Goal: Task Accomplishment & Management: Complete application form

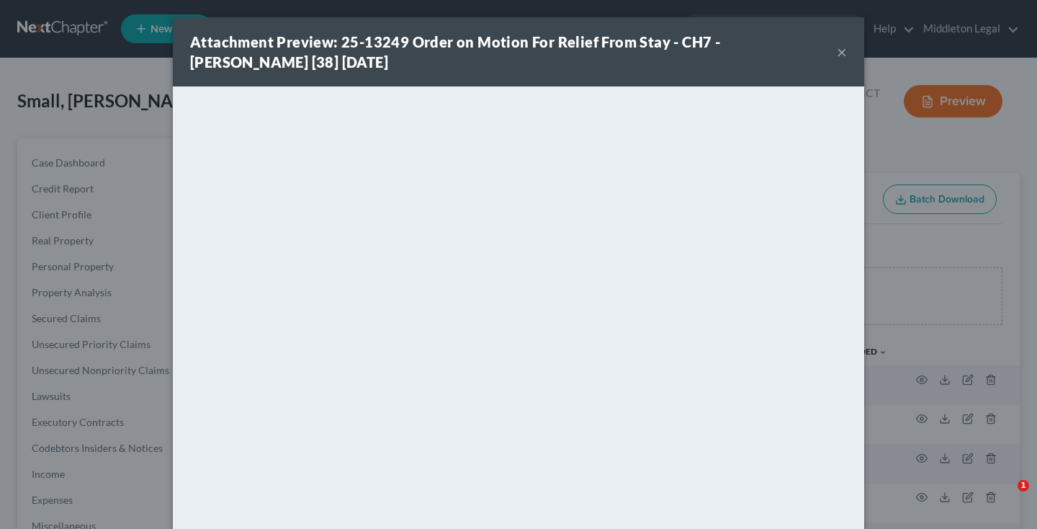
click at [840, 55] on button "×" at bounding box center [842, 51] width 10 height 17
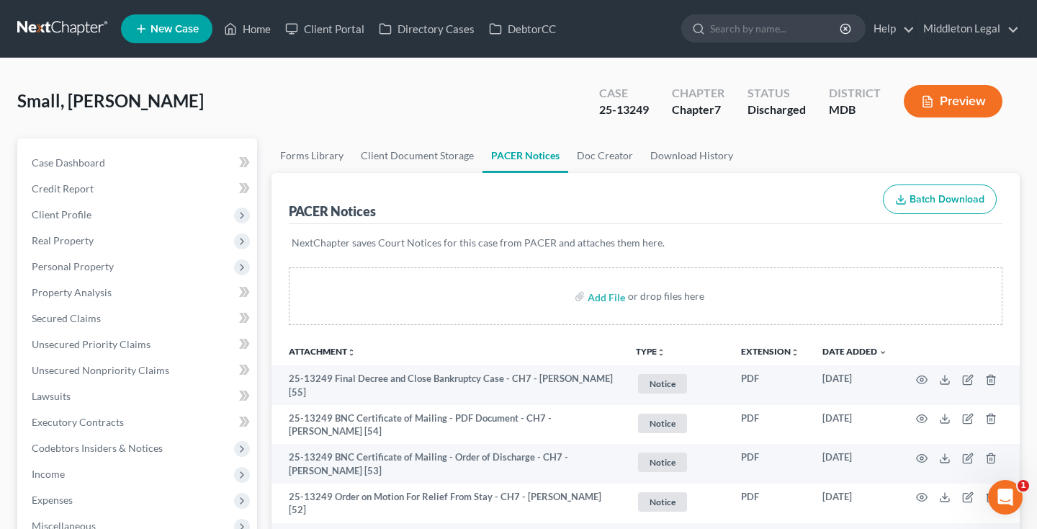
click at [79, 30] on link at bounding box center [63, 29] width 92 height 26
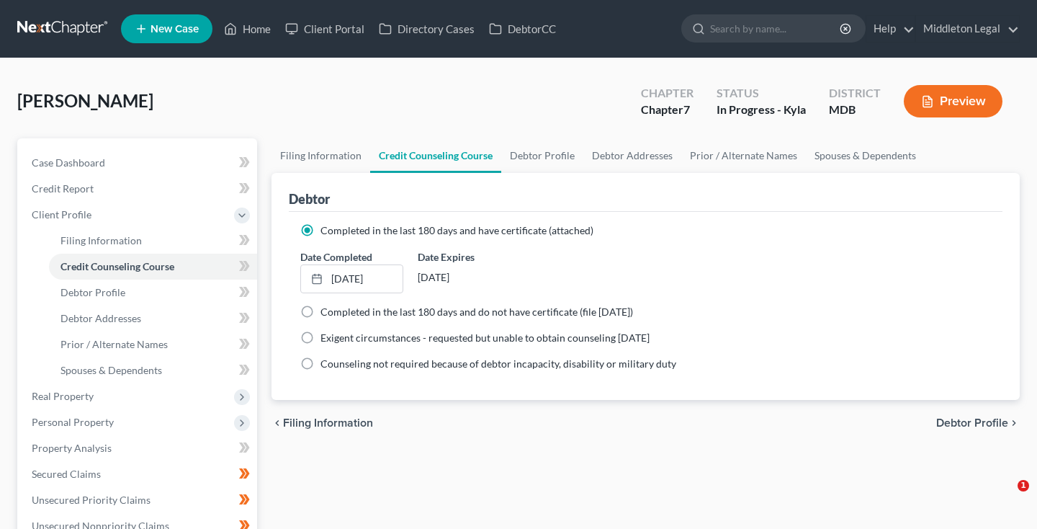
click at [78, 29] on link at bounding box center [63, 29] width 92 height 26
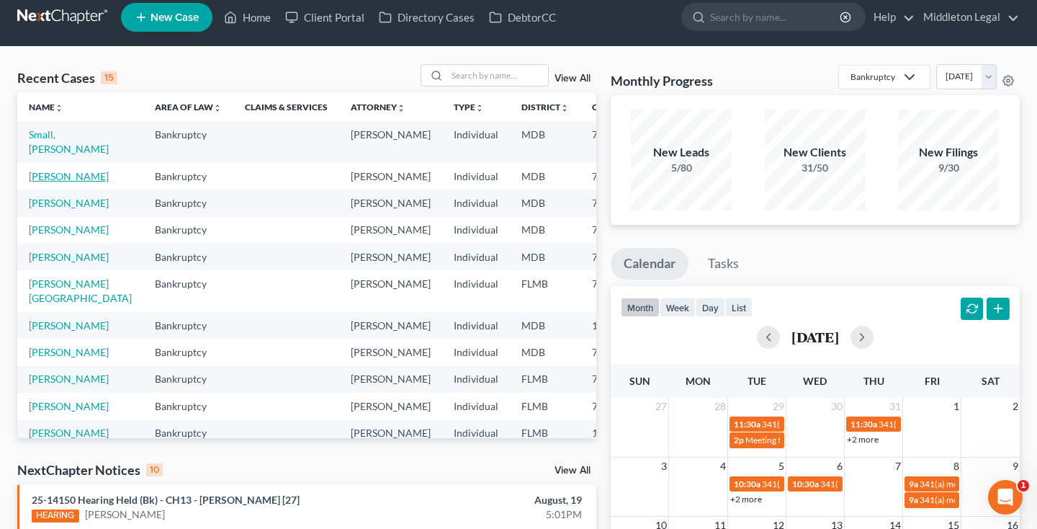
click at [50, 173] on link "[PERSON_NAME]" at bounding box center [69, 176] width 80 height 12
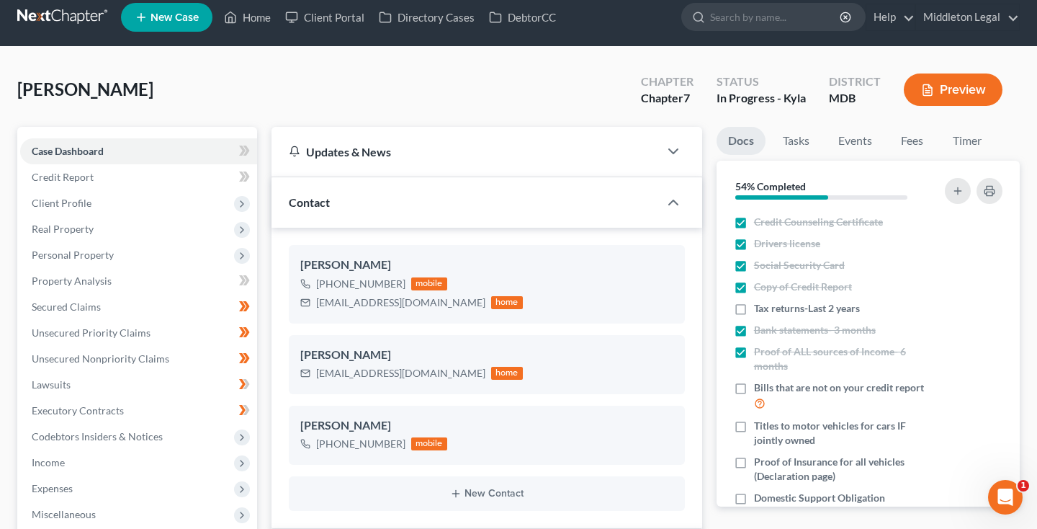
scroll to position [310, 0]
click at [120, 180] on link "Credit Report" at bounding box center [138, 177] width 237 height 26
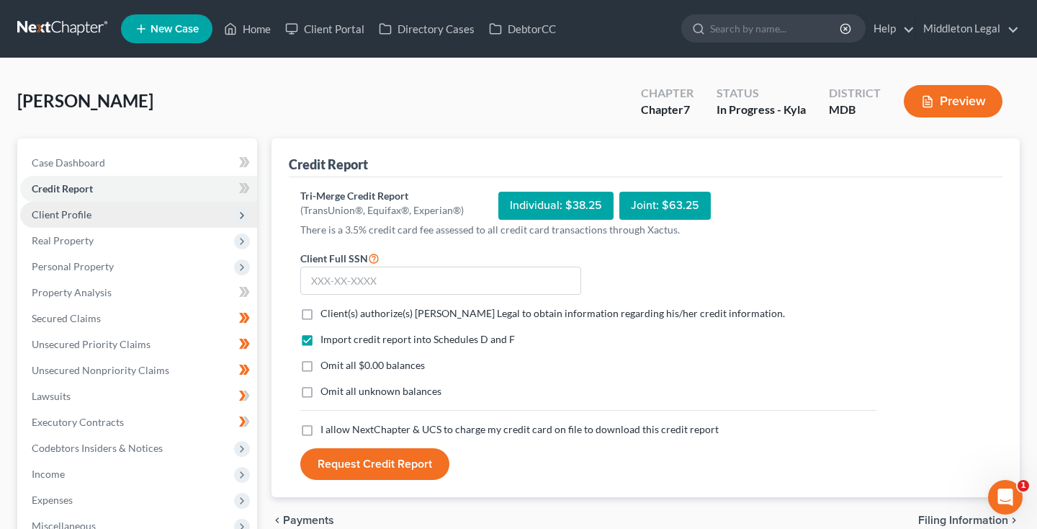
click at [101, 217] on span "Client Profile" at bounding box center [138, 215] width 237 height 26
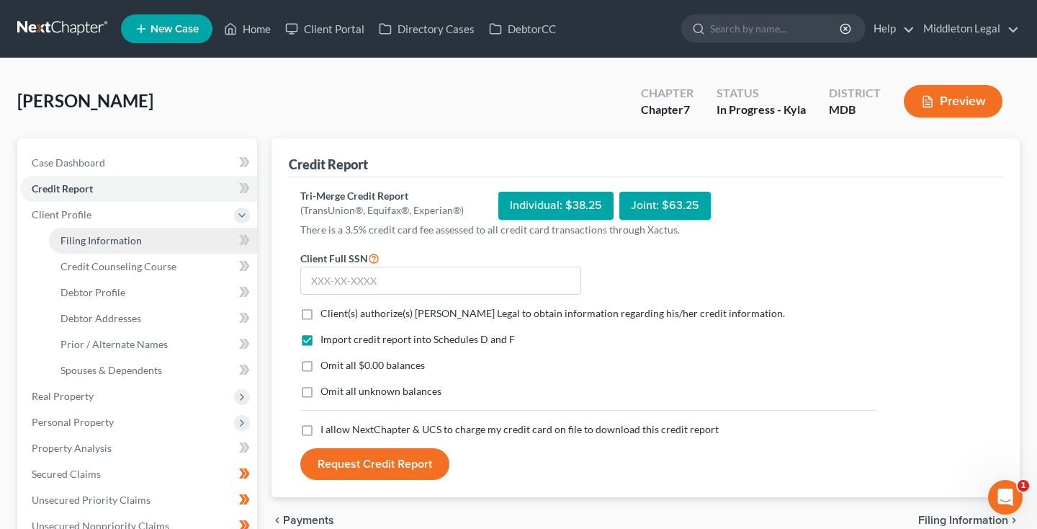
click at [100, 241] on span "Filing Information" at bounding box center [100, 240] width 81 height 12
select select "1"
select select "0"
select select "38"
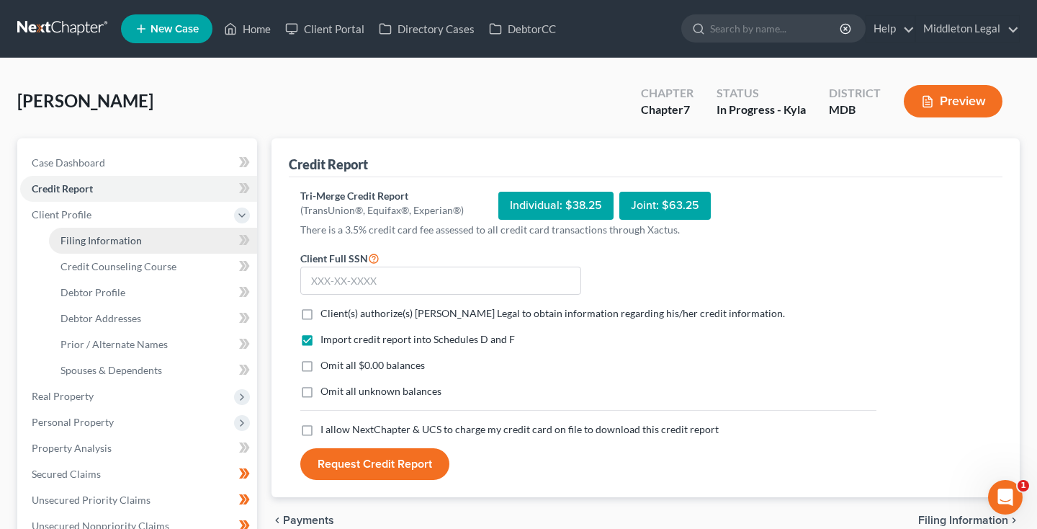
select select "21"
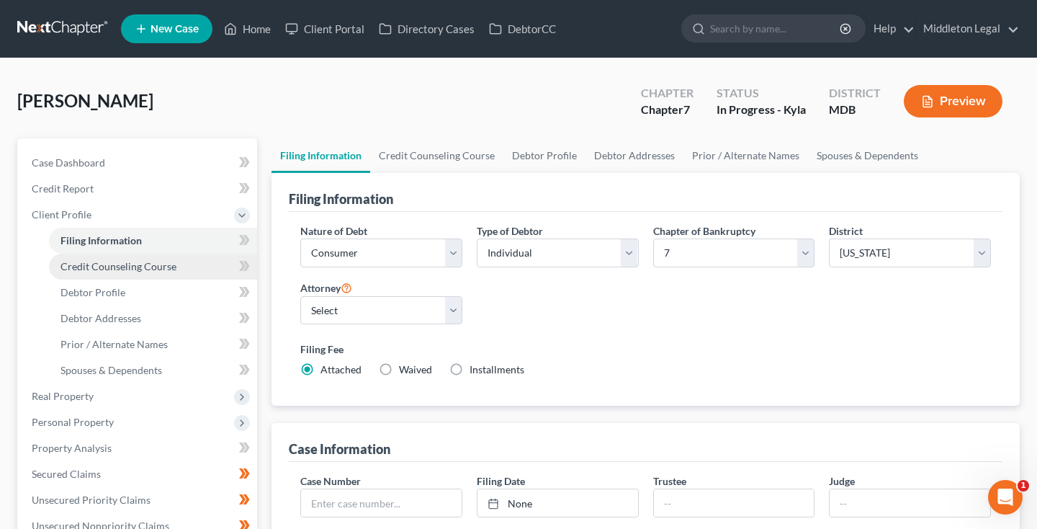
click at [100, 264] on span "Credit Counseling Course" at bounding box center [118, 266] width 116 height 12
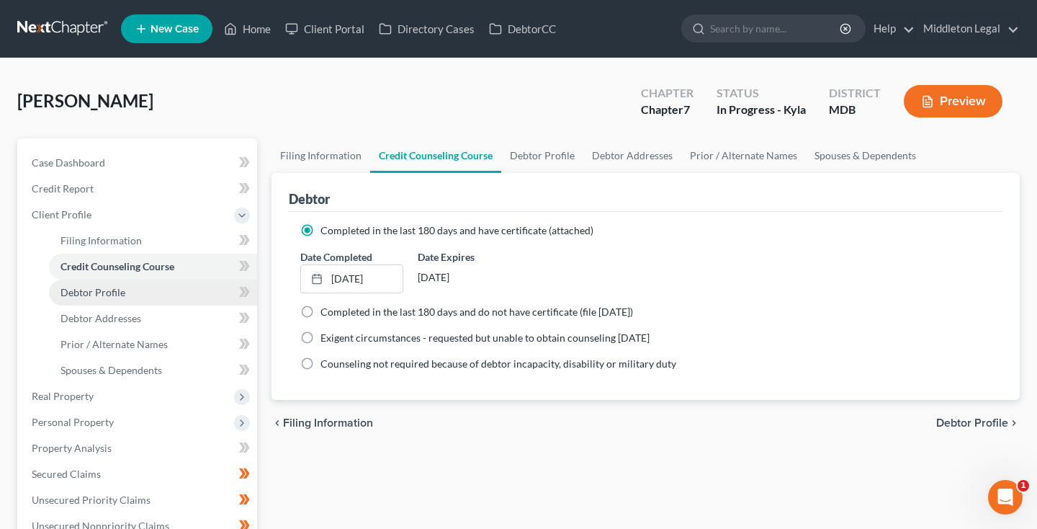
click at [99, 292] on span "Debtor Profile" at bounding box center [92, 292] width 65 height 12
select select "3"
select select "0"
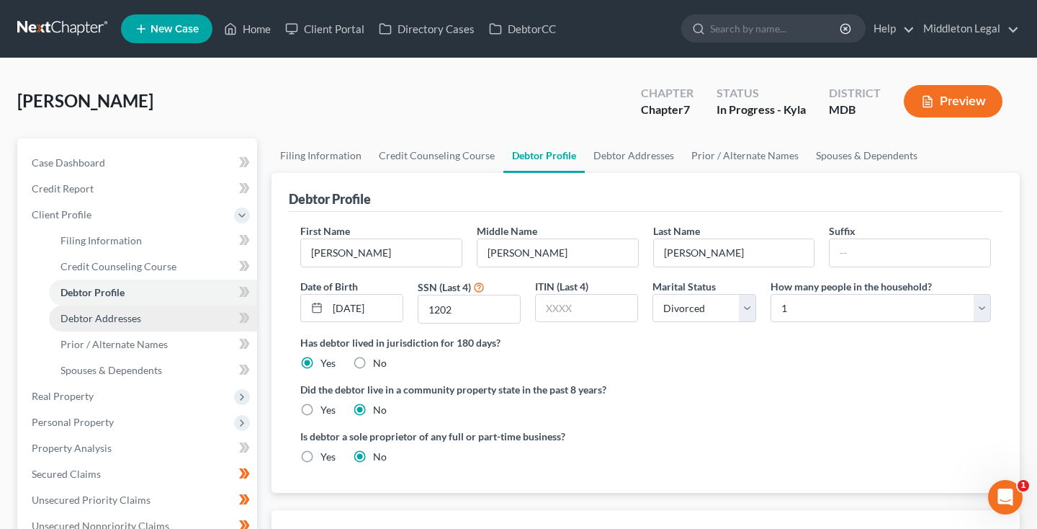
click at [94, 323] on span "Debtor Addresses" at bounding box center [100, 318] width 81 height 12
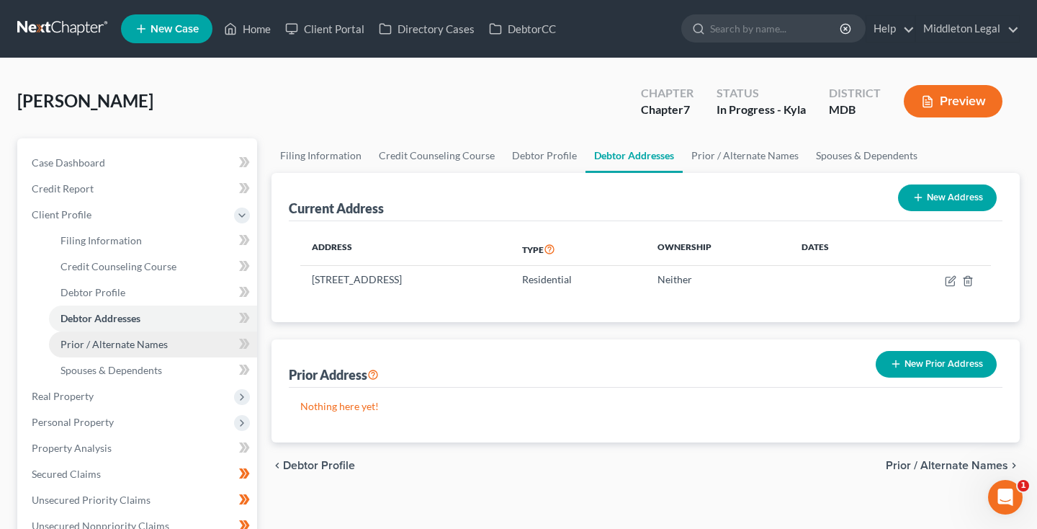
click at [99, 343] on span "Prior / Alternate Names" at bounding box center [113, 344] width 107 height 12
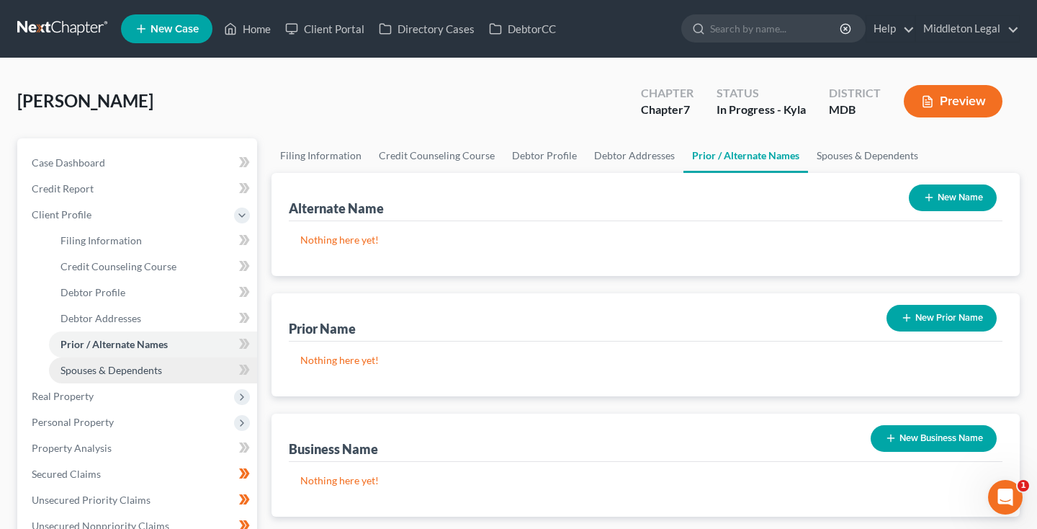
click at [102, 361] on link "Spouses & Dependents" at bounding box center [153, 370] width 208 height 26
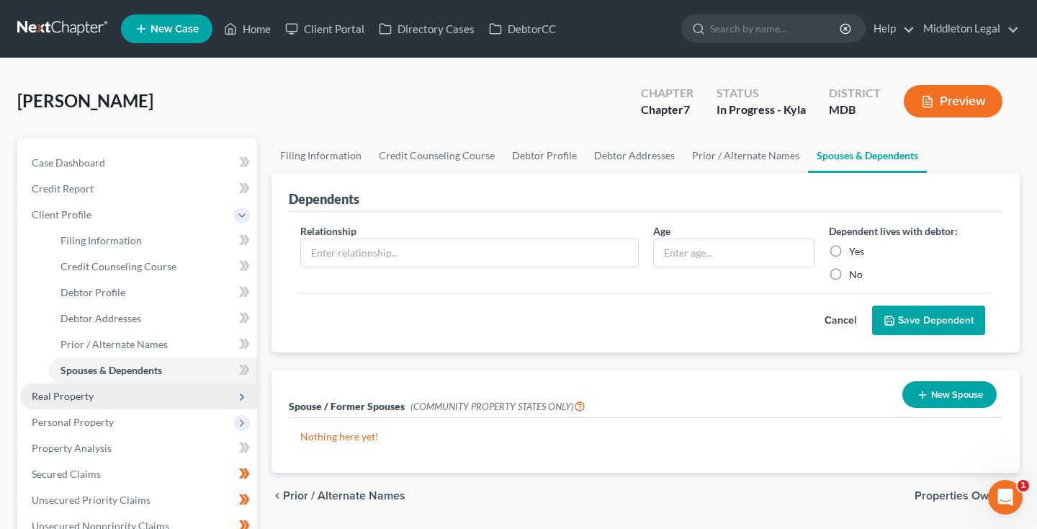
click at [90, 392] on span "Real Property" at bounding box center [63, 396] width 62 height 12
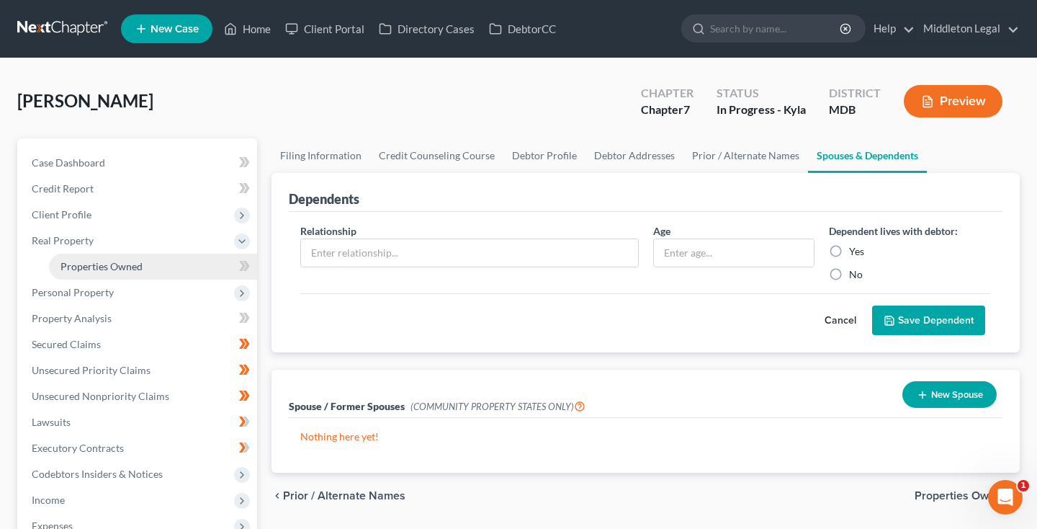
click at [112, 271] on span "Properties Owned" at bounding box center [101, 266] width 82 height 12
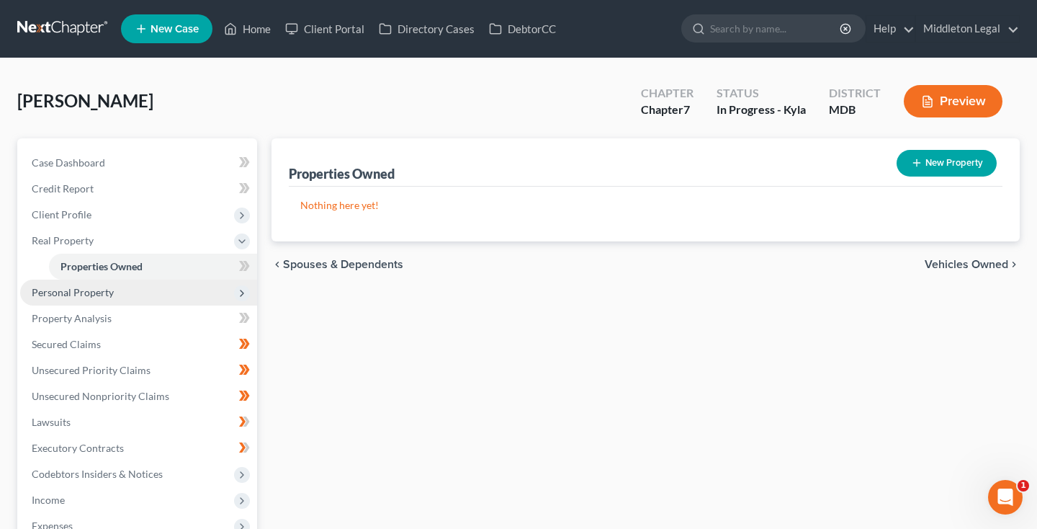
click at [99, 292] on span "Personal Property" at bounding box center [73, 292] width 82 height 12
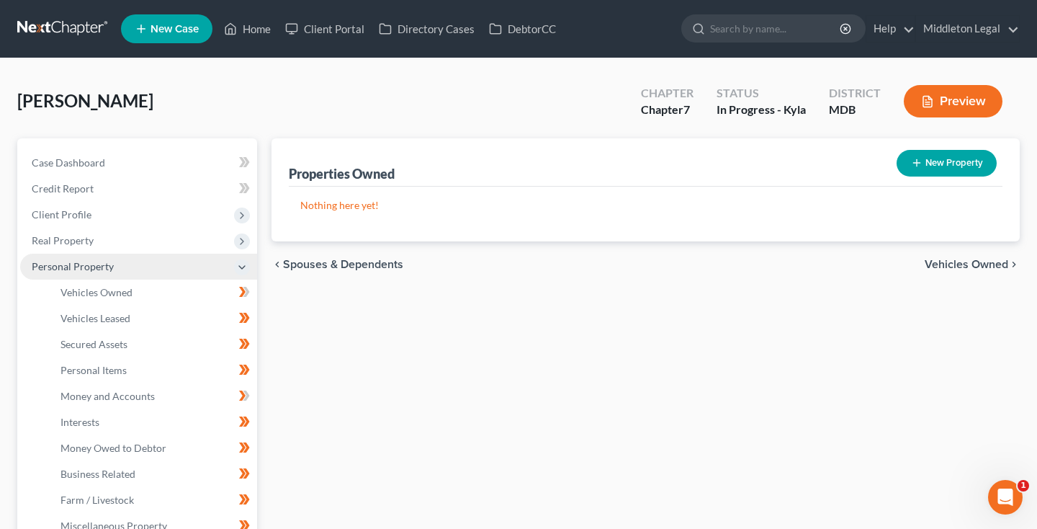
click at [99, 292] on span "Vehicles Owned" at bounding box center [96, 292] width 72 height 12
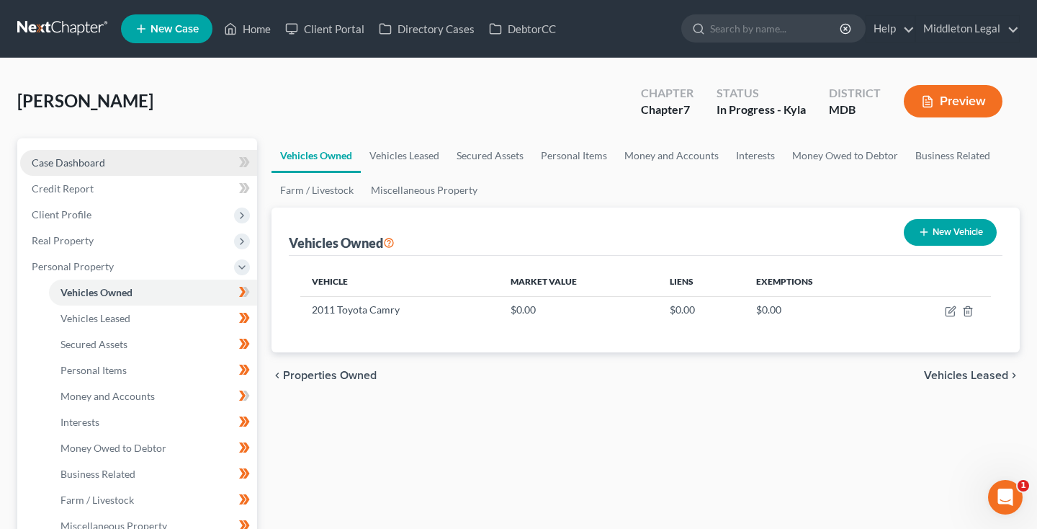
click at [122, 174] on link "Case Dashboard" at bounding box center [138, 163] width 237 height 26
select select "6"
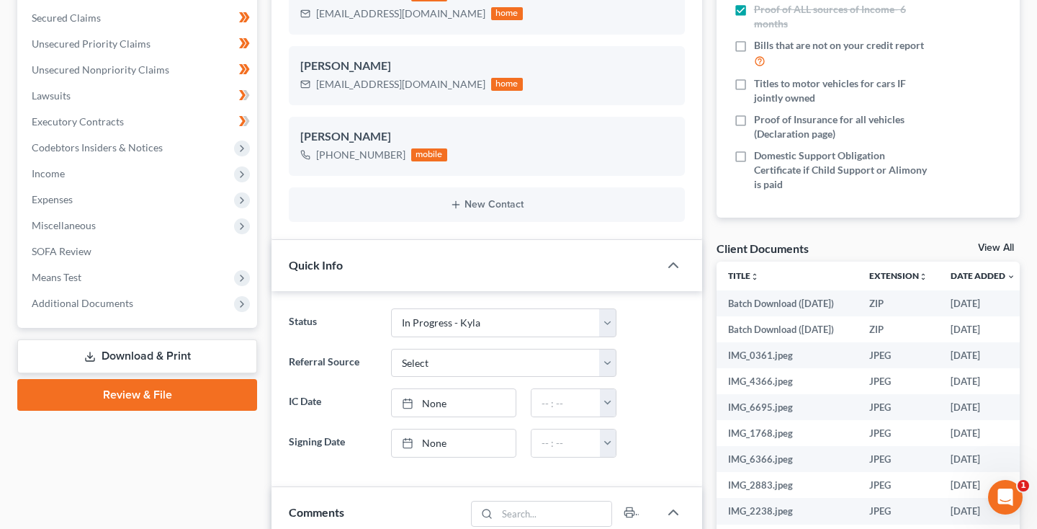
scroll to position [37, 0]
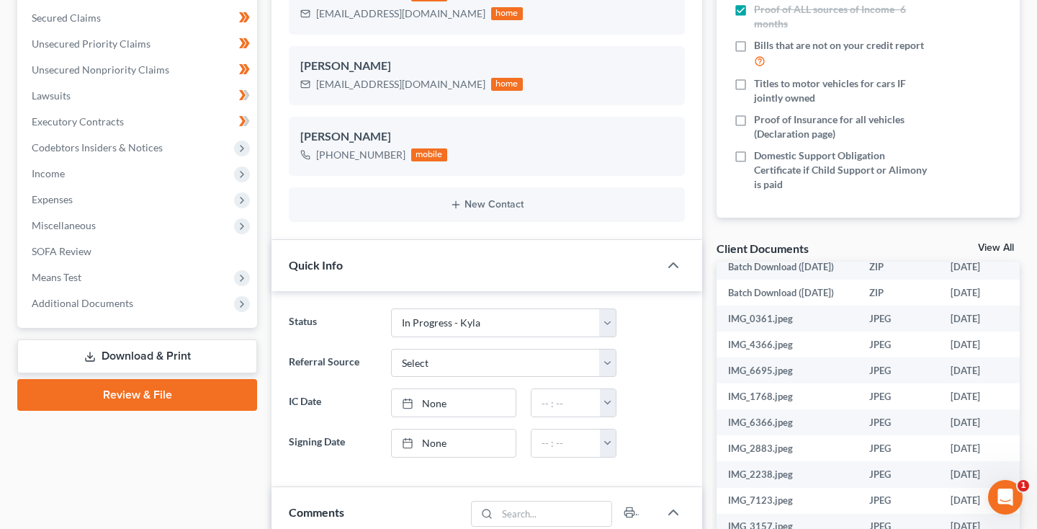
click at [992, 248] on link "View All" at bounding box center [996, 248] width 36 height 10
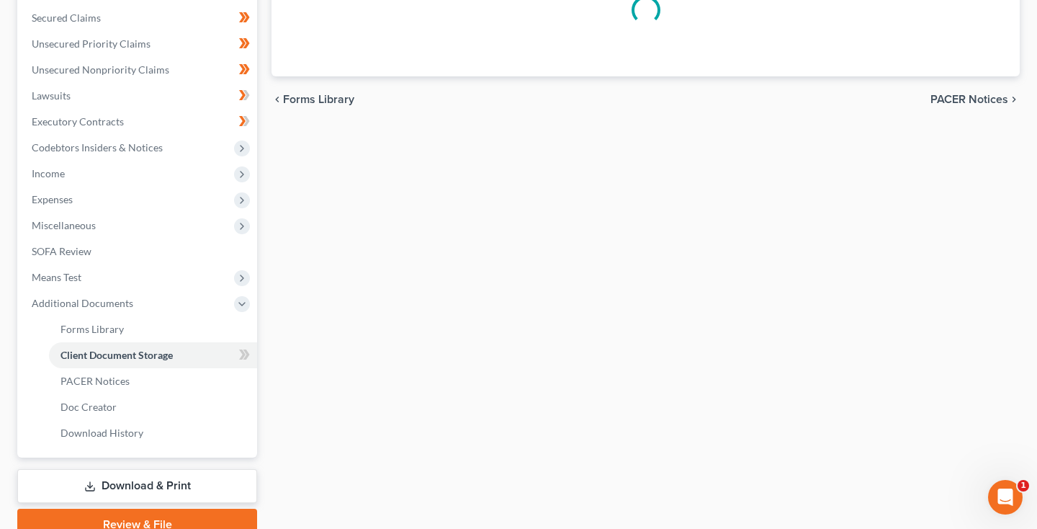
scroll to position [99, 0]
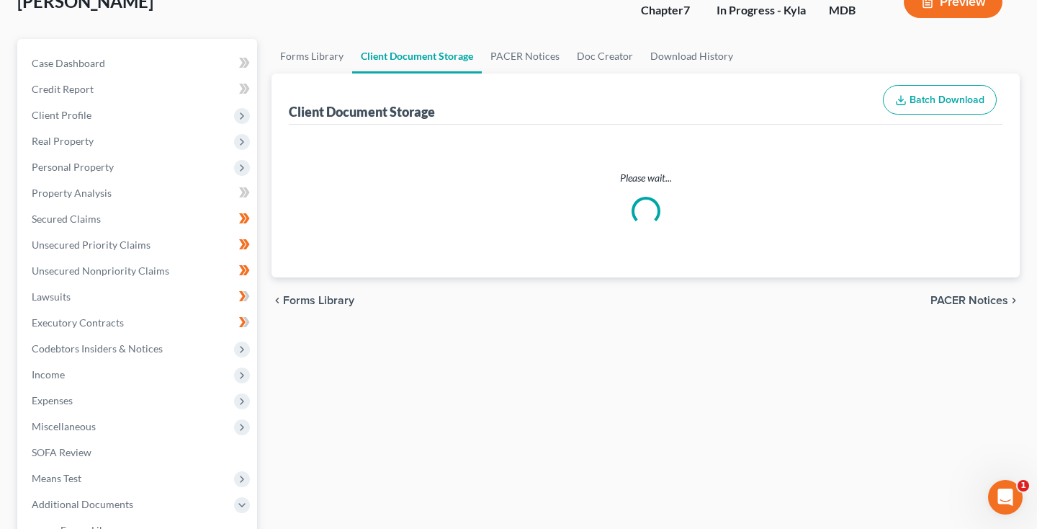
select select "14"
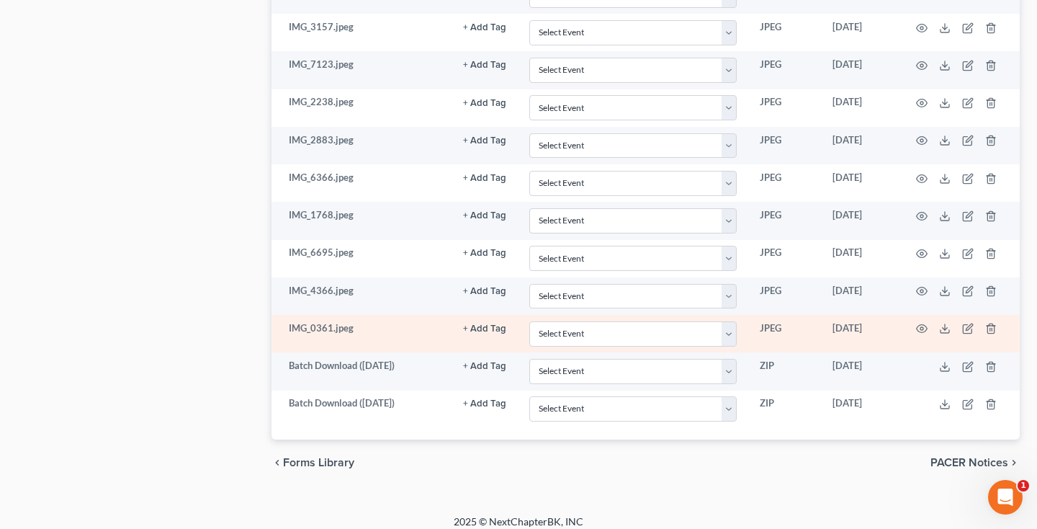
scroll to position [1022, 0]
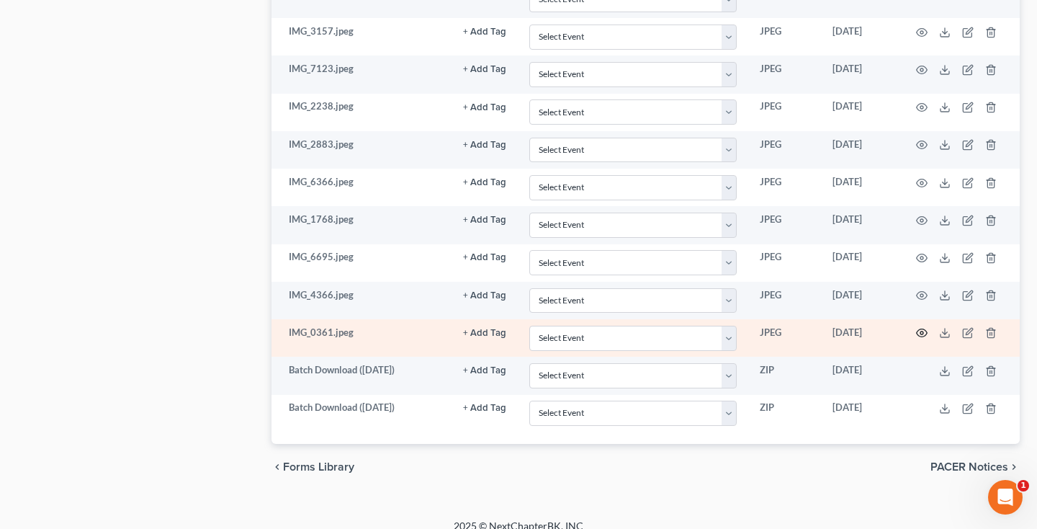
click at [923, 331] on circle "button" at bounding box center [921, 332] width 3 height 3
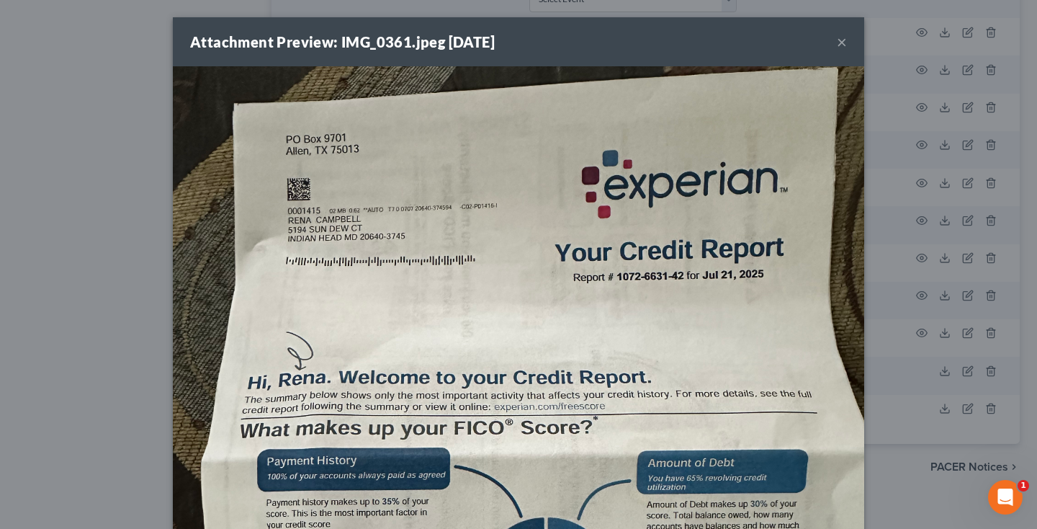
click at [841, 42] on button "×" at bounding box center [842, 41] width 10 height 17
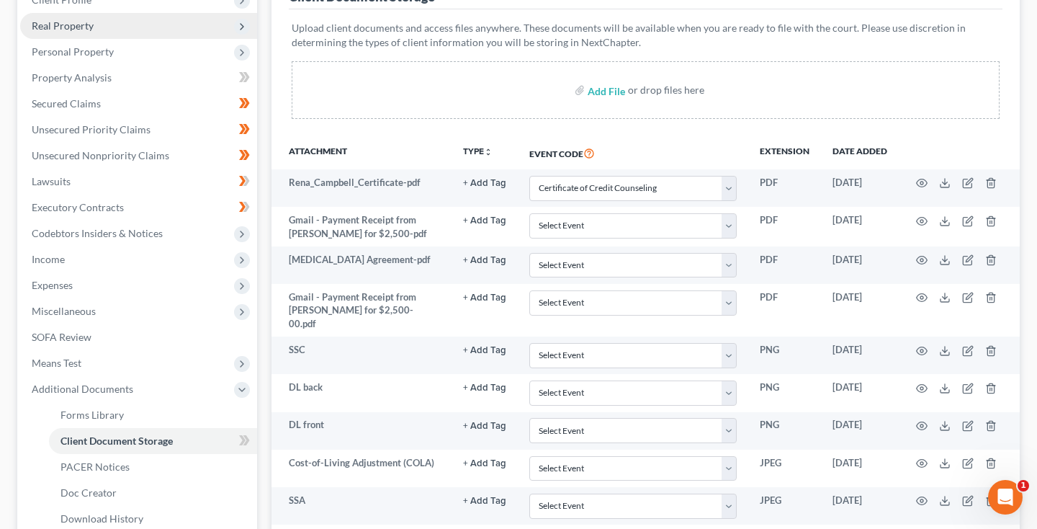
scroll to position [0, 0]
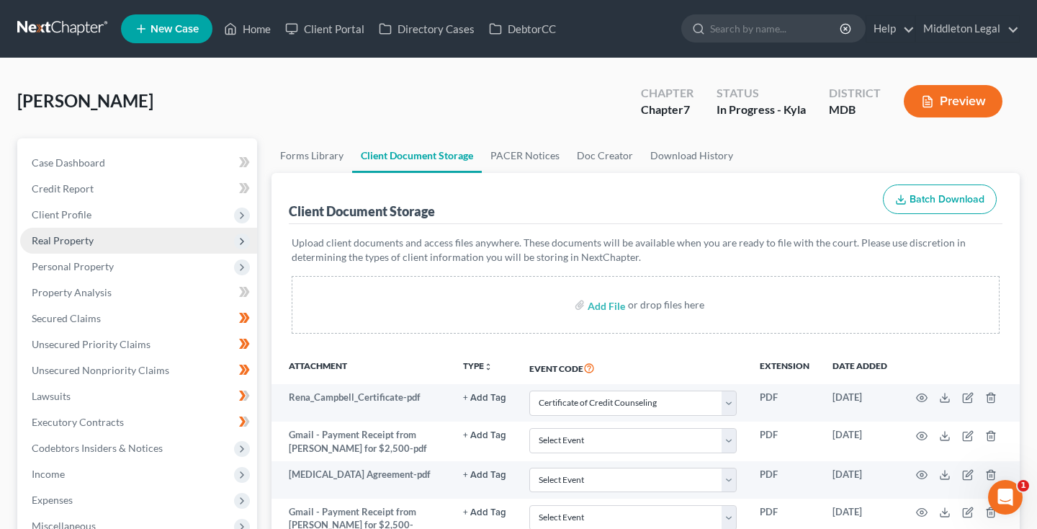
click at [58, 241] on span "Real Property" at bounding box center [63, 240] width 62 height 12
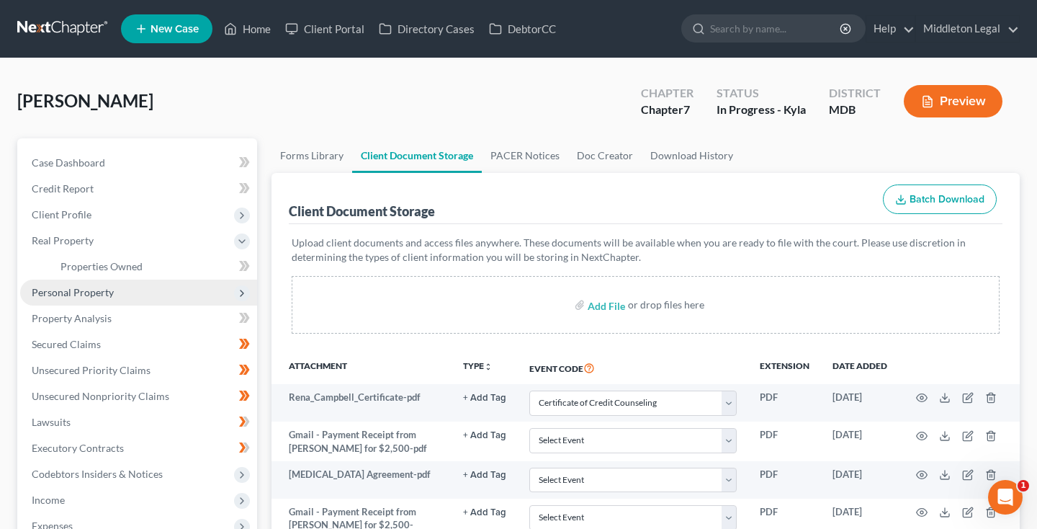
click at [78, 286] on span "Personal Property" at bounding box center [73, 292] width 82 height 12
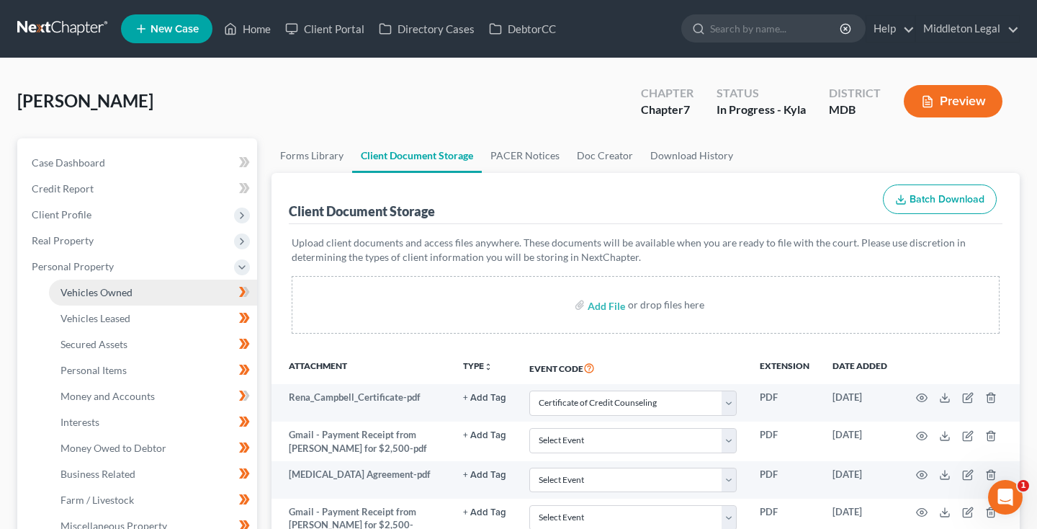
click at [78, 292] on span "Vehicles Owned" at bounding box center [96, 292] width 72 height 12
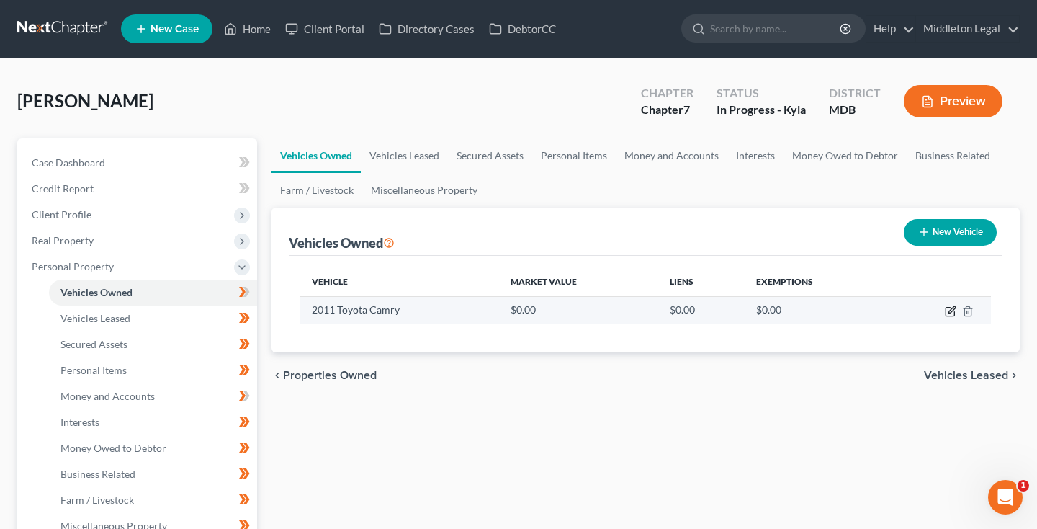
click at [950, 310] on icon "button" at bounding box center [951, 309] width 6 height 6
select select "0"
select select "15"
select select "2"
select select "0"
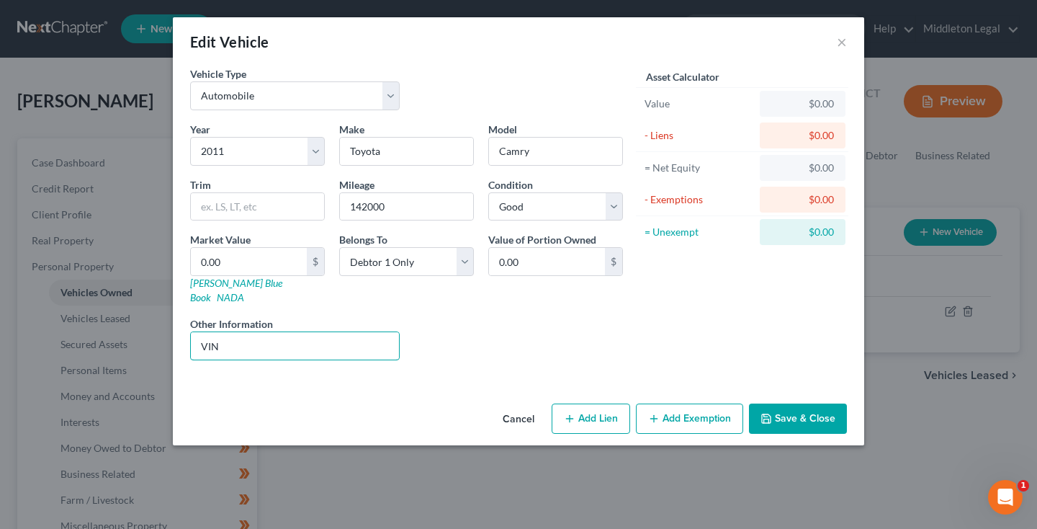
drag, startPoint x: 230, startPoint y: 330, endPoint x: 133, endPoint y: 330, distance: 96.5
click at [133, 330] on div "Edit Vehicle × Vehicle Type Select Automobile Truck Trailer Watercraft Aircraft…" at bounding box center [518, 264] width 1037 height 529
click at [203, 286] on link "Kelly Blue Book" at bounding box center [236, 289] width 92 height 27
click at [236, 254] on input "0.00" at bounding box center [249, 261] width 116 height 27
type input "0"
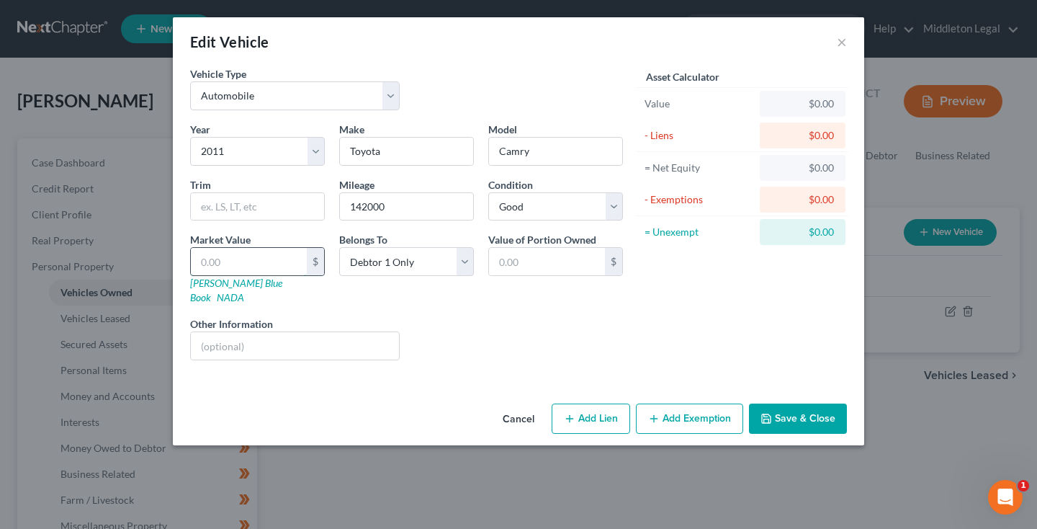
type input "3"
type input "3.00"
type input "39"
type input "39.00"
type input "392"
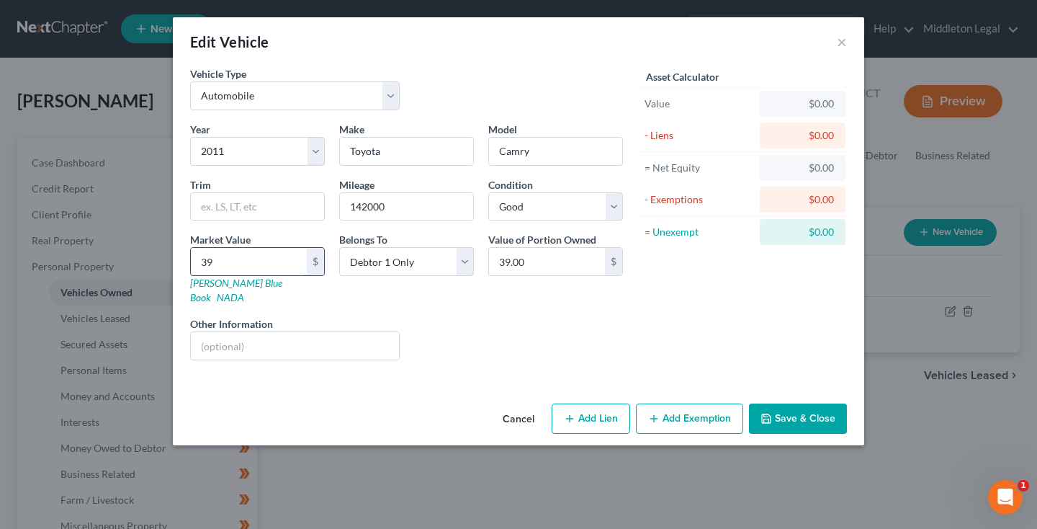
type input "392.00"
type input "3926"
type input "3,926.00"
type input "3,926"
click at [208, 283] on link "Kelly Blue Book" at bounding box center [236, 289] width 92 height 27
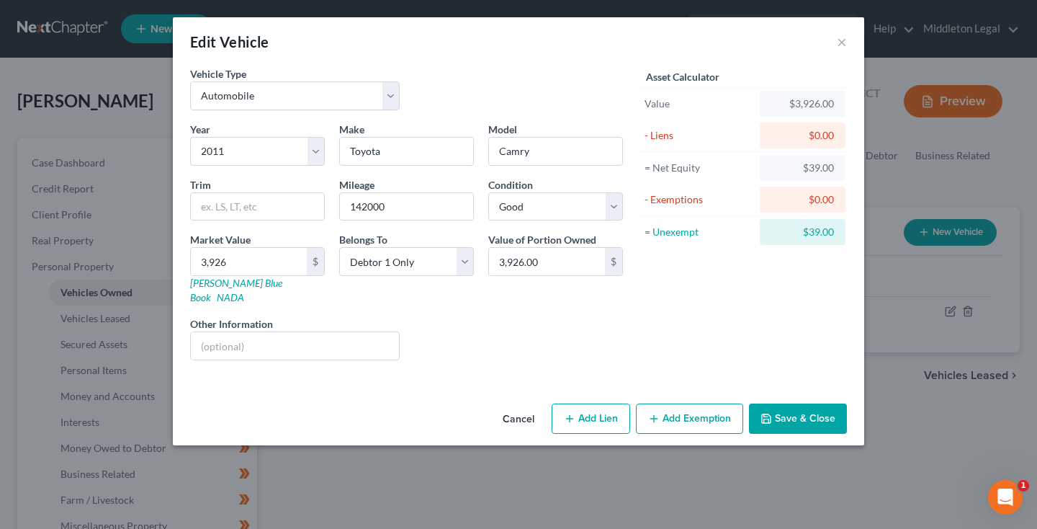
click at [700, 404] on button "Add Exemption" at bounding box center [689, 418] width 107 height 30
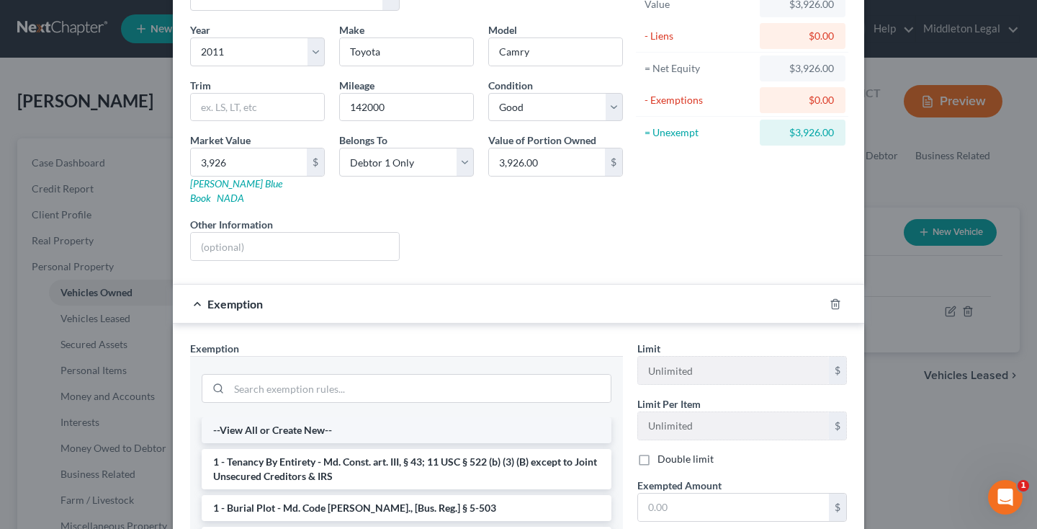
scroll to position [127, 0]
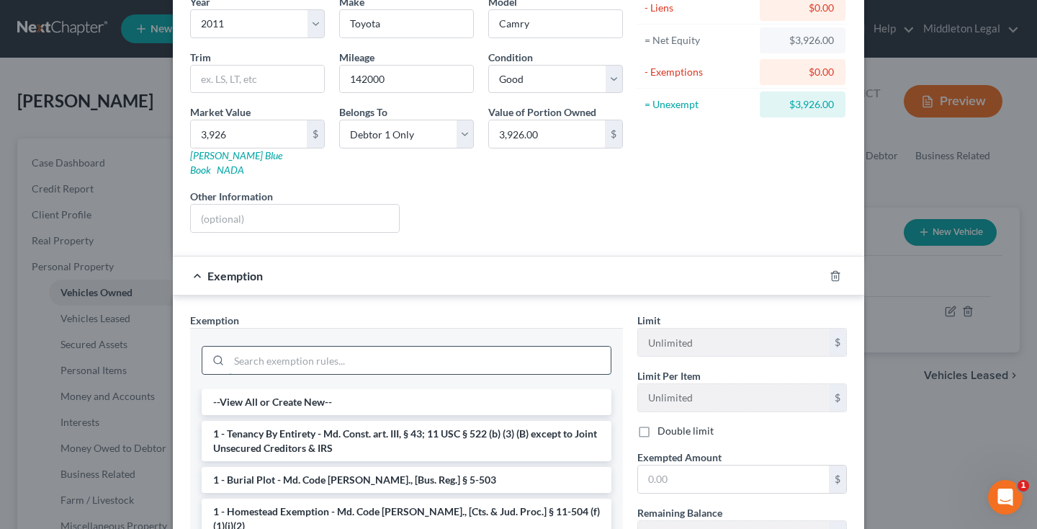
click at [327, 346] on input "search" at bounding box center [420, 359] width 382 height 27
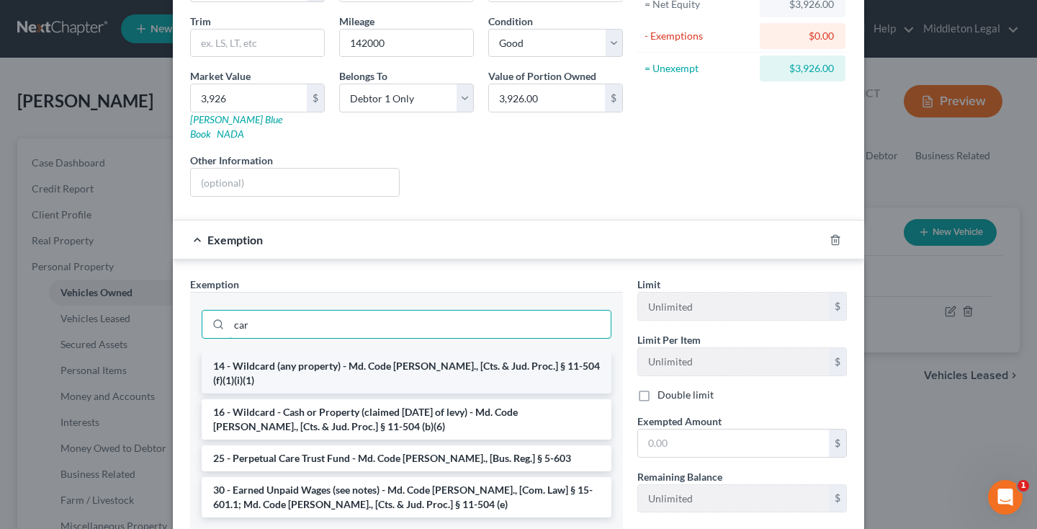
scroll to position [164, 0]
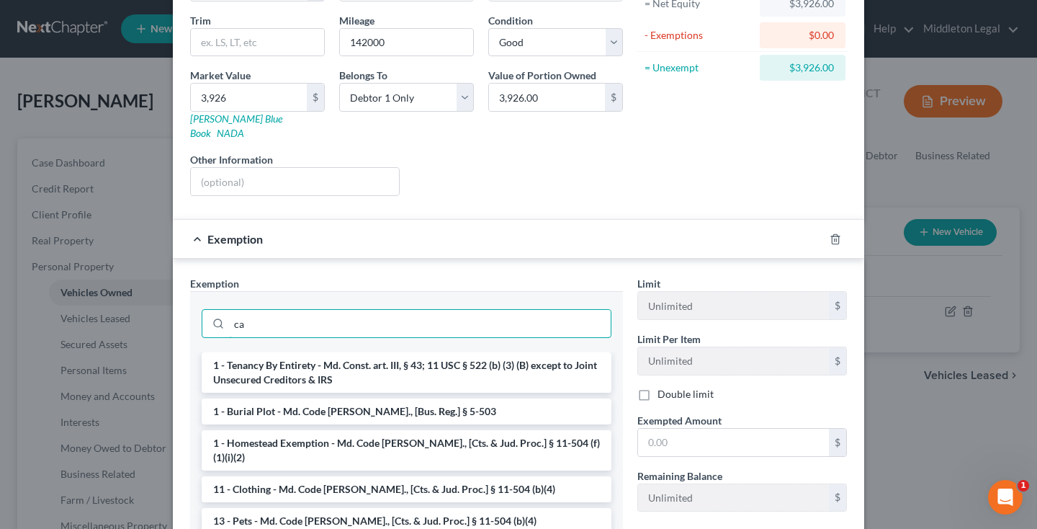
type input "c"
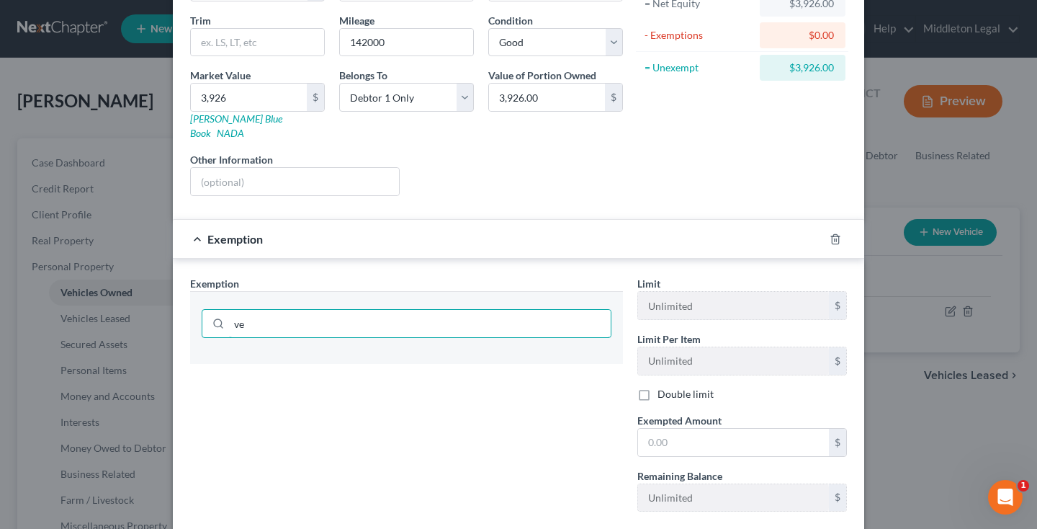
type input "v"
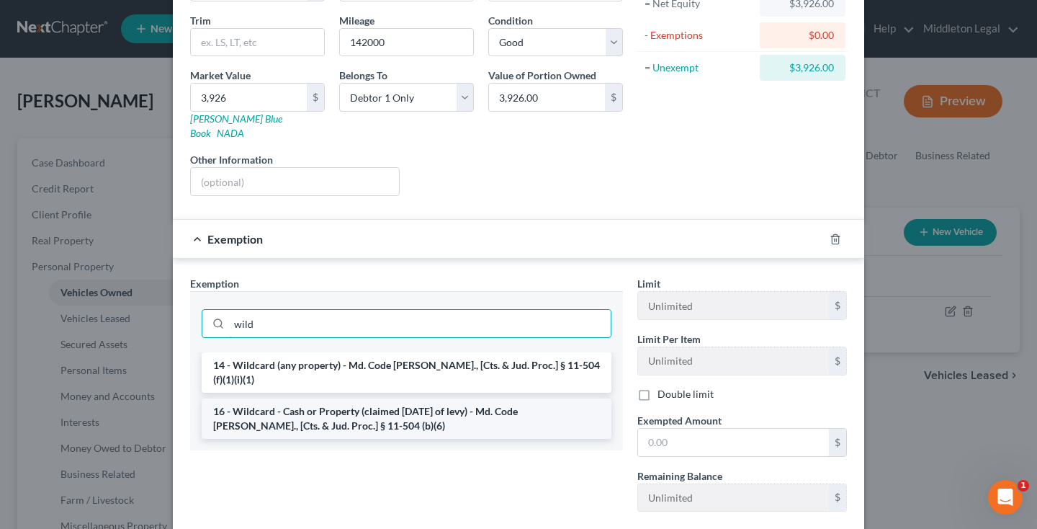
type input "wild"
click at [445, 398] on li "16 - Wildcard - Cash or Property (claimed within Thirty Days of levy) - Md. Cod…" at bounding box center [407, 418] width 410 height 40
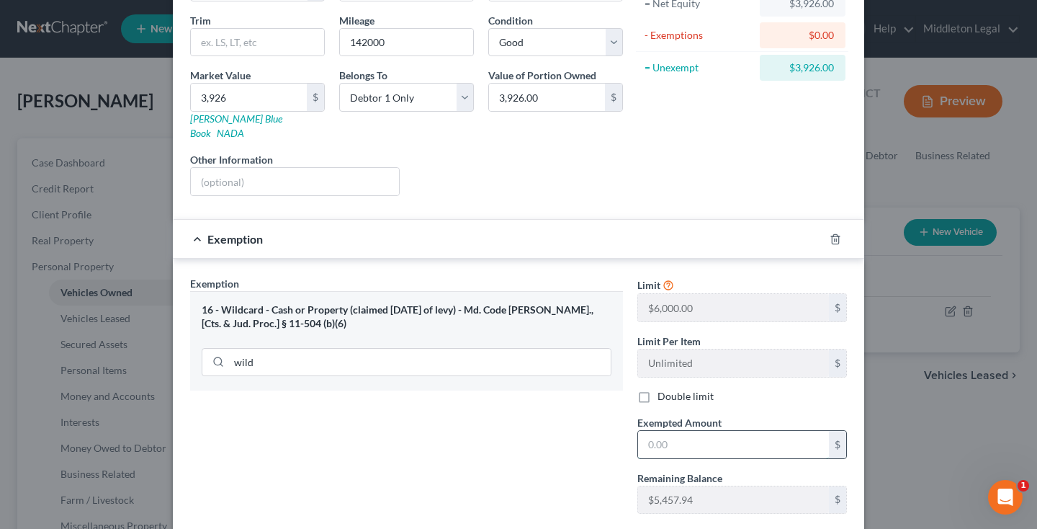
click at [685, 431] on input "text" at bounding box center [733, 444] width 191 height 27
type input "3,926"
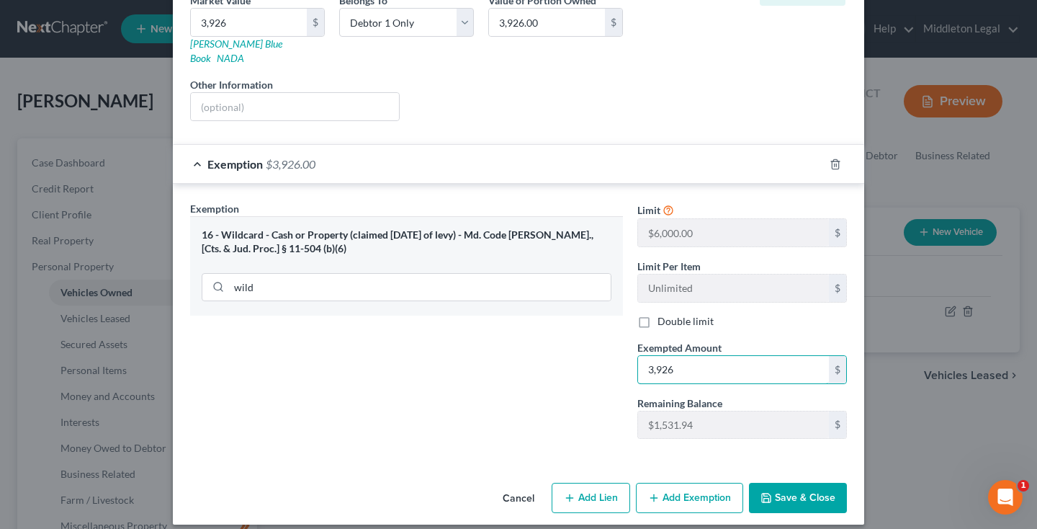
scroll to position [238, 0]
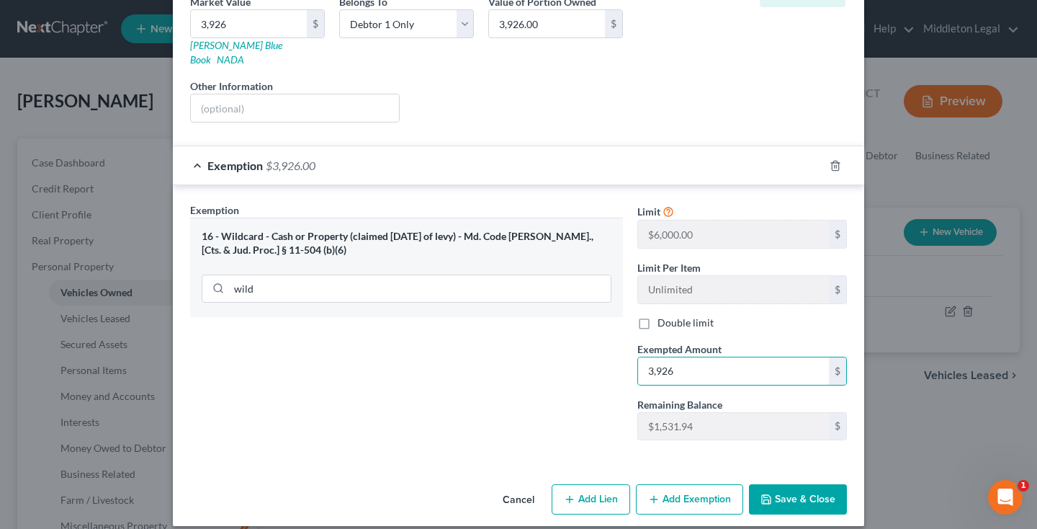
click at [789, 484] on button "Save & Close" at bounding box center [798, 499] width 98 height 30
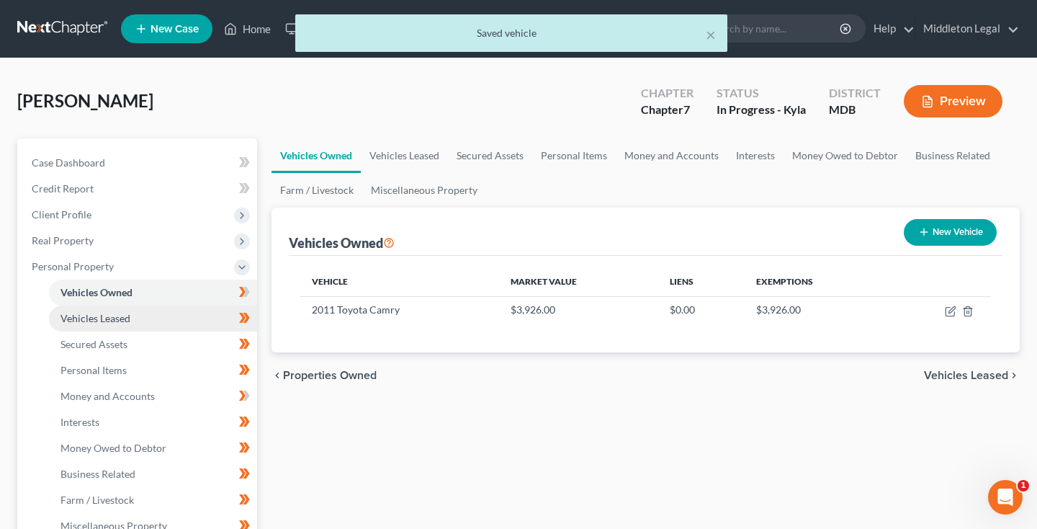
click at [129, 322] on span "Vehicles Leased" at bounding box center [95, 318] width 70 height 12
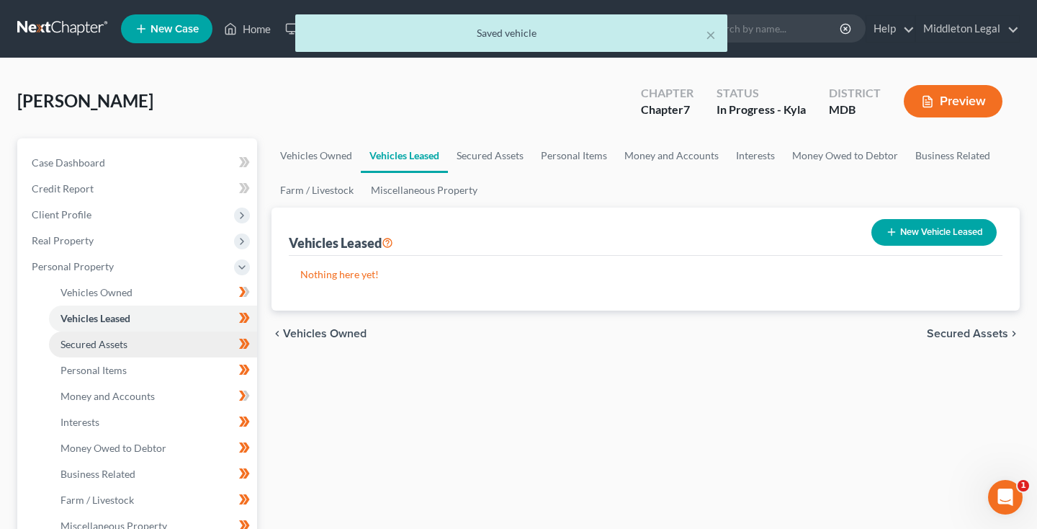
click at [126, 339] on span "Secured Assets" at bounding box center [93, 344] width 67 height 12
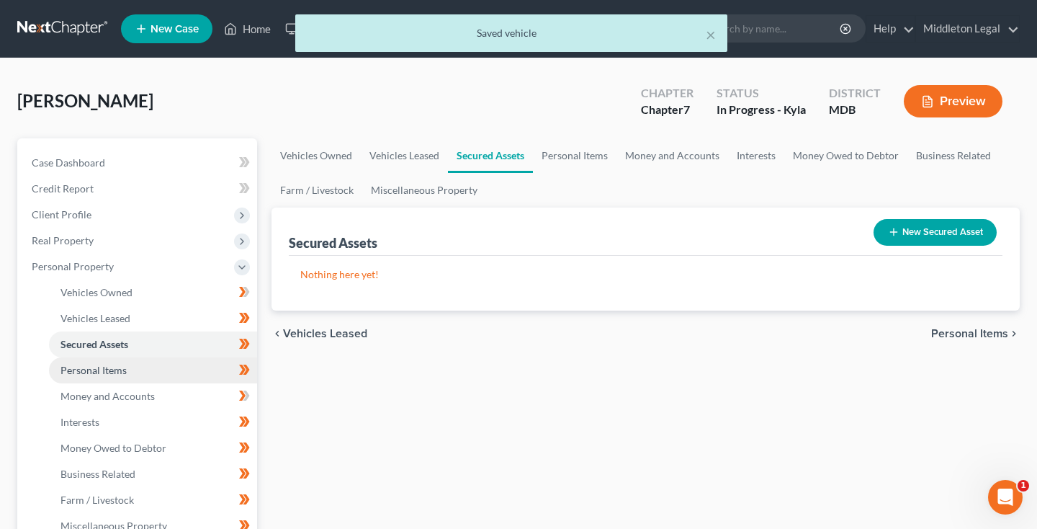
click at [122, 364] on span "Personal Items" at bounding box center [93, 370] width 66 height 12
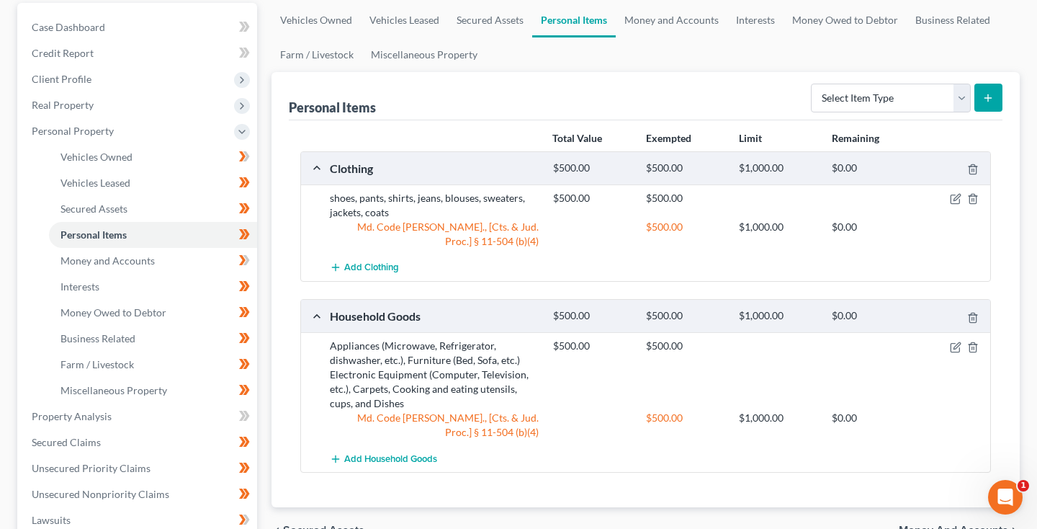
scroll to position [137, 0]
click at [954, 348] on icon "button" at bounding box center [956, 346] width 12 height 12
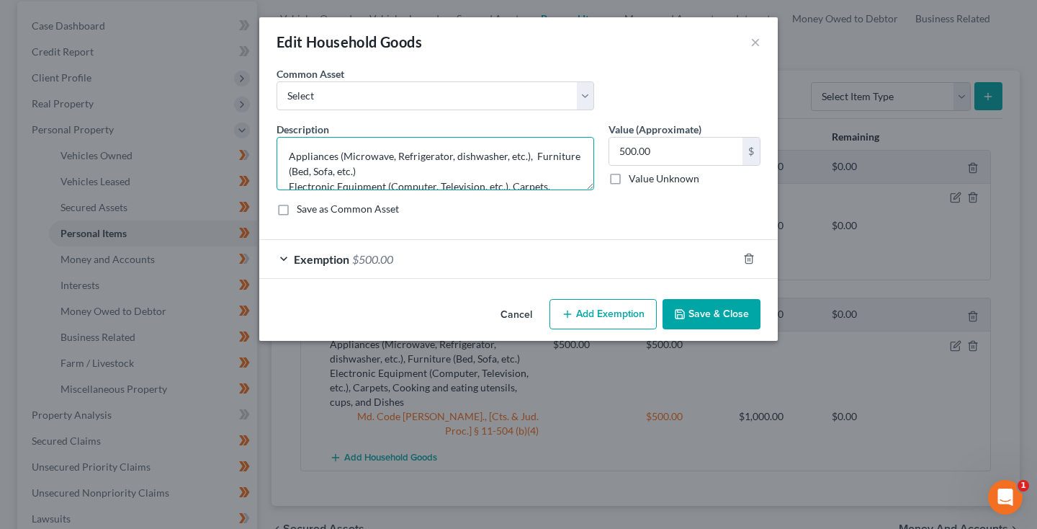
drag, startPoint x: 532, startPoint y: 156, endPoint x: 276, endPoint y: 155, distance: 256.3
click at [276, 155] on div "Description * Appliances (Microwave, Refrigerator, dishwasher, etc.), Furniture…" at bounding box center [435, 156] width 332 height 68
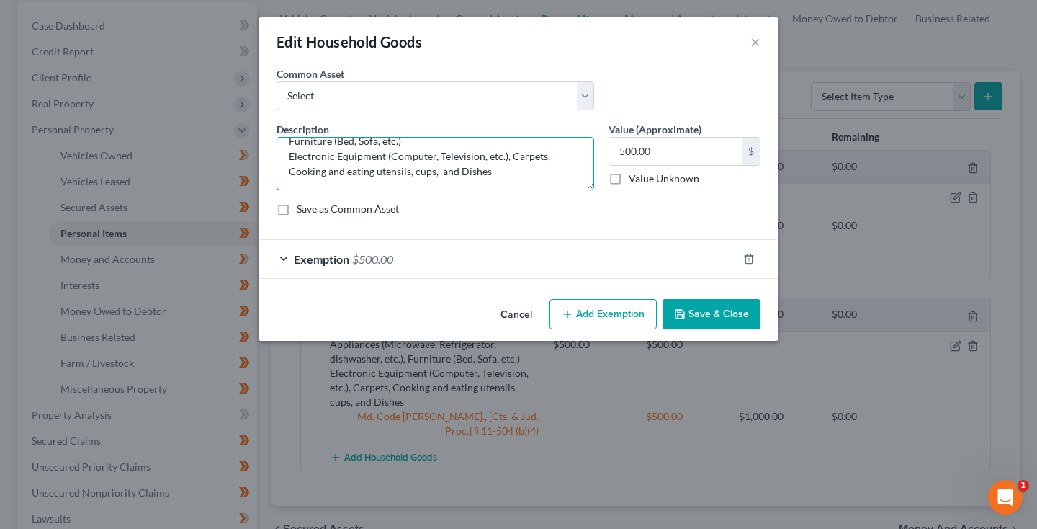
scroll to position [15, 0]
type textarea "Furniture (Bed, Sofa, etc.) Electronic Equipment (Computer, Television, etc.), …"
click at [714, 320] on button "Save & Close" at bounding box center [711, 314] width 98 height 30
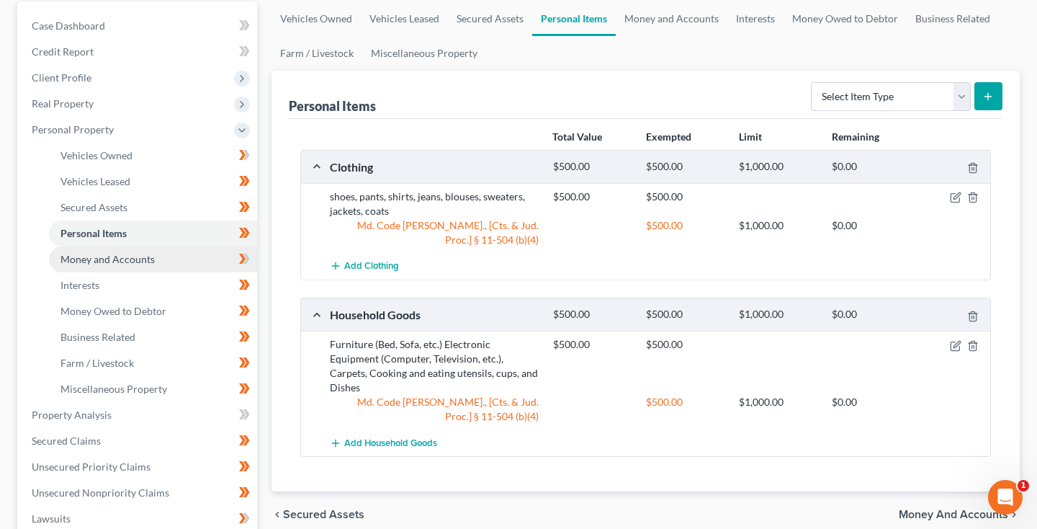
click at [101, 256] on span "Money and Accounts" at bounding box center [107, 259] width 94 height 12
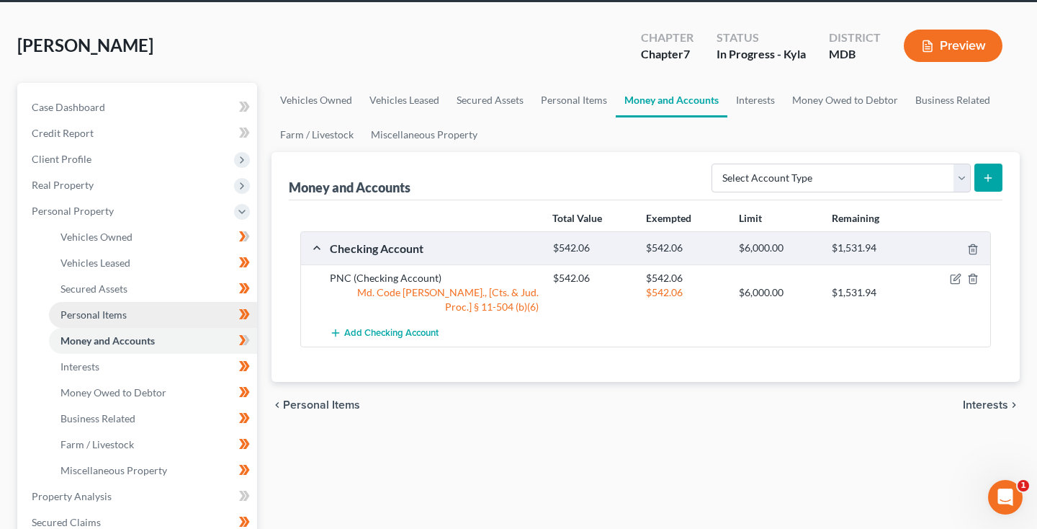
scroll to position [75, 0]
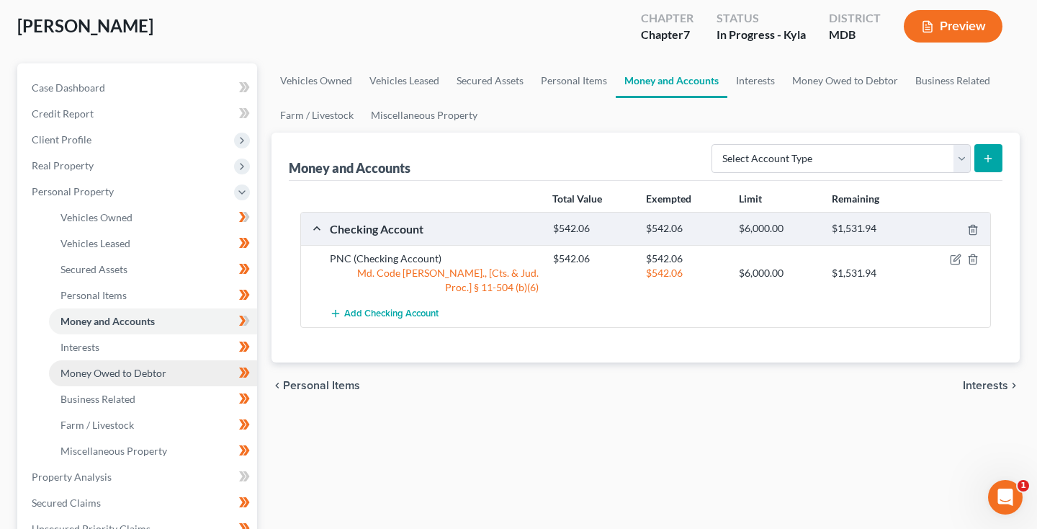
click at [107, 360] on link "Money Owed to Debtor" at bounding box center [153, 373] width 208 height 26
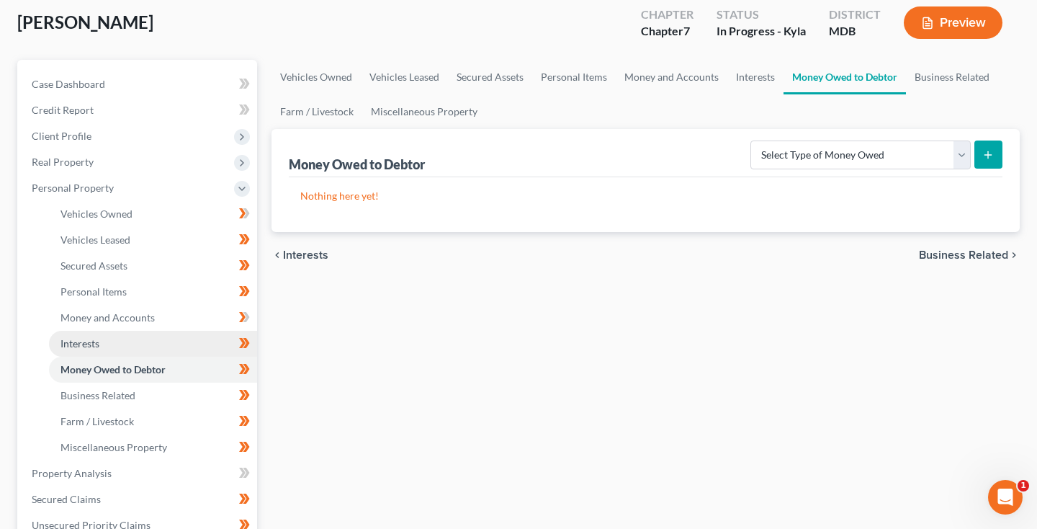
click at [104, 341] on link "Interests" at bounding box center [153, 344] width 208 height 26
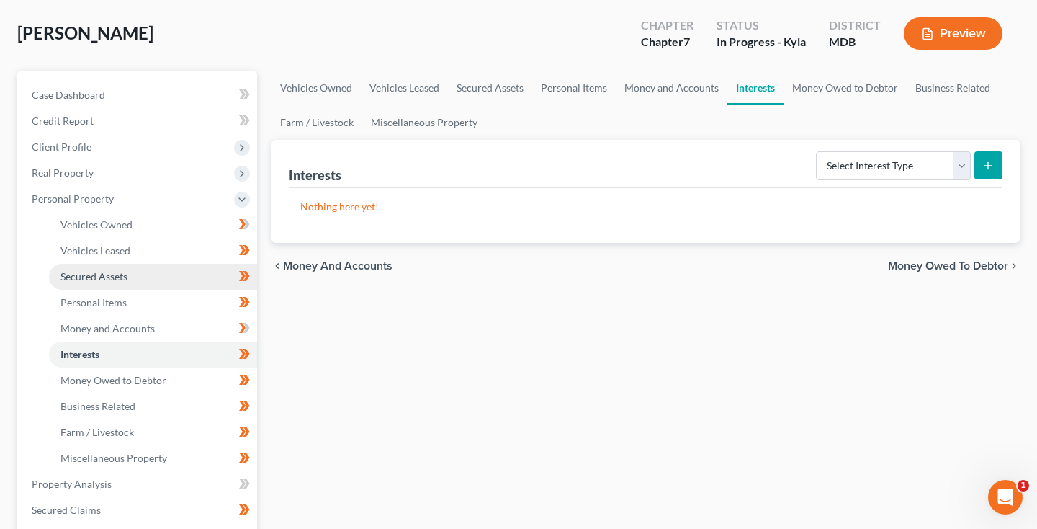
scroll to position [175, 0]
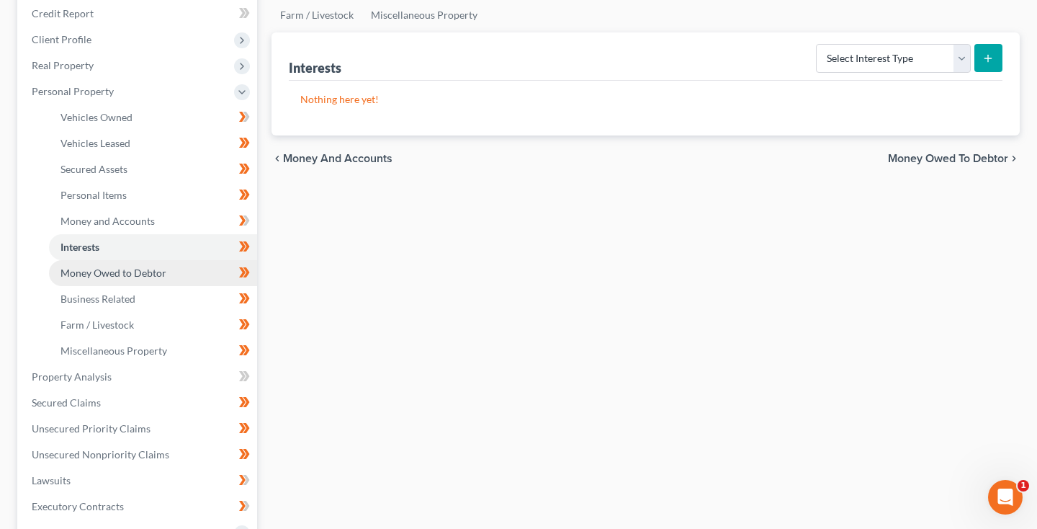
click at [114, 280] on link "Money Owed to Debtor" at bounding box center [153, 273] width 208 height 26
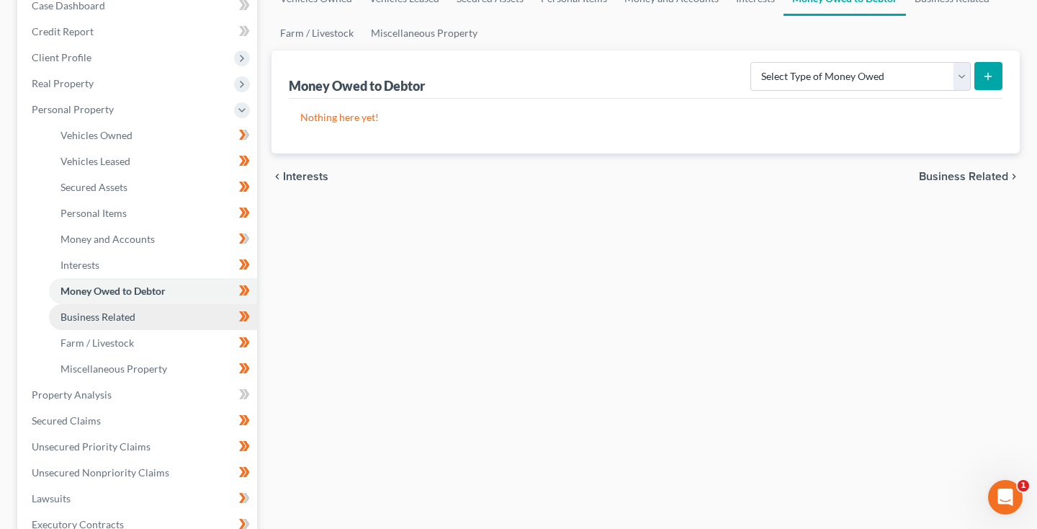
click at [102, 312] on span "Business Related" at bounding box center [97, 316] width 75 height 12
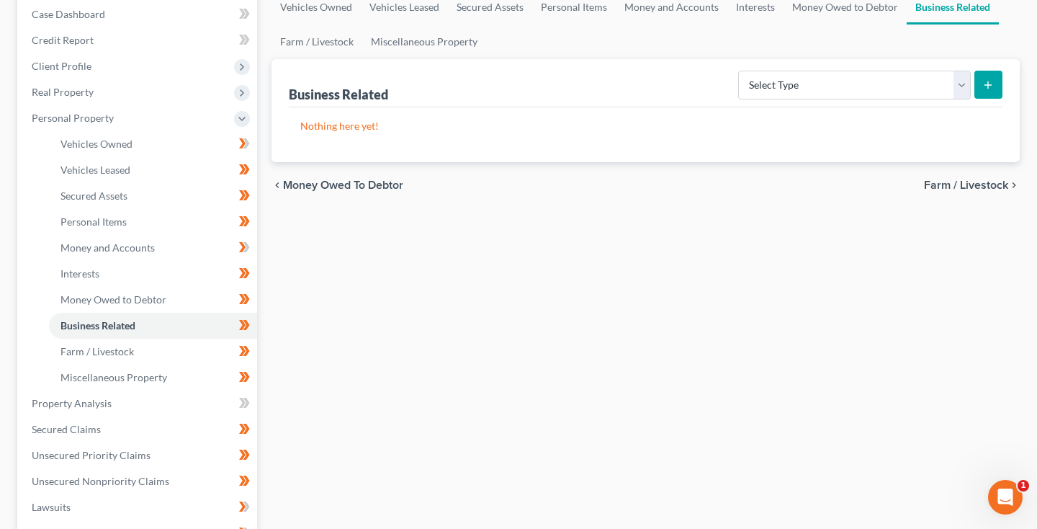
scroll to position [163, 0]
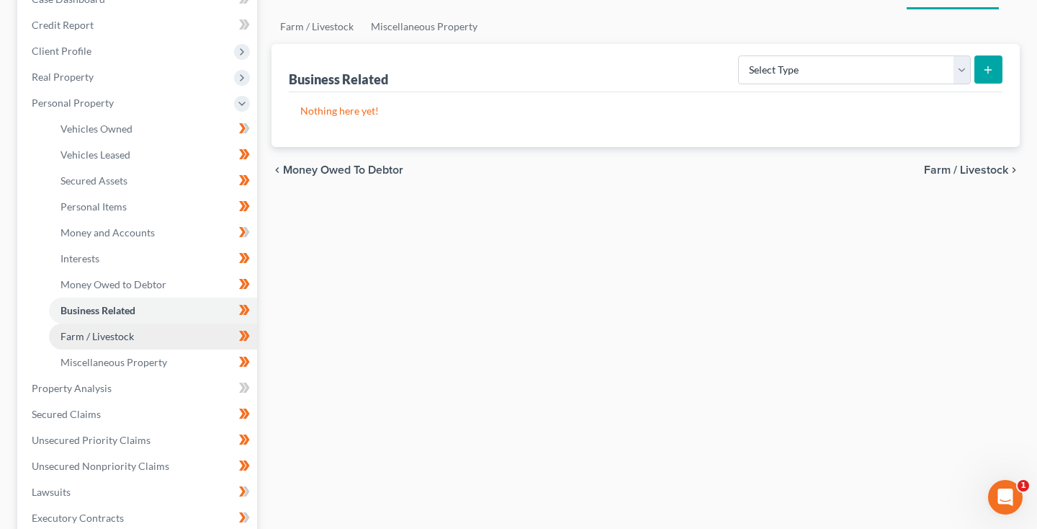
click at [71, 342] on link "Farm / Livestock" at bounding box center [153, 336] width 208 height 26
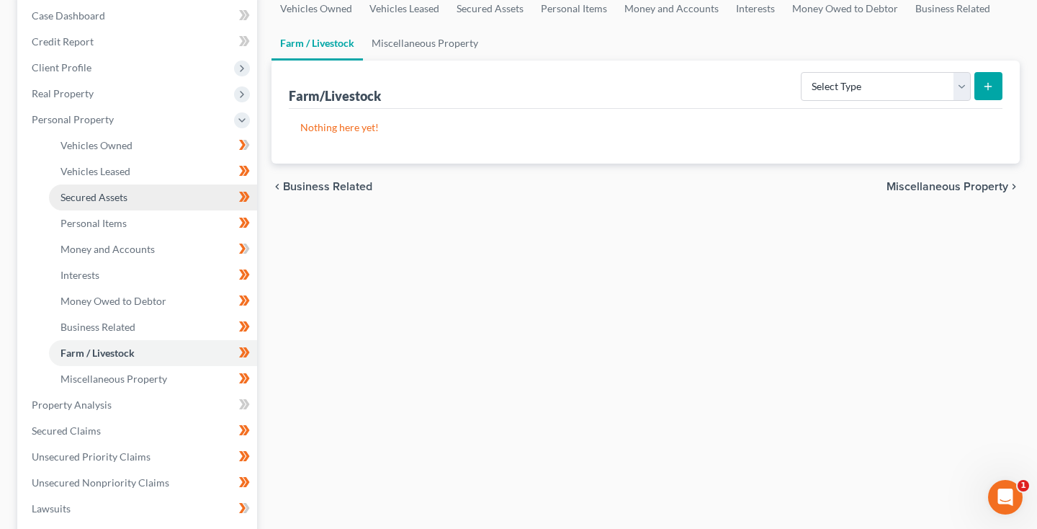
scroll to position [246, 0]
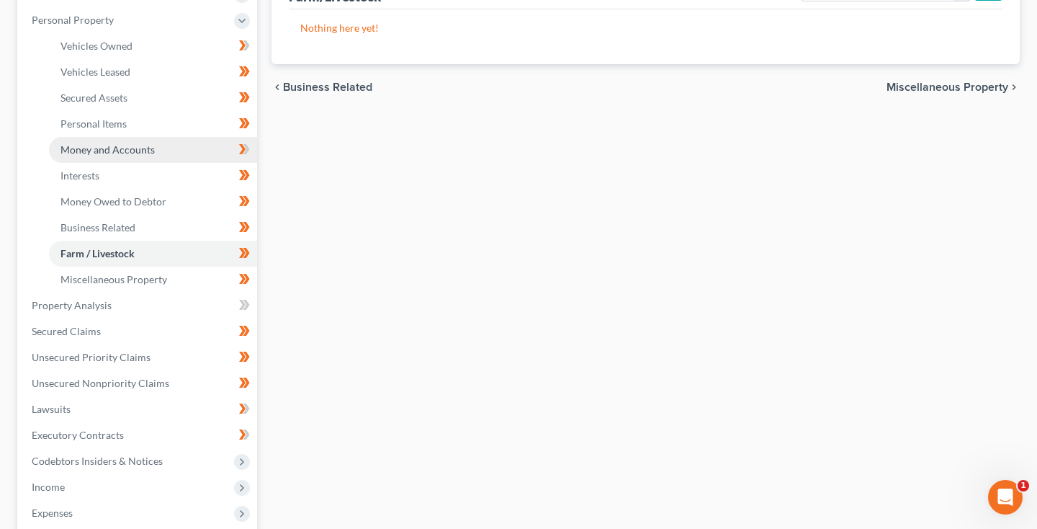
click at [111, 152] on span "Money and Accounts" at bounding box center [107, 149] width 94 height 12
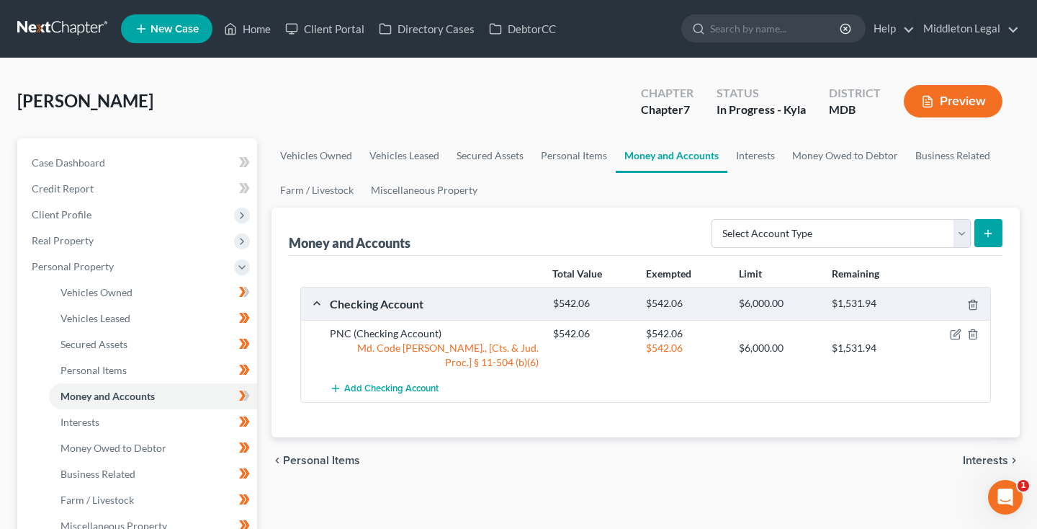
click at [948, 336] on div at bounding box center [954, 333] width 74 height 14
click at [953, 336] on icon "button" at bounding box center [956, 334] width 12 height 12
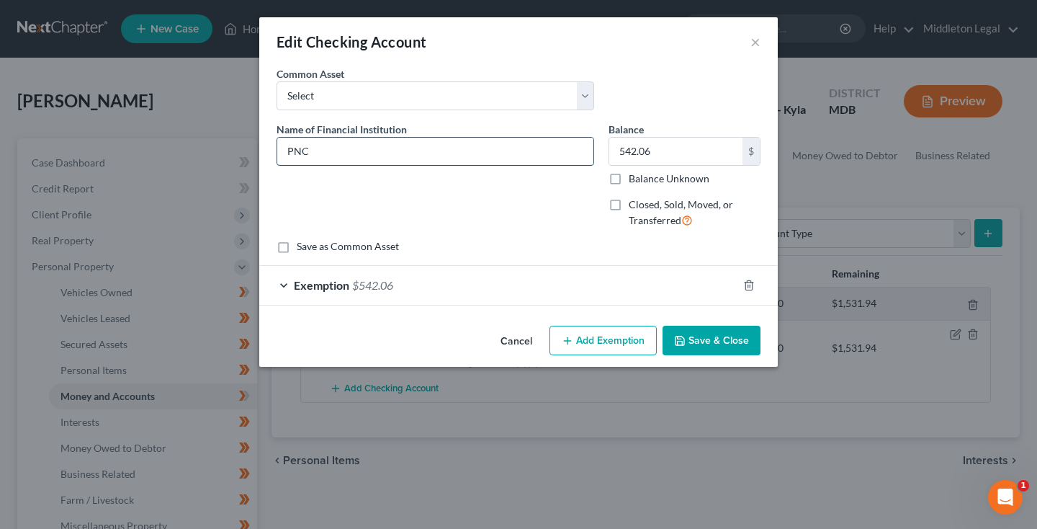
click at [490, 152] on input "PNC" at bounding box center [435, 151] width 316 height 27
click at [404, 147] on input "PNC" at bounding box center [435, 151] width 316 height 27
type input "PNC Bank, N.A."
click at [747, 340] on button "Save & Close" at bounding box center [711, 340] width 98 height 30
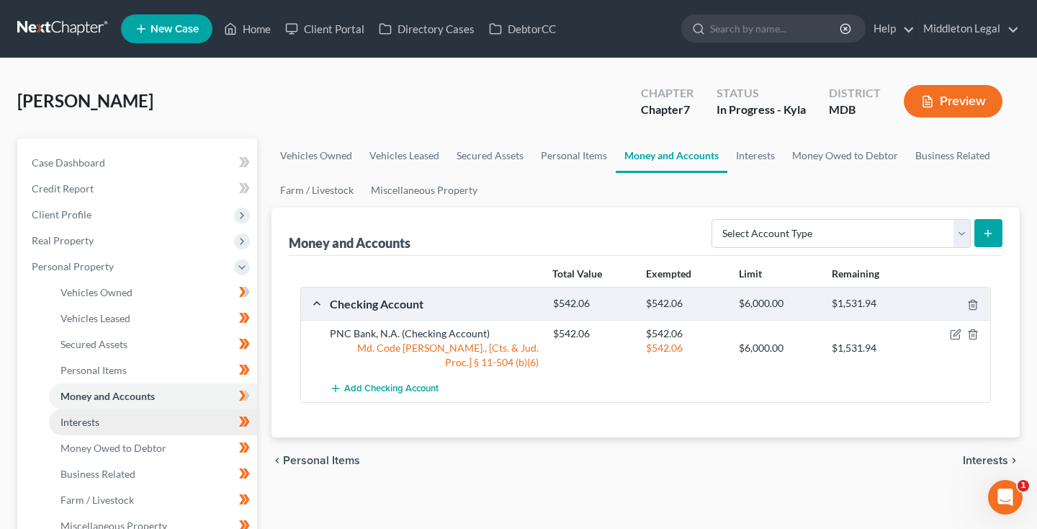
click at [104, 421] on link "Interests" at bounding box center [153, 422] width 208 height 26
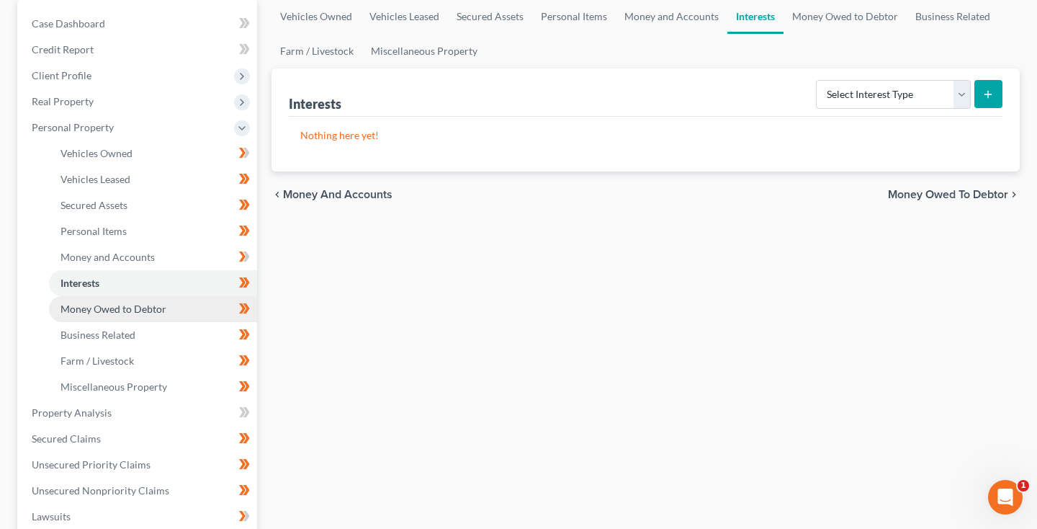
click at [102, 303] on span "Money Owed to Debtor" at bounding box center [113, 308] width 106 height 12
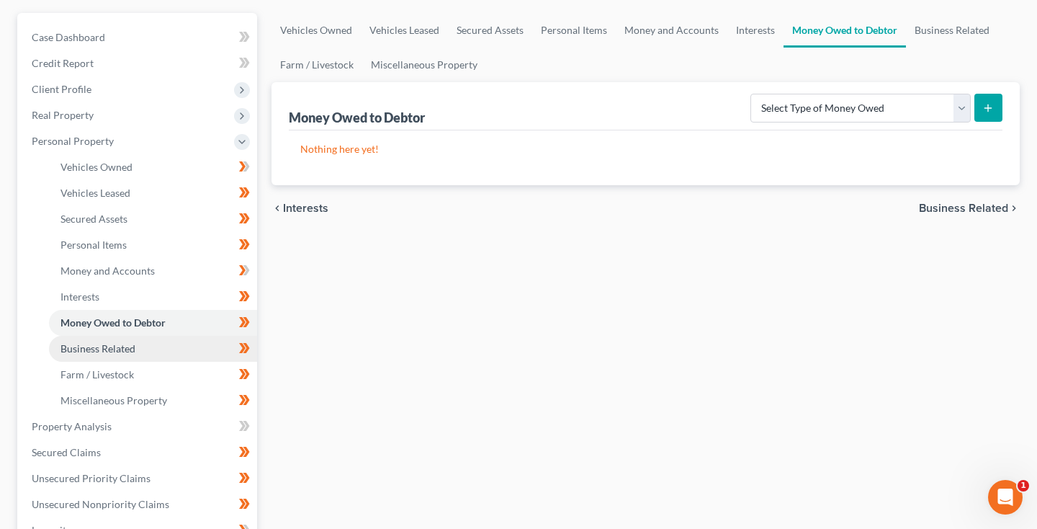
click at [96, 348] on span "Business Related" at bounding box center [97, 348] width 75 height 12
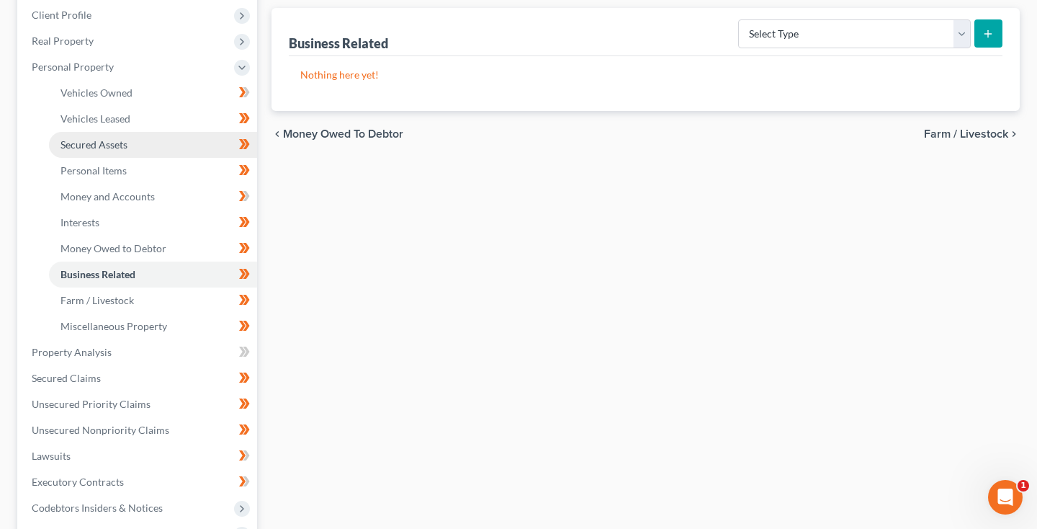
scroll to position [230, 0]
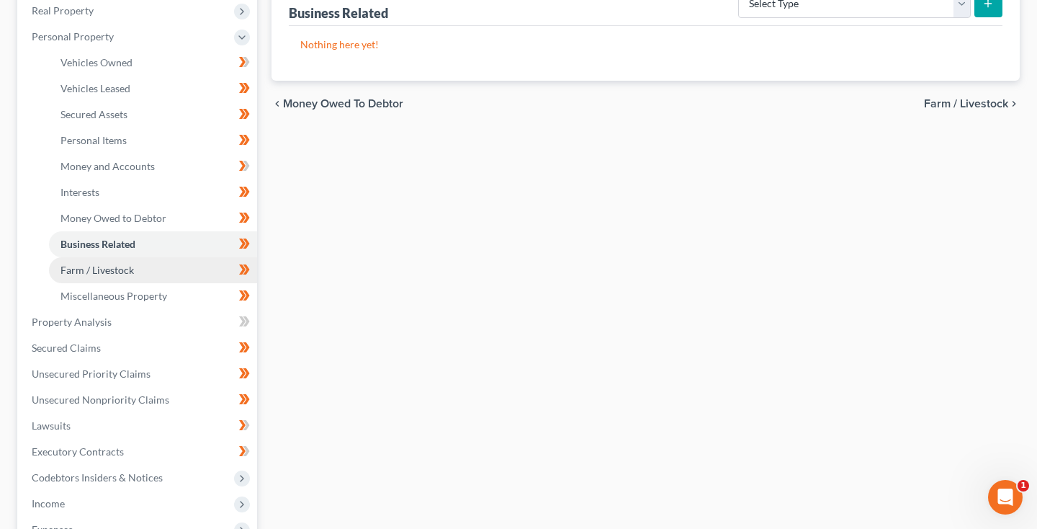
click at [104, 269] on span "Farm / Livestock" at bounding box center [96, 270] width 73 height 12
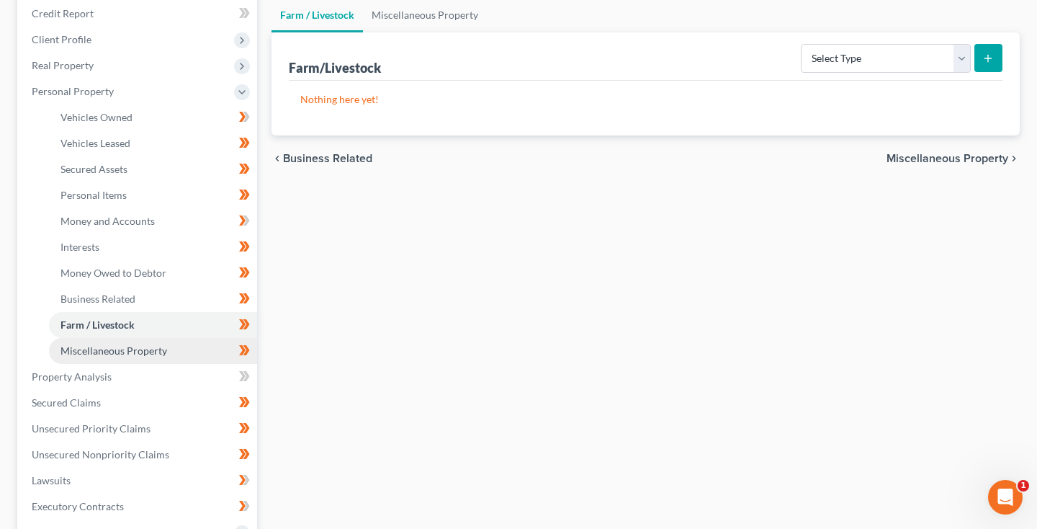
click at [96, 351] on span "Miscellaneous Property" at bounding box center [113, 350] width 107 height 12
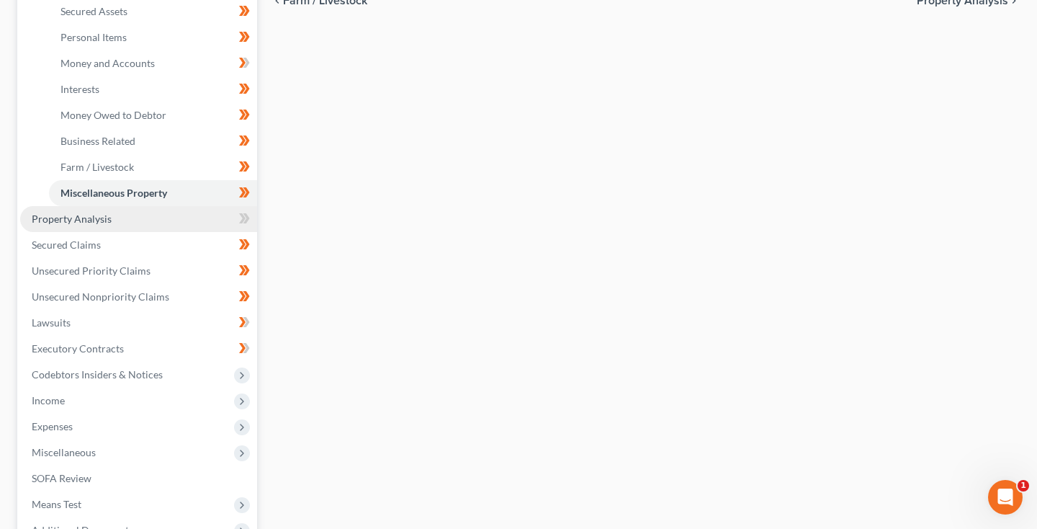
click at [94, 226] on link "Property Analysis" at bounding box center [138, 219] width 237 height 26
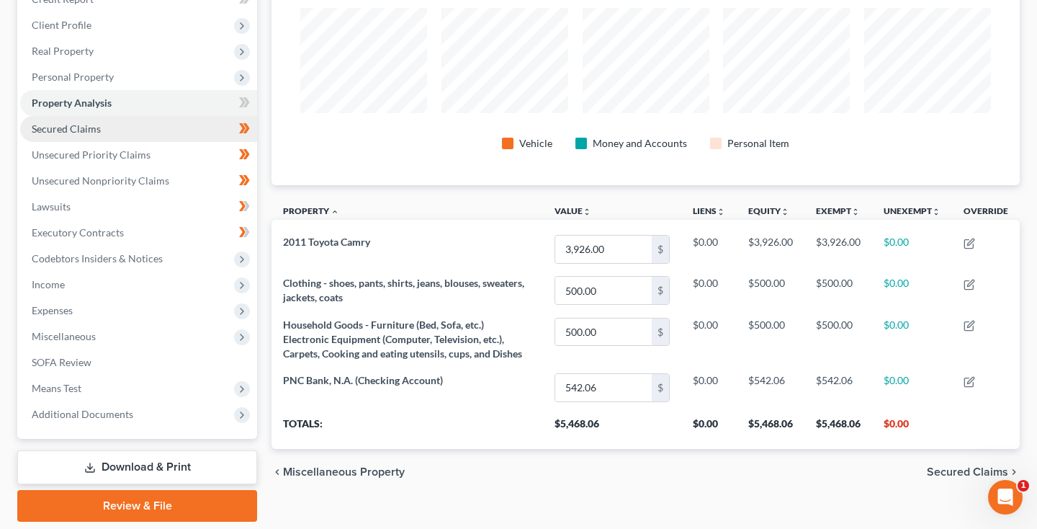
click at [95, 125] on span "Secured Claims" at bounding box center [66, 128] width 69 height 12
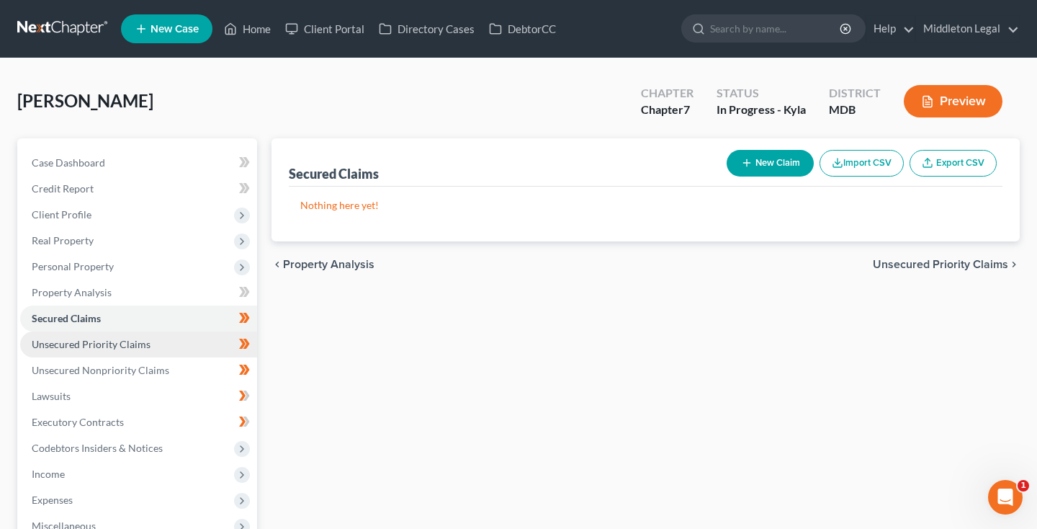
click at [75, 346] on span "Unsecured Priority Claims" at bounding box center [91, 344] width 119 height 12
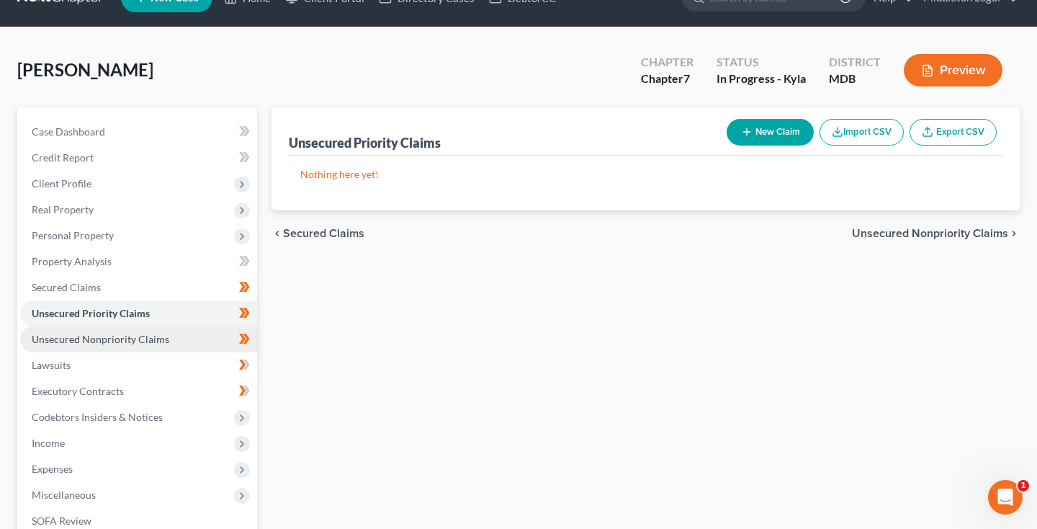
click at [75, 341] on span "Unsecured Nonpriority Claims" at bounding box center [101, 339] width 138 height 12
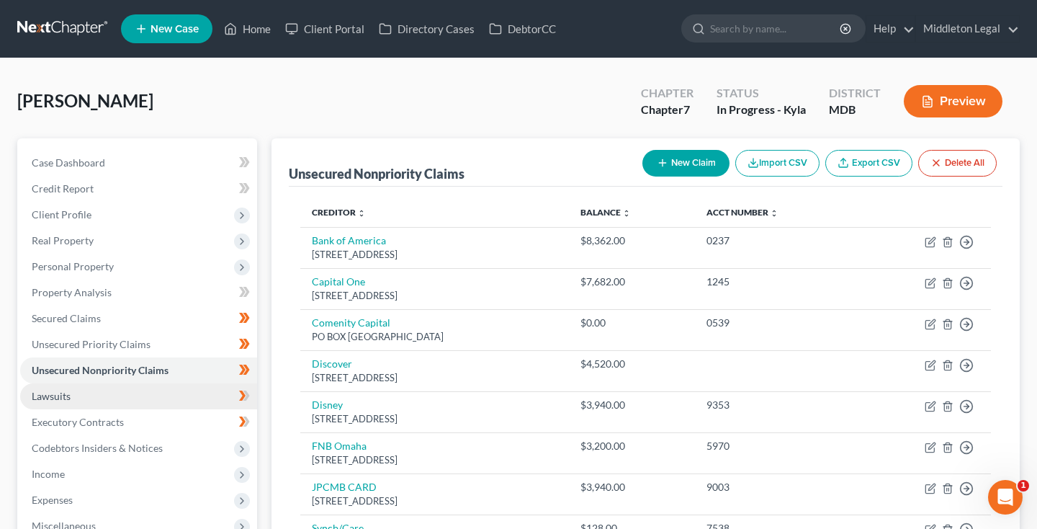
click at [94, 393] on link "Lawsuits" at bounding box center [138, 396] width 237 height 26
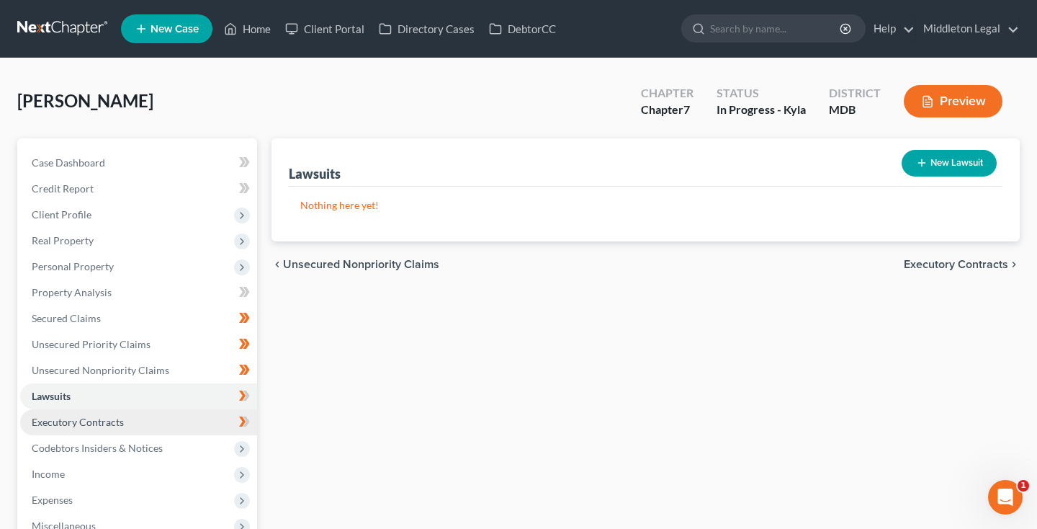
click at [88, 421] on span "Executory Contracts" at bounding box center [78, 421] width 92 height 12
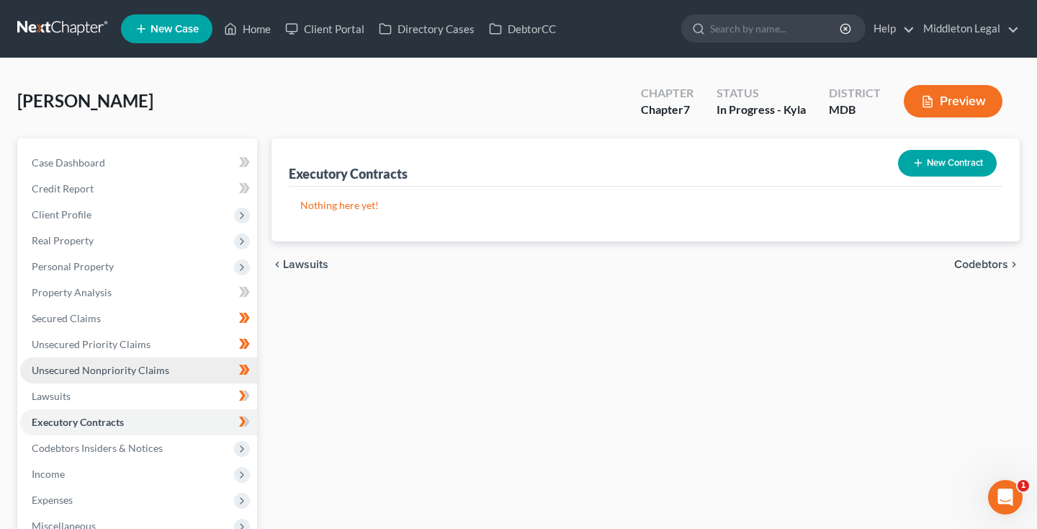
click at [89, 373] on span "Unsecured Nonpriority Claims" at bounding box center [101, 370] width 138 height 12
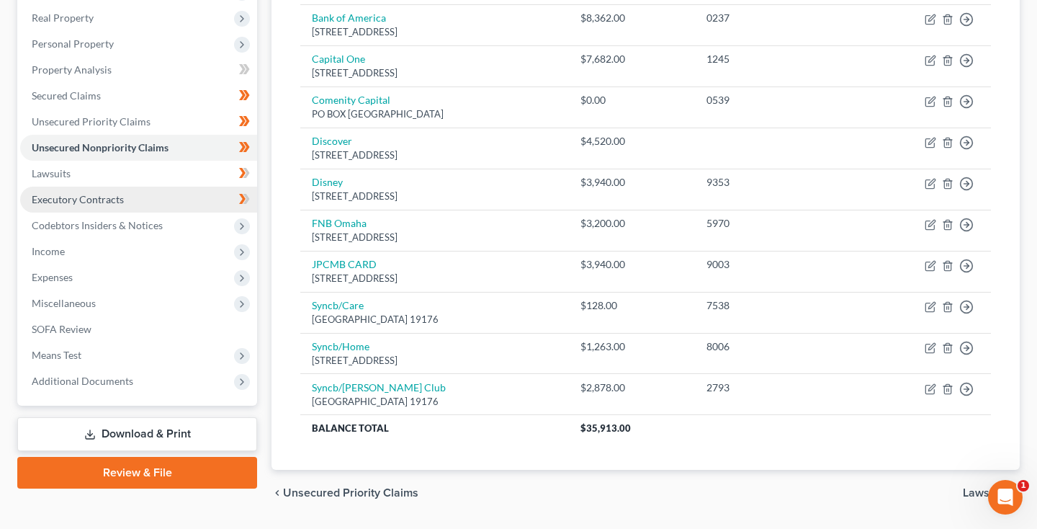
click at [72, 197] on span "Executory Contracts" at bounding box center [78, 199] width 92 height 12
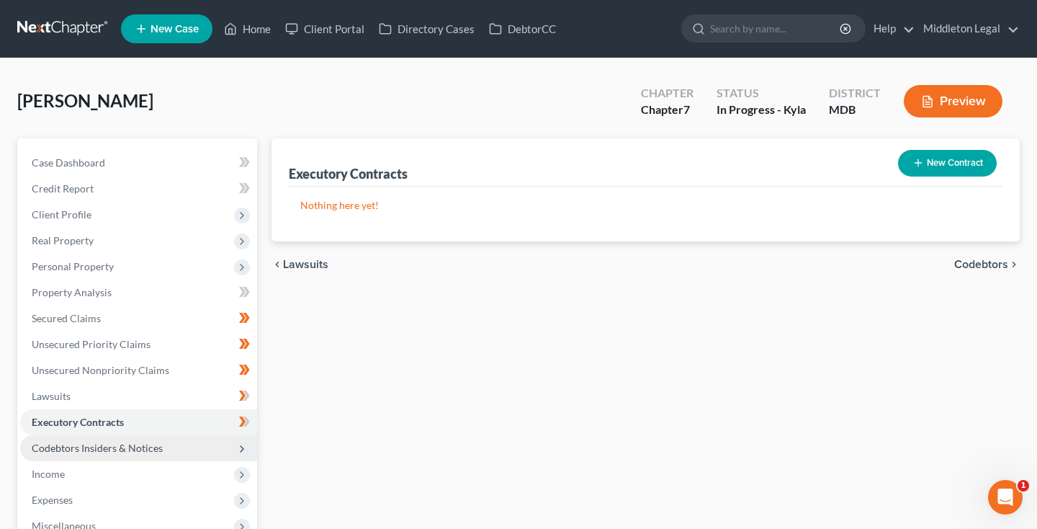
click at [68, 446] on span "Codebtors Insiders & Notices" at bounding box center [97, 447] width 131 height 12
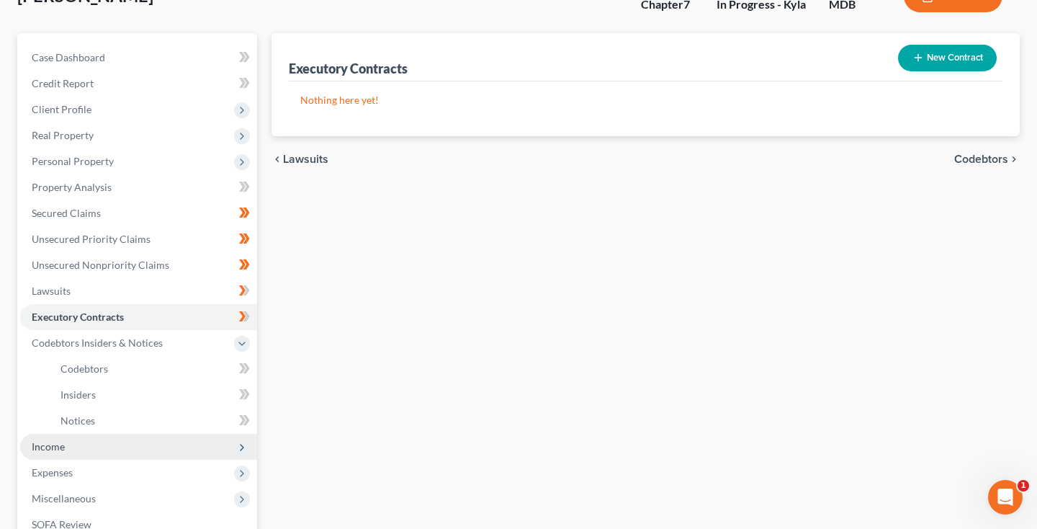
click at [81, 446] on span "Income" at bounding box center [138, 446] width 237 height 26
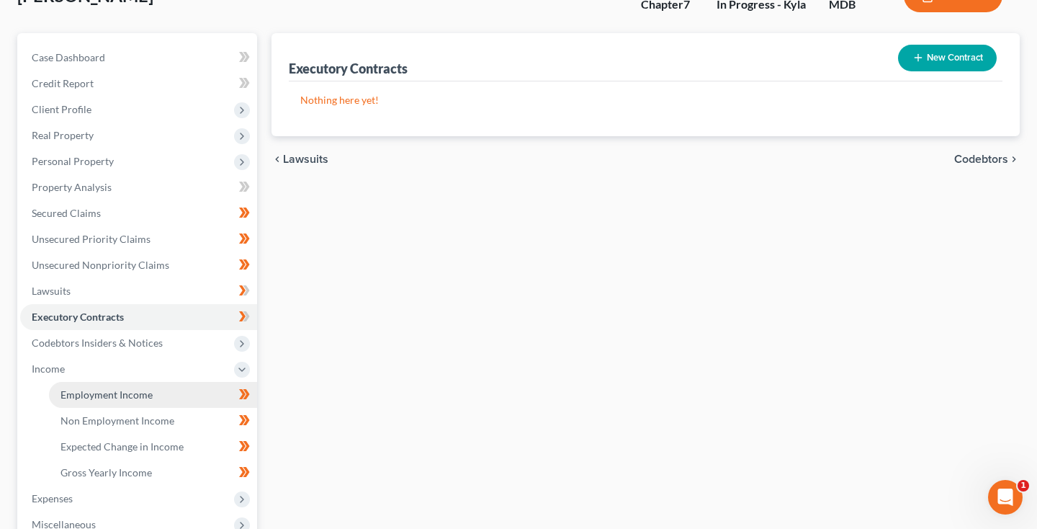
click at [102, 389] on span "Employment Income" at bounding box center [106, 394] width 92 height 12
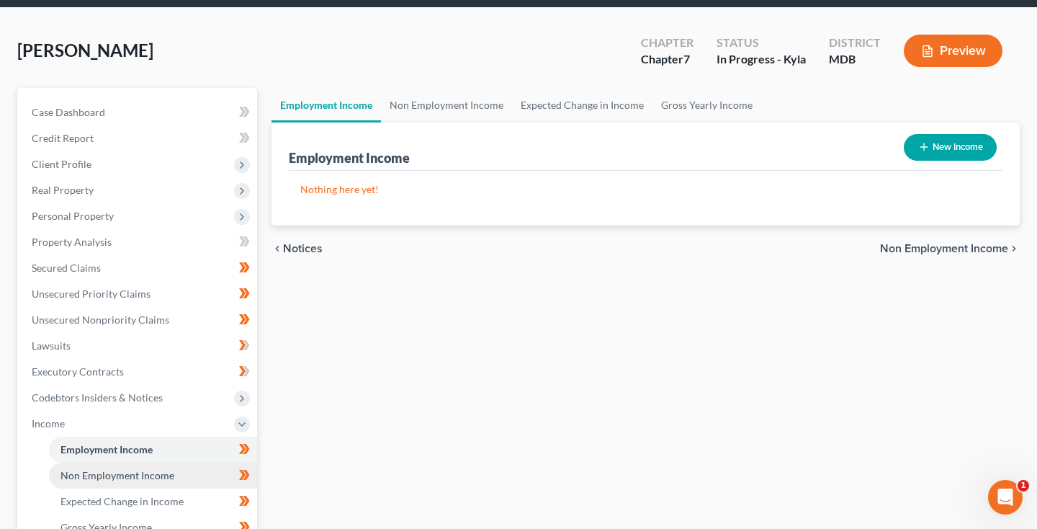
click at [90, 472] on span "Non Employment Income" at bounding box center [117, 475] width 114 height 12
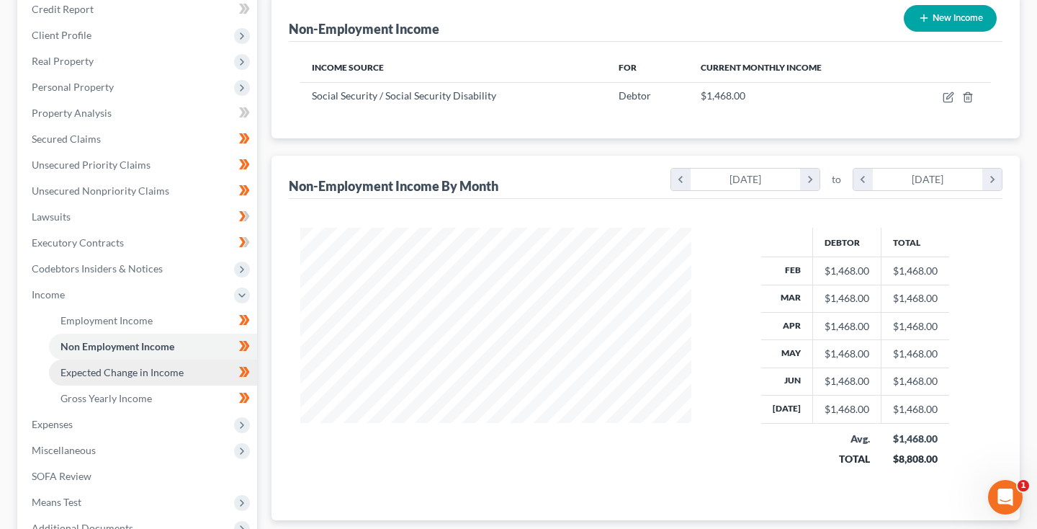
click at [114, 377] on span "Expected Change in Income" at bounding box center [121, 372] width 123 height 12
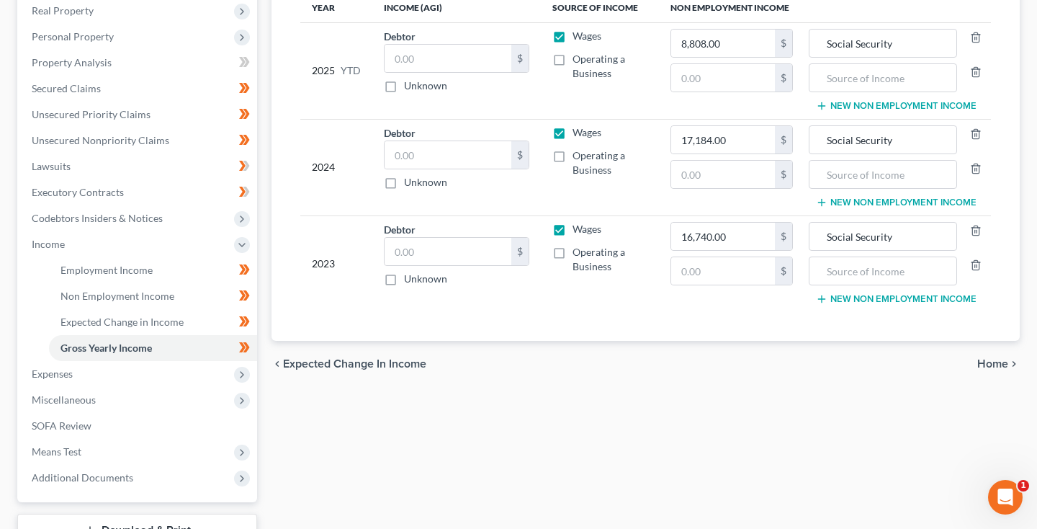
click at [572, 35] on label "Wages" at bounding box center [586, 36] width 29 height 14
click at [578, 35] on input "Wages" at bounding box center [582, 33] width 9 height 9
checkbox input "false"
click at [572, 132] on label "Wages" at bounding box center [586, 132] width 29 height 14
click at [578, 132] on input "Wages" at bounding box center [582, 129] width 9 height 9
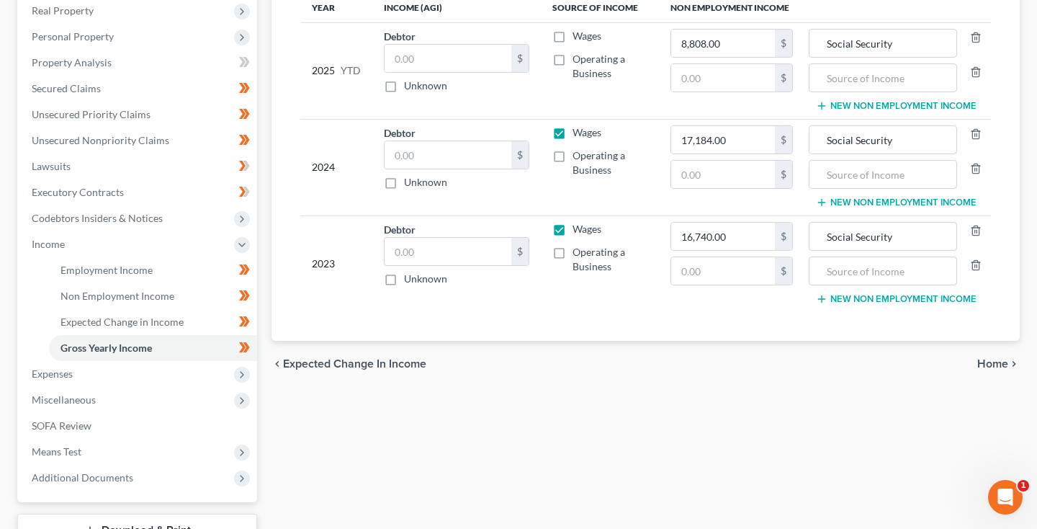
checkbox input "false"
click at [572, 225] on label "Wages" at bounding box center [586, 229] width 29 height 14
click at [578, 225] on input "Wages" at bounding box center [582, 226] width 9 height 9
checkbox input "false"
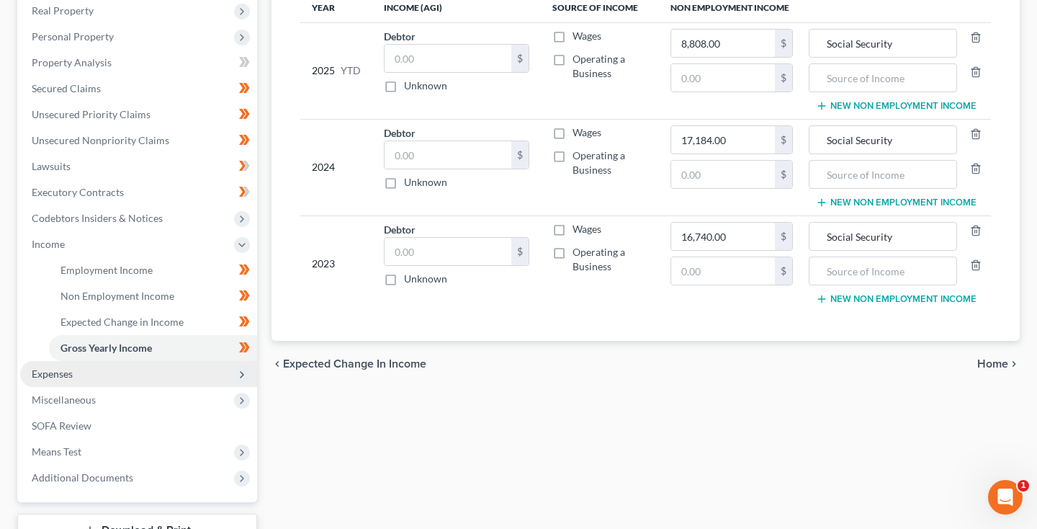
click at [89, 379] on span "Expenses" at bounding box center [138, 374] width 237 height 26
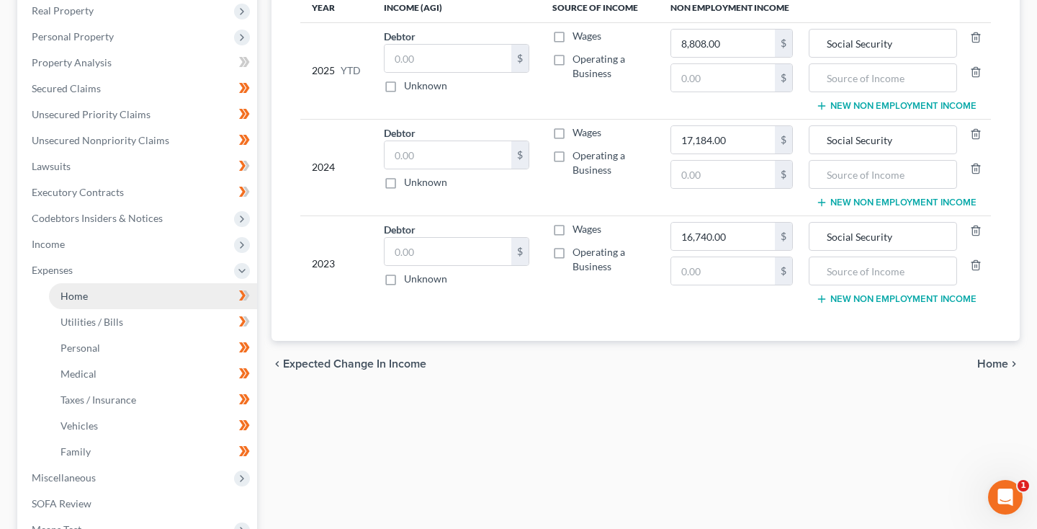
click at [116, 296] on link "Home" at bounding box center [153, 296] width 208 height 26
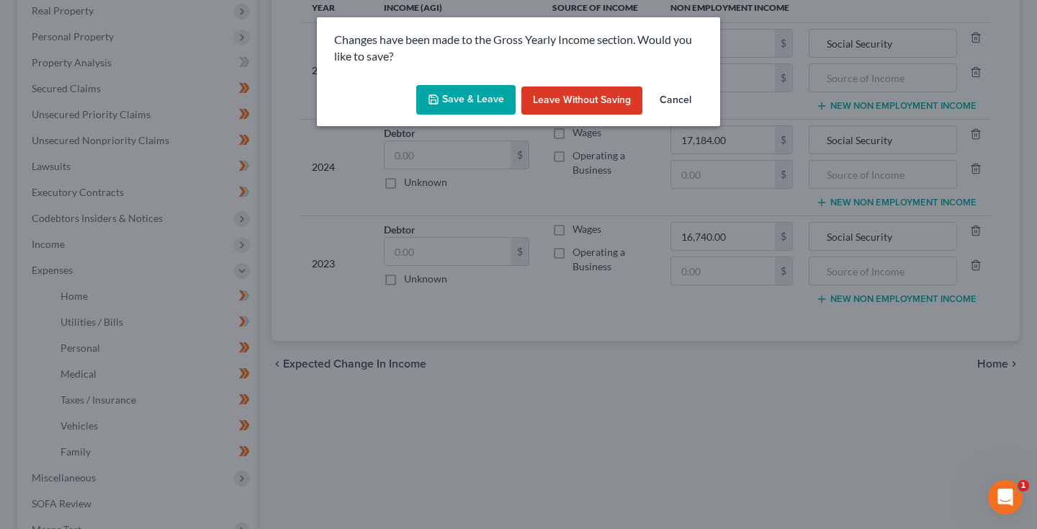
click at [491, 94] on button "Save & Leave" at bounding box center [465, 100] width 99 height 30
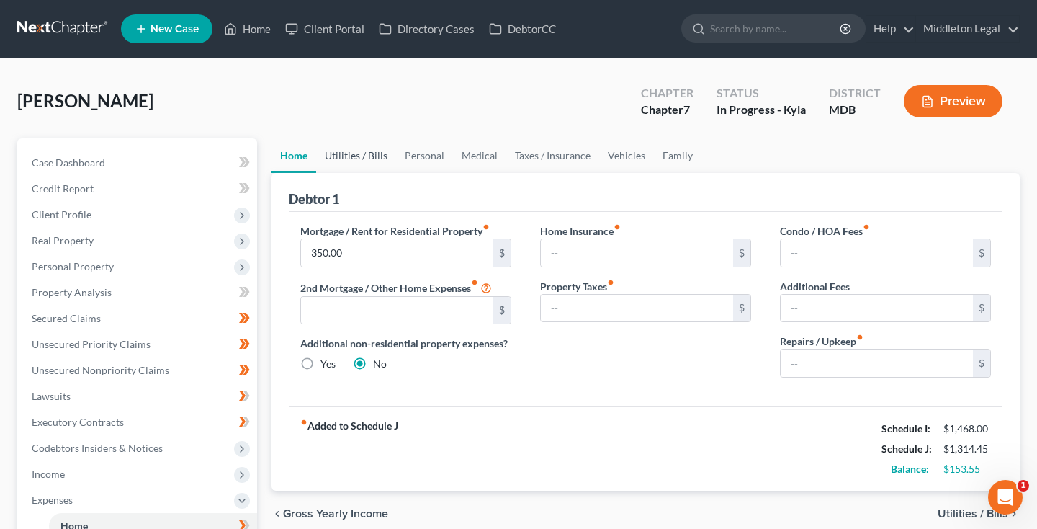
click at [366, 156] on link "Utilities / Bills" at bounding box center [356, 155] width 80 height 35
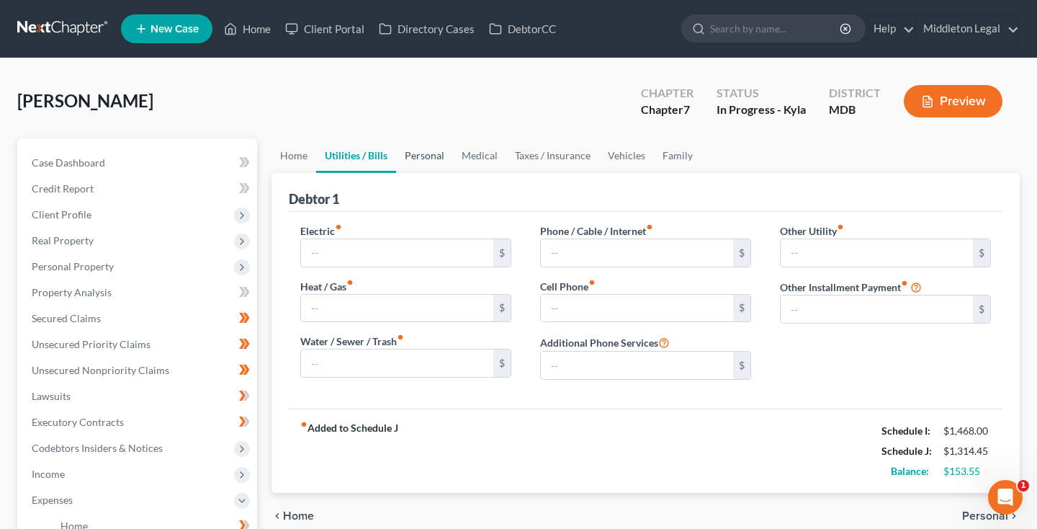
click at [437, 158] on link "Personal" at bounding box center [424, 155] width 57 height 35
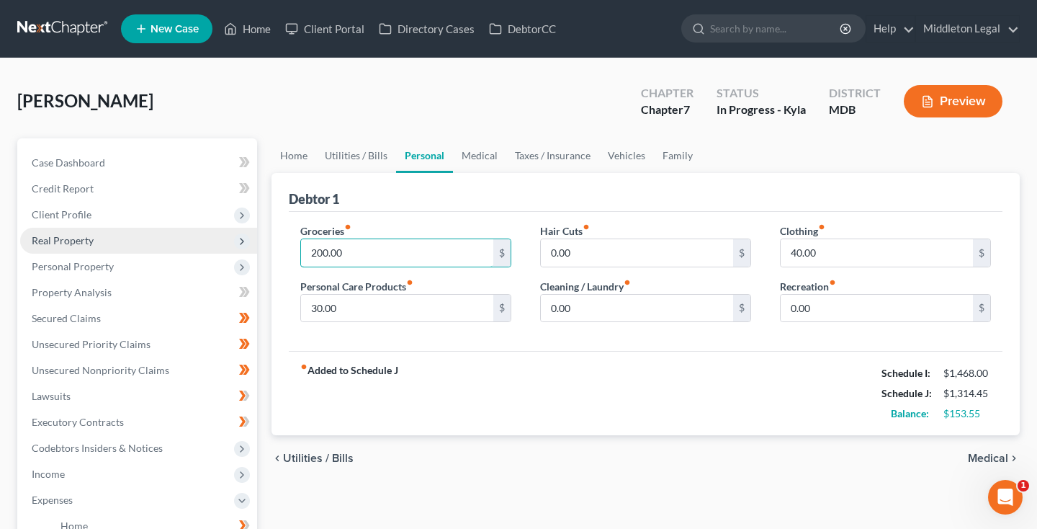
drag, startPoint x: 354, startPoint y: 248, endPoint x: 208, endPoint y: 248, distance: 146.2
click at [208, 248] on div "Petition Navigation Case Dashboard Payments Invoices Payments Payments Credit R…" at bounding box center [518, 515] width 1017 height 754
type input "300"
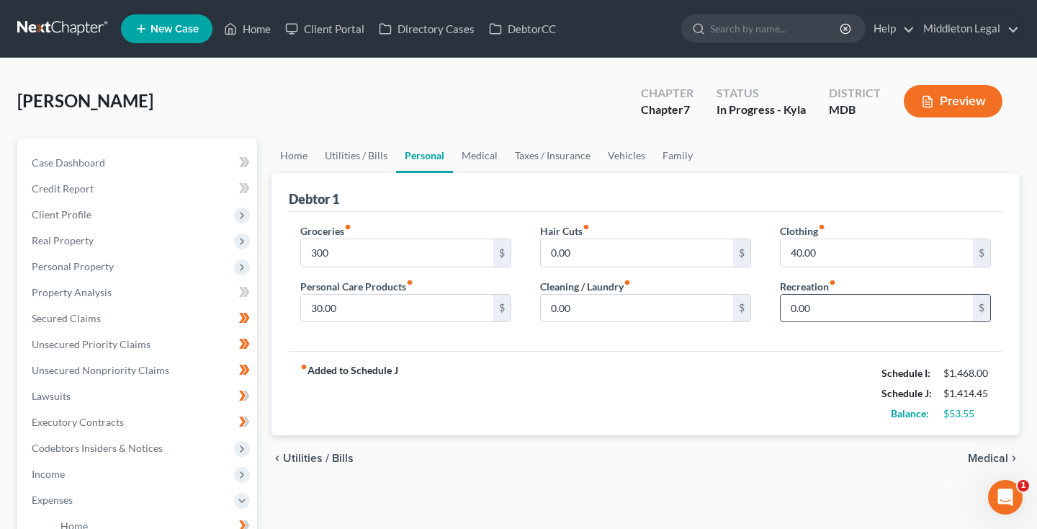
drag, startPoint x: 817, startPoint y: 310, endPoint x: 791, endPoint y: 310, distance: 25.2
click at [791, 310] on input "0.00" at bounding box center [877, 307] width 192 height 27
type input "60"
click at [471, 147] on link "Medical" at bounding box center [479, 155] width 53 height 35
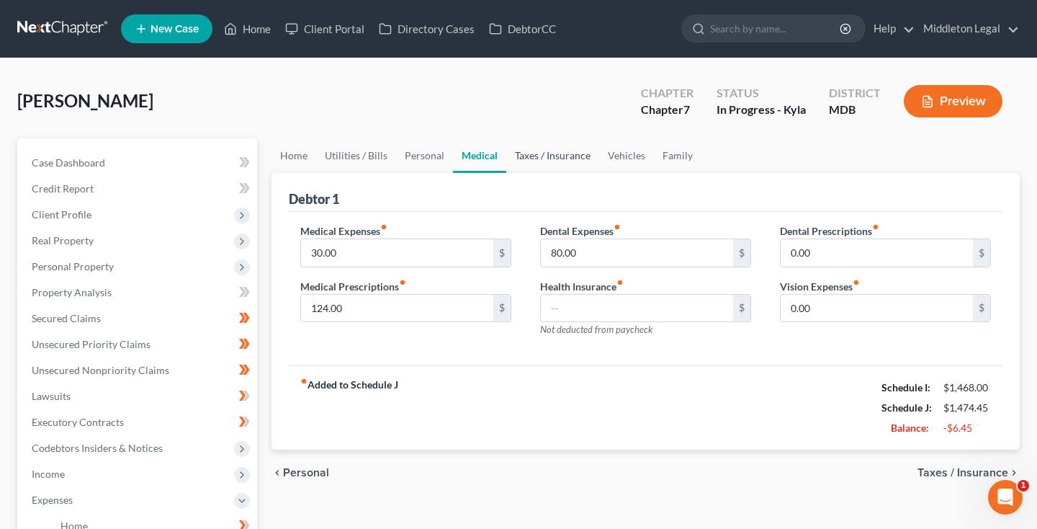
click at [554, 161] on link "Taxes / Insurance" at bounding box center [552, 155] width 93 height 35
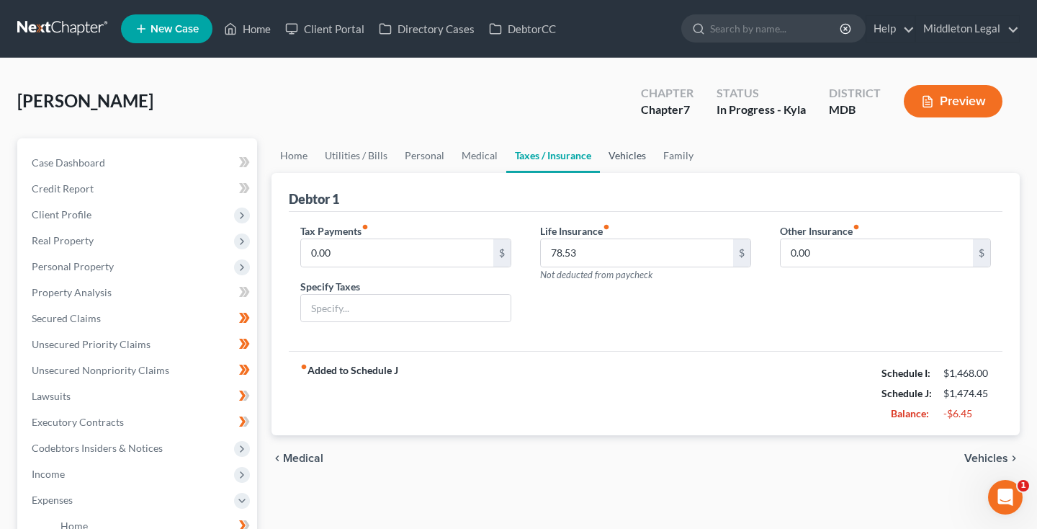
click at [626, 162] on link "Vehicles" at bounding box center [627, 155] width 55 height 35
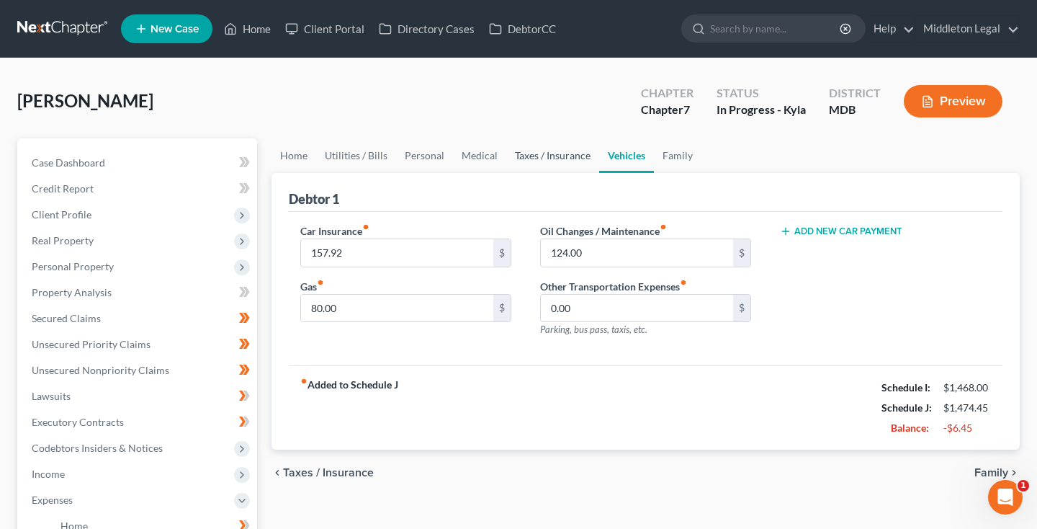
click at [559, 158] on link "Taxes / Insurance" at bounding box center [552, 155] width 93 height 35
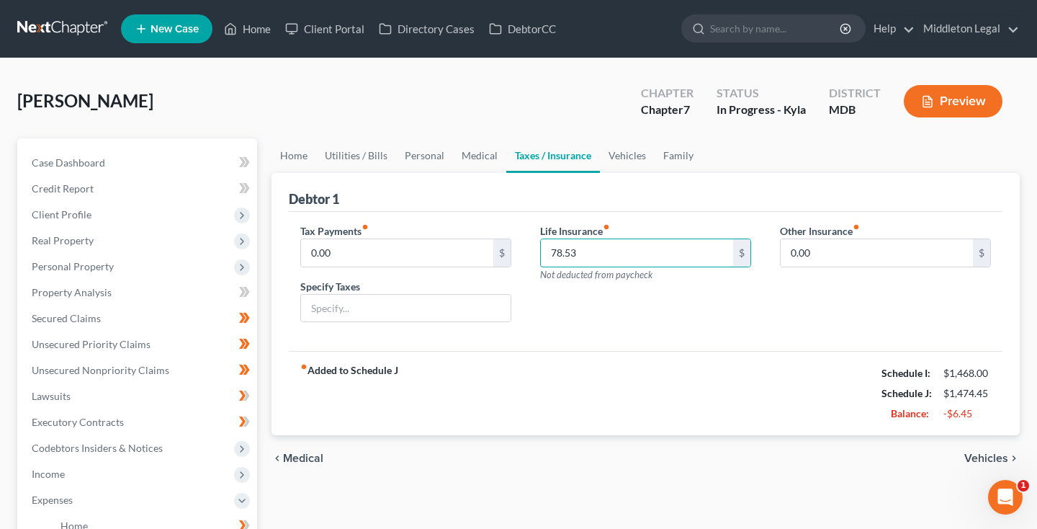
drag, startPoint x: 585, startPoint y: 254, endPoint x: 537, endPoint y: 254, distance: 47.5
click at [537, 254] on div "Life Insurance fiber_manual_record 78.53 $ Not deducted from paycheck" at bounding box center [646, 278] width 240 height 111
click at [631, 157] on link "Vehicles" at bounding box center [627, 155] width 55 height 35
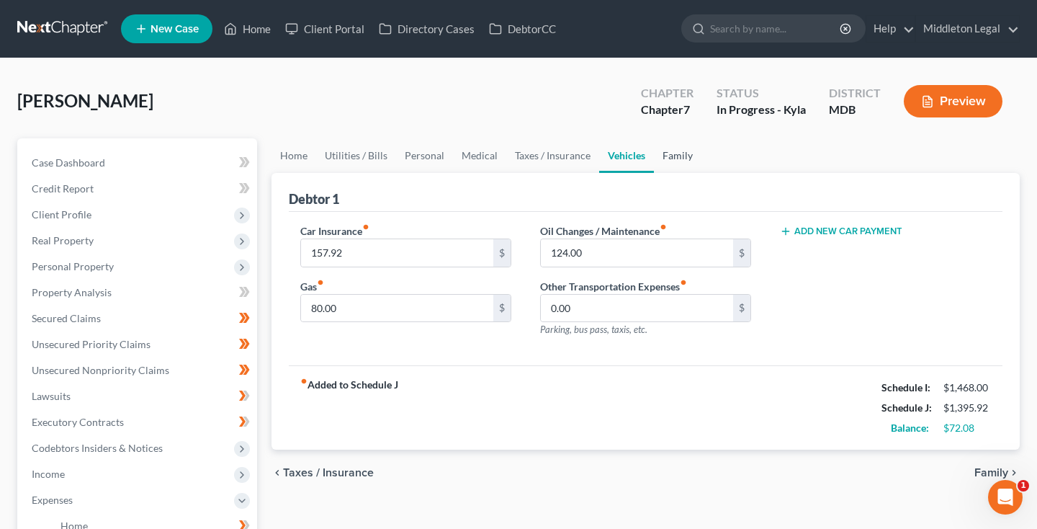
click at [685, 158] on link "Family" at bounding box center [678, 155] width 48 height 35
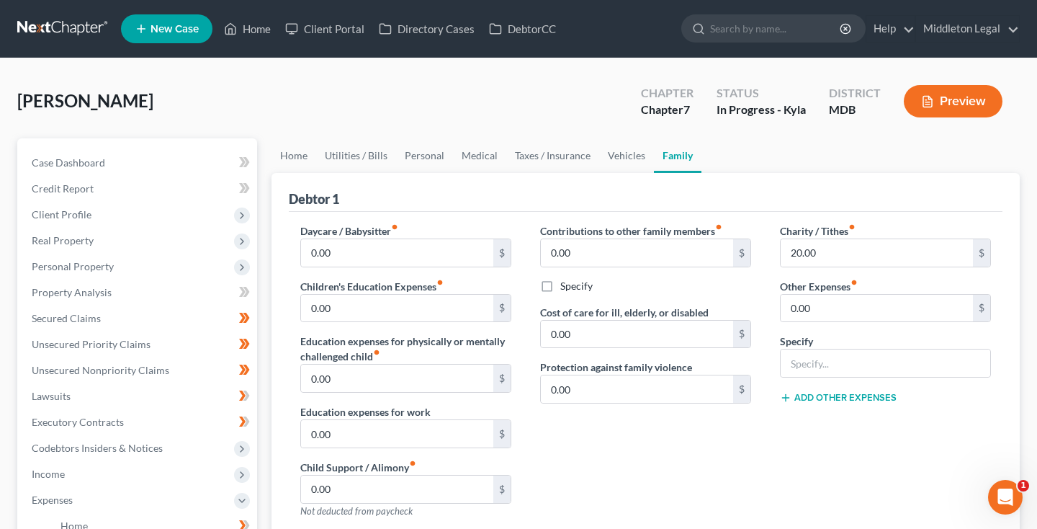
scroll to position [273, 0]
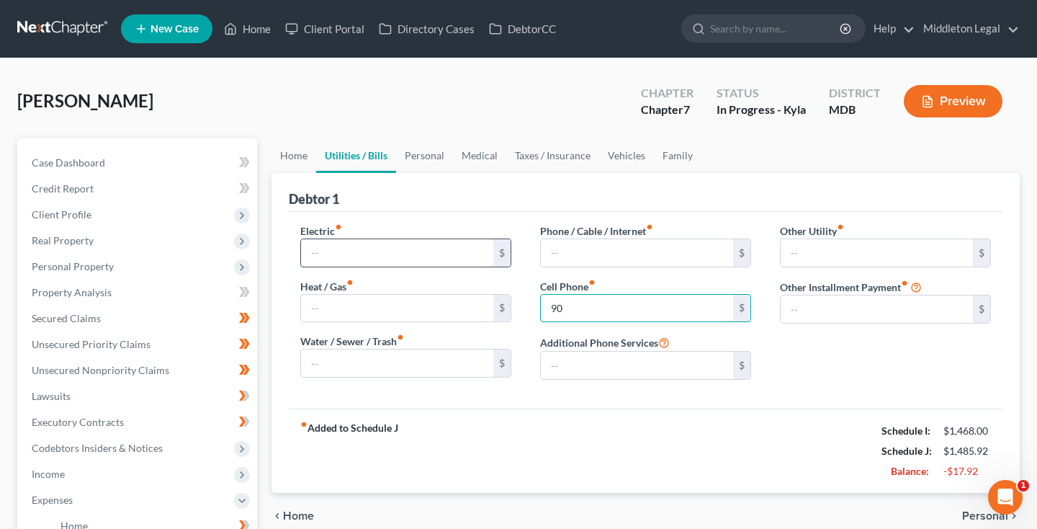
type input "90"
click at [400, 256] on input "text" at bounding box center [397, 252] width 192 height 27
type input "2"
click at [297, 167] on link "Home" at bounding box center [293, 155] width 45 height 35
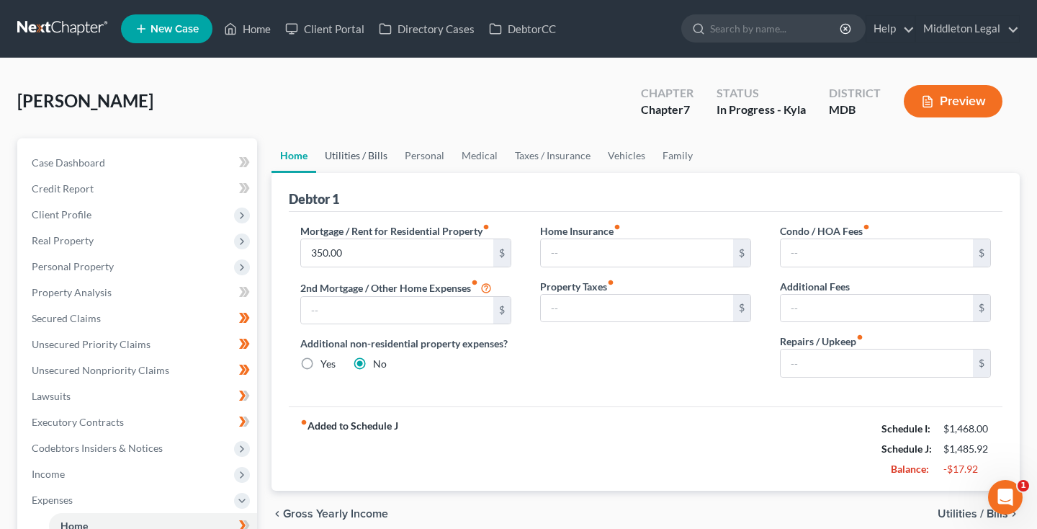
click at [341, 166] on link "Utilities / Bills" at bounding box center [356, 155] width 80 height 35
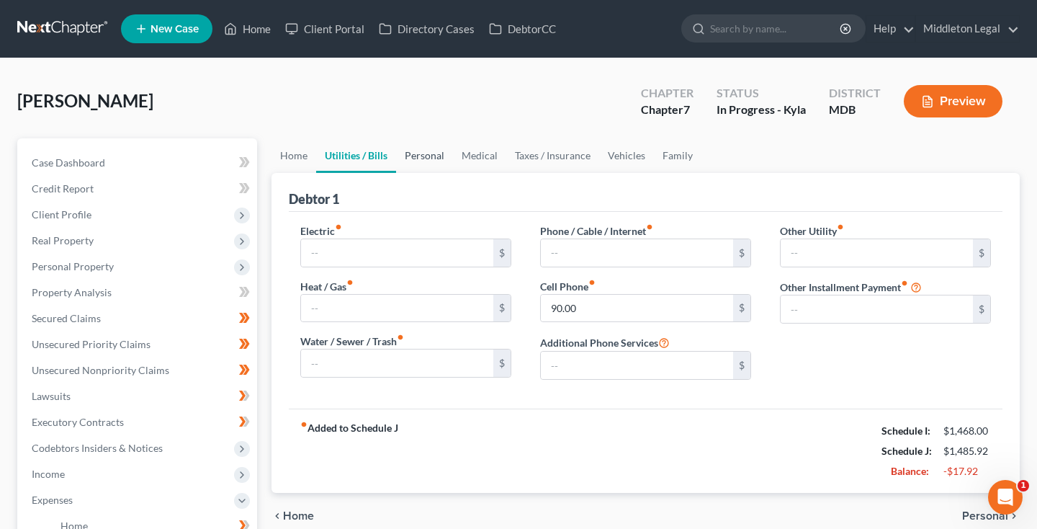
click at [437, 159] on link "Personal" at bounding box center [424, 155] width 57 height 35
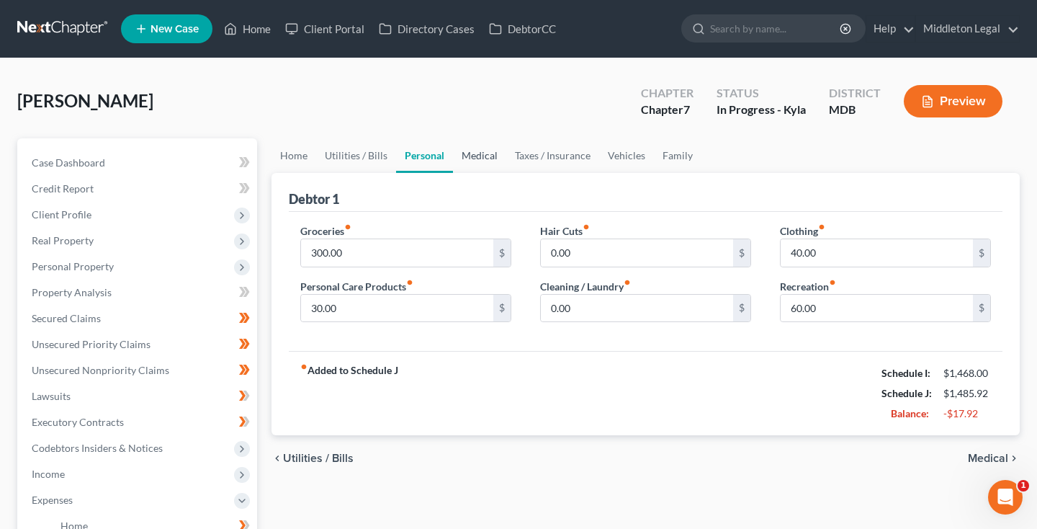
click at [473, 158] on link "Medical" at bounding box center [479, 155] width 53 height 35
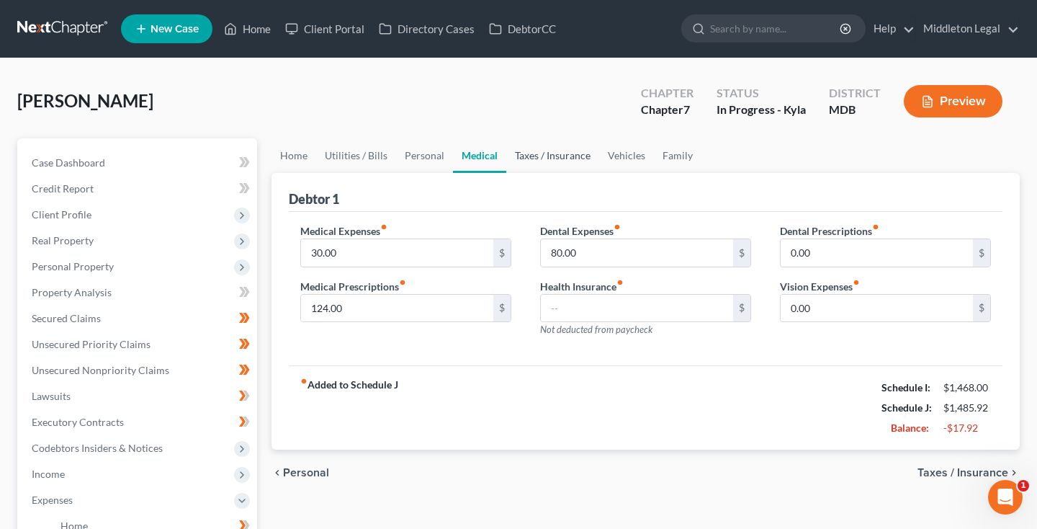
click at [523, 158] on link "Taxes / Insurance" at bounding box center [552, 155] width 93 height 35
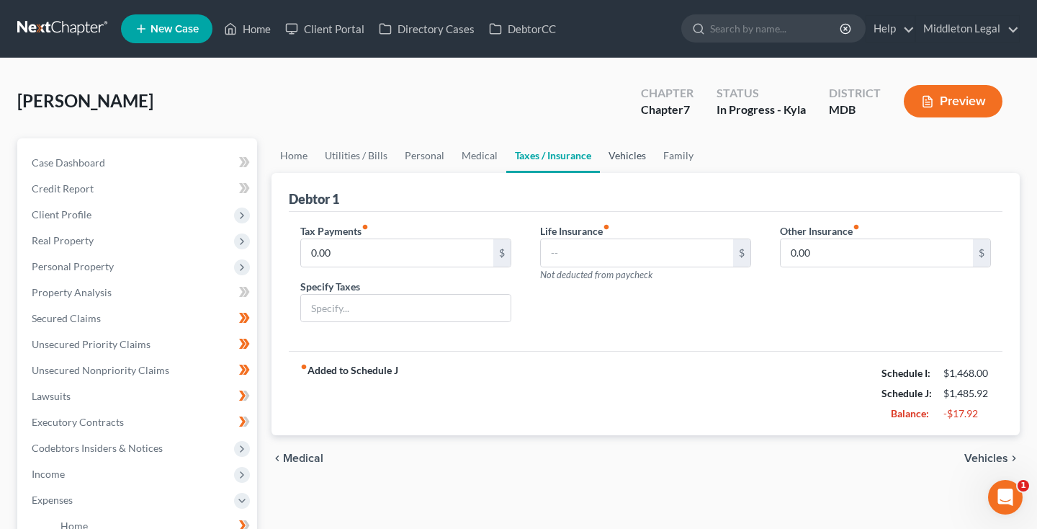
click at [618, 158] on link "Vehicles" at bounding box center [627, 155] width 55 height 35
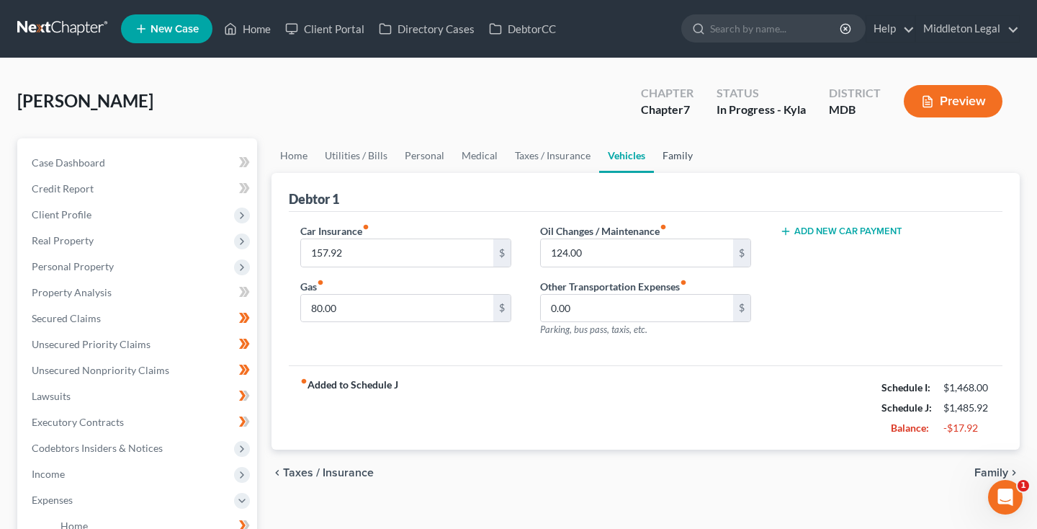
click at [684, 157] on link "Family" at bounding box center [678, 155] width 48 height 35
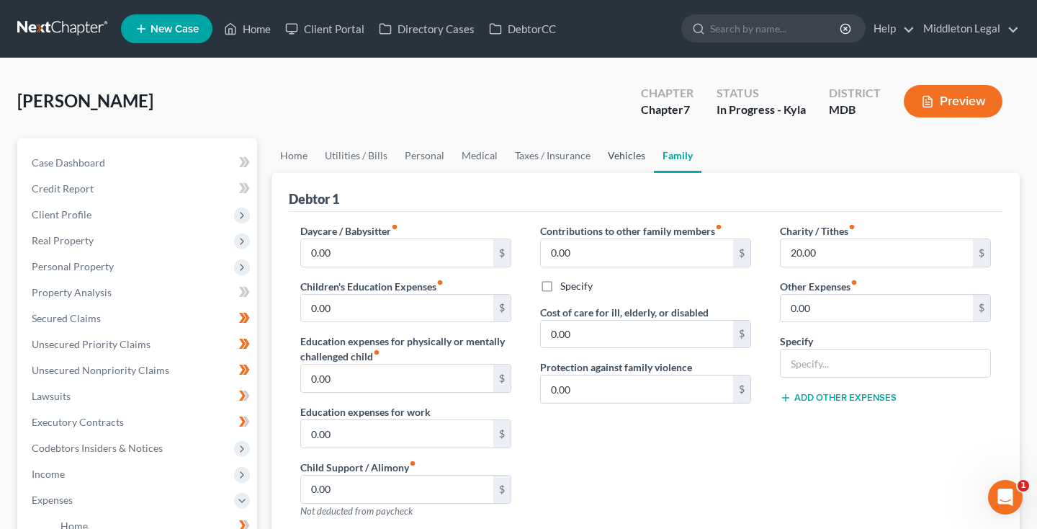
click at [631, 161] on link "Vehicles" at bounding box center [626, 155] width 55 height 35
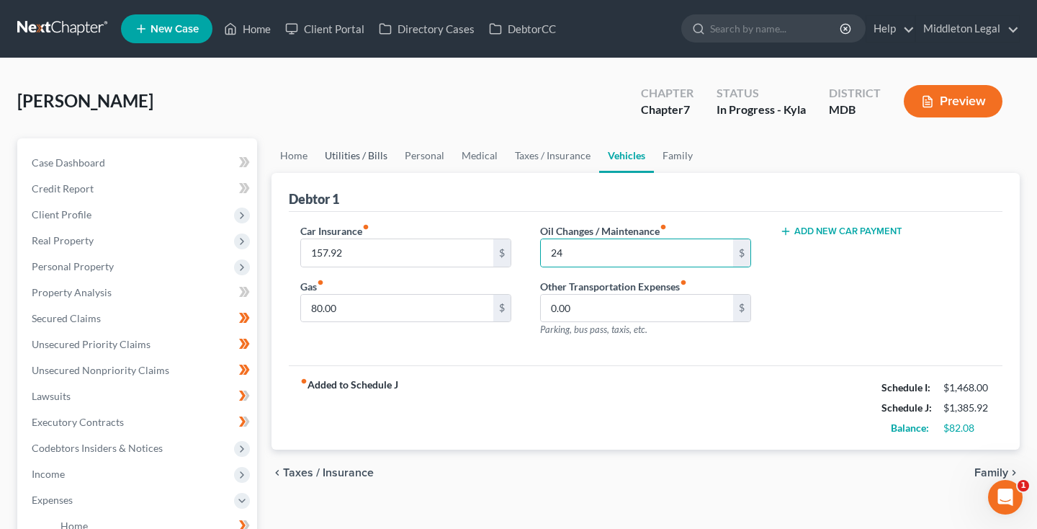
click at [343, 162] on link "Utilities / Bills" at bounding box center [356, 155] width 80 height 35
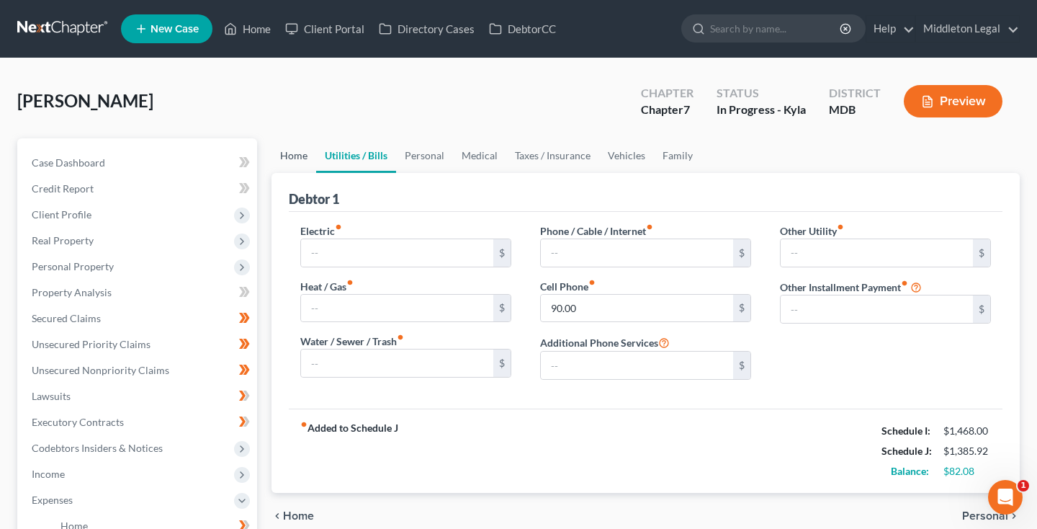
click at [294, 164] on link "Home" at bounding box center [293, 155] width 45 height 35
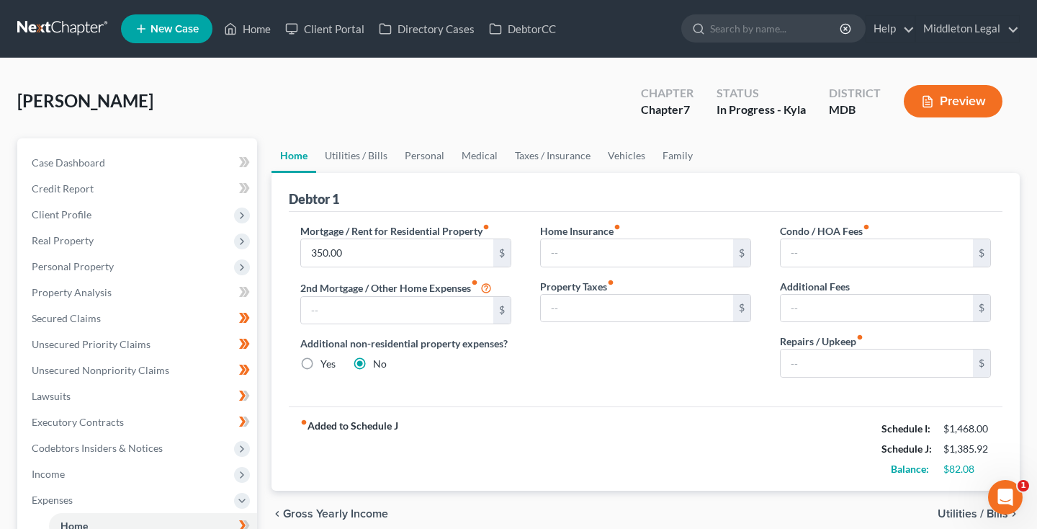
click at [294, 163] on link "Home" at bounding box center [293, 155] width 45 height 35
drag, startPoint x: 346, startPoint y: 254, endPoint x: 259, endPoint y: 254, distance: 86.4
click at [259, 254] on div "Petition Navigation Case Dashboard Payments Invoices Payments Payments Credit R…" at bounding box center [518, 515] width 1017 height 754
click at [382, 162] on link "Utilities / Bills" at bounding box center [356, 155] width 80 height 35
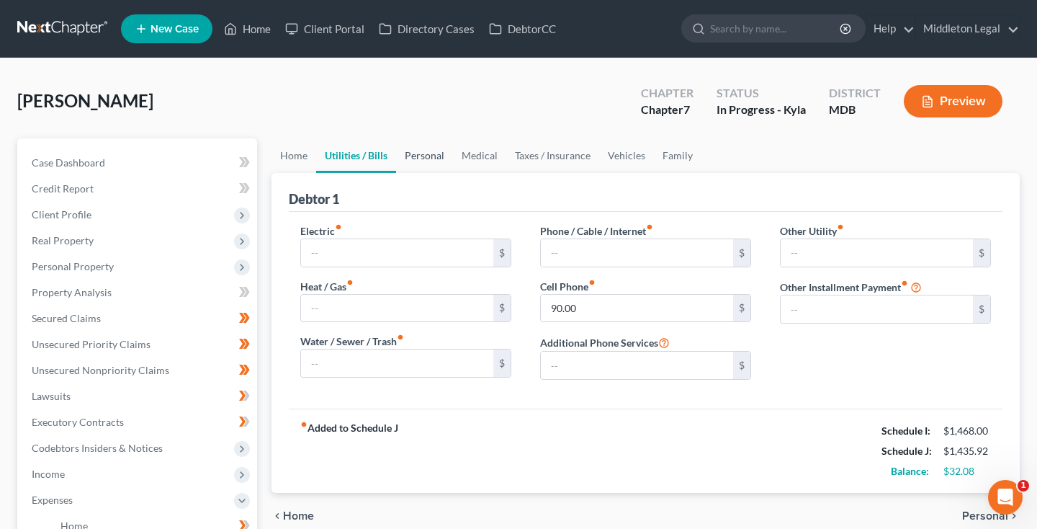
click at [440, 162] on link "Personal" at bounding box center [424, 155] width 57 height 35
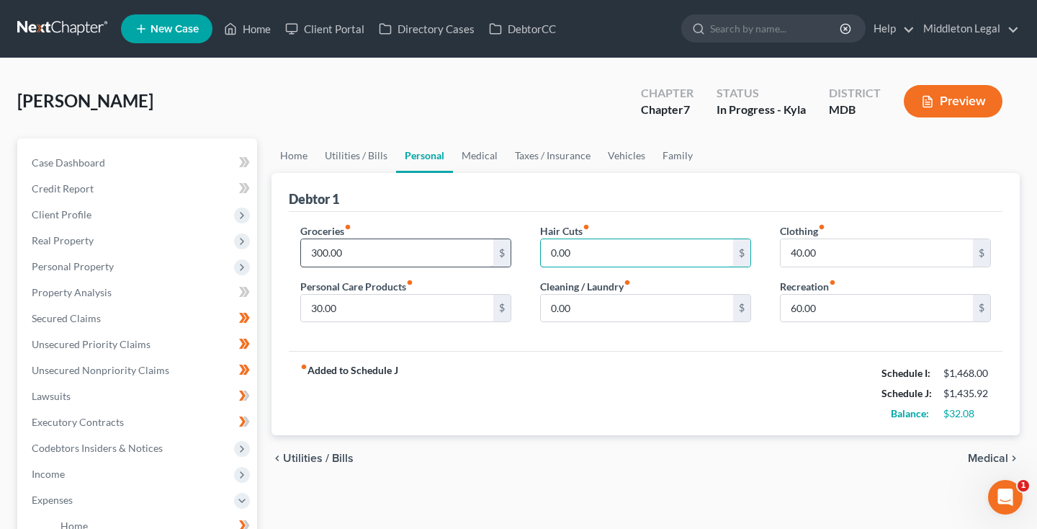
drag, startPoint x: 554, startPoint y: 250, endPoint x: 477, endPoint y: 249, distance: 77.8
click at [477, 249] on div "Groceries fiber_manual_record 300.00 $ Personal Care Products fiber_manual_reco…" at bounding box center [645, 278] width 719 height 111
type input "30"
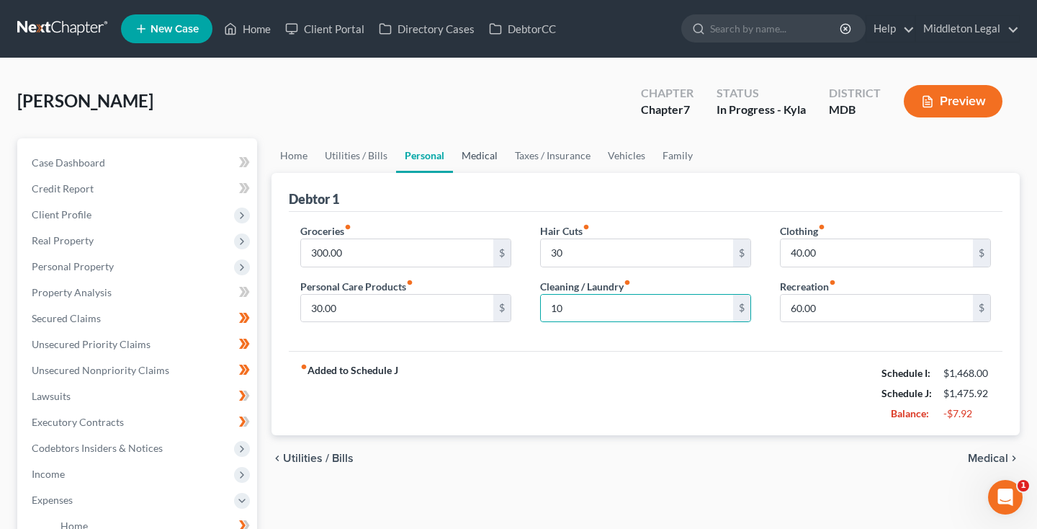
click at [495, 154] on link "Medical" at bounding box center [479, 155] width 53 height 35
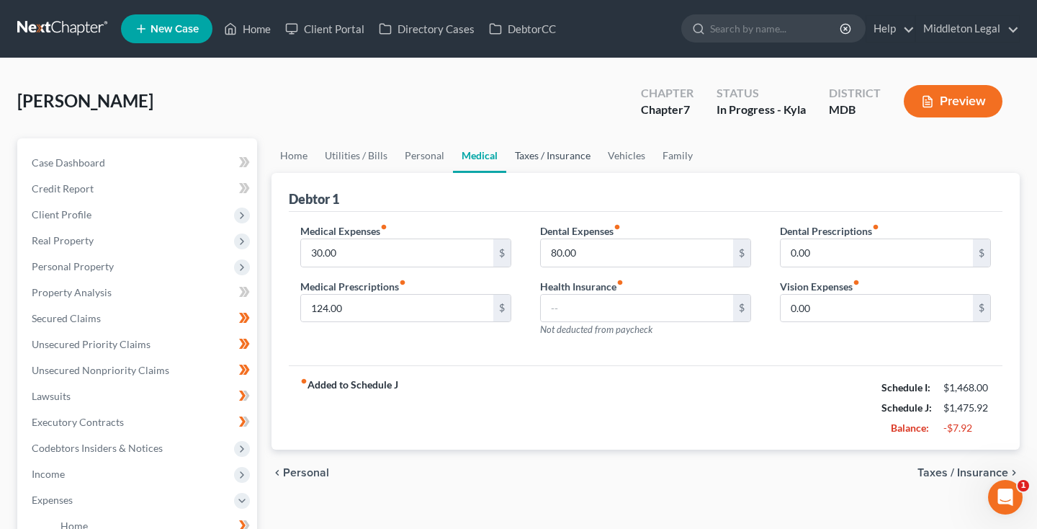
click at [539, 160] on link "Taxes / Insurance" at bounding box center [552, 155] width 93 height 35
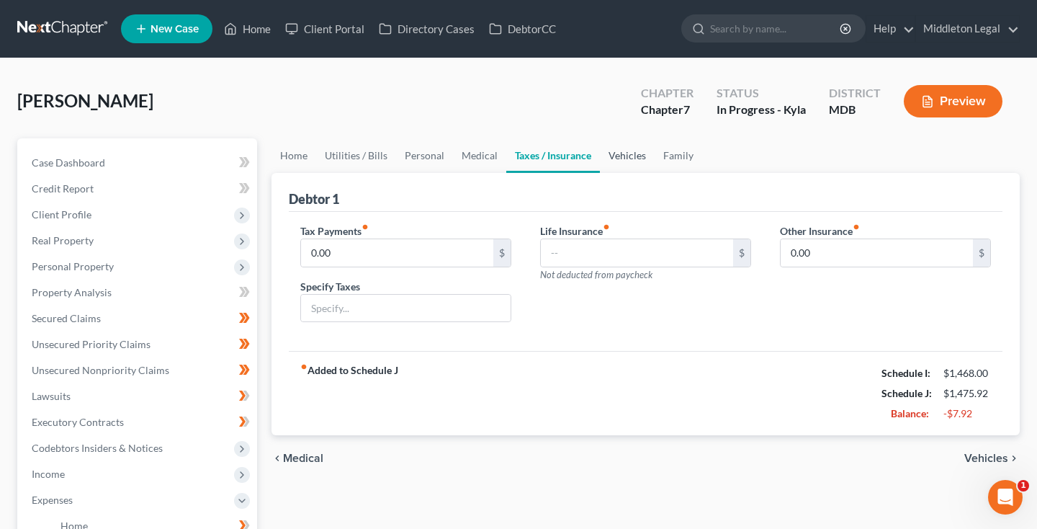
click at [607, 161] on link "Vehicles" at bounding box center [627, 155] width 55 height 35
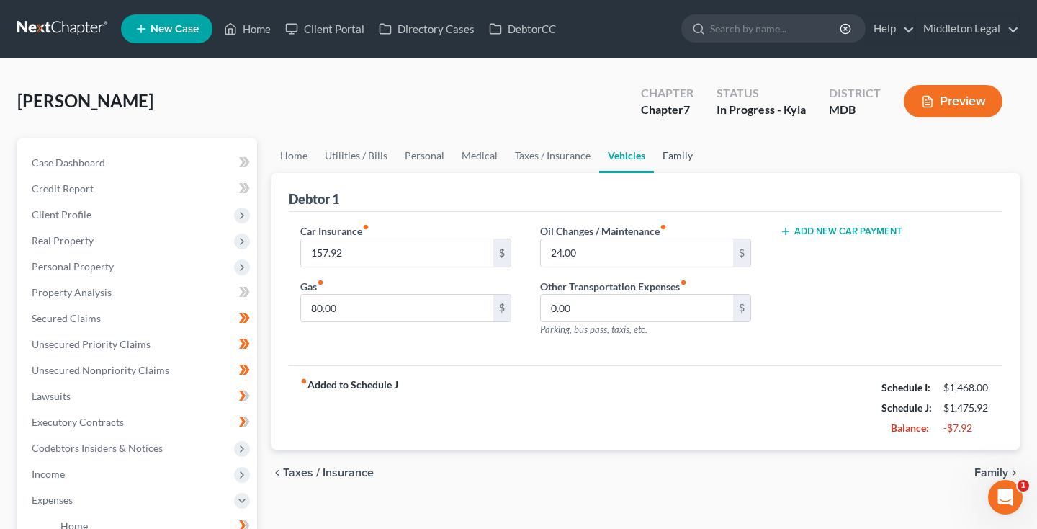
click at [678, 158] on link "Family" at bounding box center [678, 155] width 48 height 35
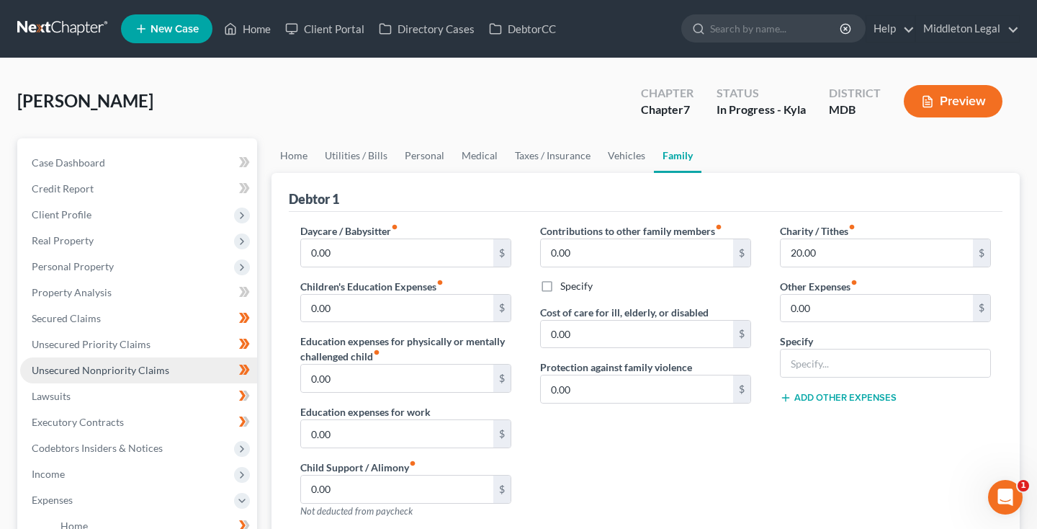
scroll to position [184, 0]
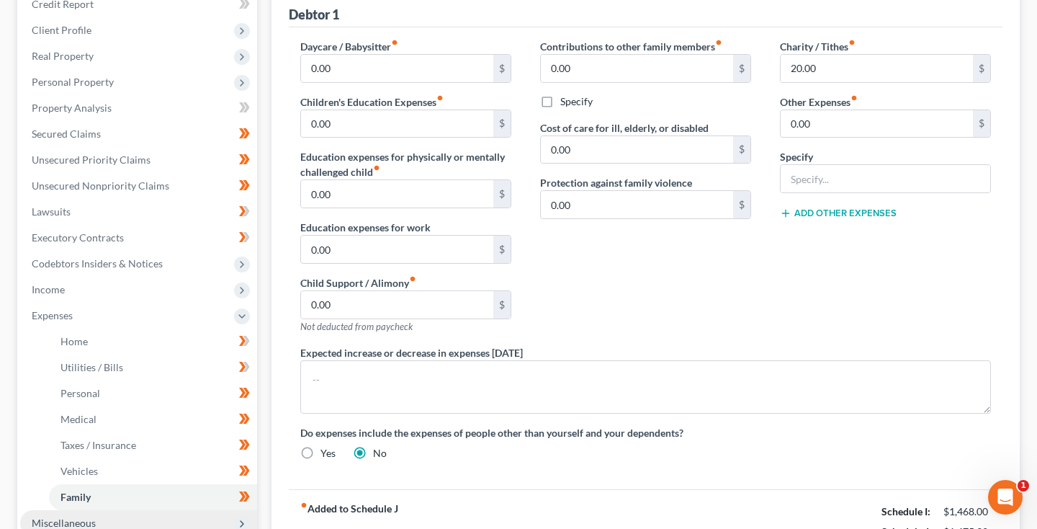
click at [122, 510] on span "Miscellaneous" at bounding box center [138, 523] width 237 height 26
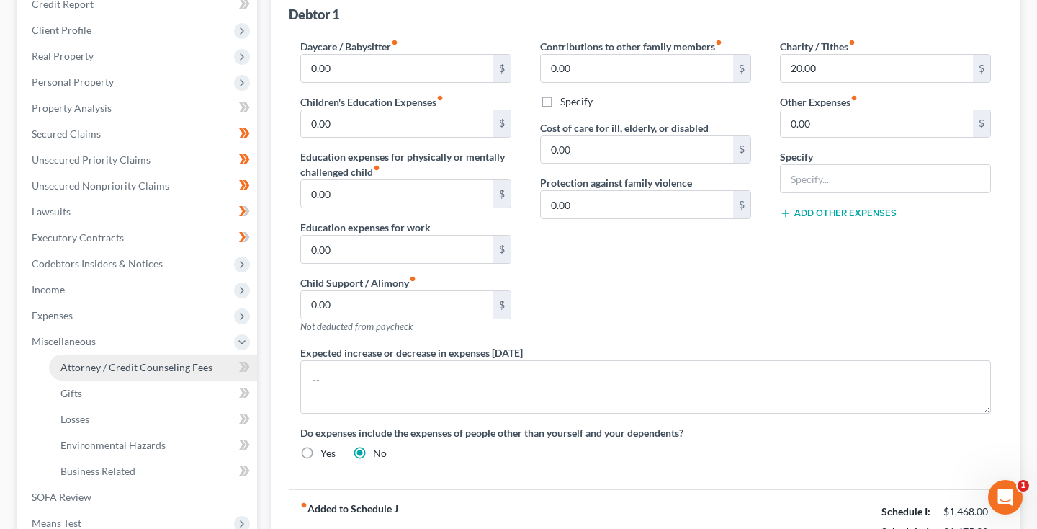
click at [150, 354] on link "Attorney / Credit Counseling Fees" at bounding box center [153, 367] width 208 height 26
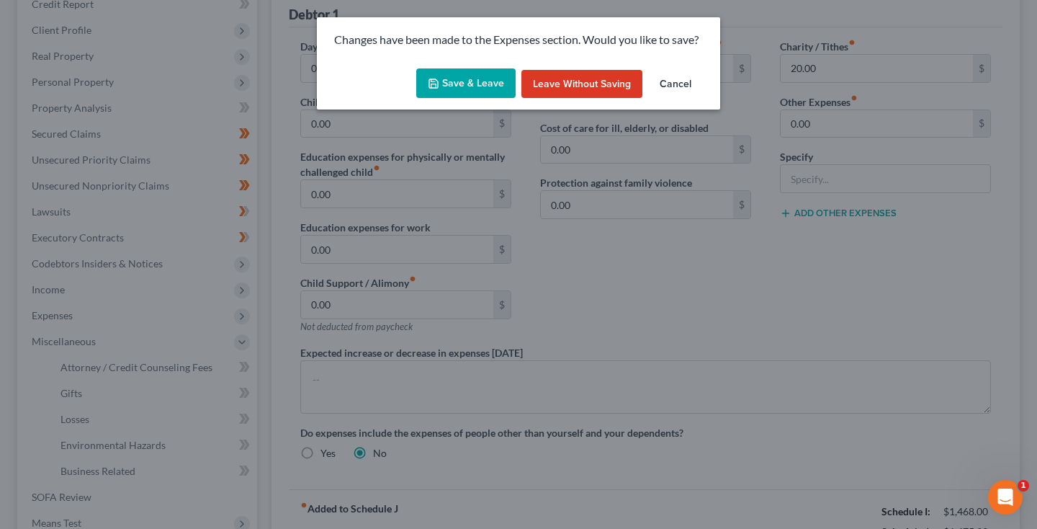
click at [436, 91] on button "Save & Leave" at bounding box center [465, 83] width 99 height 30
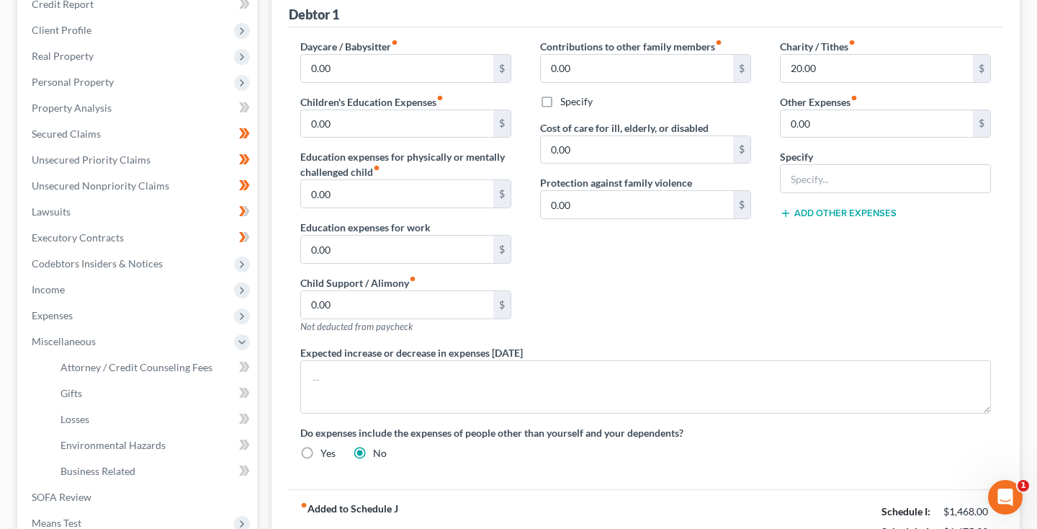
scroll to position [367, 0]
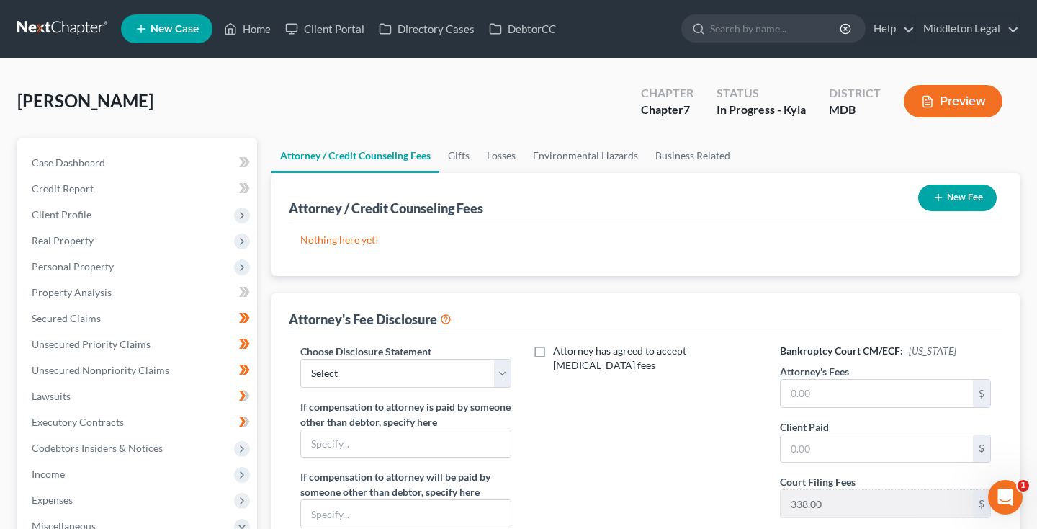
click at [956, 206] on button "New Fee" at bounding box center [957, 197] width 78 height 27
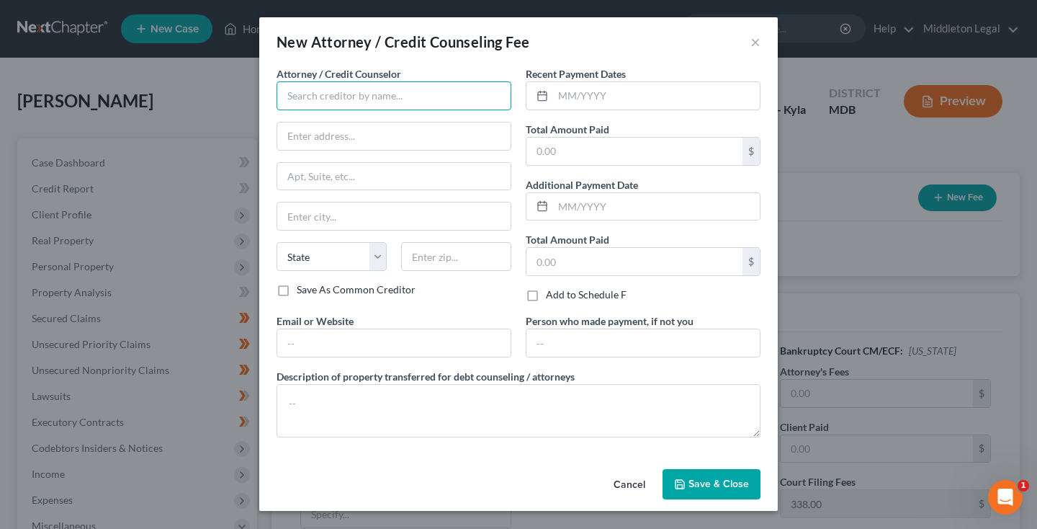
click at [477, 109] on input "text" at bounding box center [393, 95] width 235 height 29
click at [392, 102] on input "Middleton Legal" at bounding box center [393, 95] width 235 height 29
click at [450, 103] on input "Middleton Legal" at bounding box center [393, 95] width 235 height 29
type input "Middleton Legal"
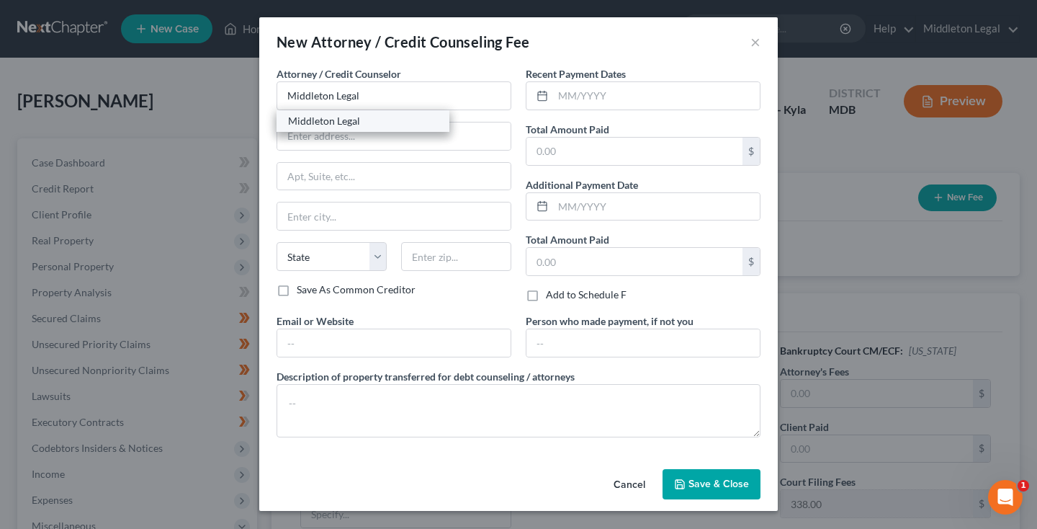
click at [387, 121] on div "Middleton Legal" at bounding box center [363, 121] width 150 height 14
type input "P.O. Box 10490"
type input "Silver Spring"
select select "21"
type input "20914"
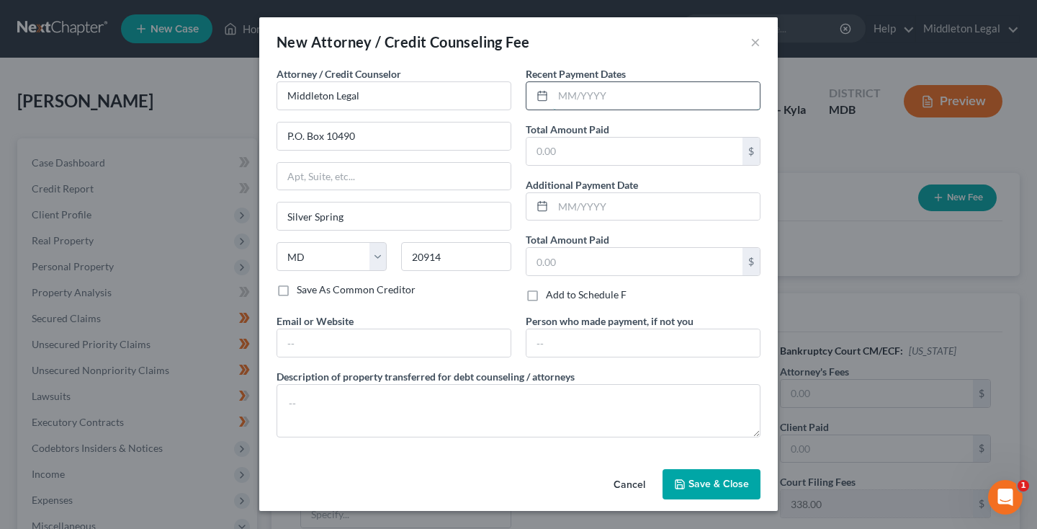
click at [611, 104] on input "text" at bounding box center [656, 95] width 207 height 27
type input "08/2025"
click at [626, 152] on input "text" at bounding box center [634, 151] width 216 height 27
type input "2,162"
click at [704, 482] on span "Save & Close" at bounding box center [718, 483] width 60 height 12
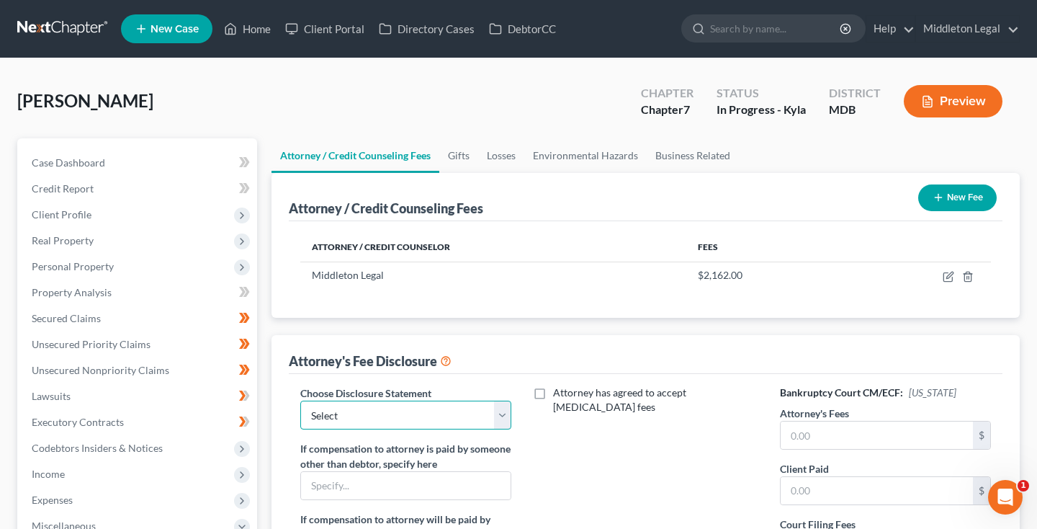
select select "2"
click at [849, 435] on input "text" at bounding box center [877, 434] width 192 height 27
type input "2,162"
click at [863, 481] on input "text" at bounding box center [877, 490] width 192 height 27
type input "2,162"
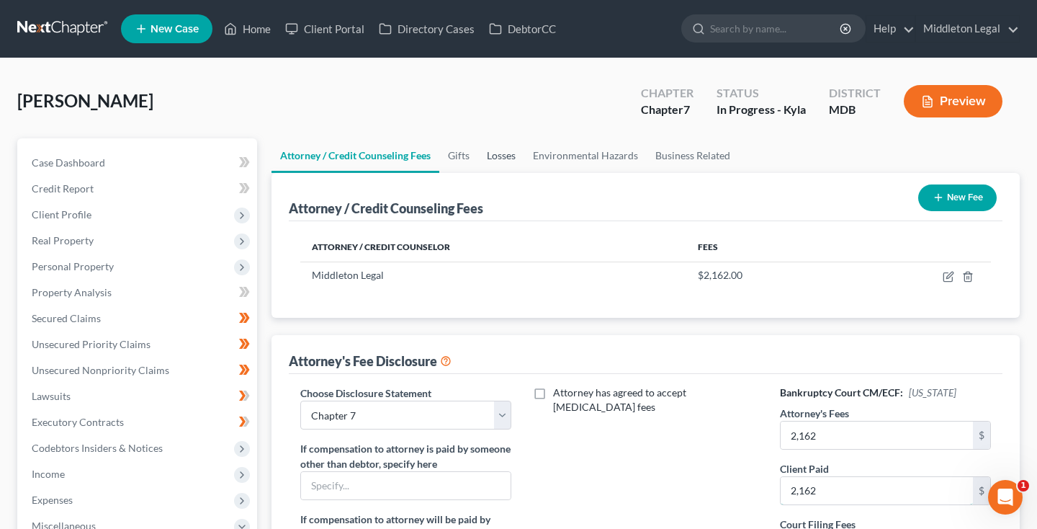
scroll to position [138, 0]
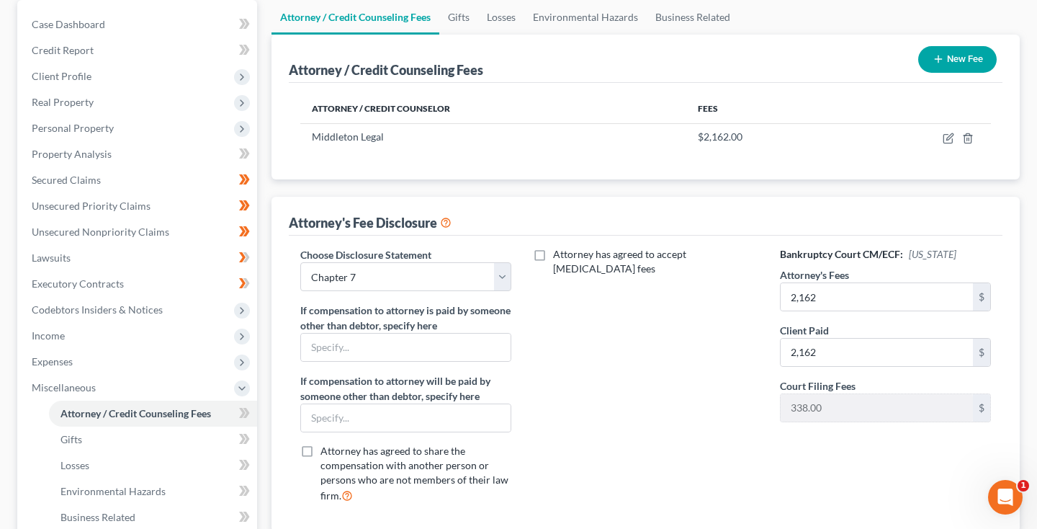
click at [960, 66] on button "New Fee" at bounding box center [957, 59] width 78 height 27
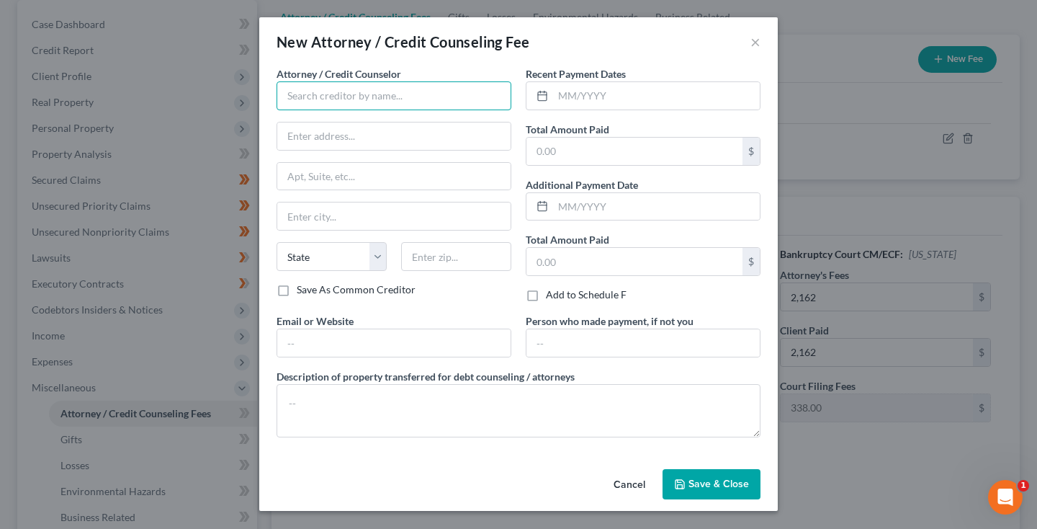
click at [387, 86] on input "text" at bounding box center [393, 95] width 235 height 29
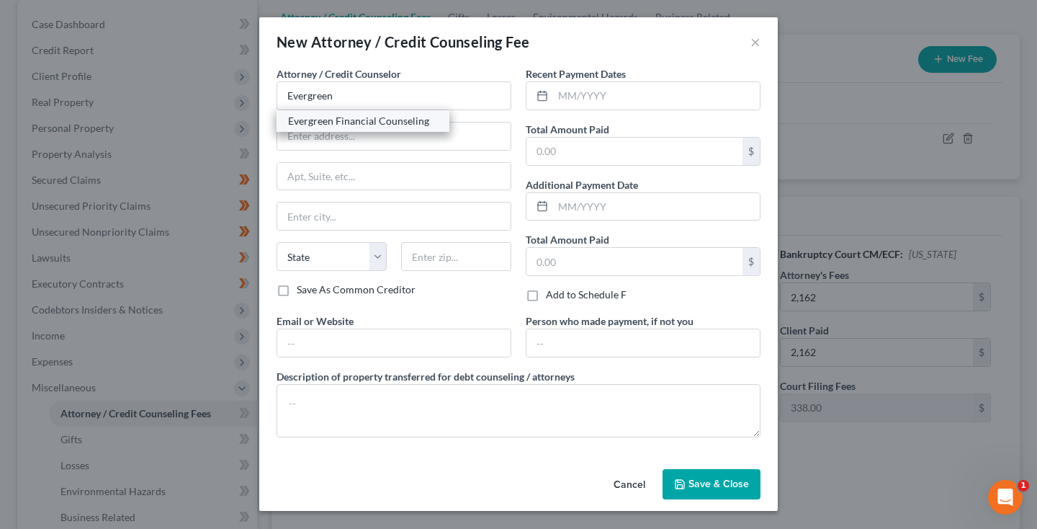
click at [343, 122] on div "Evergreen Financial Counseling" at bounding box center [363, 121] width 150 height 14
type input "Evergreen Financial Counseling"
type input "7137 E. Rancho Vista Drive, Suite B21"
type input "Scottsdale"
select select "3"
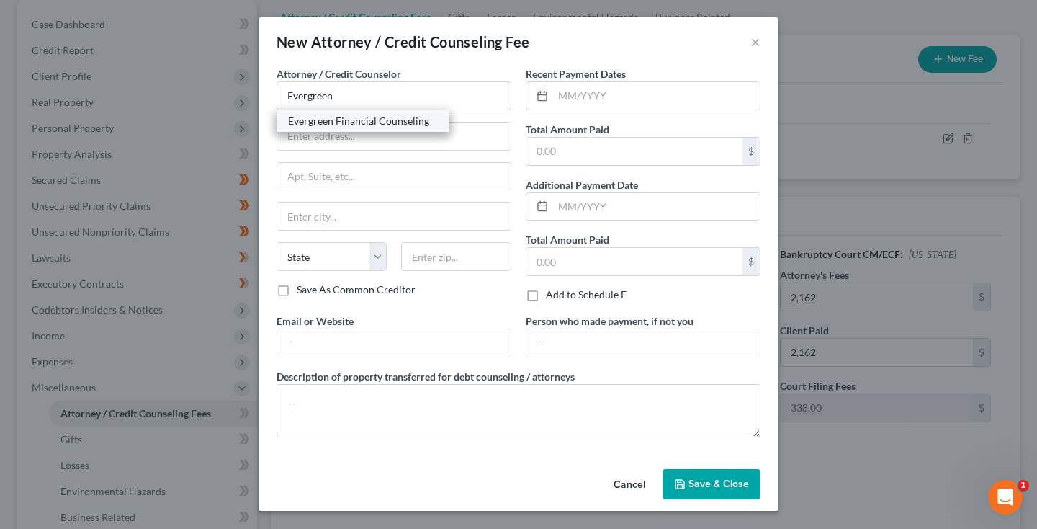
type input "85251"
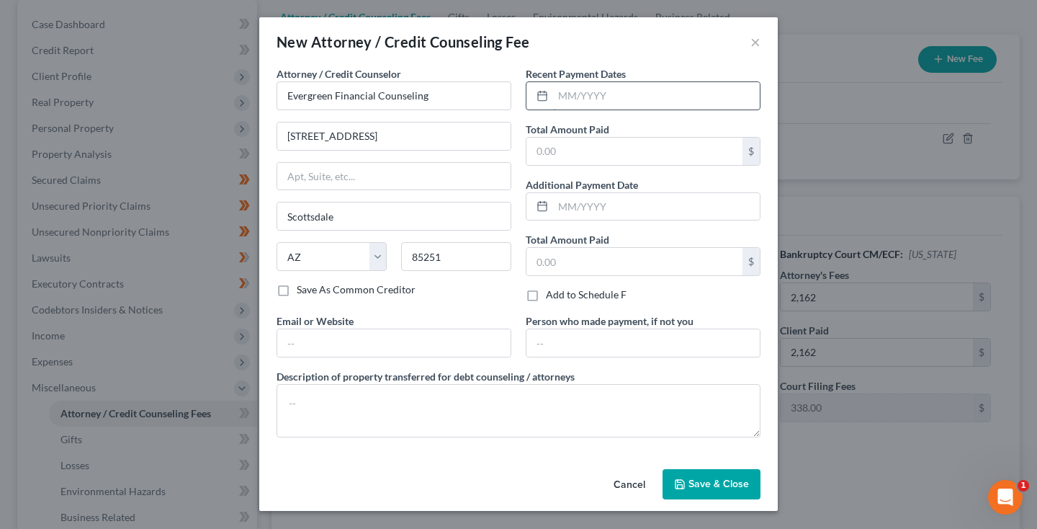
click at [583, 100] on input "text" at bounding box center [656, 95] width 207 height 27
type input "07/2025"
click at [595, 149] on input "text" at bounding box center [634, 151] width 216 height 27
type input "19.95"
click at [724, 481] on span "Save & Close" at bounding box center [718, 483] width 60 height 12
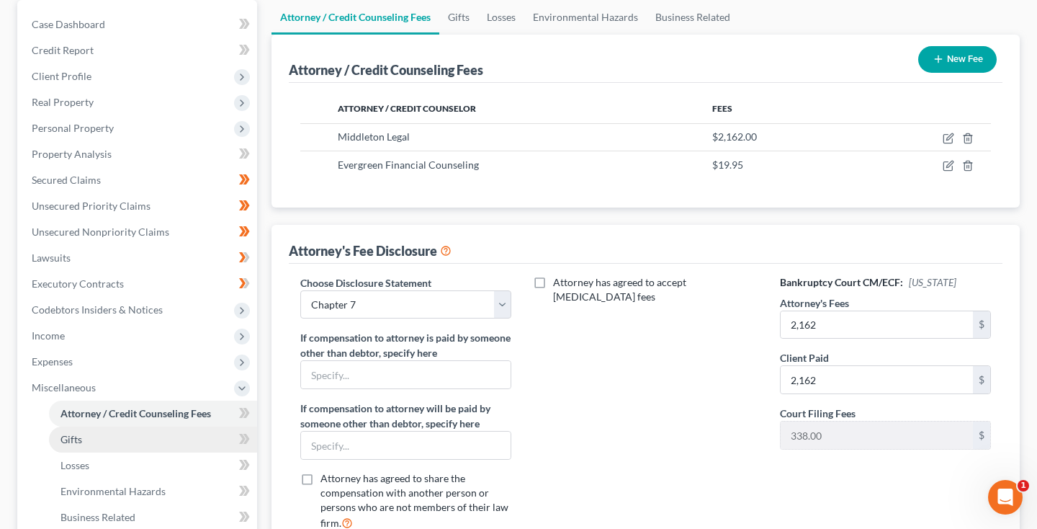
click at [114, 443] on link "Gifts" at bounding box center [153, 439] width 208 height 26
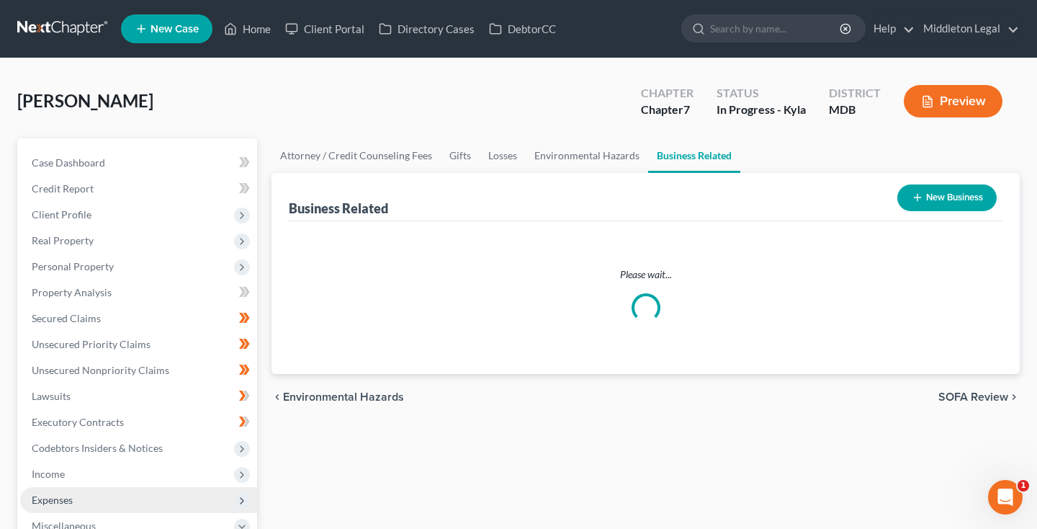
scroll to position [238, 0]
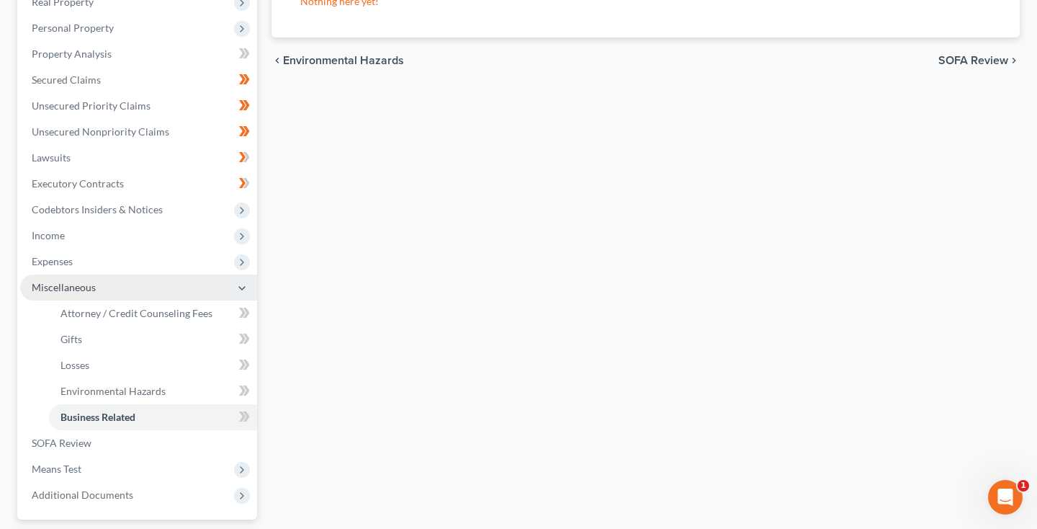
click at [109, 282] on span "Miscellaneous" at bounding box center [138, 287] width 237 height 26
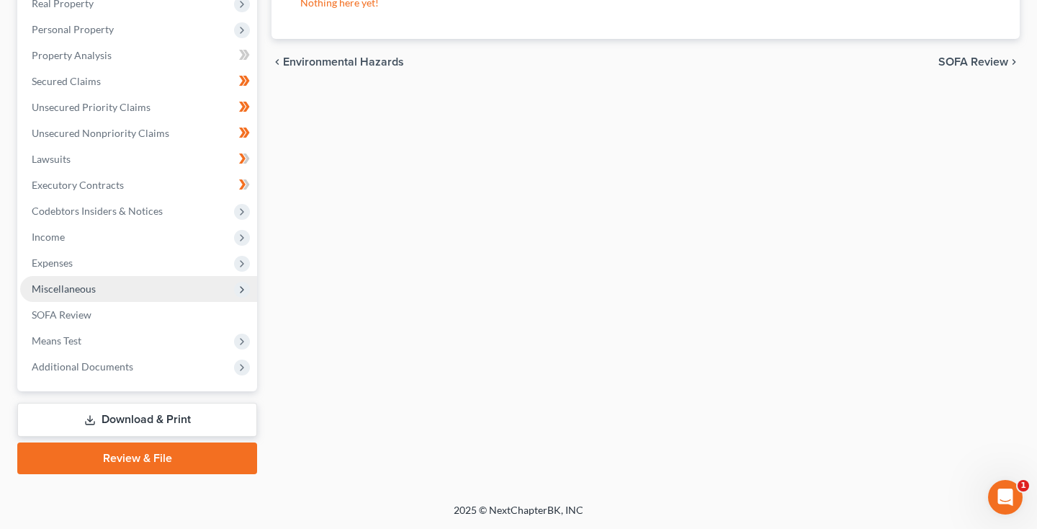
click at [109, 282] on span "Miscellaneous" at bounding box center [138, 289] width 237 height 26
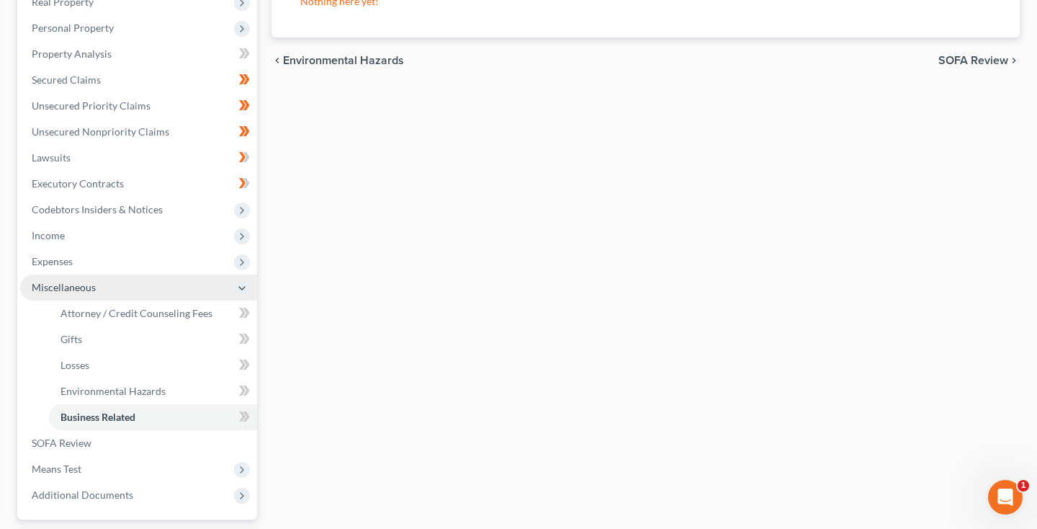
scroll to position [237, 0]
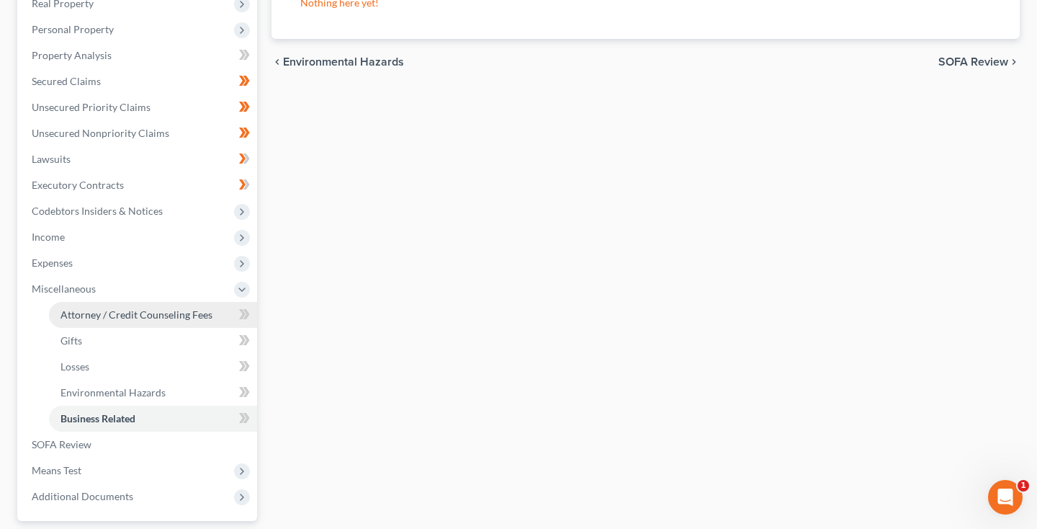
click at [111, 314] on span "Attorney / Credit Counseling Fees" at bounding box center [136, 314] width 152 height 12
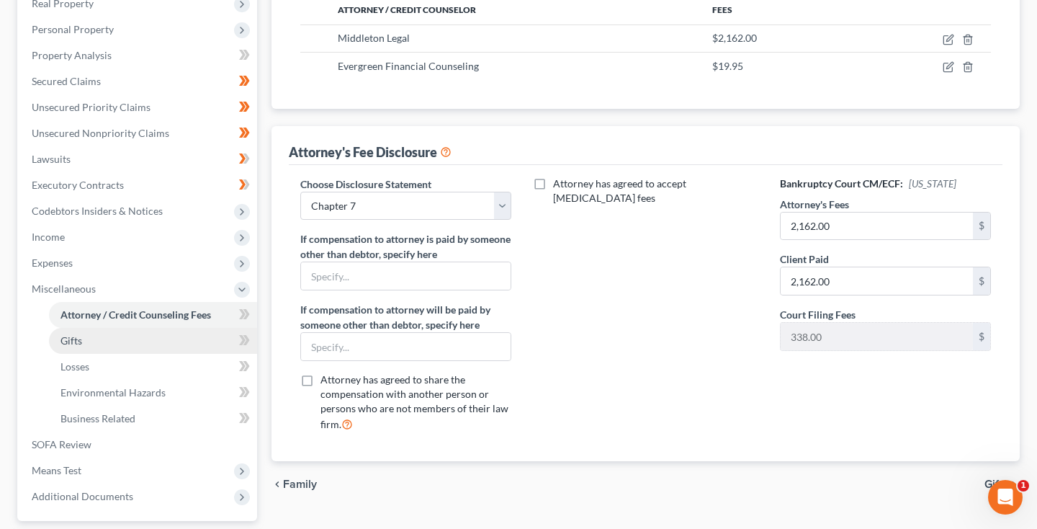
click at [86, 354] on link "Gifts" at bounding box center [153, 341] width 208 height 26
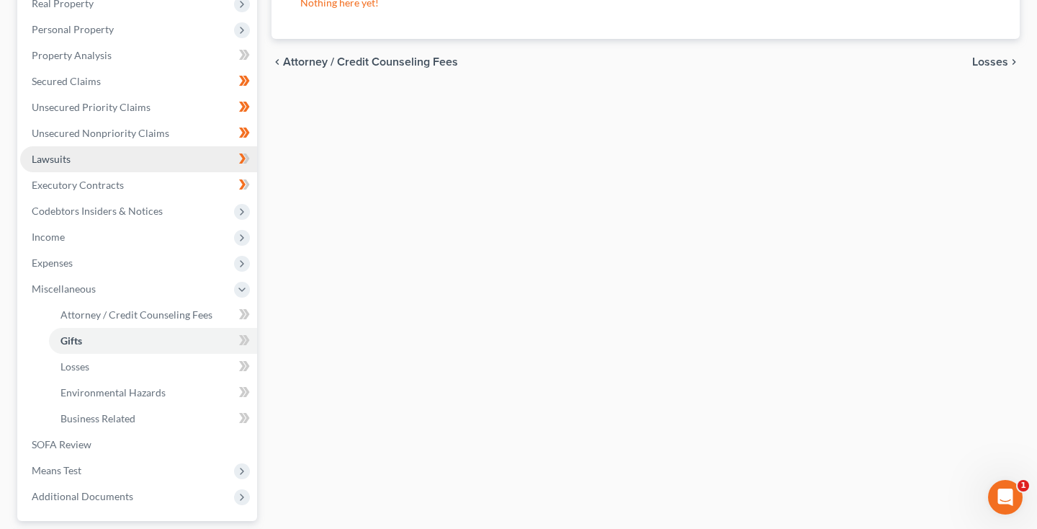
scroll to position [120, 0]
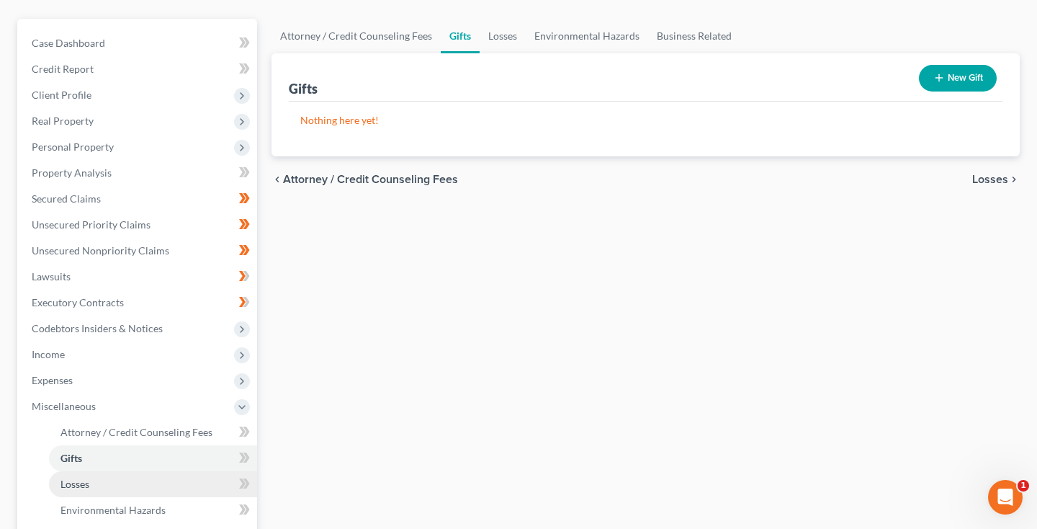
click at [68, 477] on span "Losses" at bounding box center [74, 483] width 29 height 12
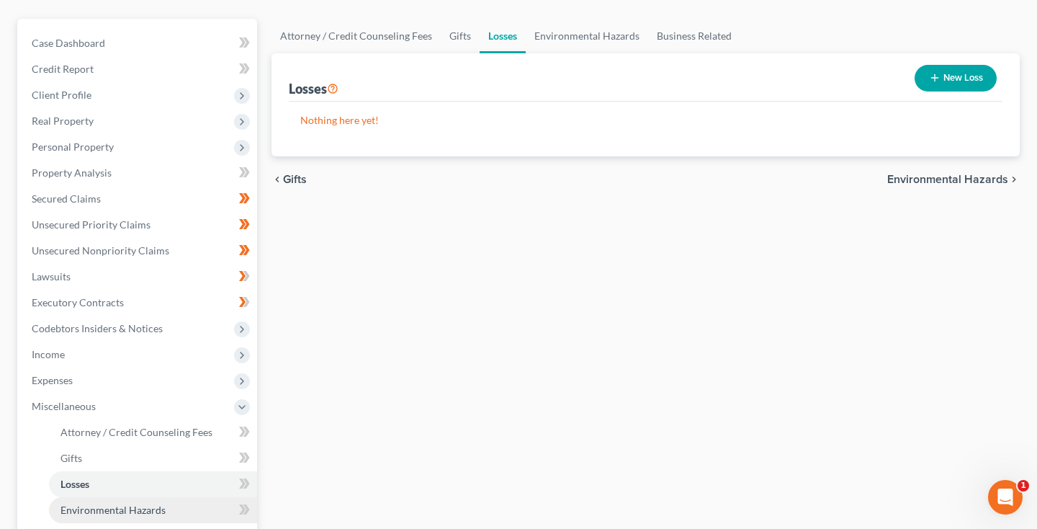
click at [66, 503] on span "Environmental Hazards" at bounding box center [112, 509] width 105 height 12
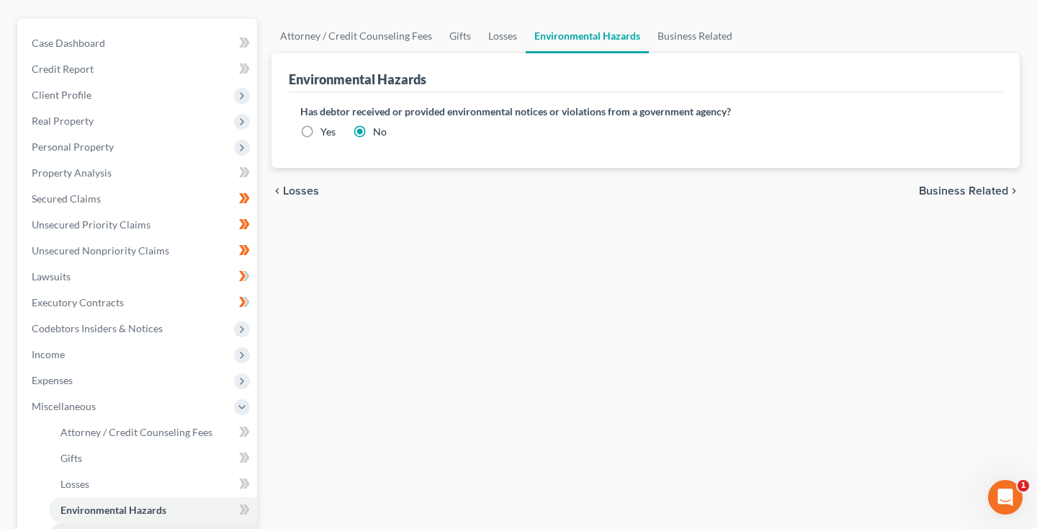
click at [68, 528] on span "Business Related" at bounding box center [97, 535] width 75 height 12
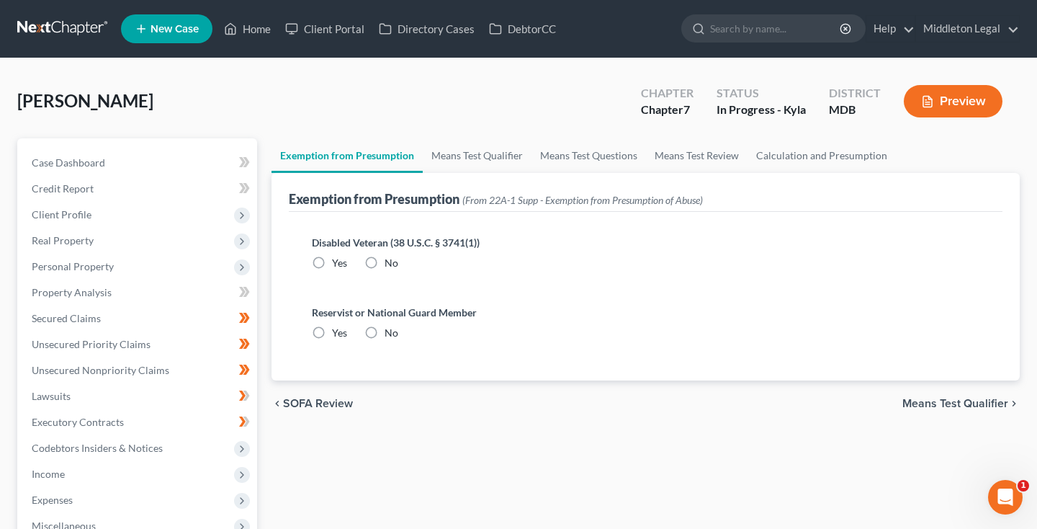
click at [385, 260] on label "No" at bounding box center [392, 263] width 14 height 14
click at [390, 260] on input "No" at bounding box center [394, 260] width 9 height 9
radio input "true"
click at [385, 327] on label "No" at bounding box center [392, 332] width 14 height 14
click at [390, 327] on input "No" at bounding box center [394, 329] width 9 height 9
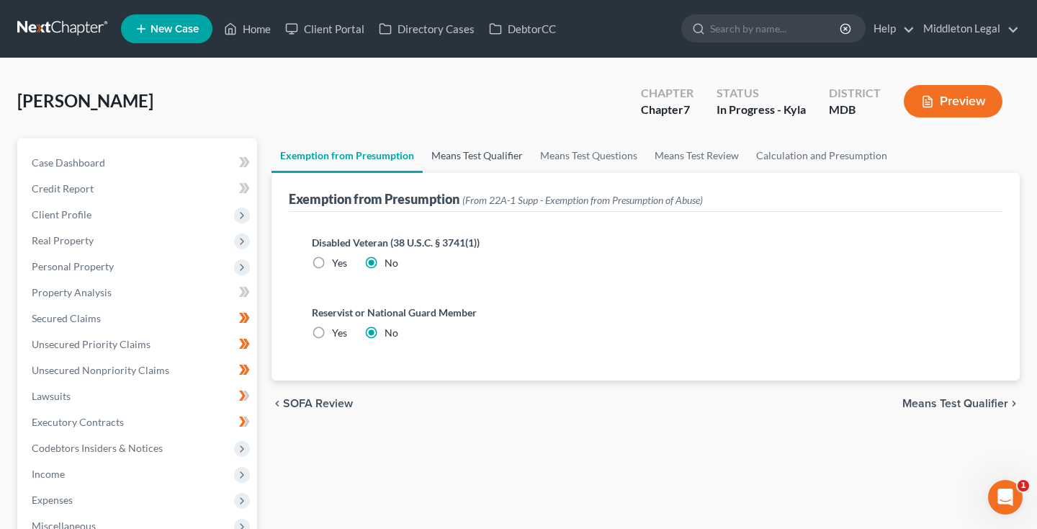
click at [482, 145] on link "Means Test Qualifier" at bounding box center [477, 155] width 109 height 35
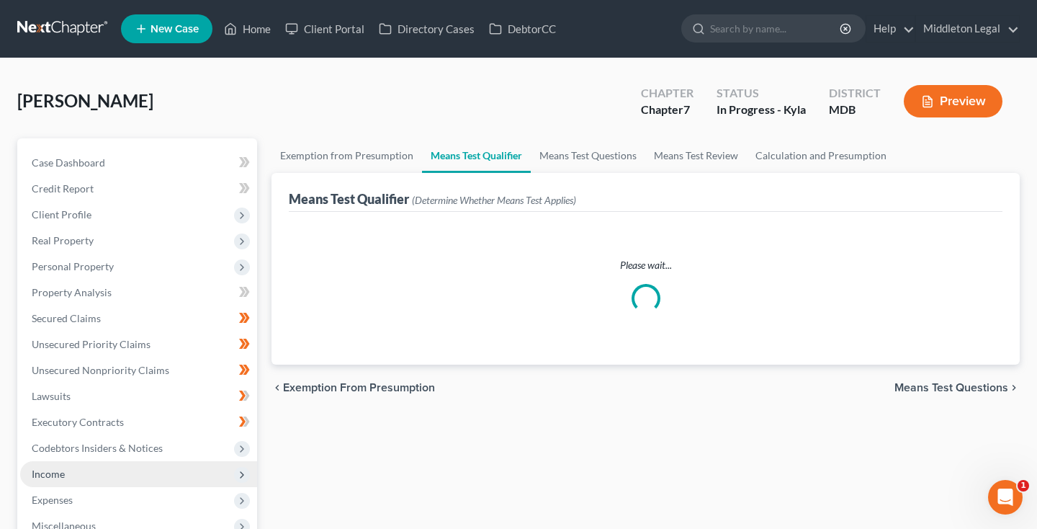
scroll to position [146, 0]
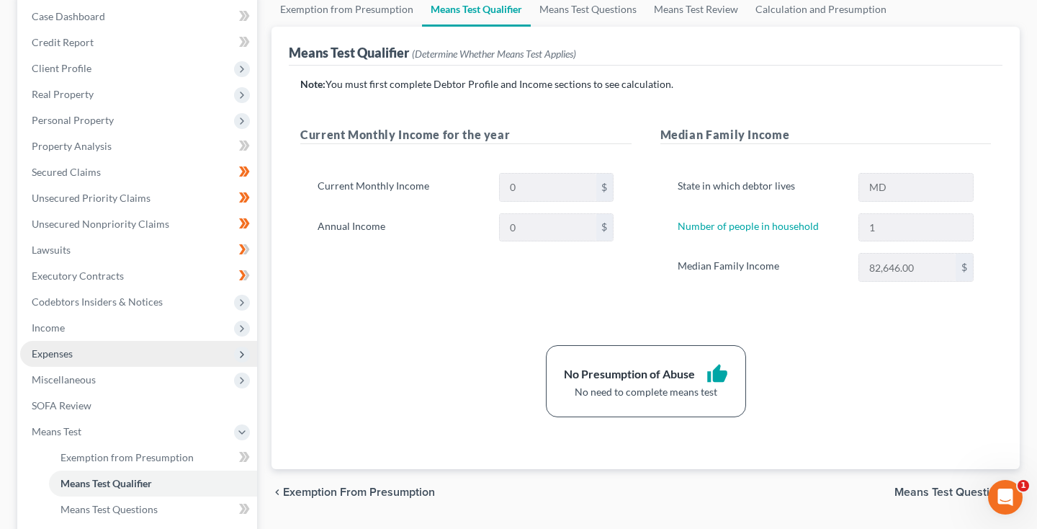
click at [66, 353] on span "Expenses" at bounding box center [52, 353] width 41 height 12
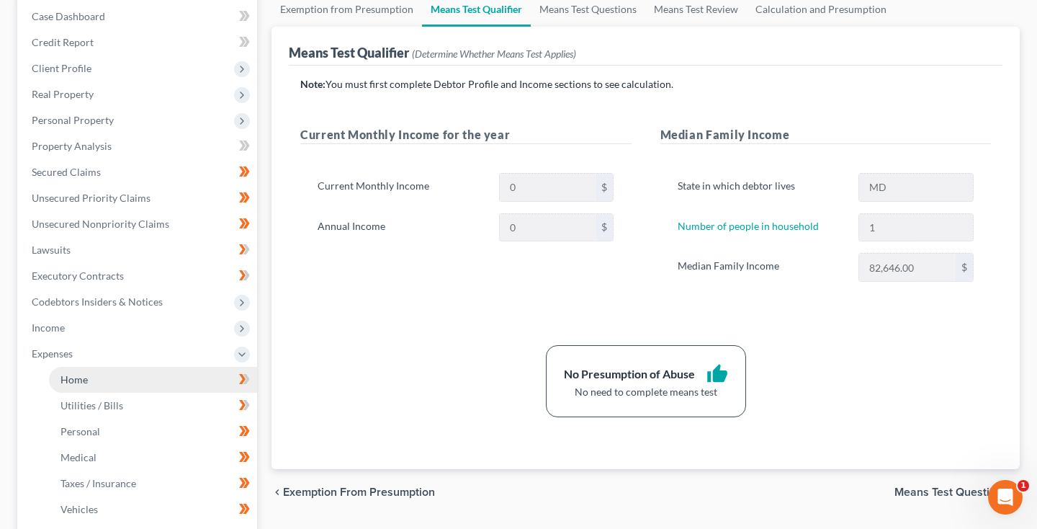
click at [66, 376] on span "Home" at bounding box center [73, 379] width 27 height 12
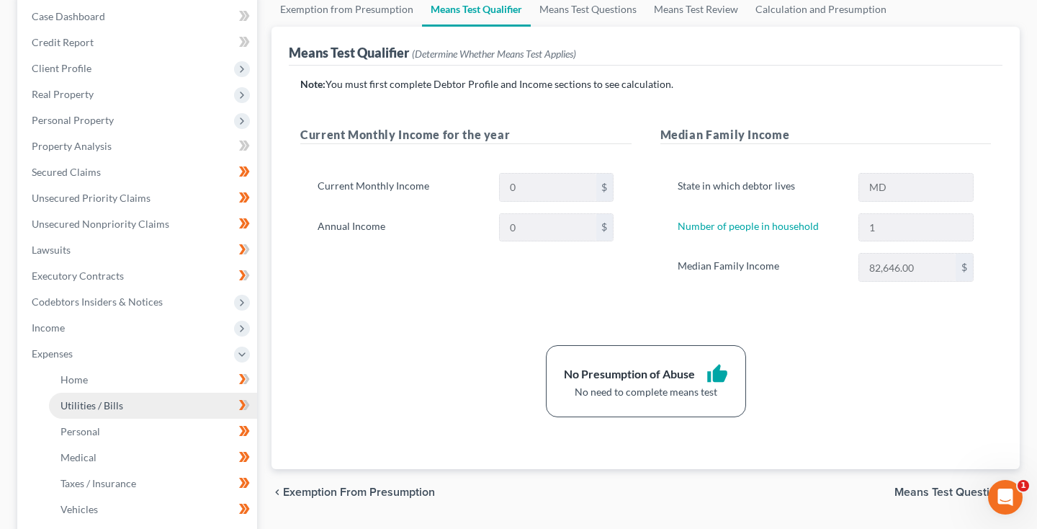
click at [60, 409] on link "Utilities / Bills" at bounding box center [153, 405] width 208 height 26
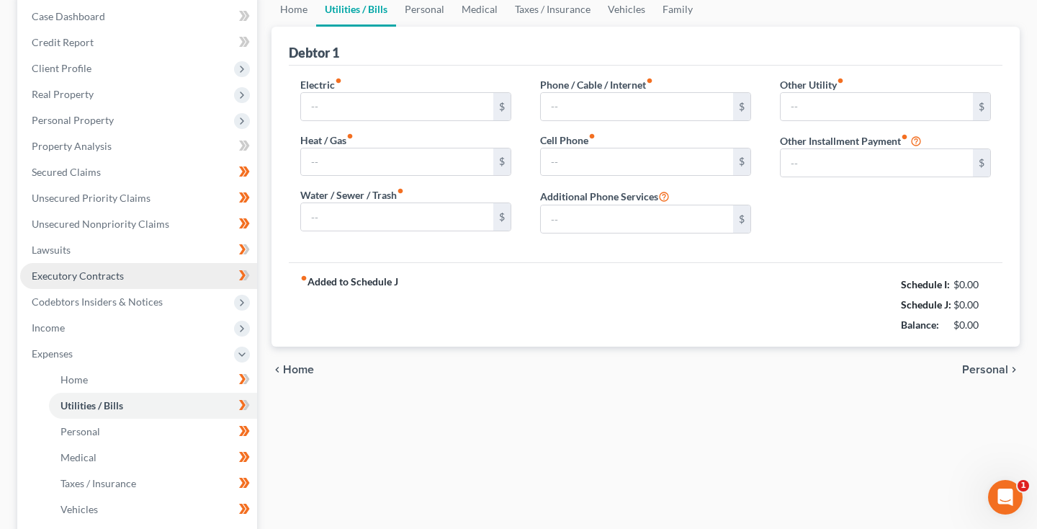
type input "90.00"
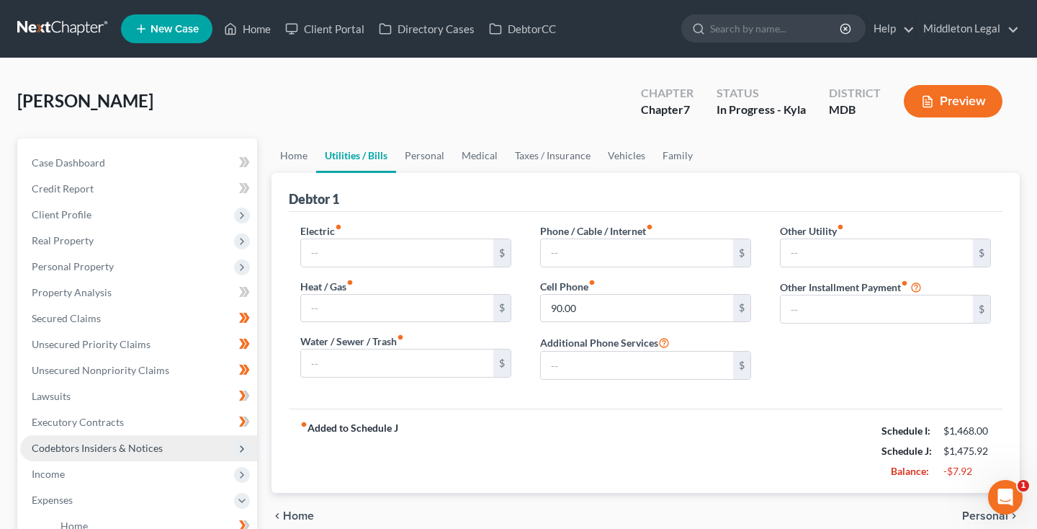
click at [55, 446] on span "Codebtors Insiders & Notices" at bounding box center [97, 447] width 131 height 12
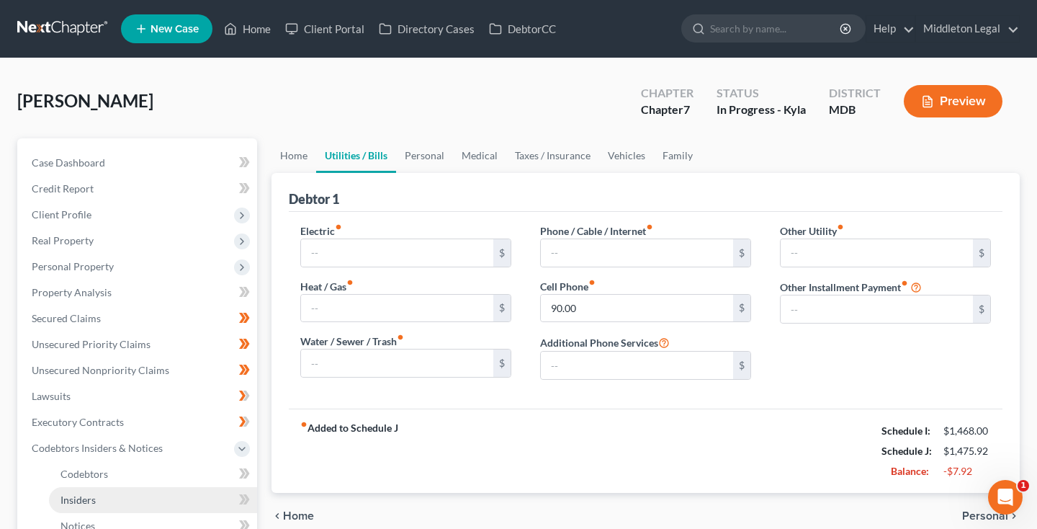
click at [87, 493] on span "Insiders" at bounding box center [77, 499] width 35 height 12
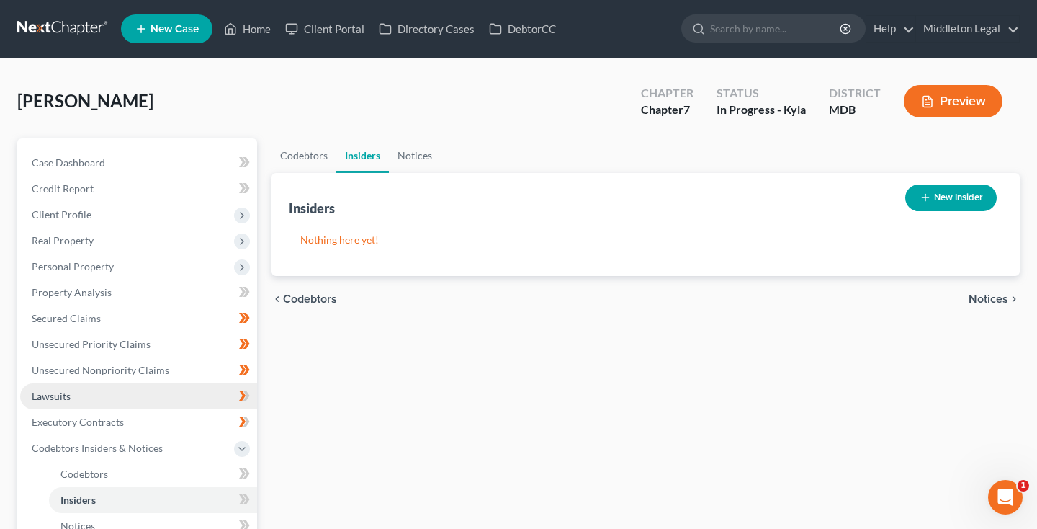
scroll to position [46, 0]
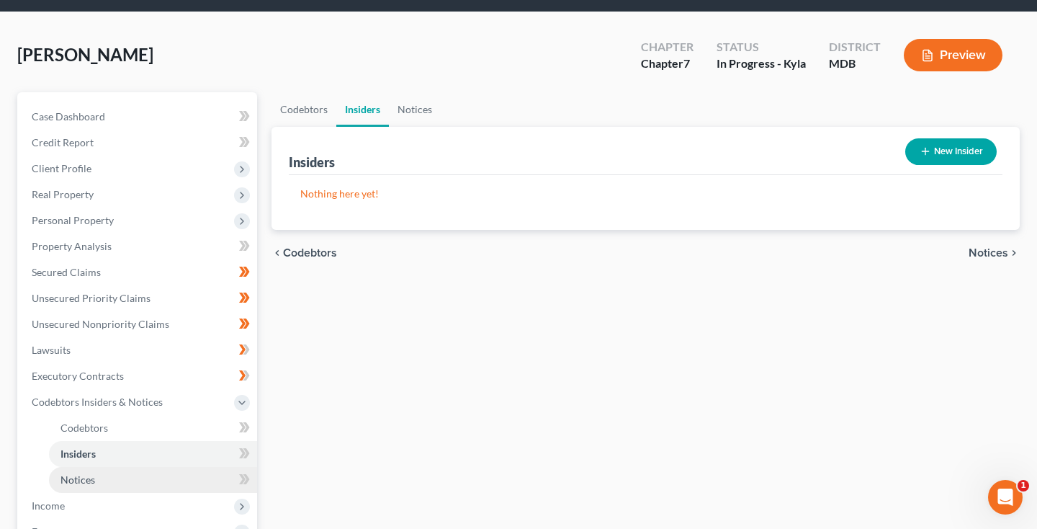
click at [72, 484] on span "Notices" at bounding box center [77, 479] width 35 height 12
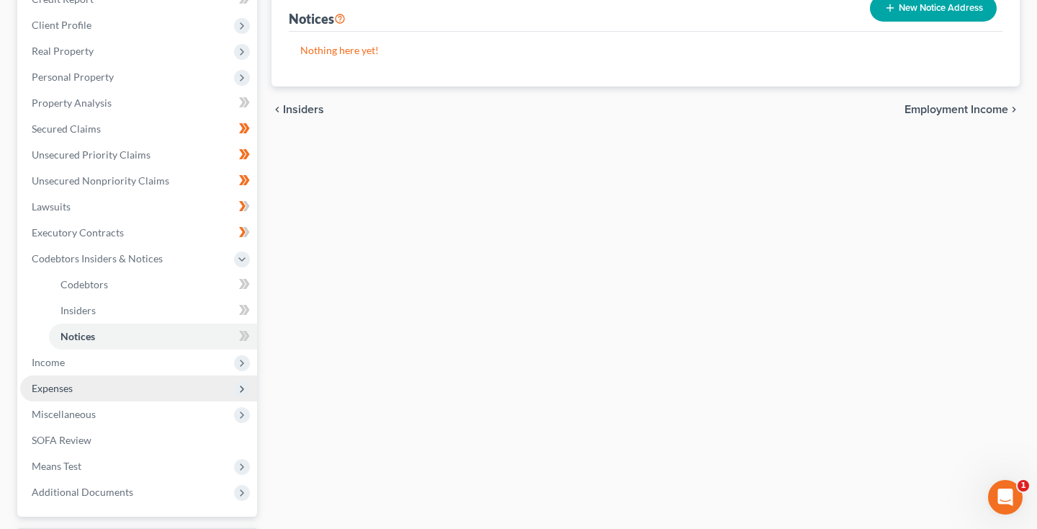
scroll to position [199, 0]
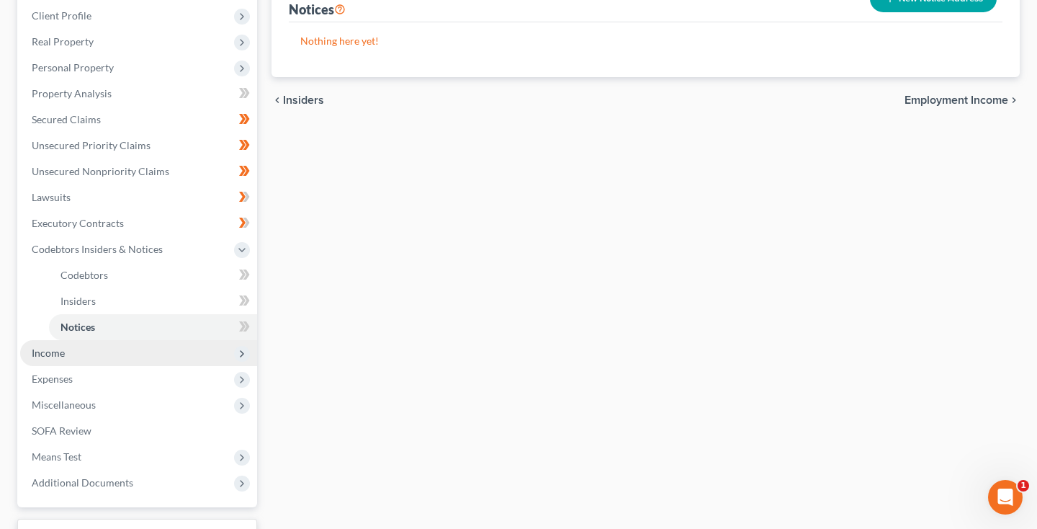
click at [68, 352] on span "Income" at bounding box center [138, 353] width 237 height 26
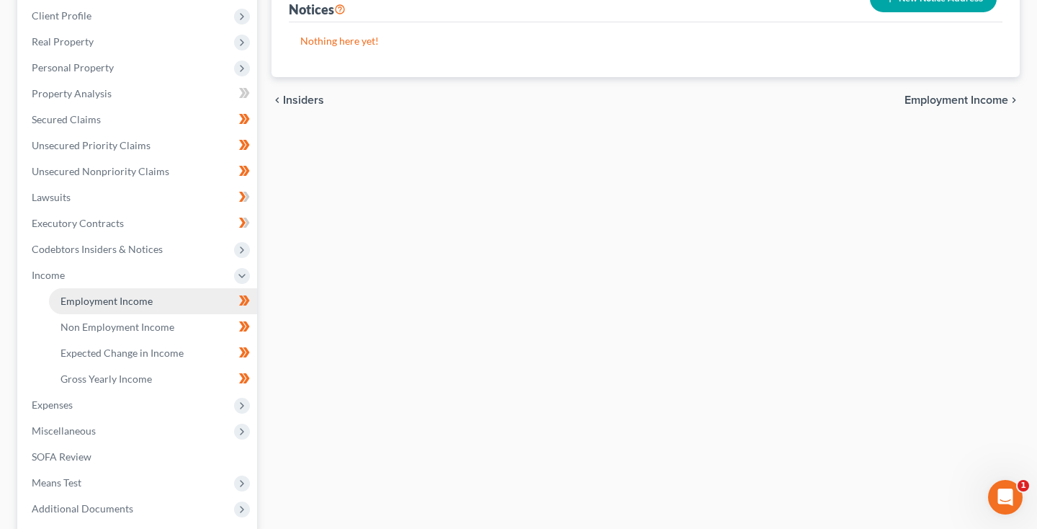
click at [93, 308] on link "Employment Income" at bounding box center [153, 301] width 208 height 26
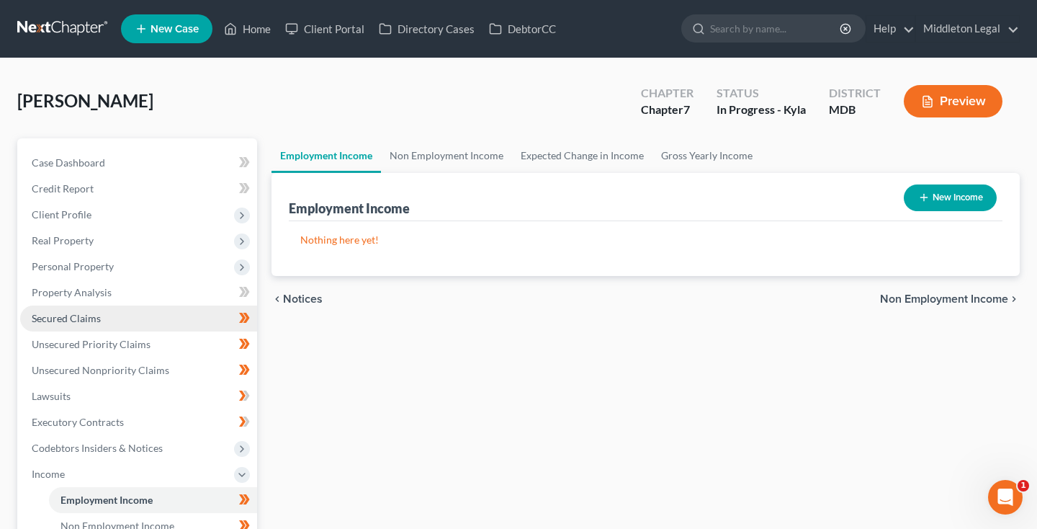
scroll to position [72, 0]
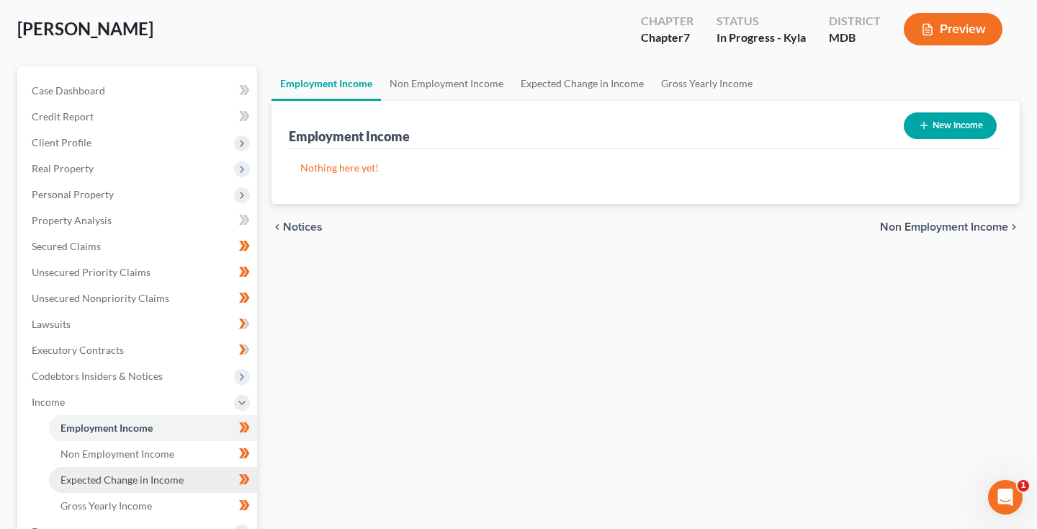
click at [98, 467] on link "Expected Change in Income" at bounding box center [153, 480] width 208 height 26
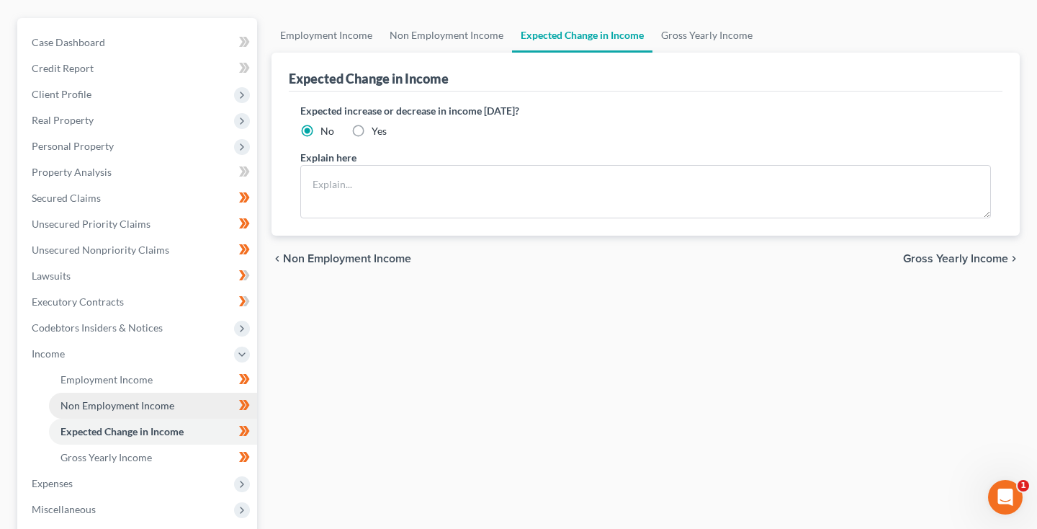
click at [102, 394] on link "Non Employment Income" at bounding box center [153, 405] width 208 height 26
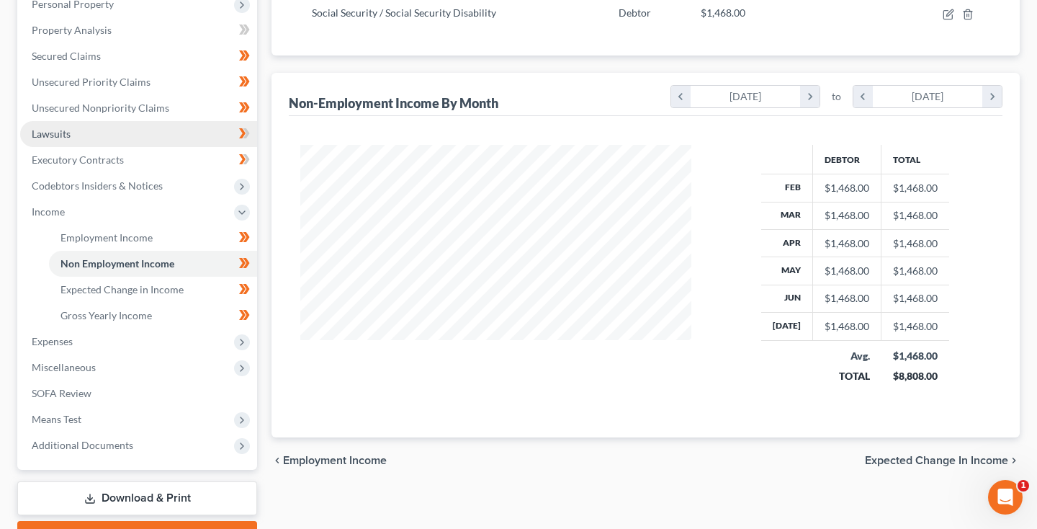
scroll to position [280, 0]
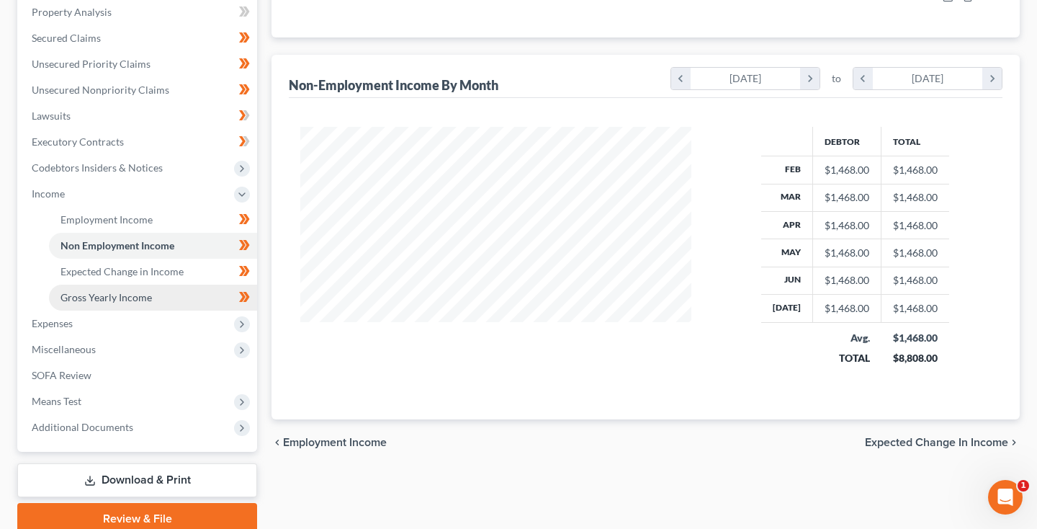
click at [117, 301] on span "Gross Yearly Income" at bounding box center [105, 297] width 91 height 12
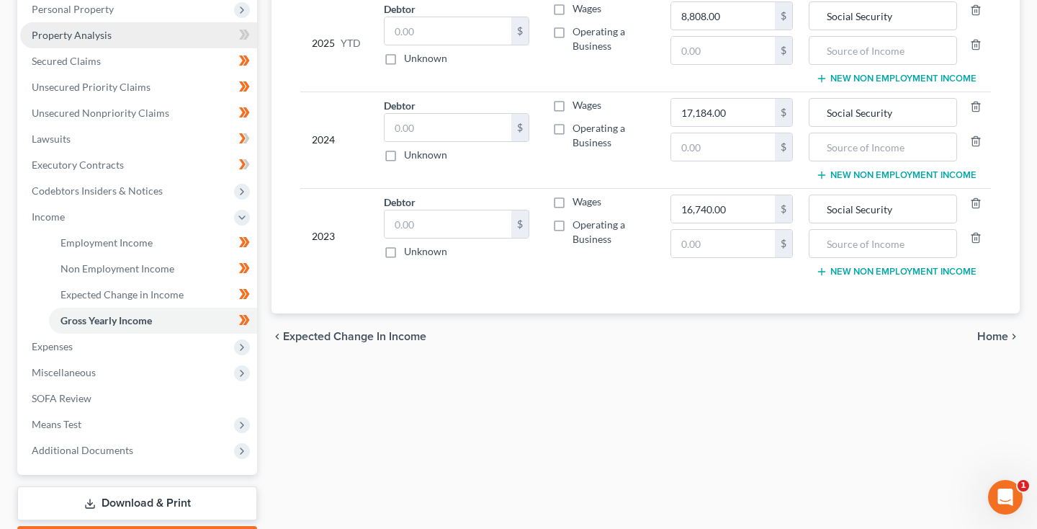
scroll to position [279, 0]
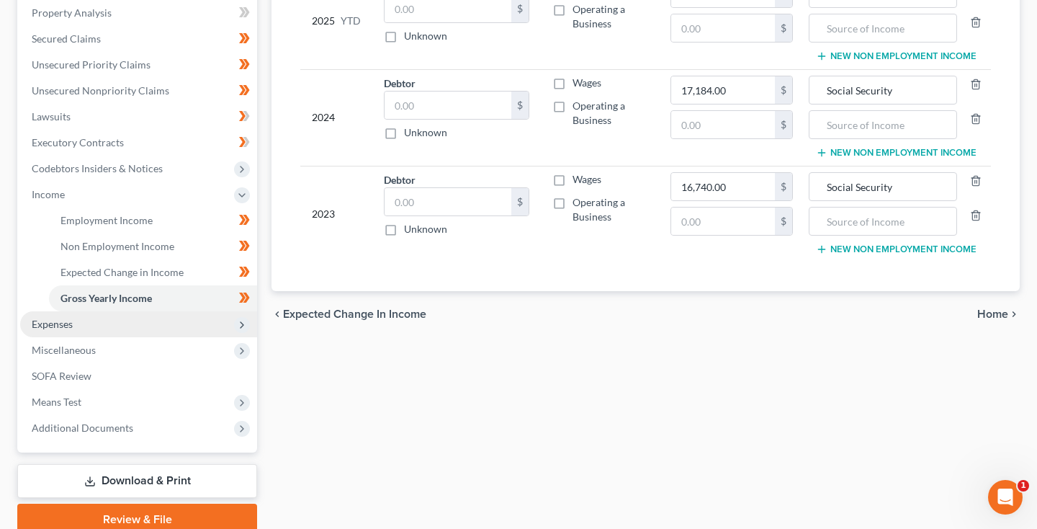
click at [83, 325] on span "Expenses" at bounding box center [138, 324] width 237 height 26
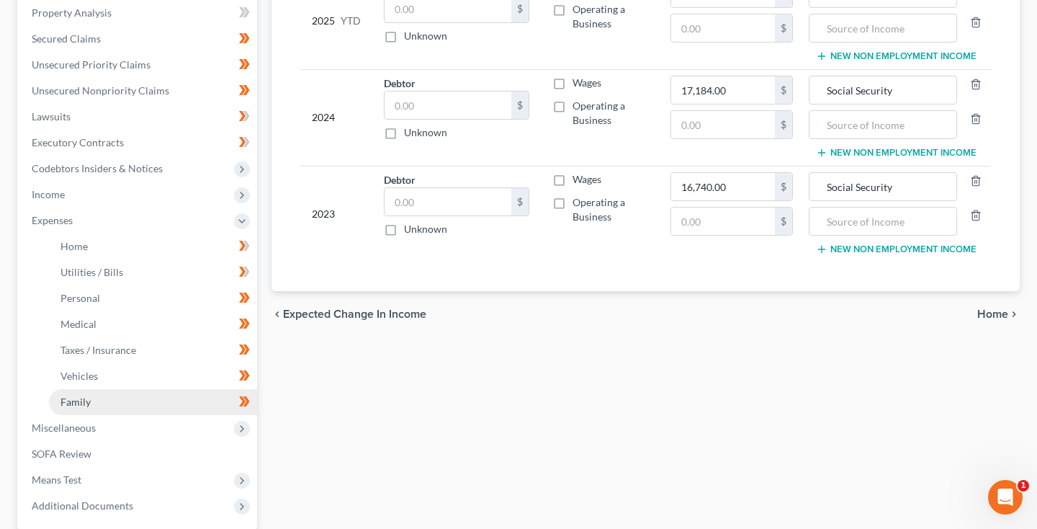
click at [73, 394] on link "Family" at bounding box center [153, 402] width 208 height 26
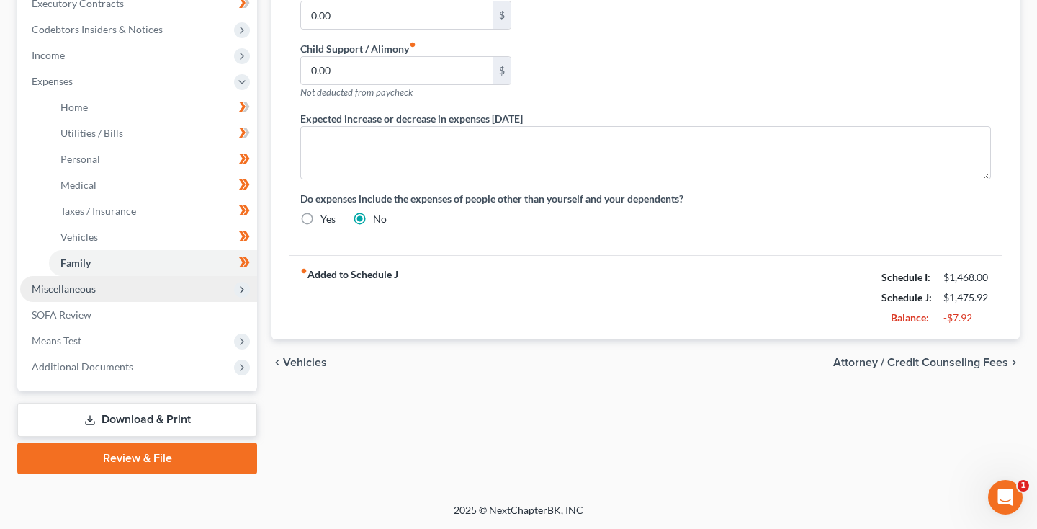
click at [78, 294] on span "Miscellaneous" at bounding box center [64, 288] width 64 height 12
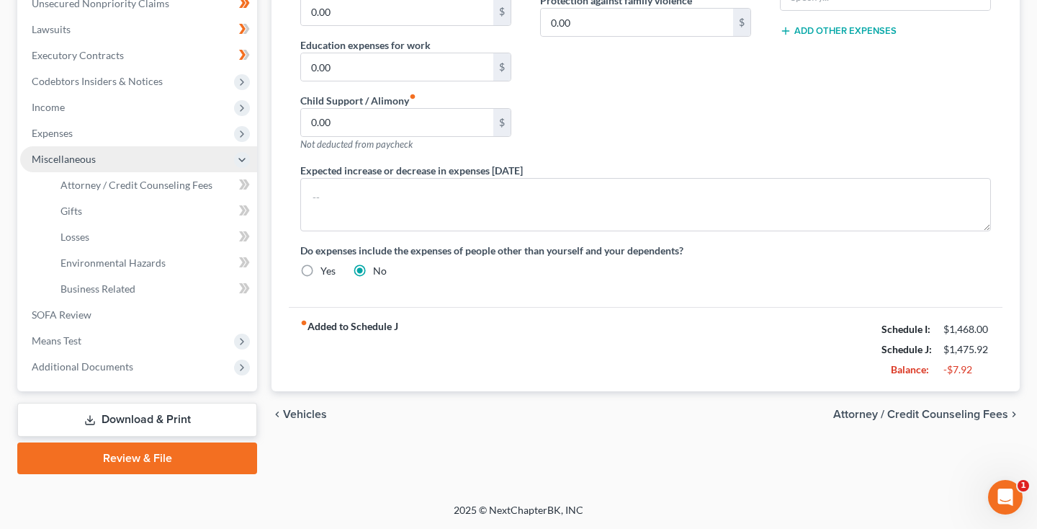
scroll to position [367, 0]
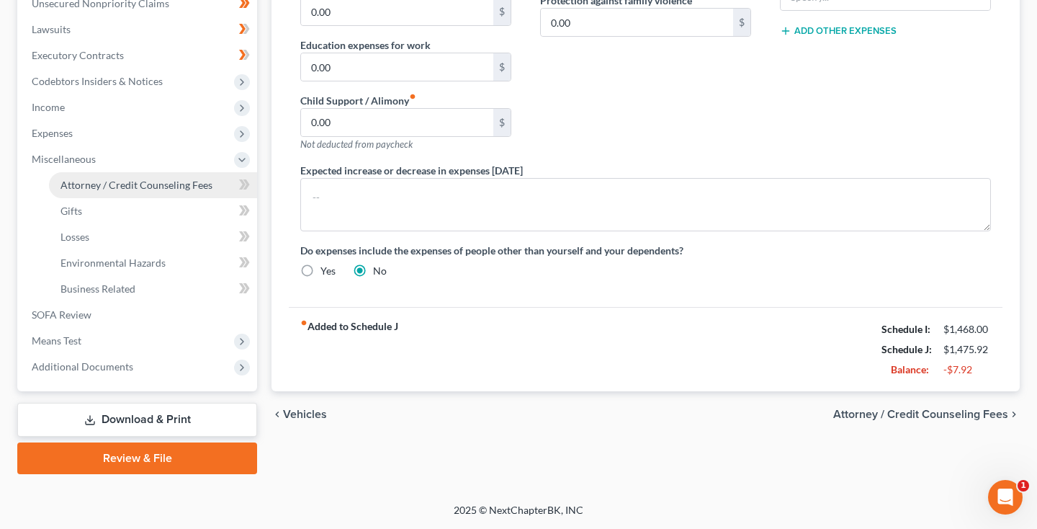
click at [104, 190] on span "Attorney / Credit Counseling Fees" at bounding box center [136, 185] width 152 height 12
select select "2"
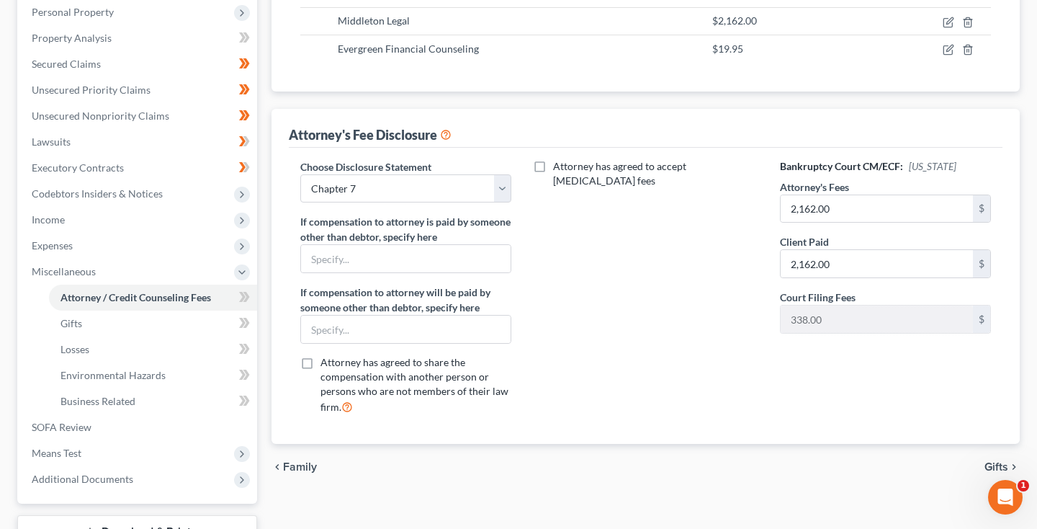
scroll to position [255, 0]
click at [77, 320] on span "Gifts" at bounding box center [71, 322] width 22 height 12
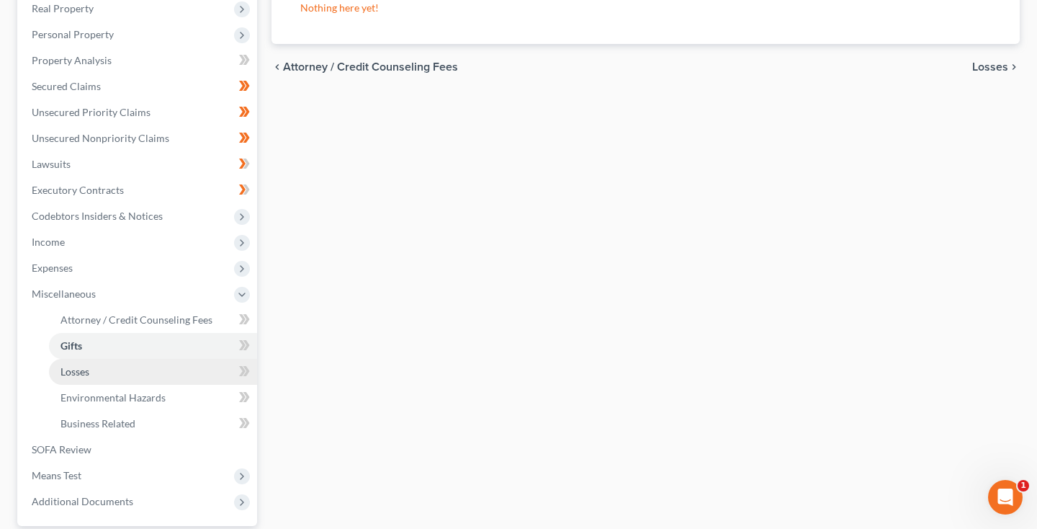
click at [82, 373] on span "Losses" at bounding box center [74, 371] width 29 height 12
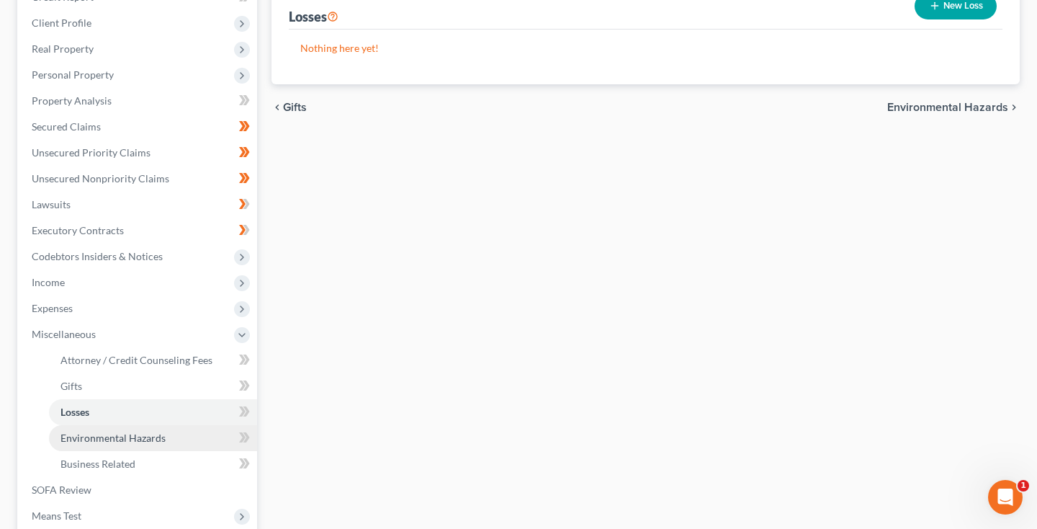
click at [87, 432] on span "Environmental Hazards" at bounding box center [112, 437] width 105 height 12
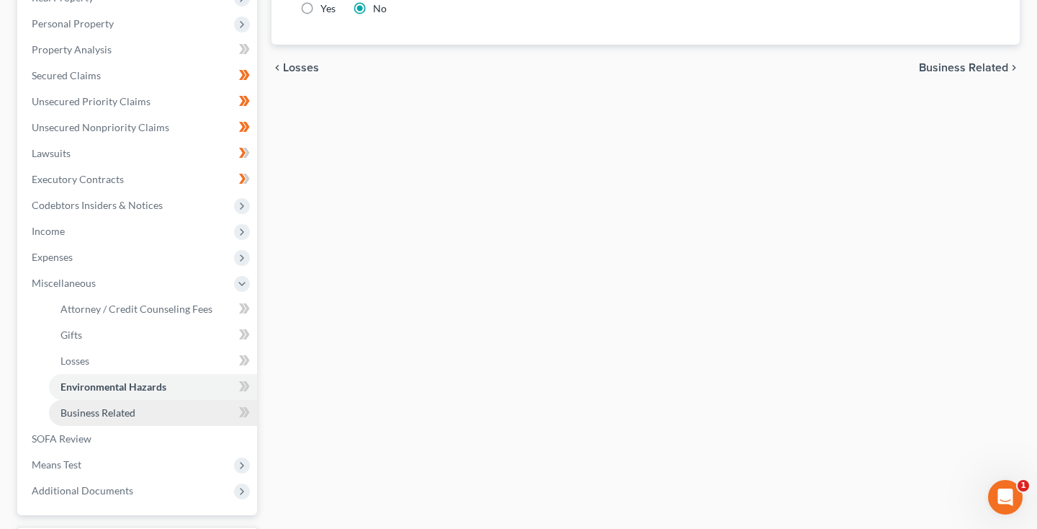
click at [81, 415] on span "Business Related" at bounding box center [97, 412] width 75 height 12
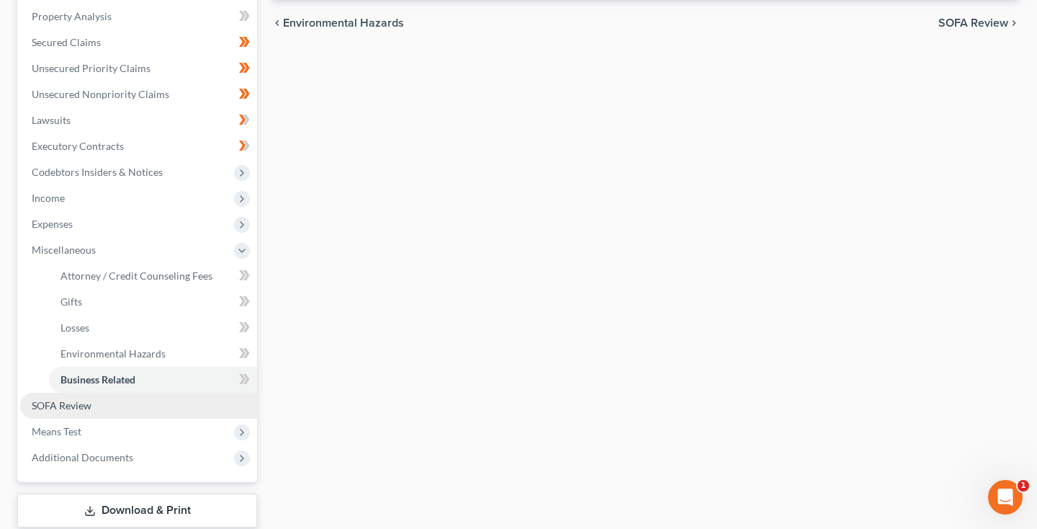
click at [67, 408] on span "SOFA Review" at bounding box center [62, 405] width 60 height 12
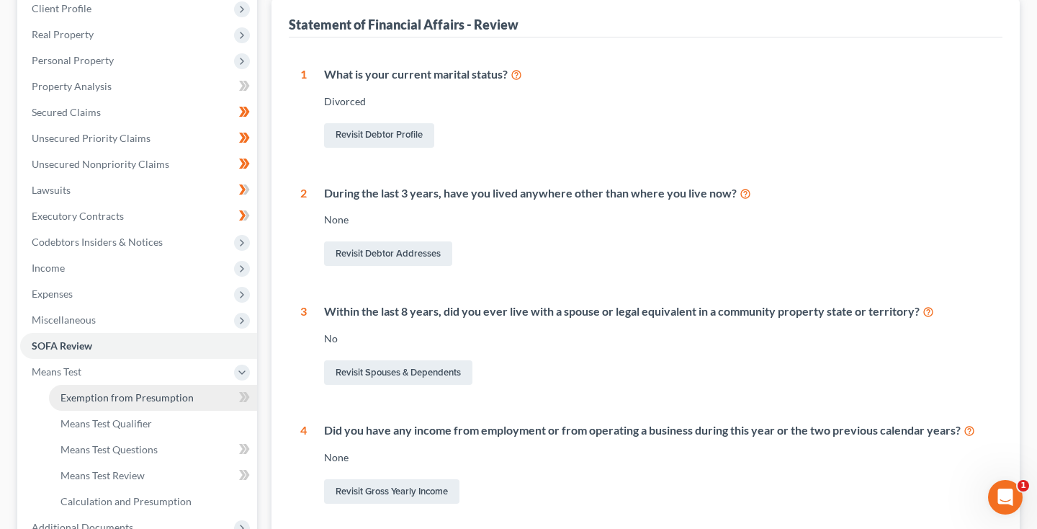
click at [99, 396] on span "Exemption from Presumption" at bounding box center [126, 397] width 133 height 12
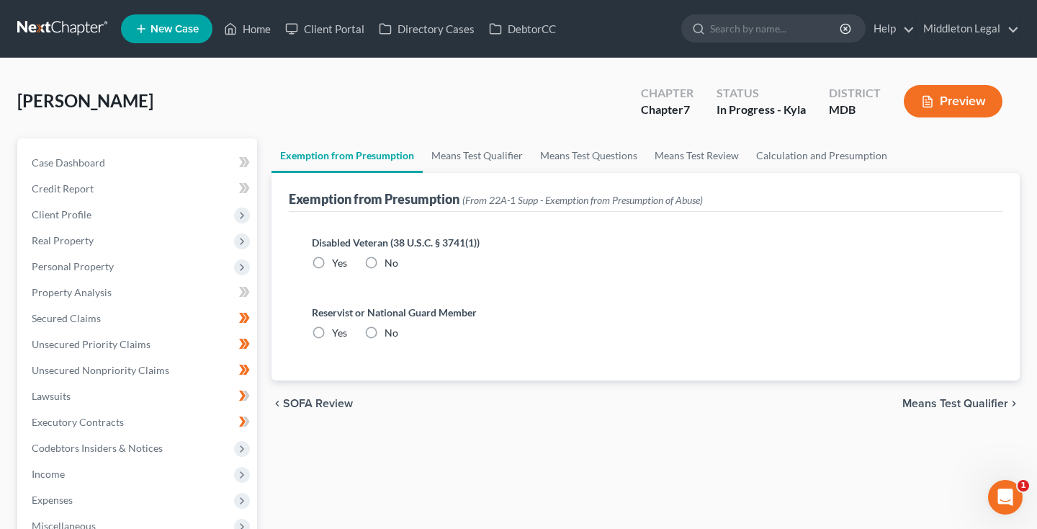
click at [385, 260] on label "No" at bounding box center [392, 263] width 14 height 14
click at [390, 260] on input "No" at bounding box center [394, 260] width 9 height 9
radio input "true"
click at [385, 333] on label "No" at bounding box center [392, 332] width 14 height 14
click at [390, 333] on input "No" at bounding box center [394, 329] width 9 height 9
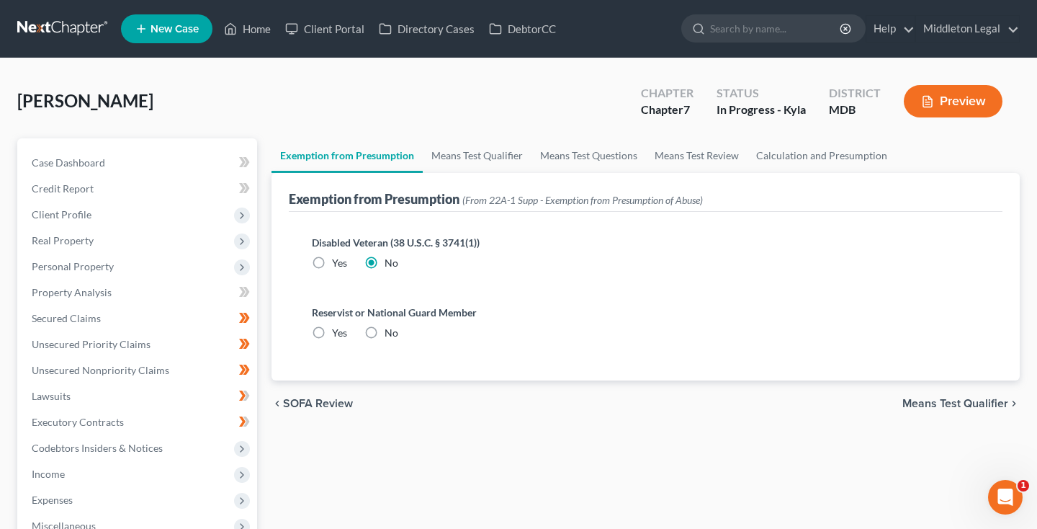
radio input "true"
click at [512, 154] on link "Means Test Qualifier" at bounding box center [477, 155] width 109 height 35
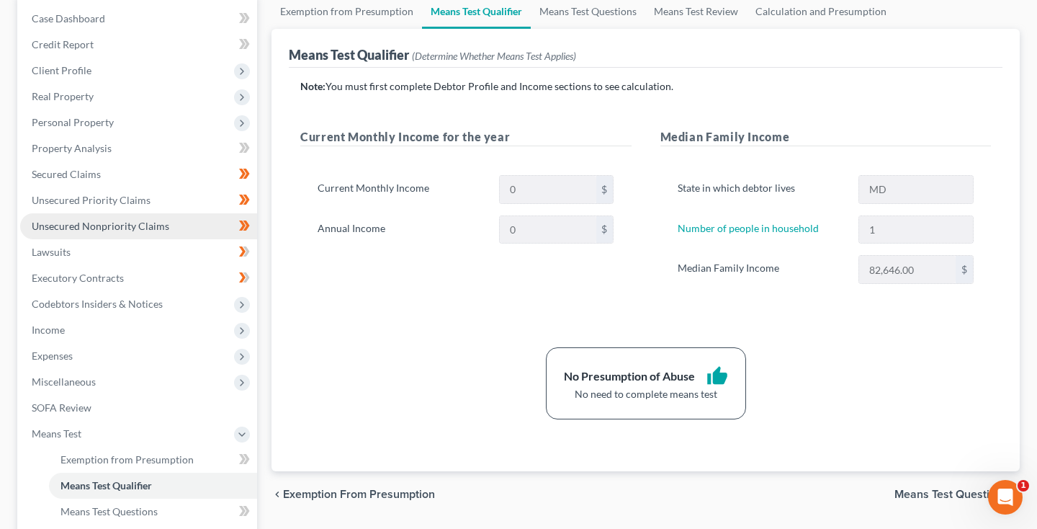
scroll to position [150, 0]
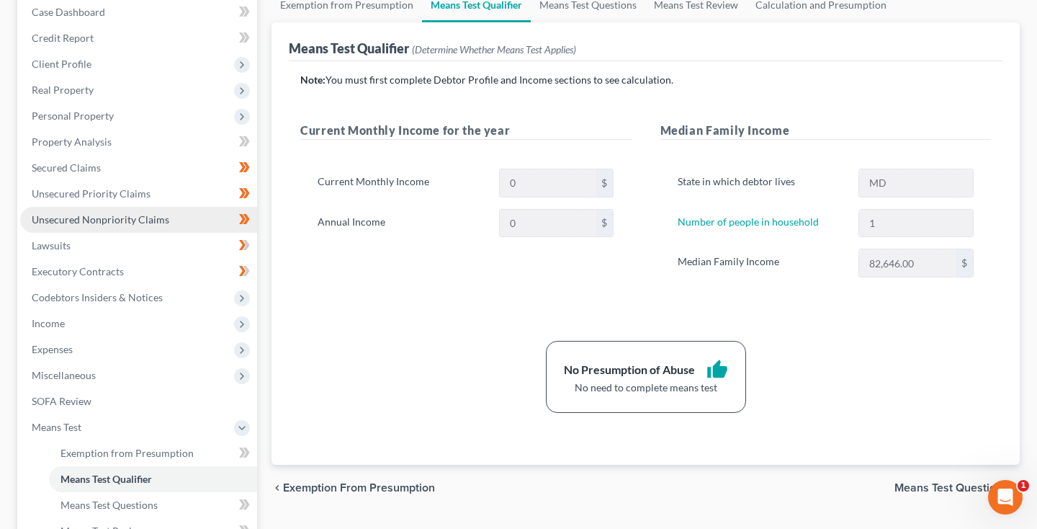
click at [96, 219] on span "Unsecured Nonpriority Claims" at bounding box center [101, 219] width 138 height 12
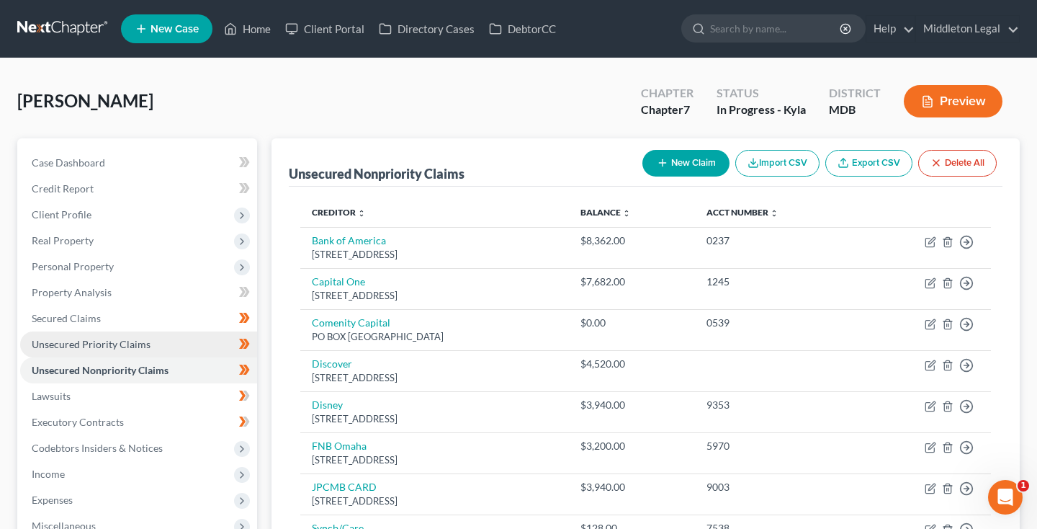
click at [96, 348] on span "Unsecured Priority Claims" at bounding box center [91, 344] width 119 height 12
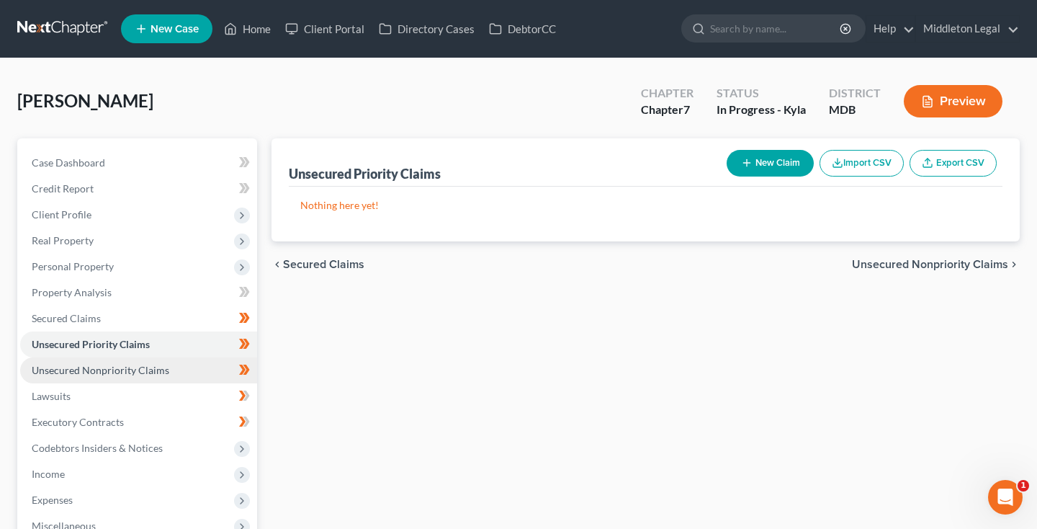
click at [89, 372] on span "Unsecured Nonpriority Claims" at bounding box center [101, 370] width 138 height 12
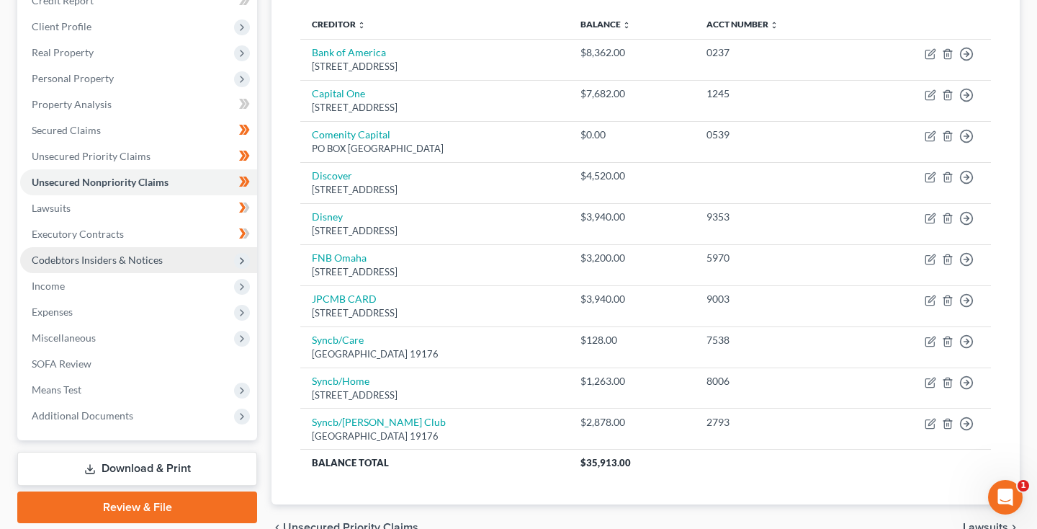
scroll to position [203, 0]
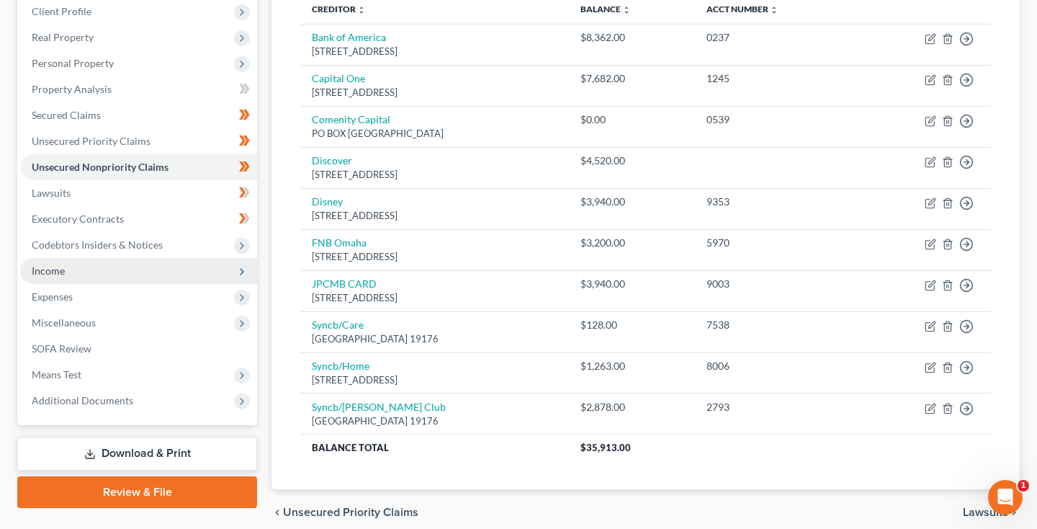
click at [61, 274] on span "Income" at bounding box center [48, 270] width 33 height 12
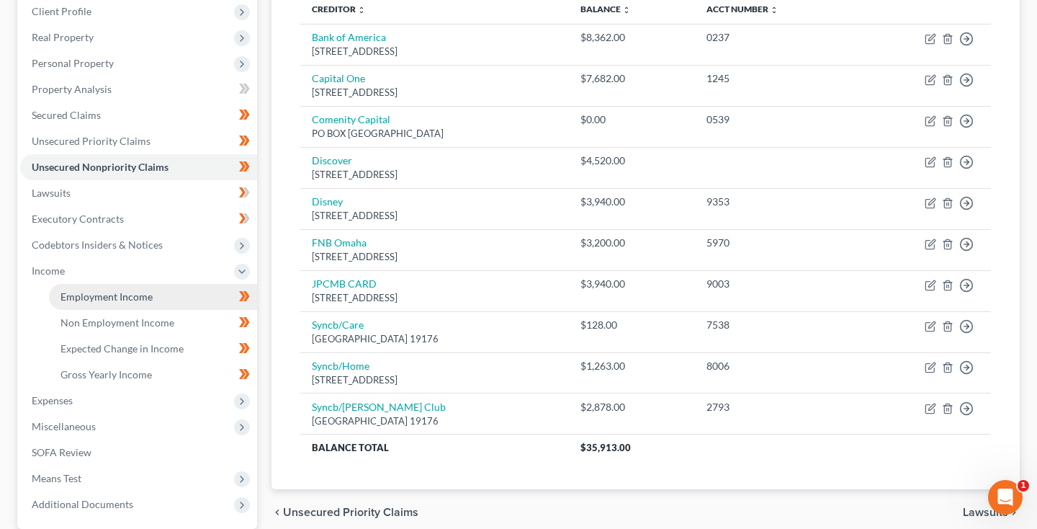
click at [66, 291] on span "Employment Income" at bounding box center [106, 296] width 92 height 12
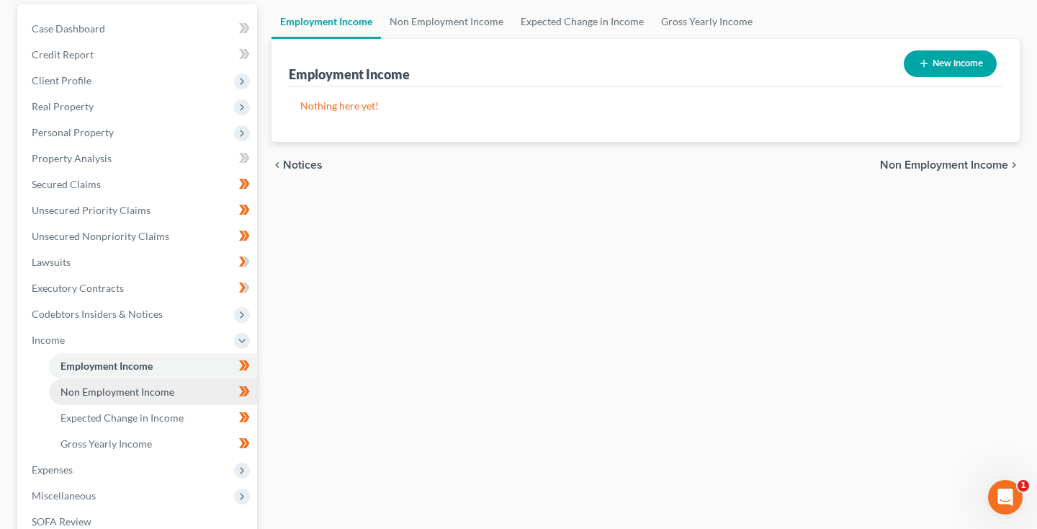
click at [87, 394] on span "Non Employment Income" at bounding box center [117, 391] width 114 height 12
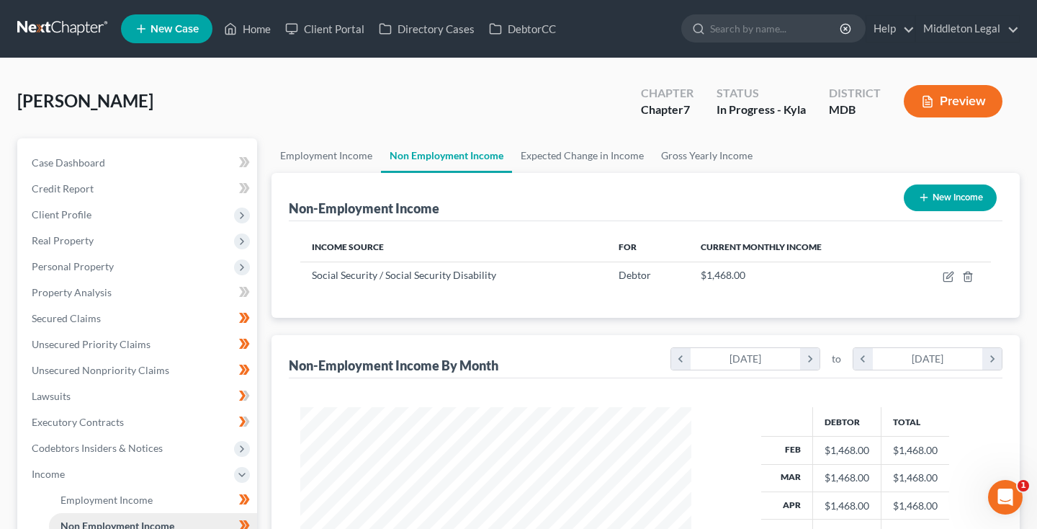
scroll to position [258, 420]
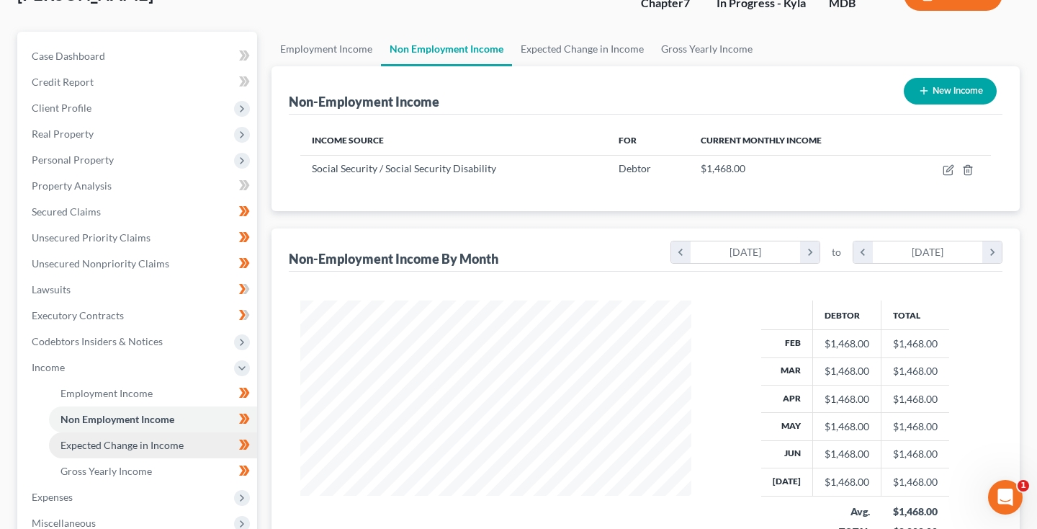
click at [87, 444] on span "Expected Change in Income" at bounding box center [121, 445] width 123 height 12
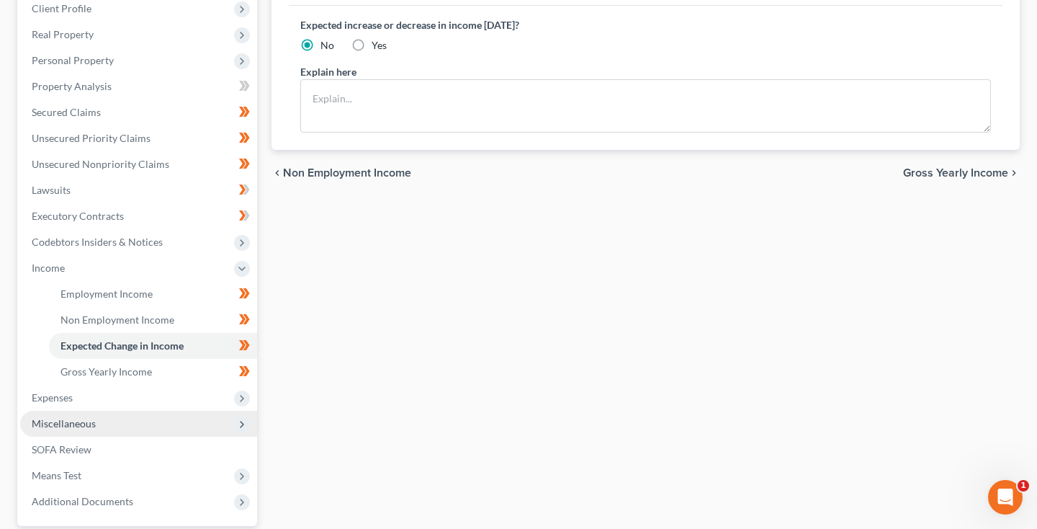
scroll to position [213, 0]
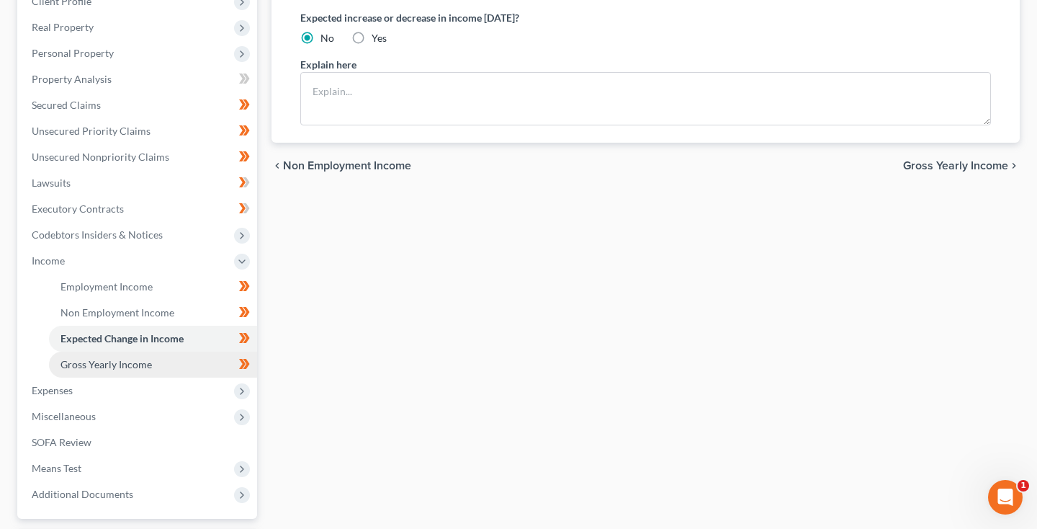
click at [90, 369] on span "Gross Yearly Income" at bounding box center [105, 364] width 91 height 12
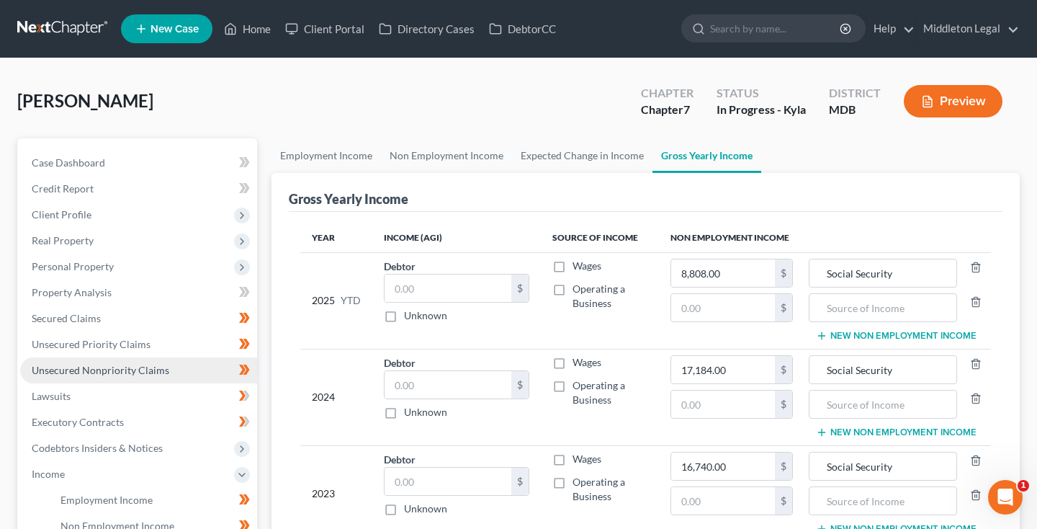
scroll to position [32, 0]
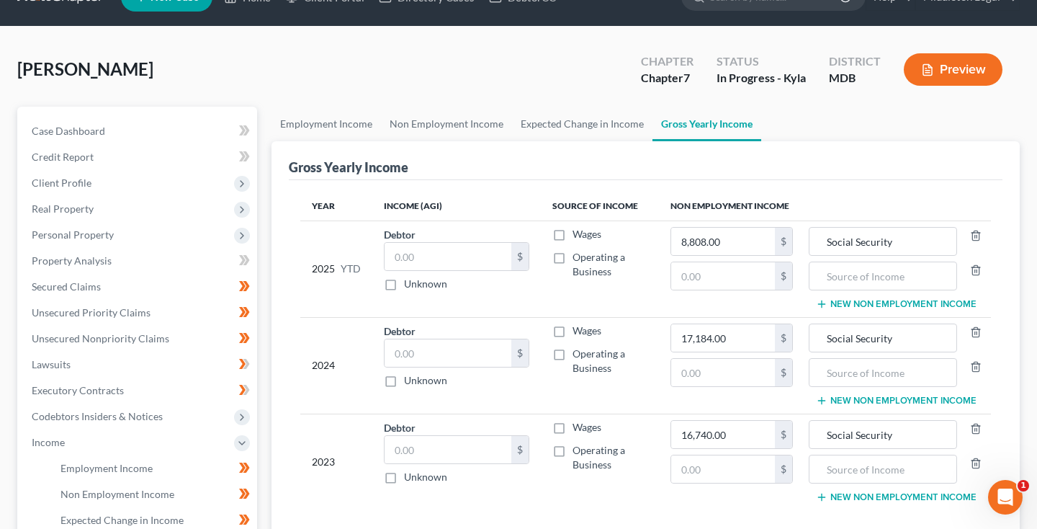
click at [86, 487] on span "Home" at bounding box center [73, 493] width 27 height 12
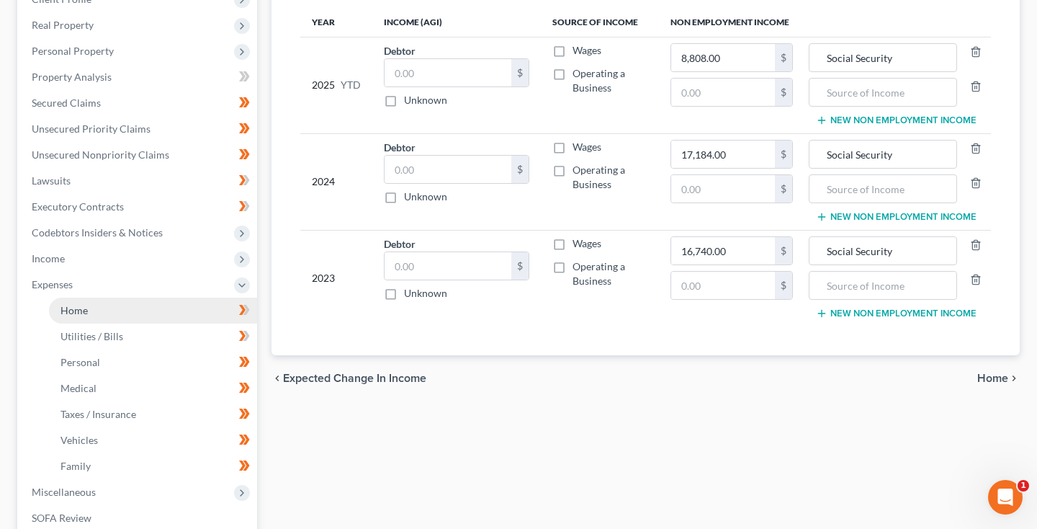
click at [111, 317] on link "Home" at bounding box center [153, 310] width 208 height 26
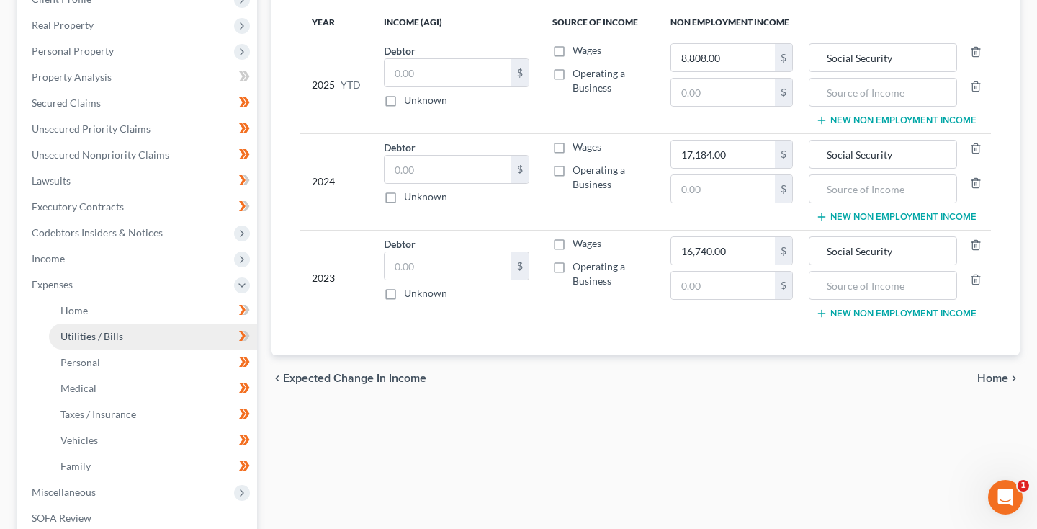
click at [109, 339] on span "Utilities / Bills" at bounding box center [91, 336] width 63 height 12
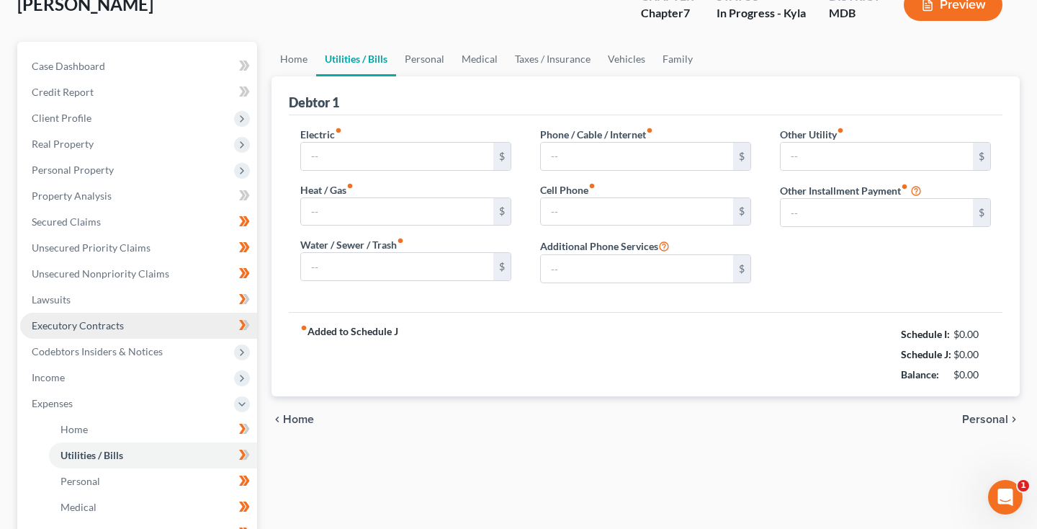
type input "90.00"
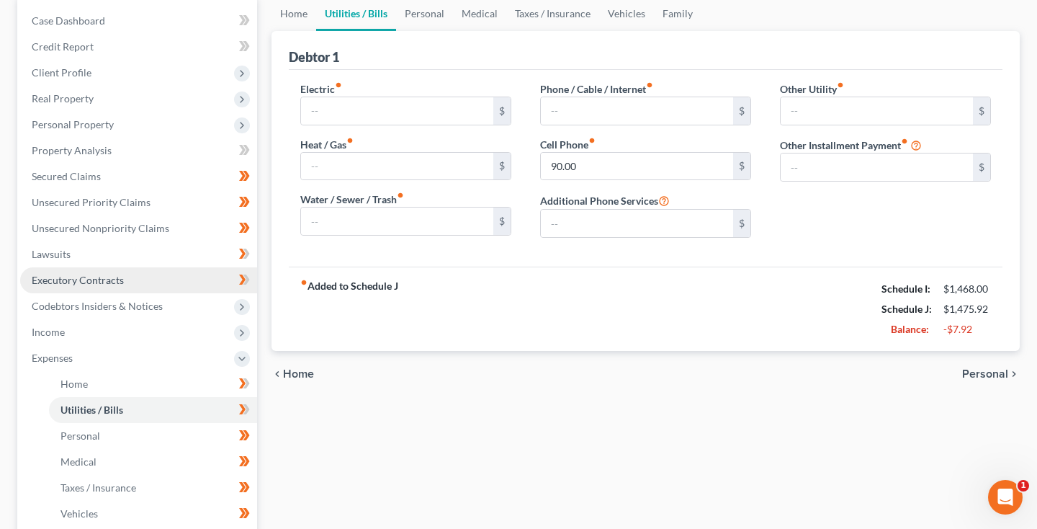
scroll to position [144, 0]
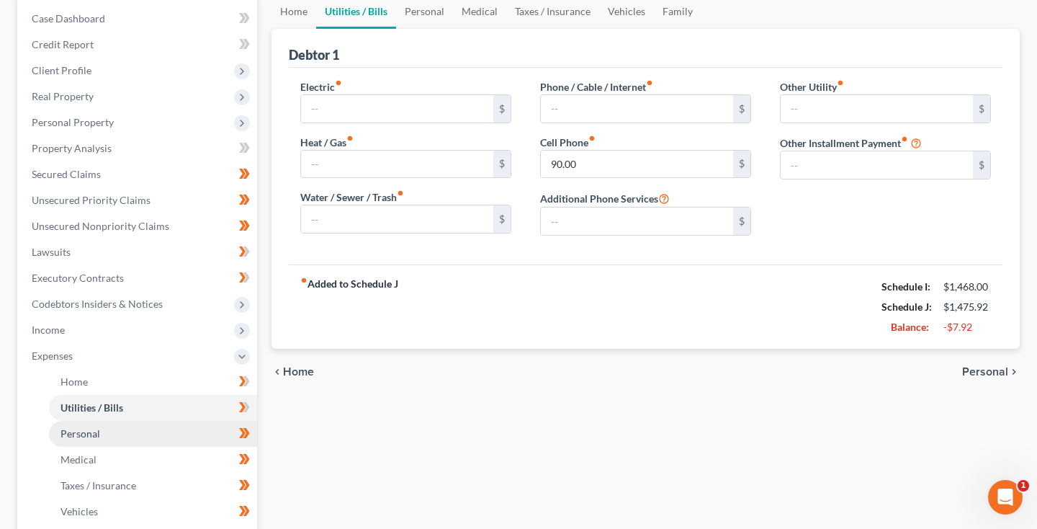
click at [94, 425] on link "Personal" at bounding box center [153, 434] width 208 height 26
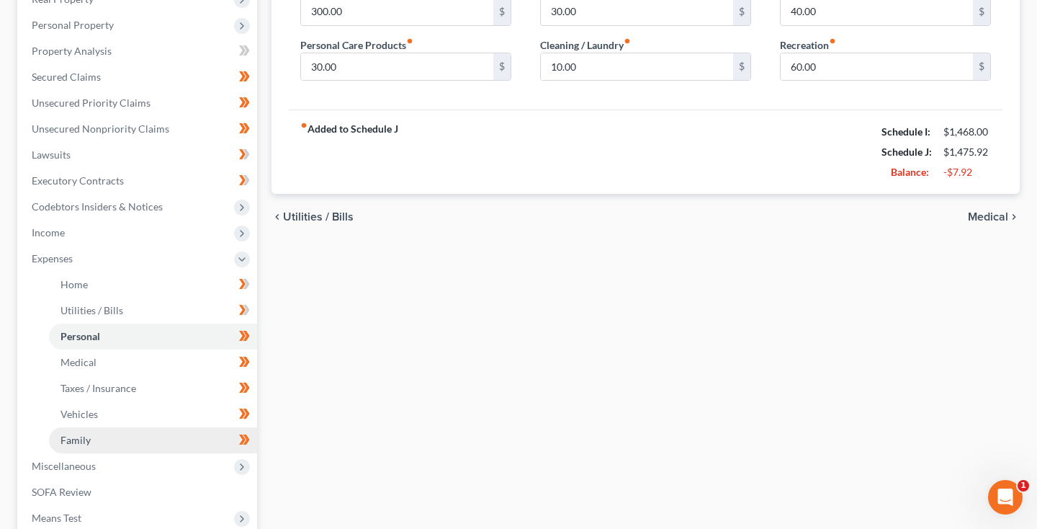
click at [91, 440] on link "Family" at bounding box center [153, 440] width 208 height 26
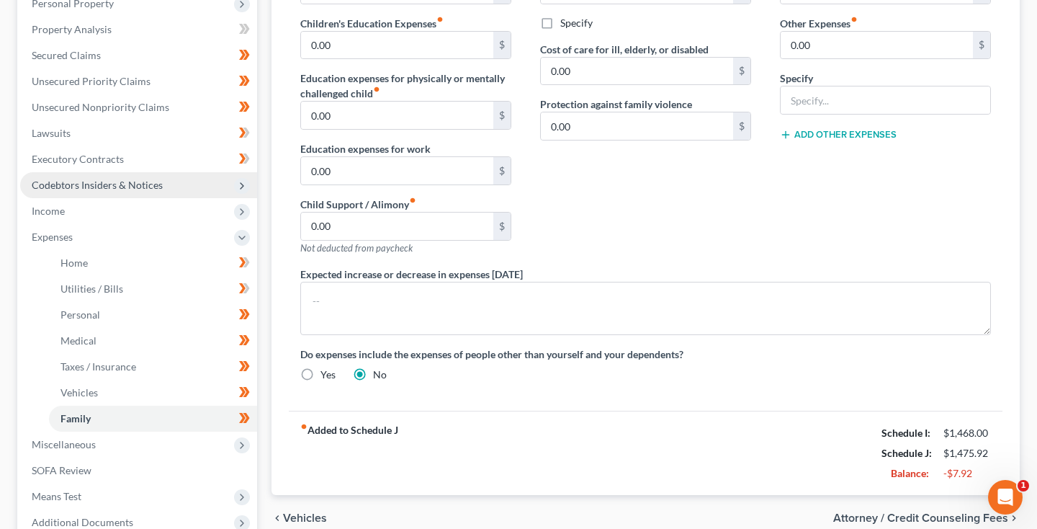
scroll to position [284, 0]
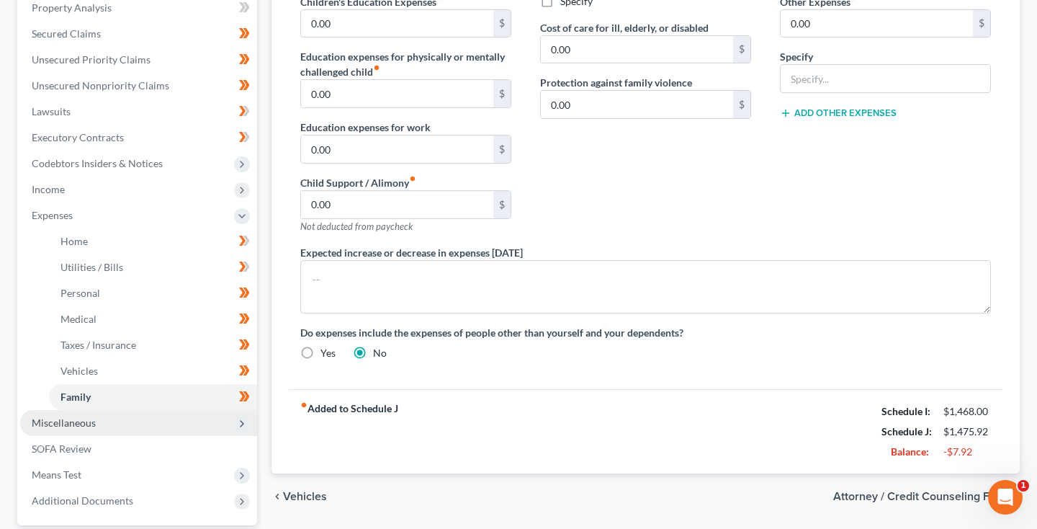
click at [80, 427] on span "Miscellaneous" at bounding box center [64, 422] width 64 height 12
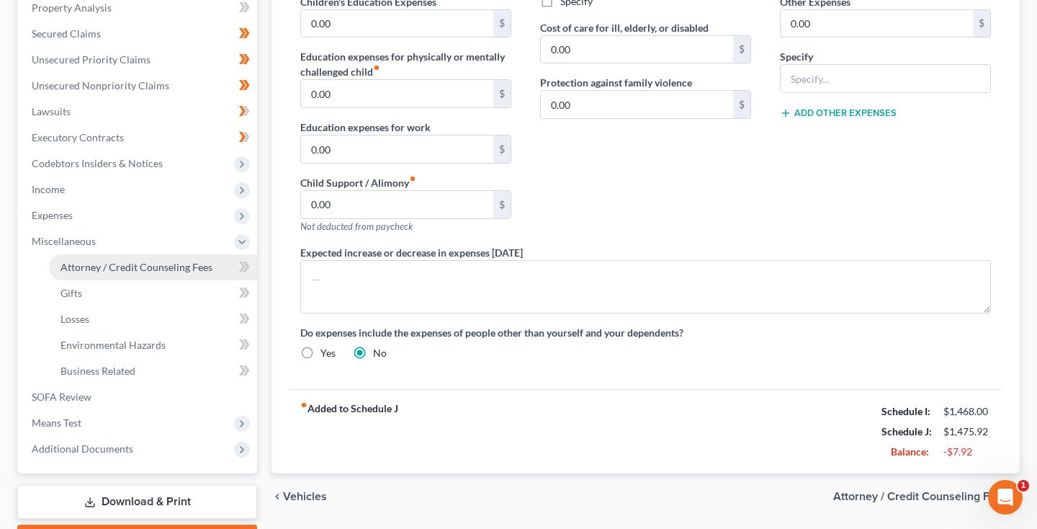
click at [140, 266] on span "Attorney / Credit Counseling Fees" at bounding box center [136, 267] width 152 height 12
select select "2"
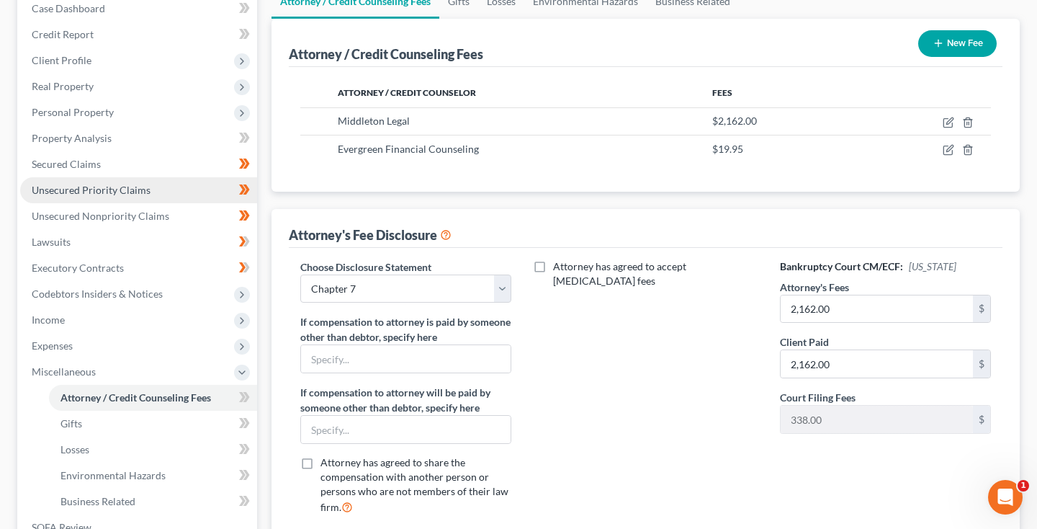
scroll to position [222, 0]
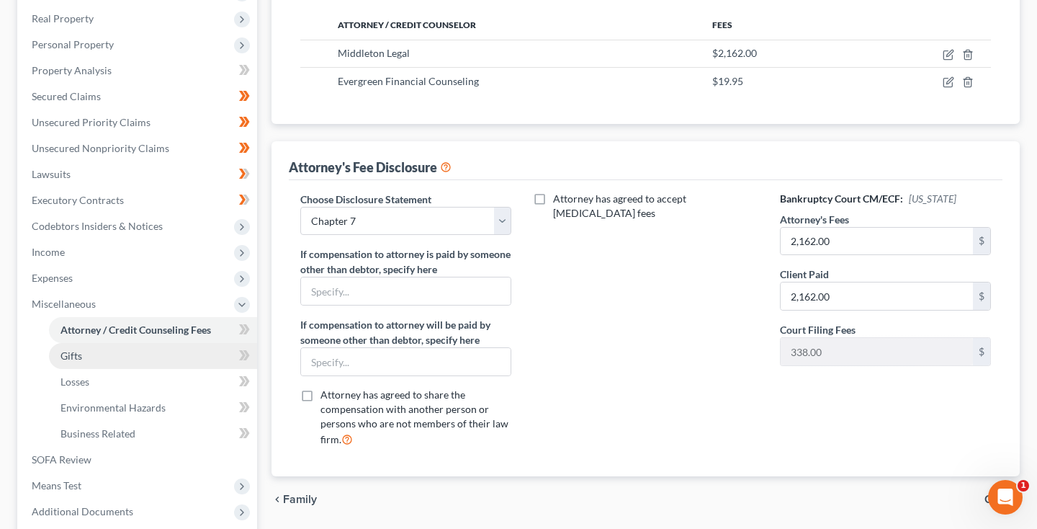
click at [117, 358] on link "Gifts" at bounding box center [153, 356] width 208 height 26
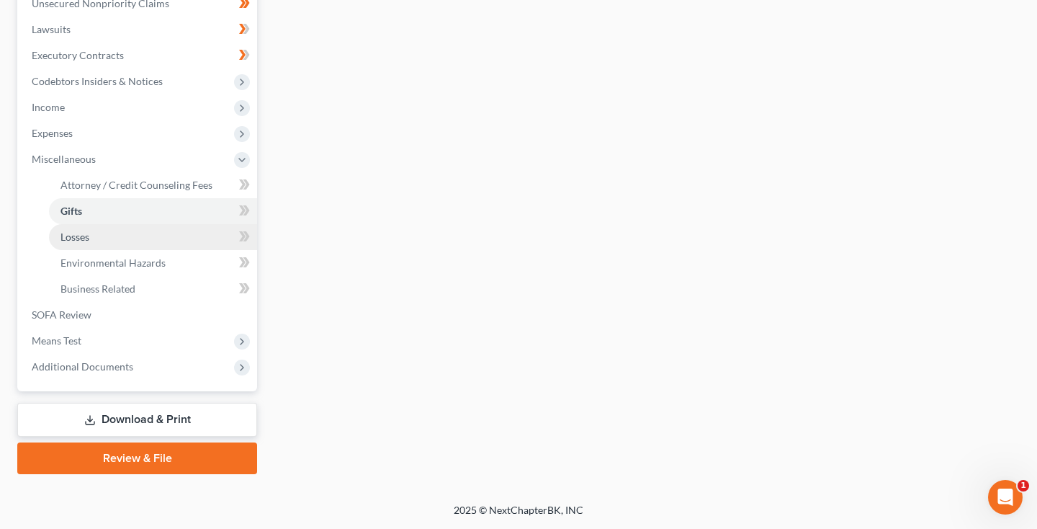
click at [91, 240] on link "Losses" at bounding box center [153, 237] width 208 height 26
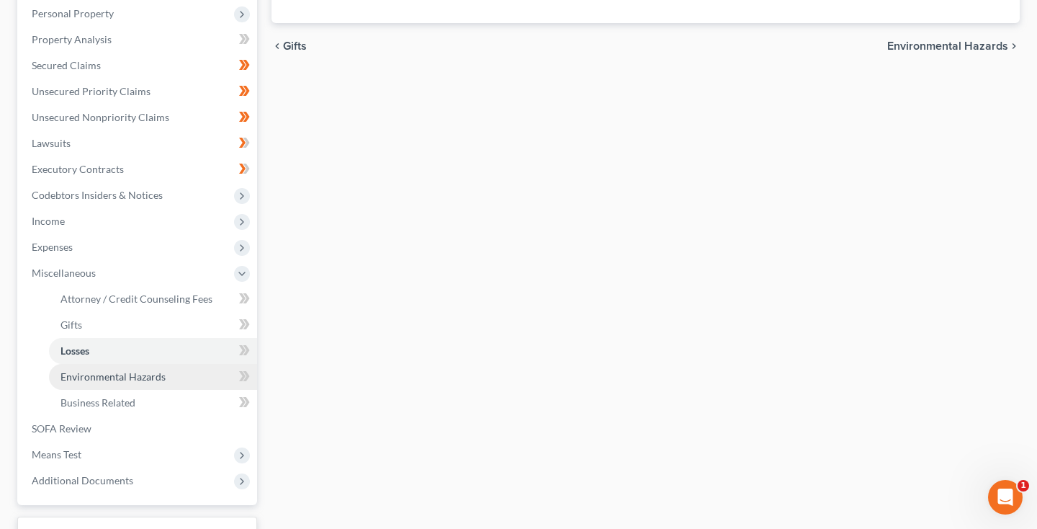
click at [64, 375] on span "Environmental Hazards" at bounding box center [112, 376] width 105 height 12
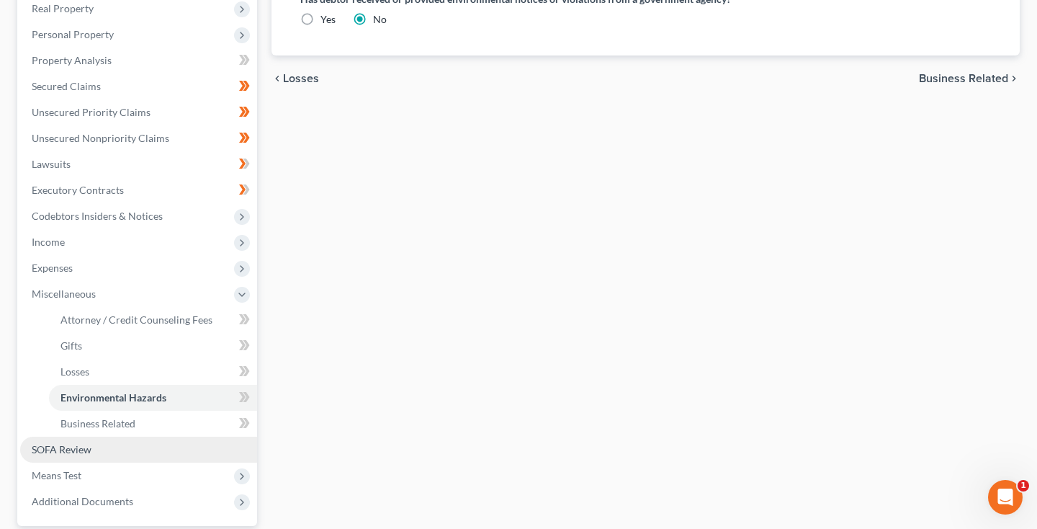
click at [79, 436] on link "SOFA Review" at bounding box center [138, 449] width 237 height 26
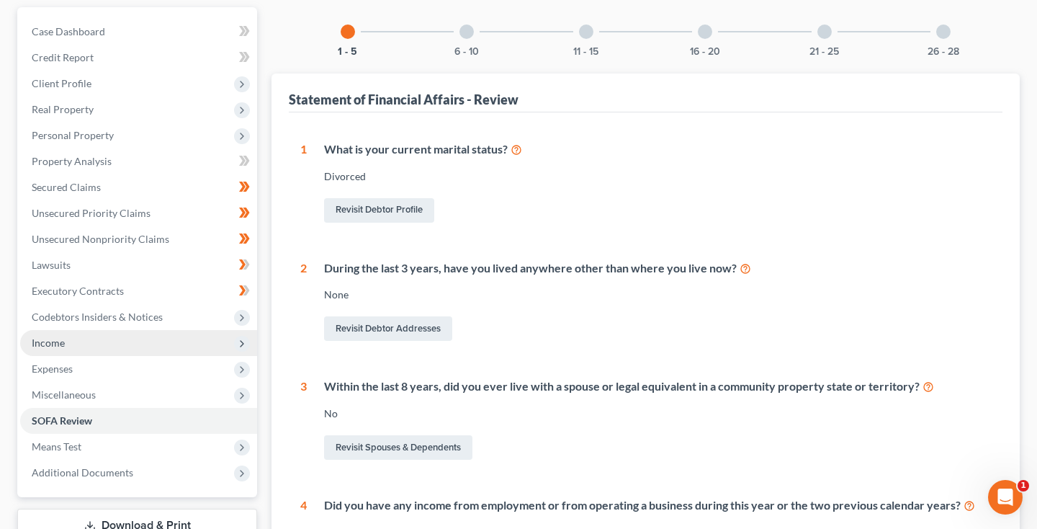
scroll to position [135, 0]
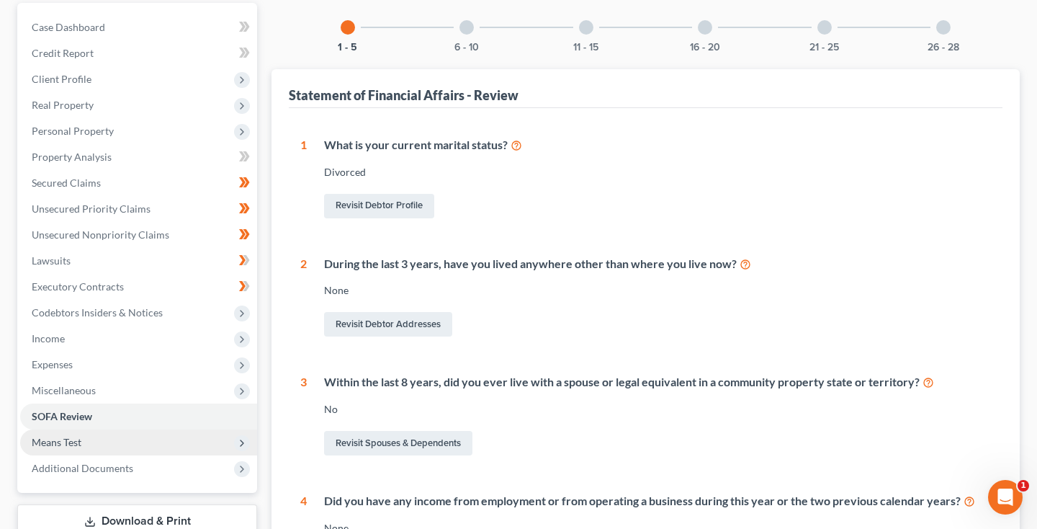
click at [71, 439] on span "Means Test" at bounding box center [57, 442] width 50 height 12
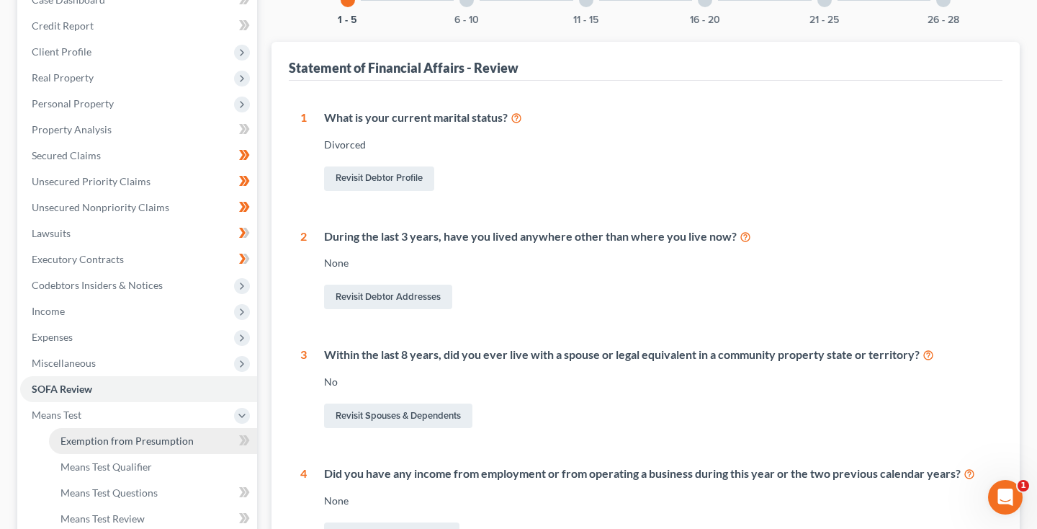
click at [81, 434] on span "Exemption from Presumption" at bounding box center [126, 440] width 133 height 12
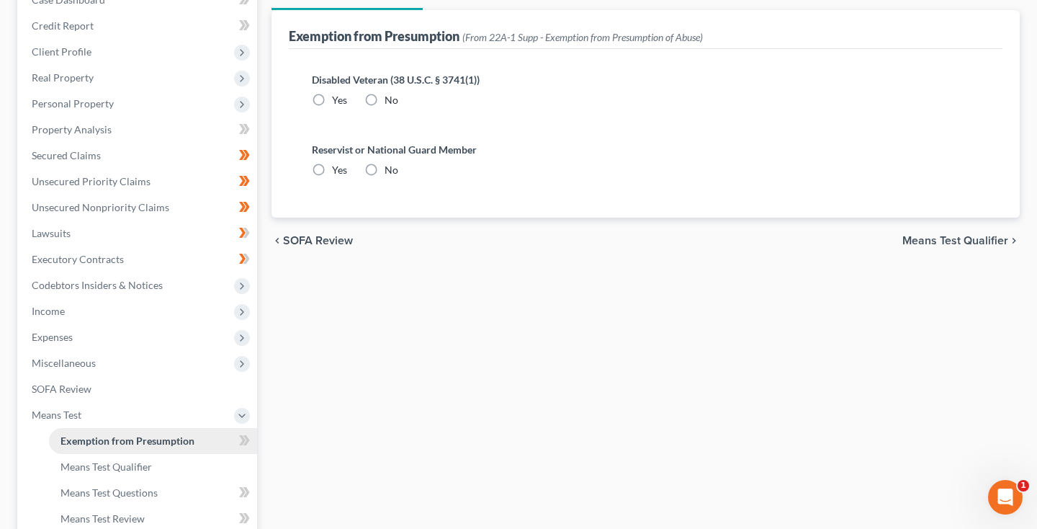
radio input "true"
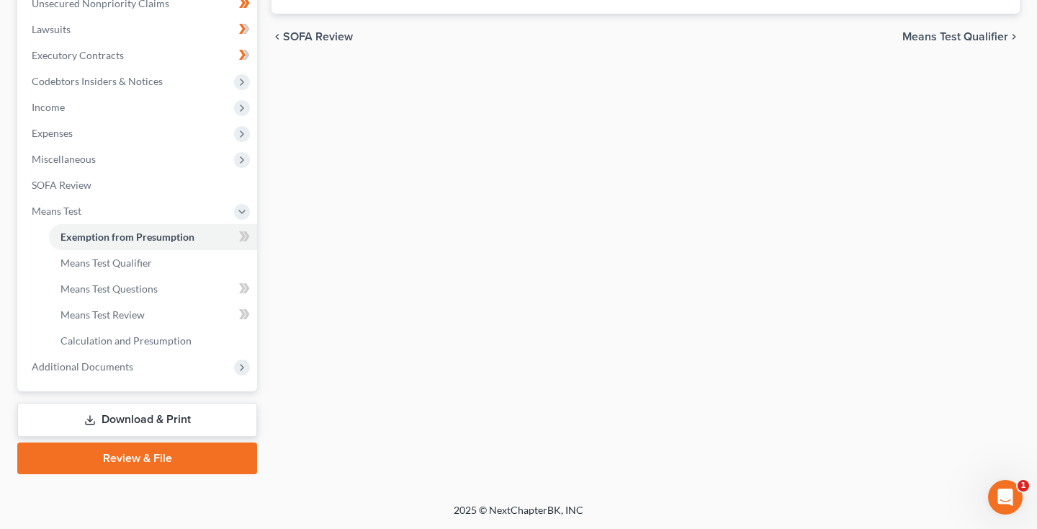
click at [164, 421] on link "Download & Print" at bounding box center [137, 420] width 240 height 34
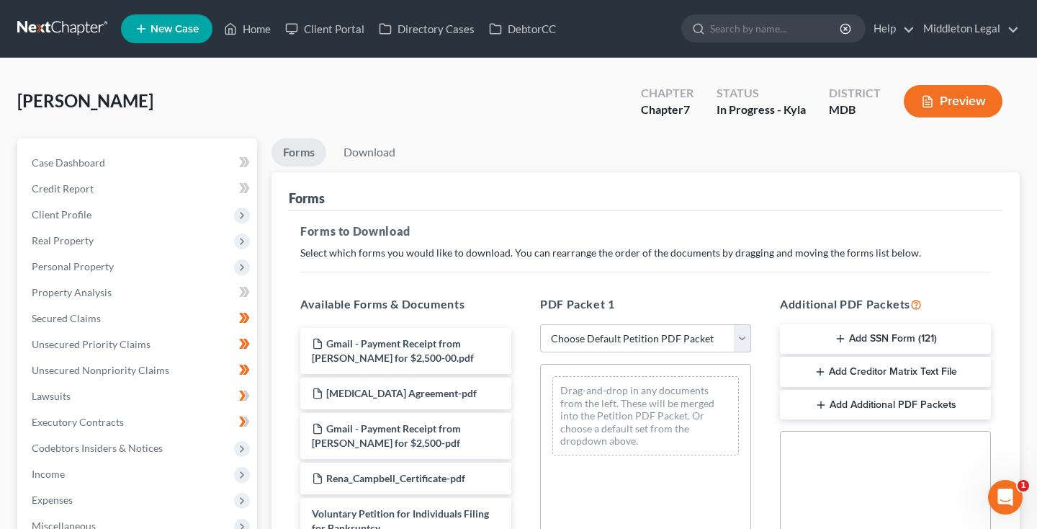
select select "0"
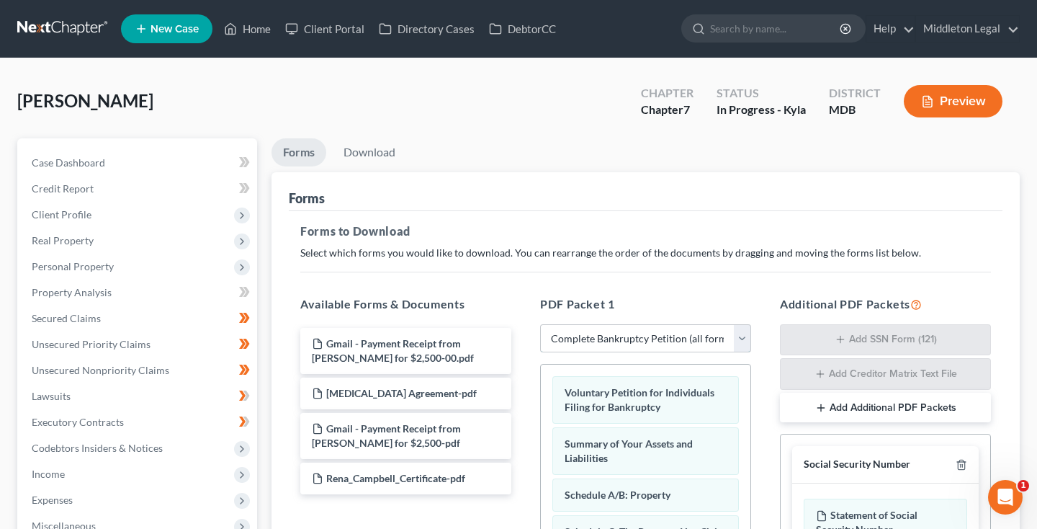
scroll to position [313, 0]
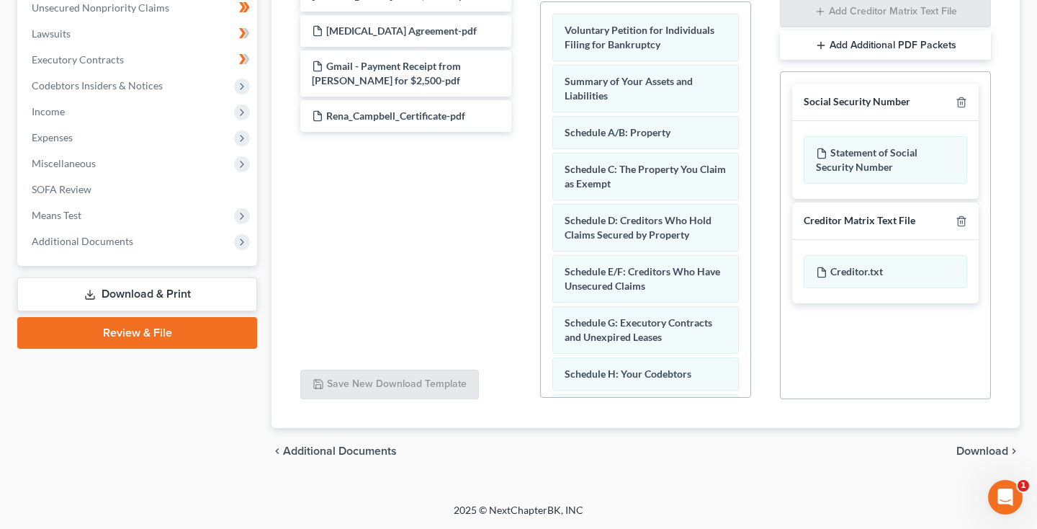
click at [973, 452] on span "Download" at bounding box center [982, 451] width 52 height 12
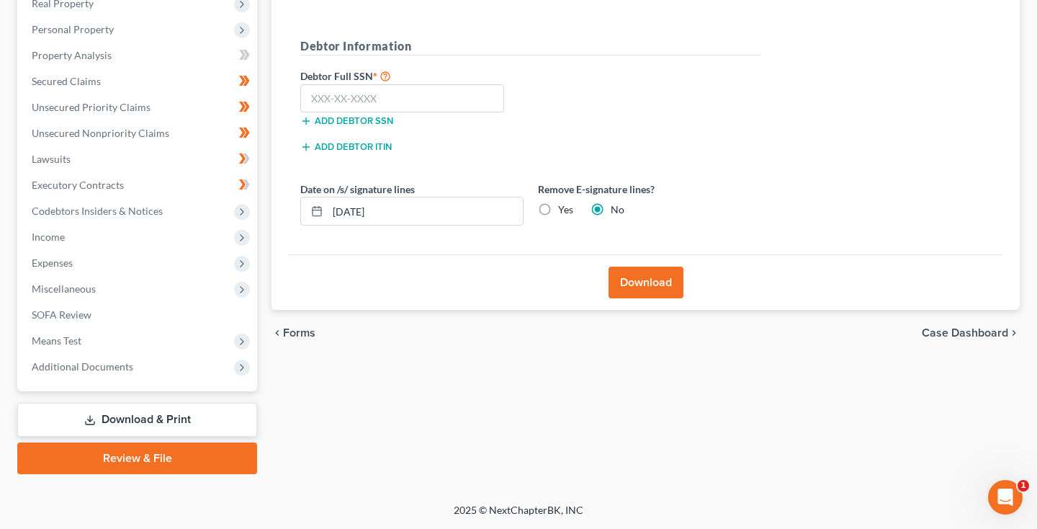
scroll to position [237, 0]
click at [295, 333] on span "Forms" at bounding box center [299, 333] width 32 height 12
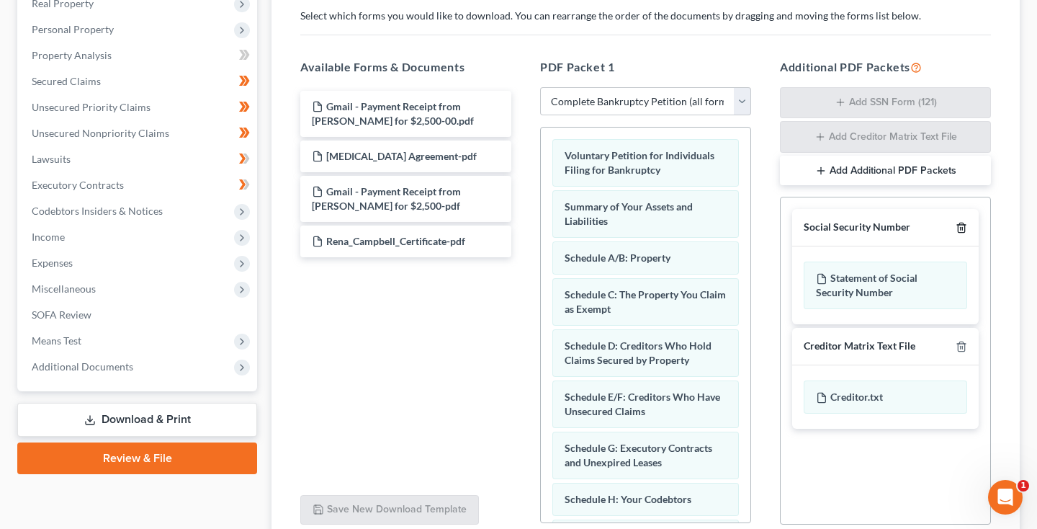
click at [964, 225] on icon "button" at bounding box center [961, 227] width 6 height 9
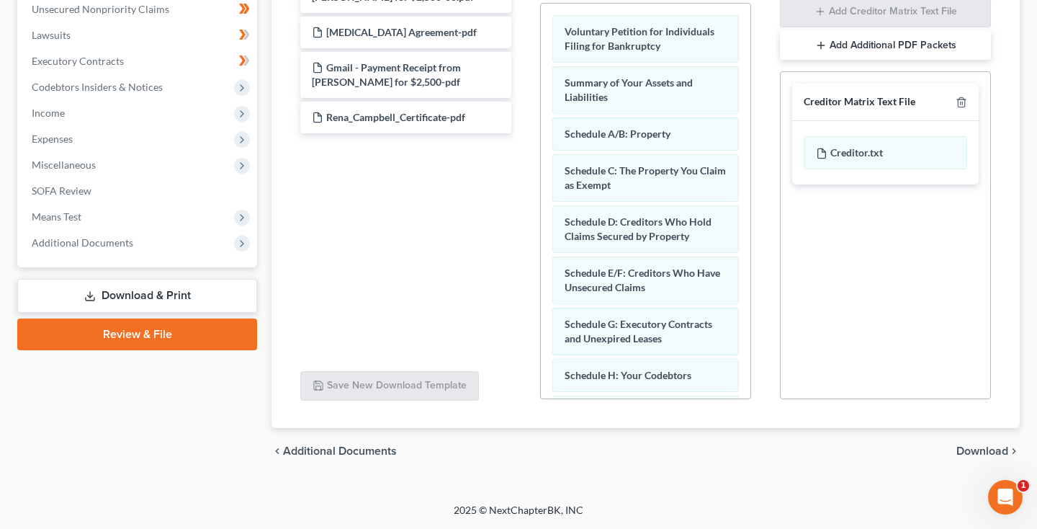
click at [970, 445] on span "Download" at bounding box center [982, 451] width 52 height 12
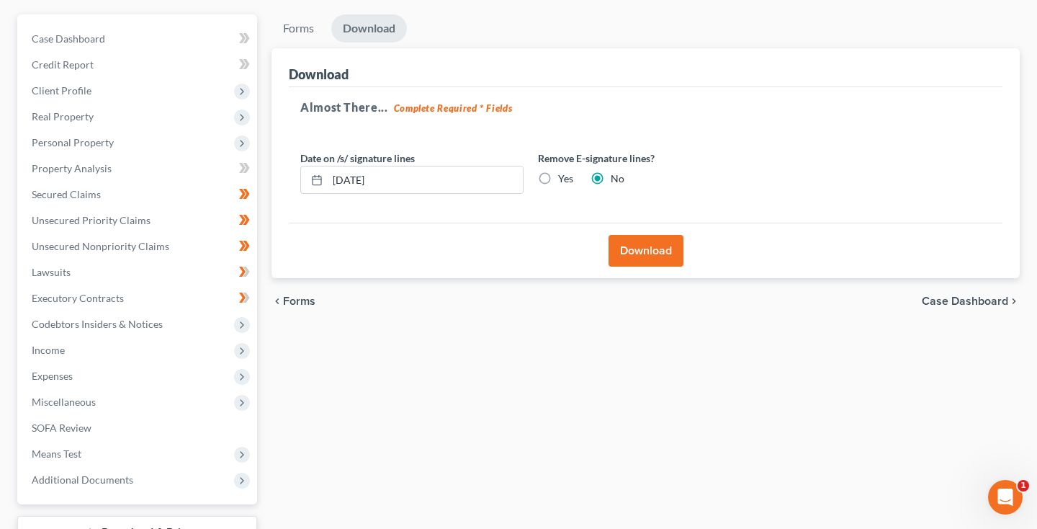
scroll to position [121, 0]
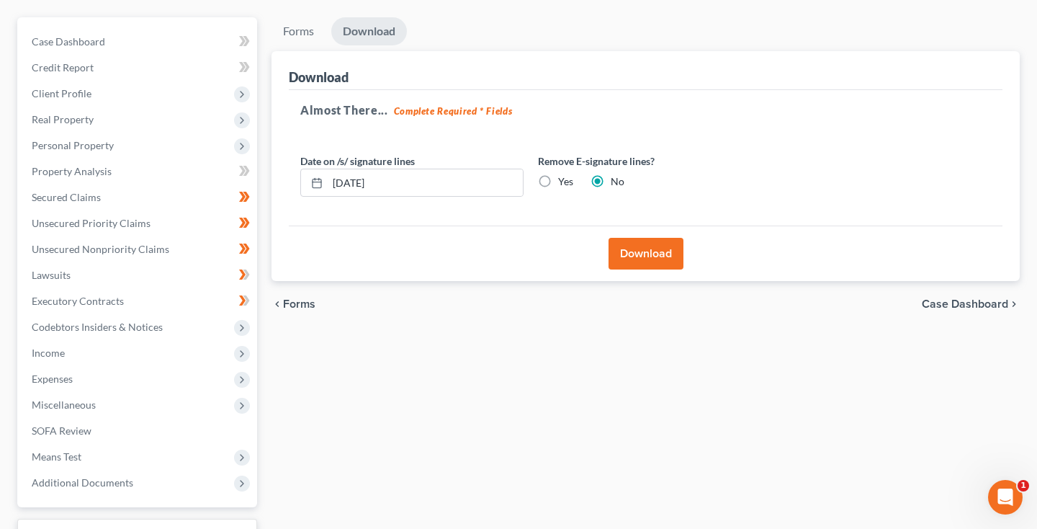
click at [650, 253] on button "Download" at bounding box center [645, 254] width 75 height 32
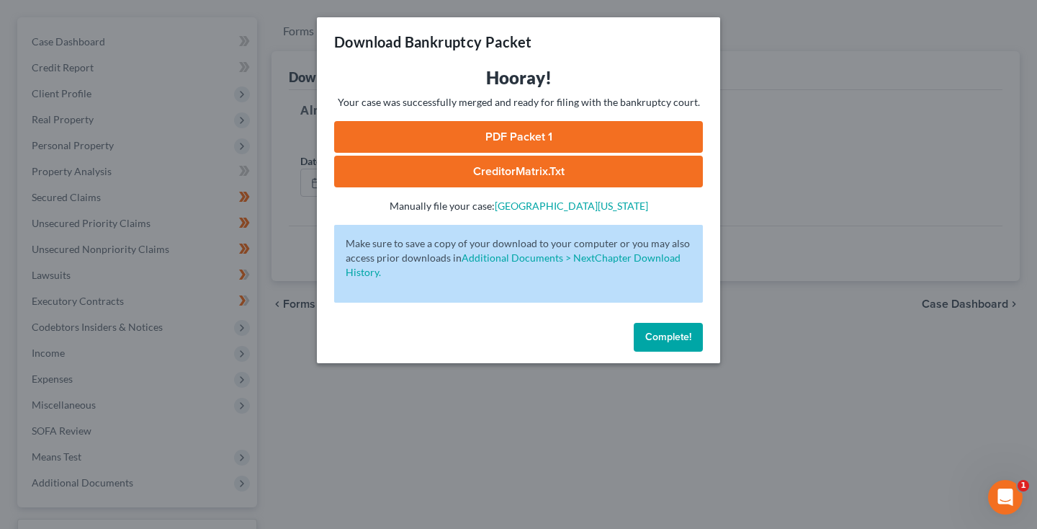
click at [508, 132] on link "PDF Packet 1" at bounding box center [518, 137] width 369 height 32
click at [559, 171] on link "CreditorMatrix.txt" at bounding box center [518, 172] width 369 height 32
click at [665, 340] on span "Complete!" at bounding box center [668, 337] width 46 height 12
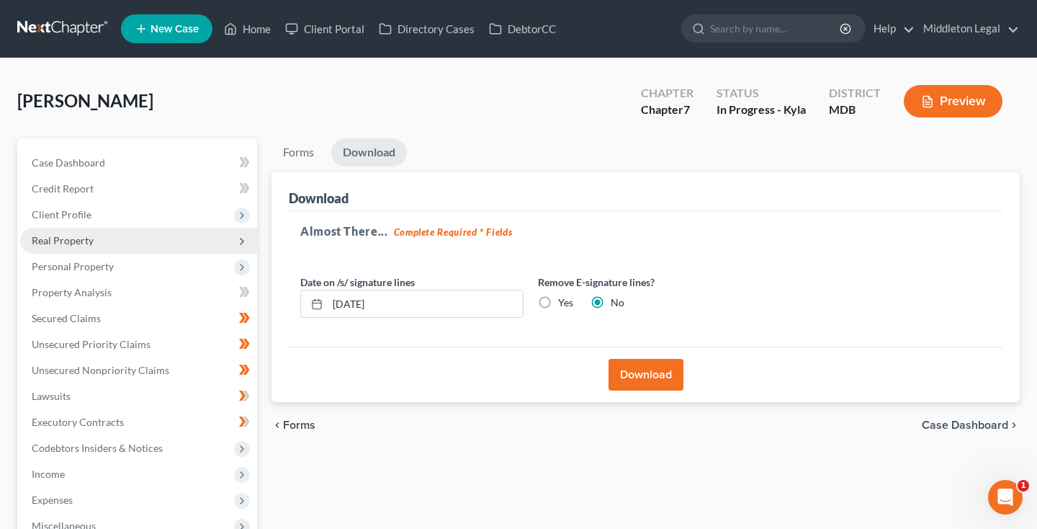
scroll to position [0, 0]
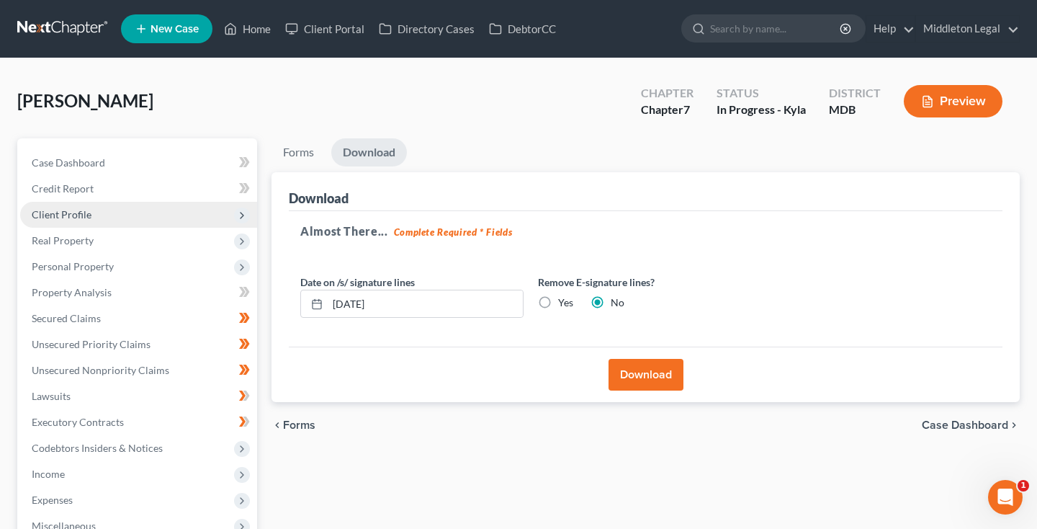
click at [65, 215] on span "Client Profile" at bounding box center [62, 214] width 60 height 12
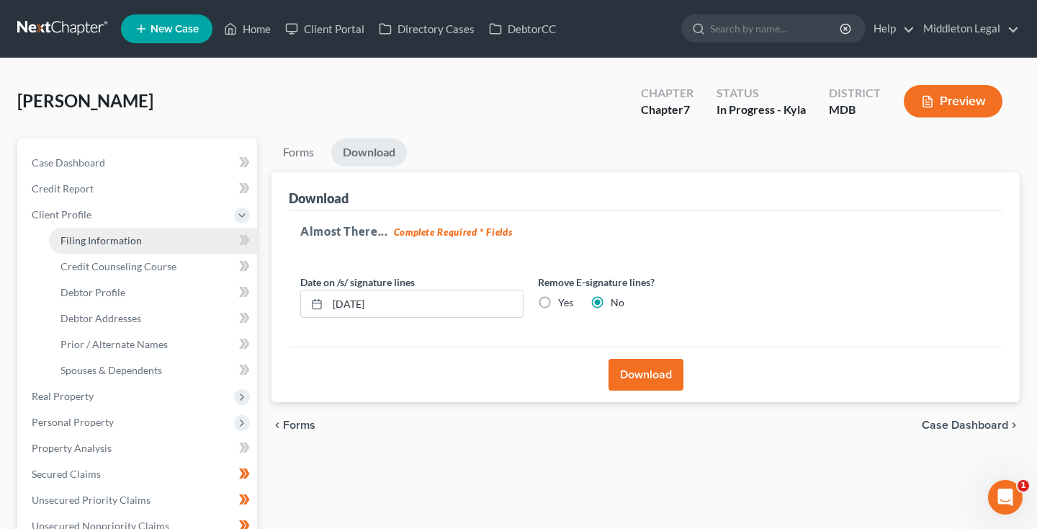
click at [78, 236] on span "Filing Information" at bounding box center [100, 240] width 81 height 12
select select "1"
select select "0"
select select "38"
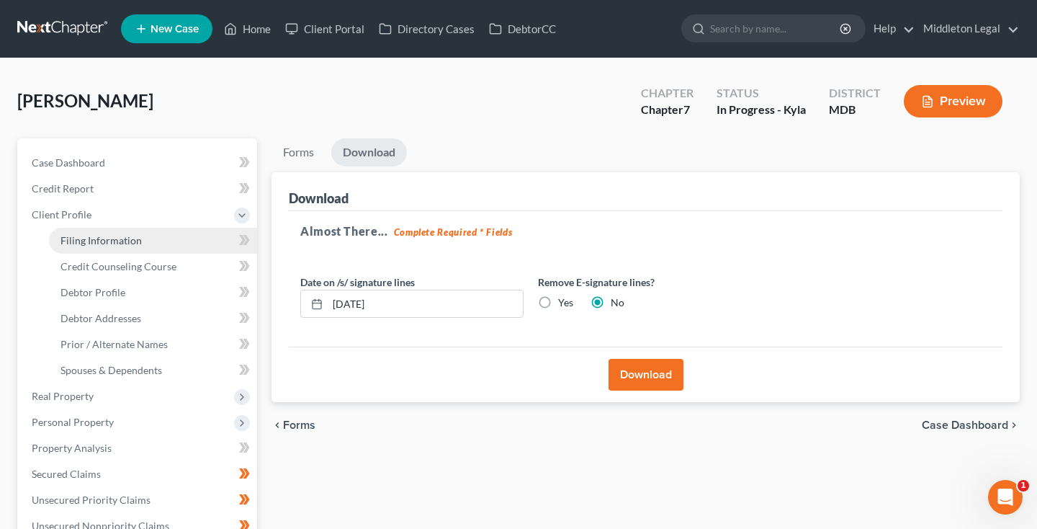
select select "0"
select select "21"
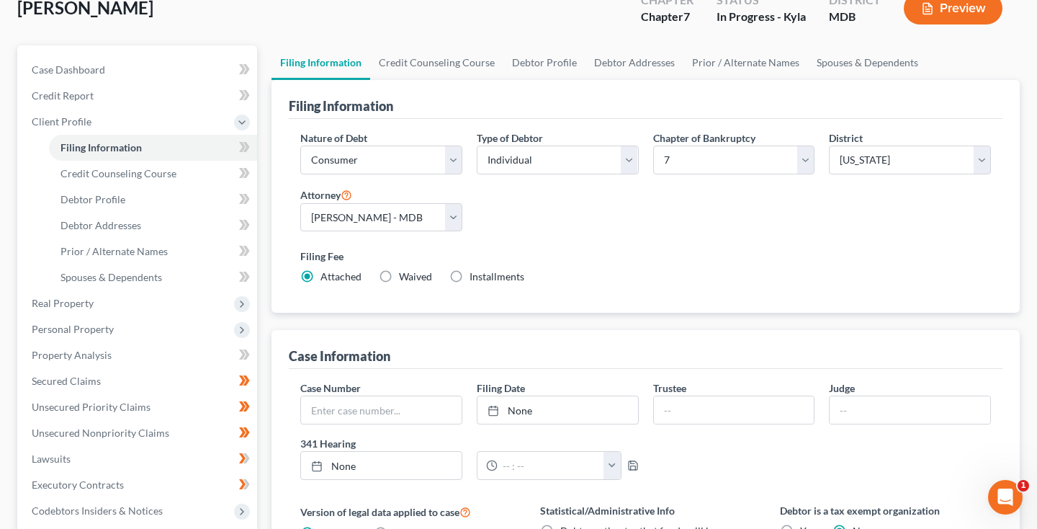
scroll to position [11, 0]
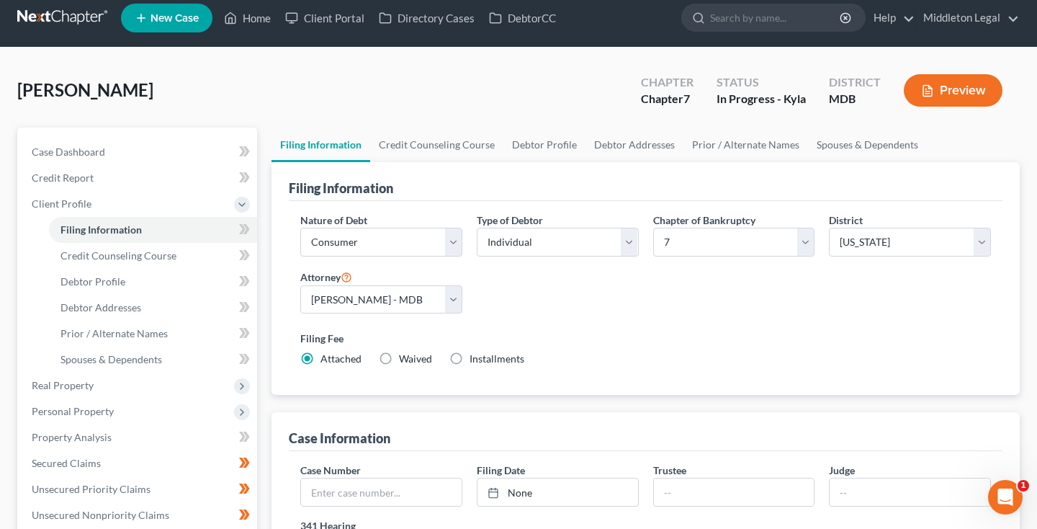
click at [59, 17] on link at bounding box center [63, 18] width 92 height 26
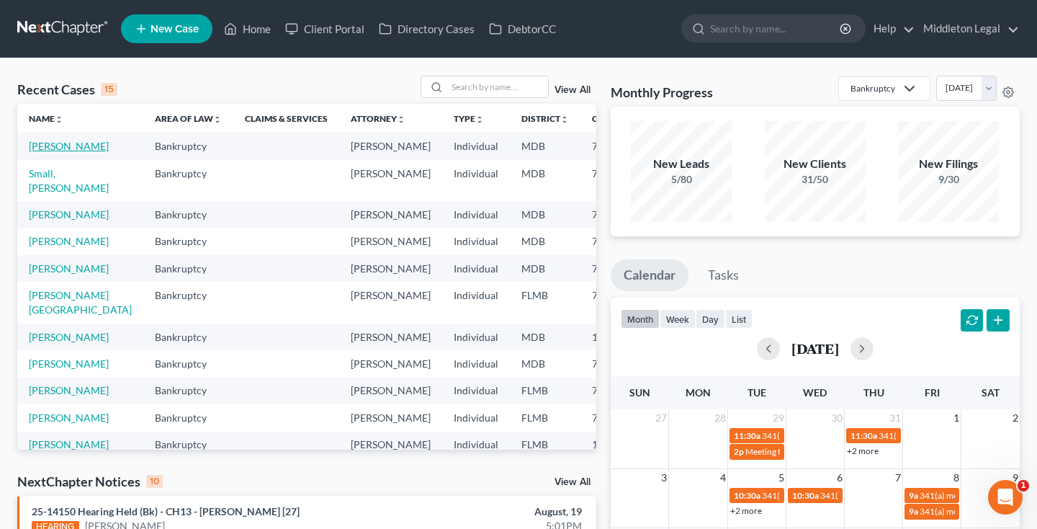
click at [54, 147] on link "[PERSON_NAME]" at bounding box center [69, 146] width 80 height 12
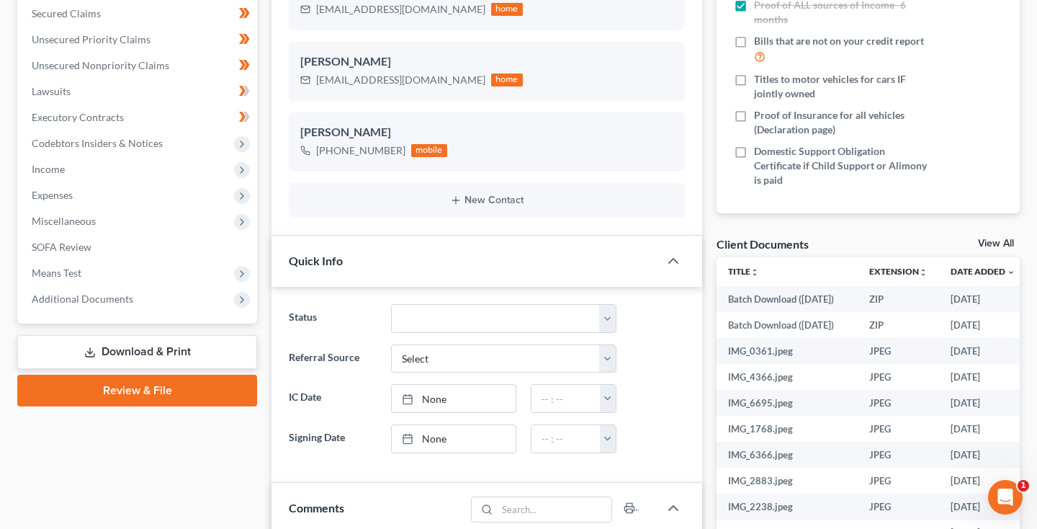
scroll to position [343, 0]
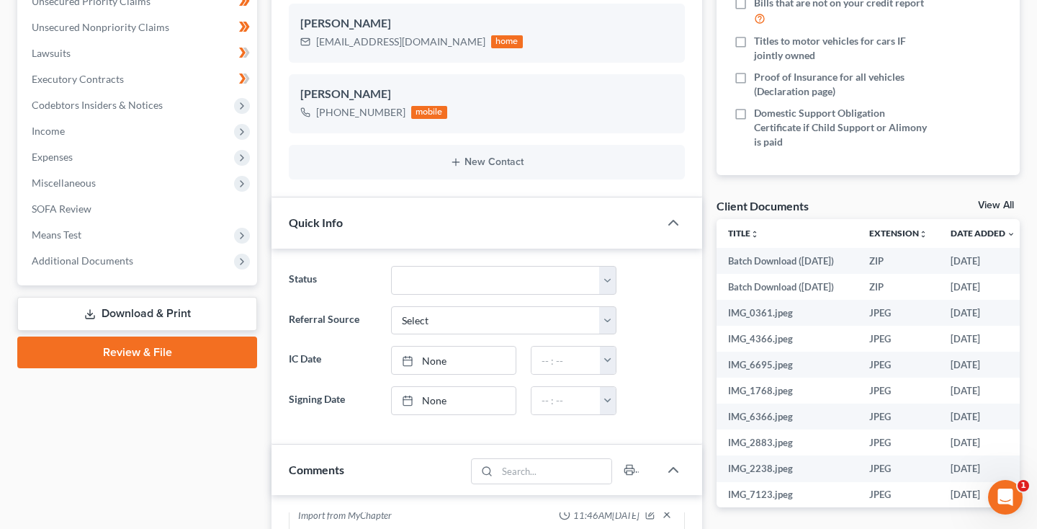
click at [991, 204] on link "View All" at bounding box center [996, 205] width 36 height 10
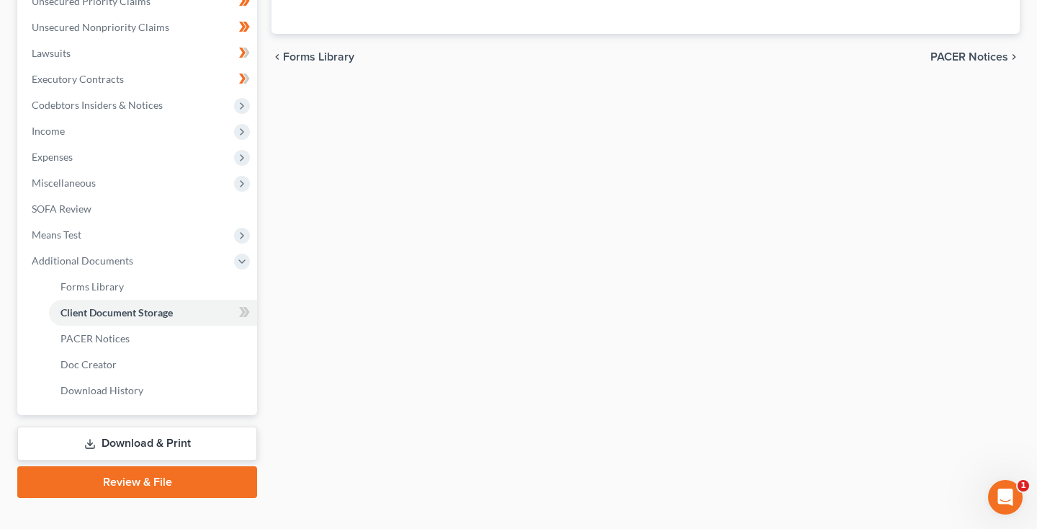
scroll to position [9, 0]
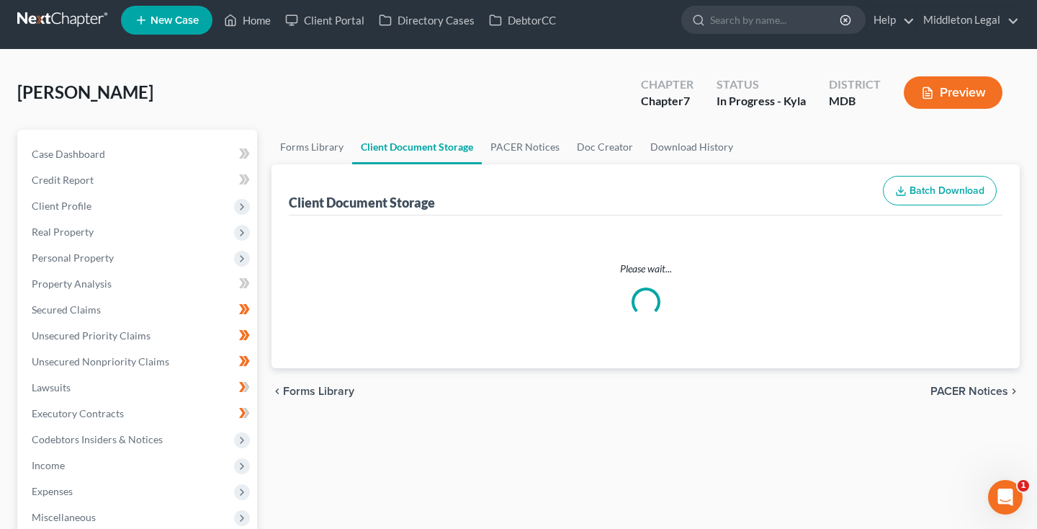
select select "14"
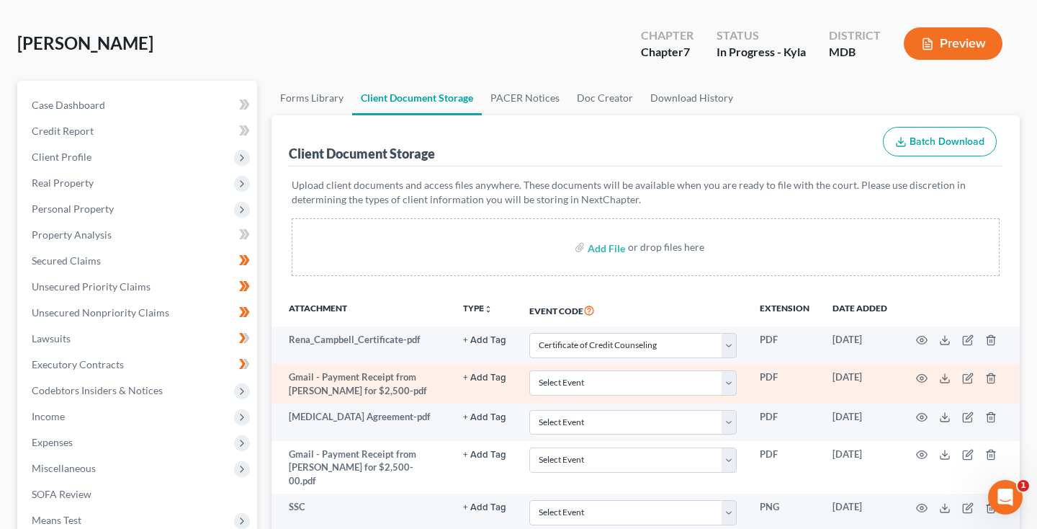
scroll to position [102, 0]
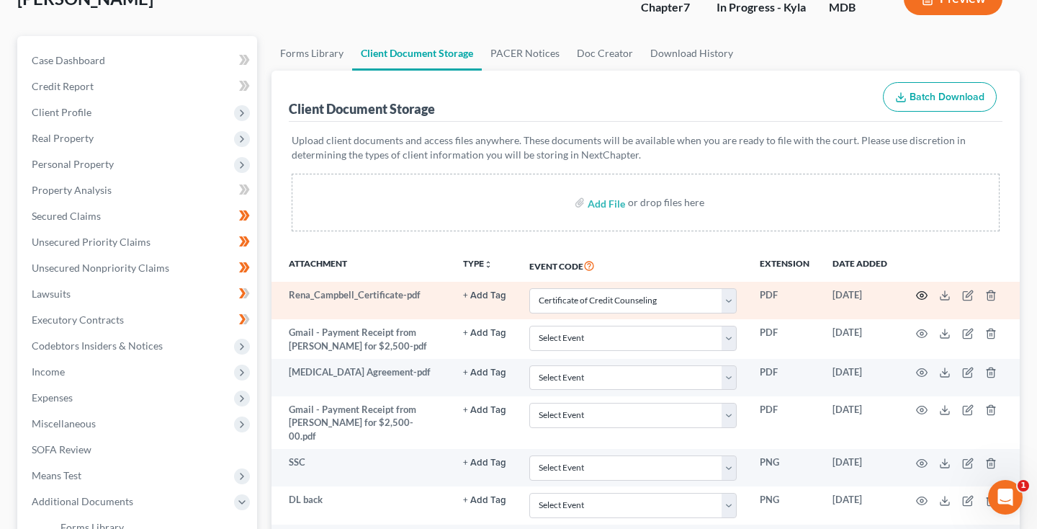
click at [921, 293] on icon "button" at bounding box center [922, 295] width 12 height 12
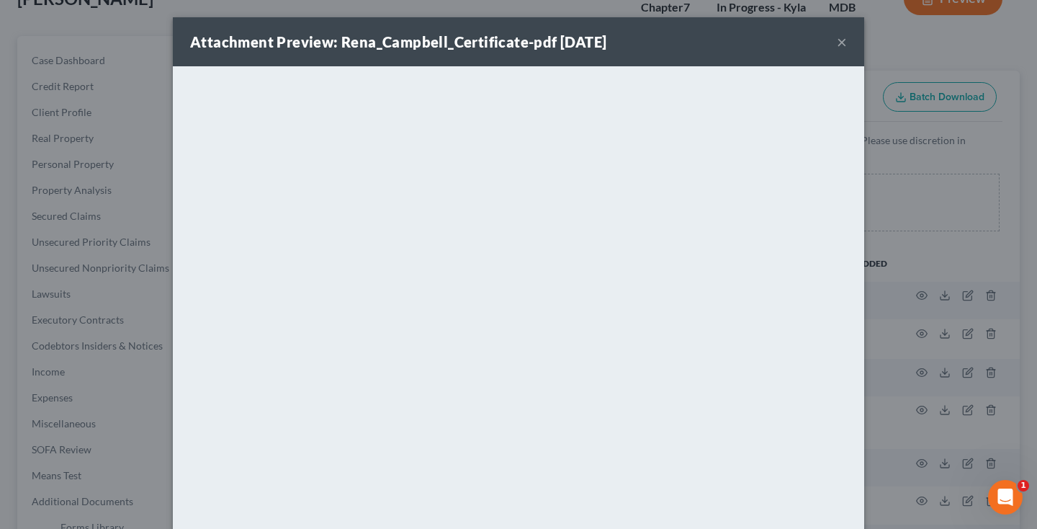
click at [845, 42] on button "×" at bounding box center [842, 41] width 10 height 17
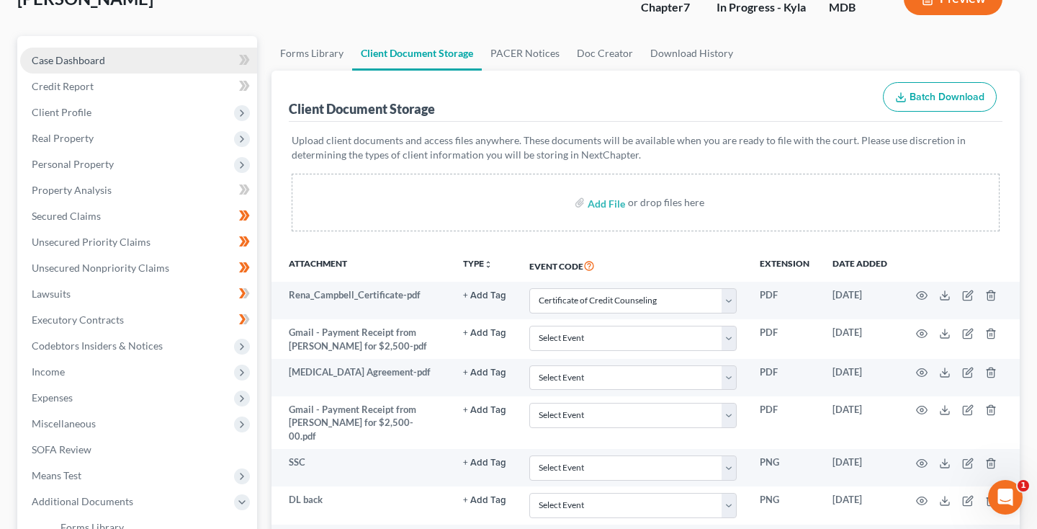
click at [115, 63] on link "Case Dashboard" at bounding box center [138, 61] width 237 height 26
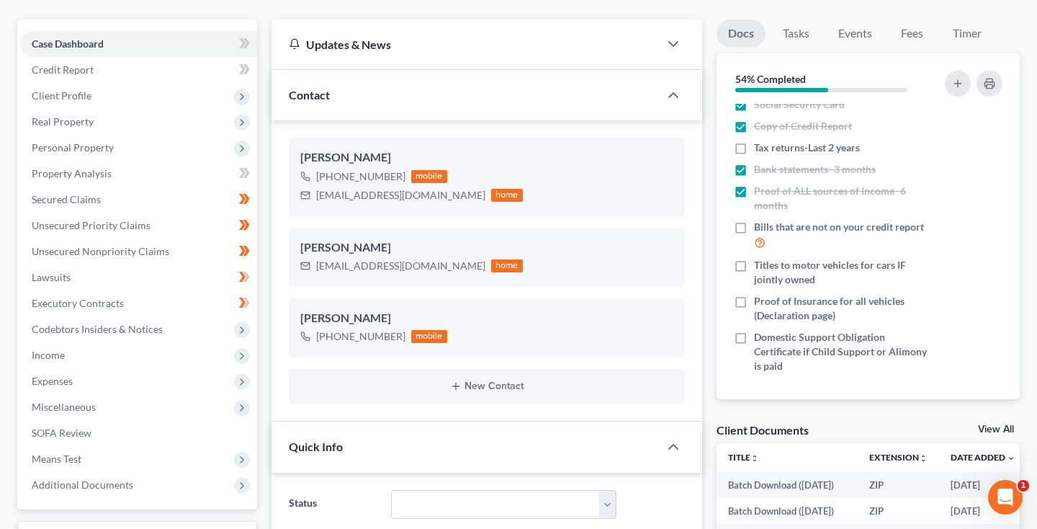
scroll to position [555, 0]
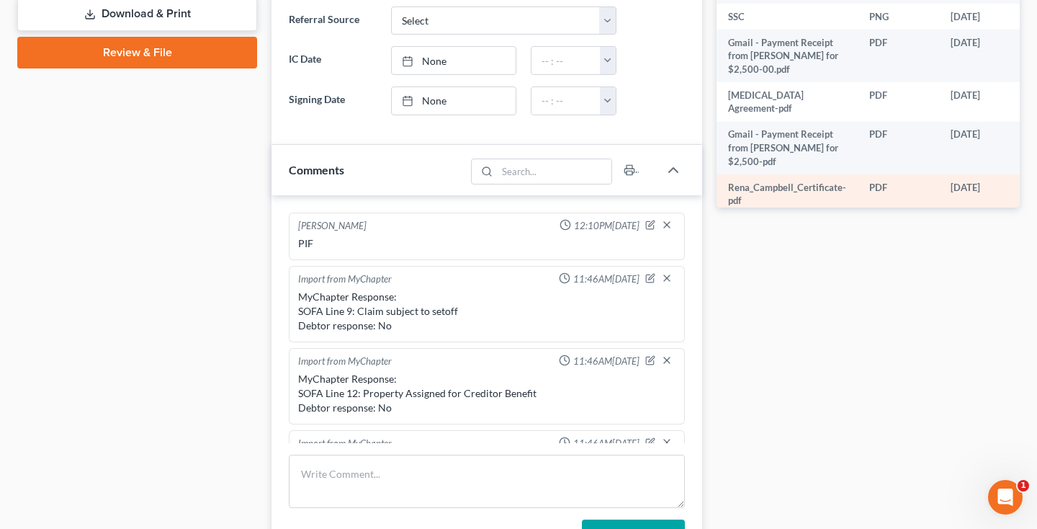
click at [1036, 186] on circle "button" at bounding box center [1044, 187] width 3 height 3
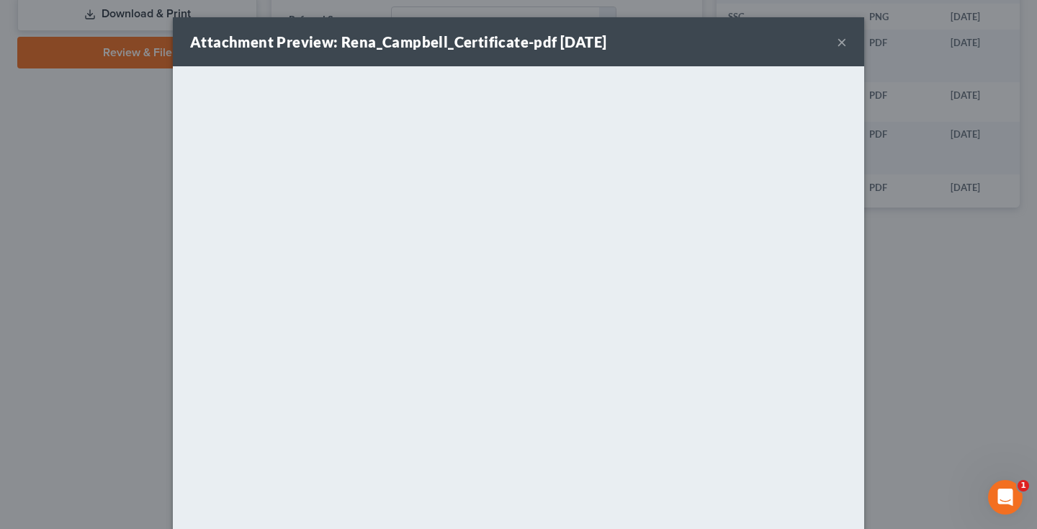
scroll to position [552, 40]
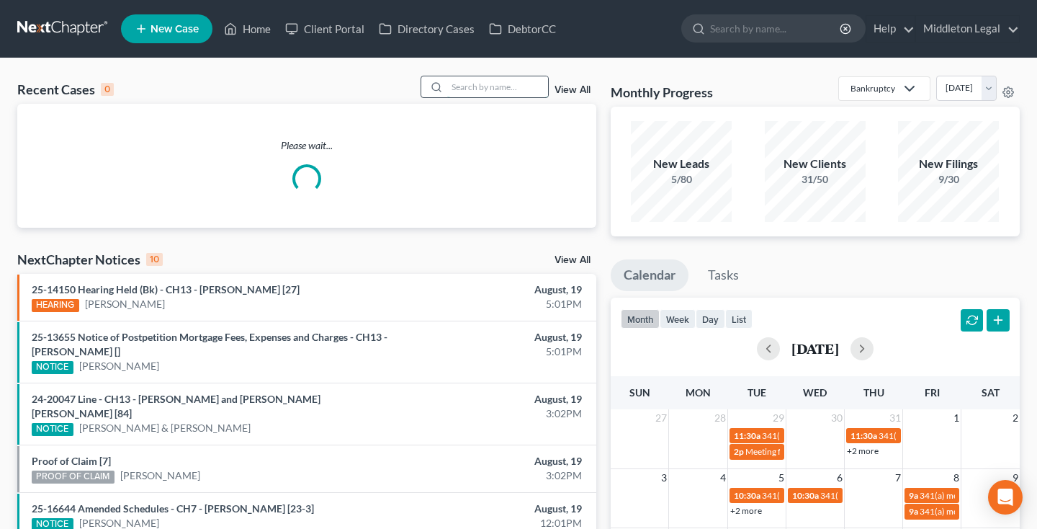
click at [480, 85] on input "search" at bounding box center [497, 86] width 101 height 21
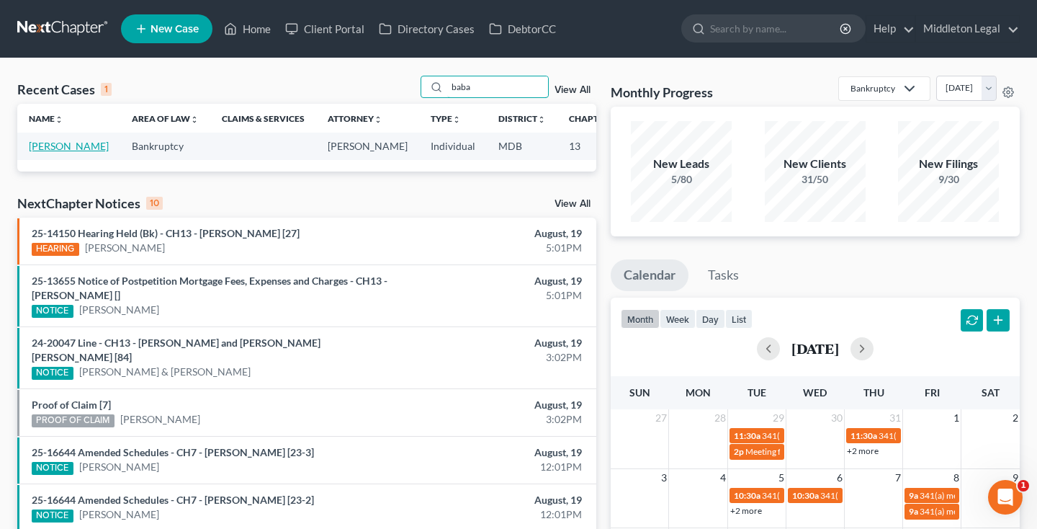
type input "baba"
click at [60, 152] on link "[PERSON_NAME]" at bounding box center [69, 146] width 80 height 12
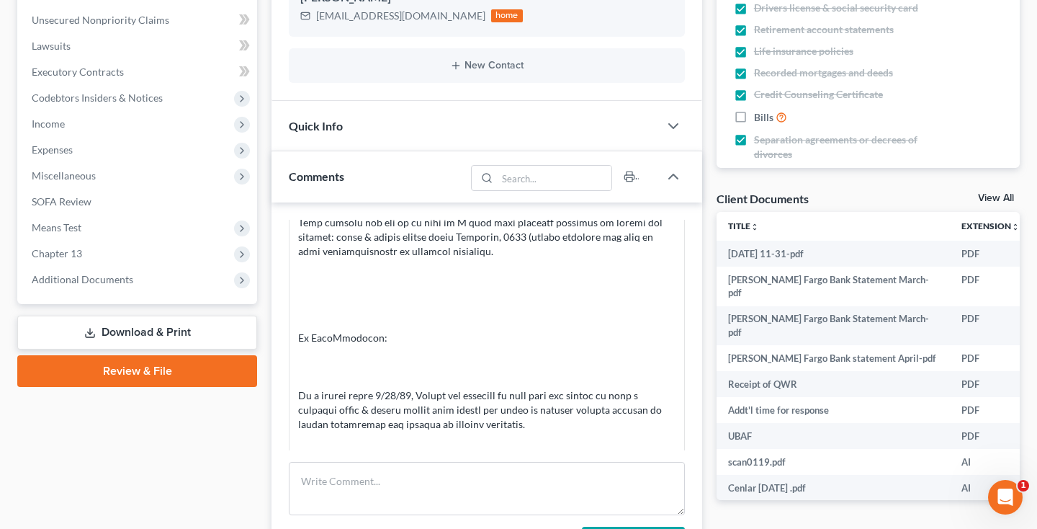
scroll to position [355, 0]
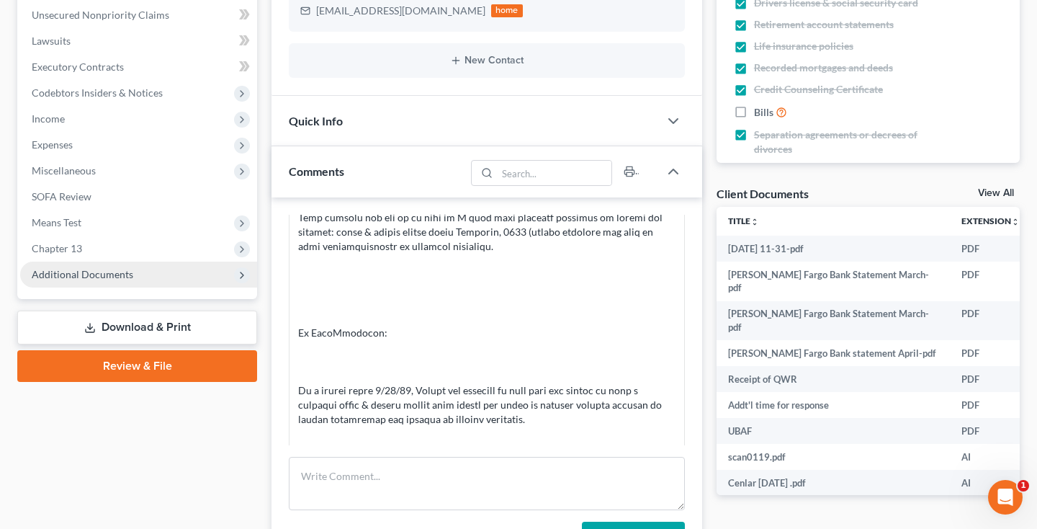
click at [104, 275] on span "Additional Documents" at bounding box center [83, 274] width 102 height 12
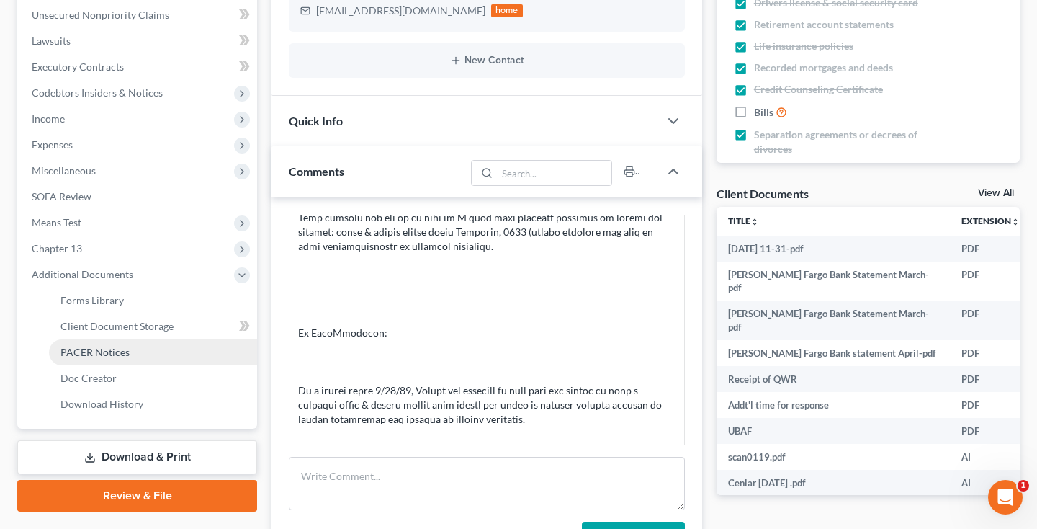
click at [89, 361] on link "PACER Notices" at bounding box center [153, 352] width 208 height 26
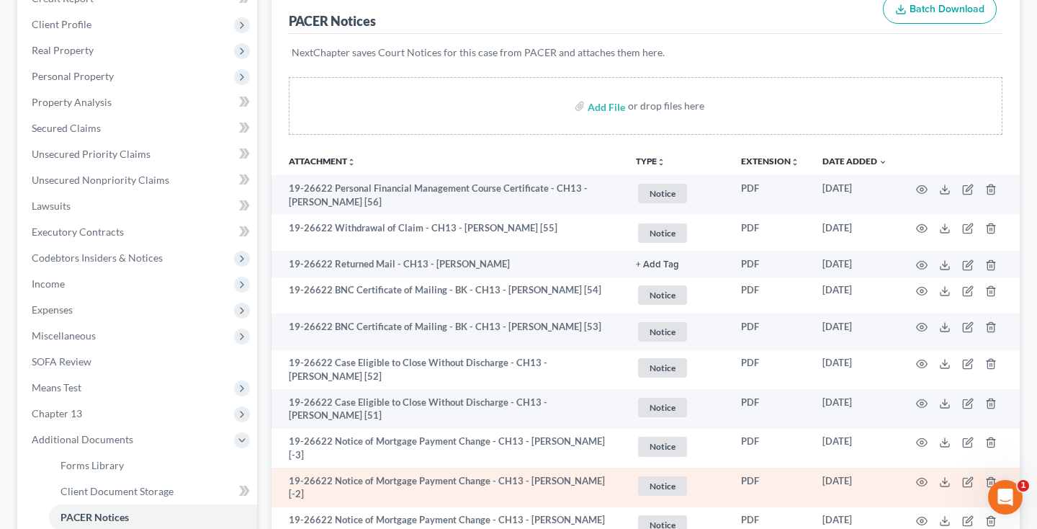
scroll to position [276, 0]
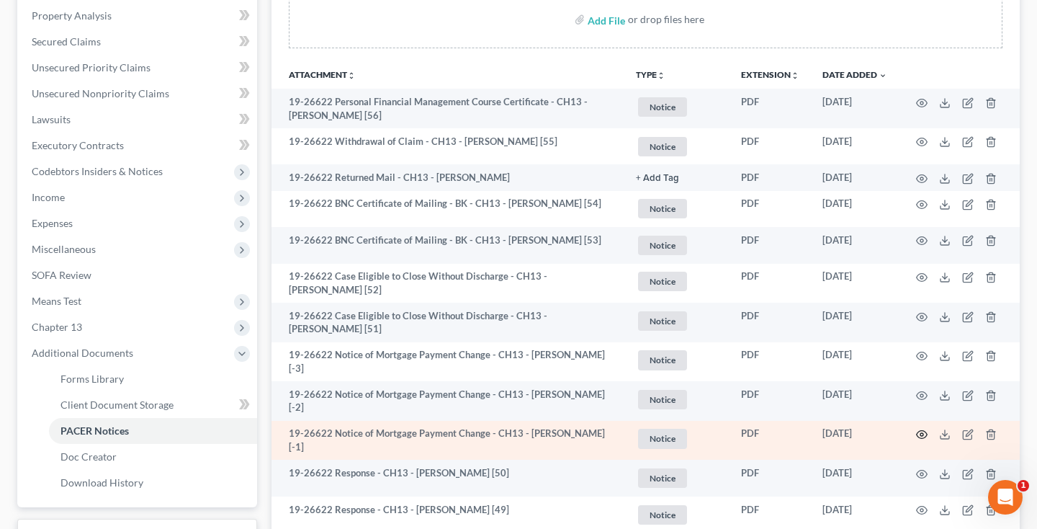
click at [920, 433] on circle "button" at bounding box center [921, 434] width 3 height 3
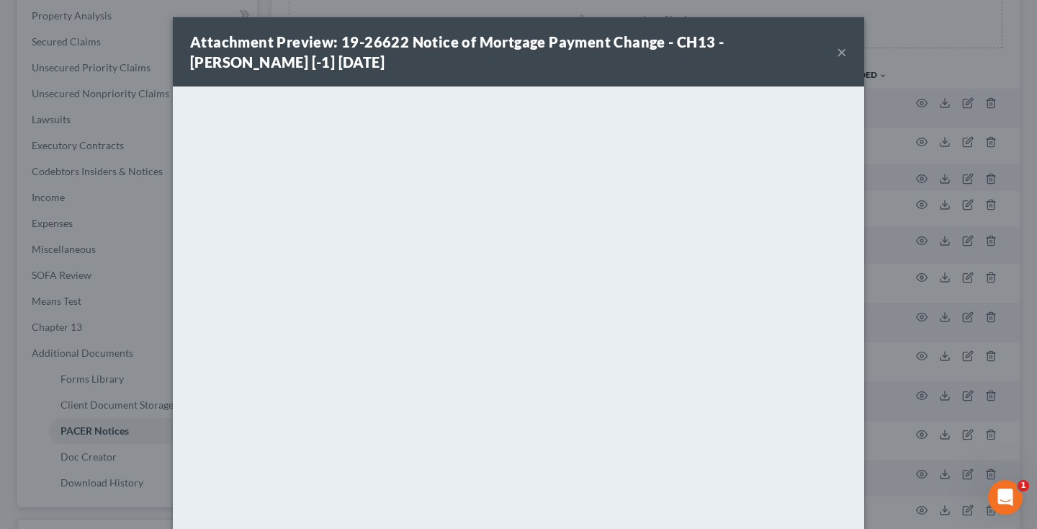
click at [840, 54] on button "×" at bounding box center [842, 51] width 10 height 17
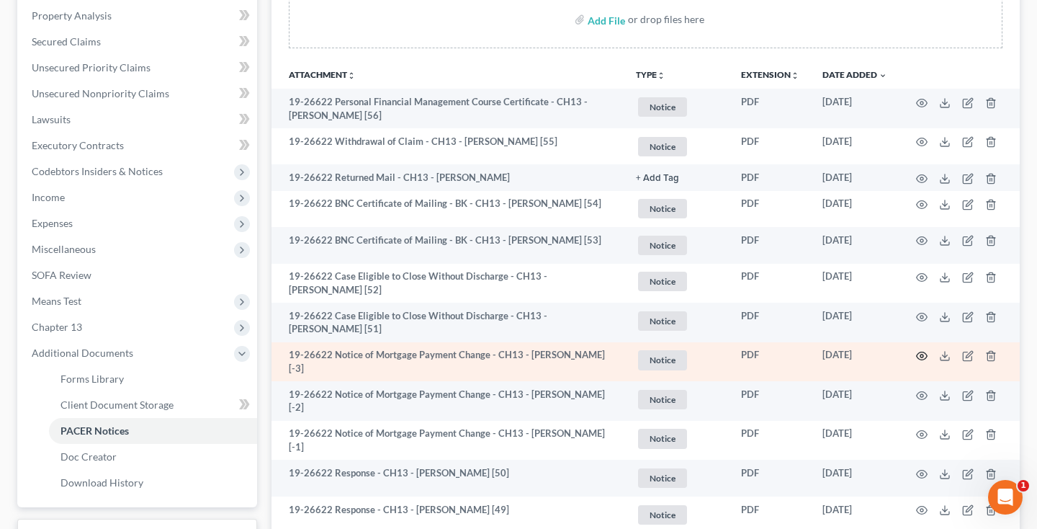
click at [923, 356] on icon "button" at bounding box center [922, 356] width 12 height 12
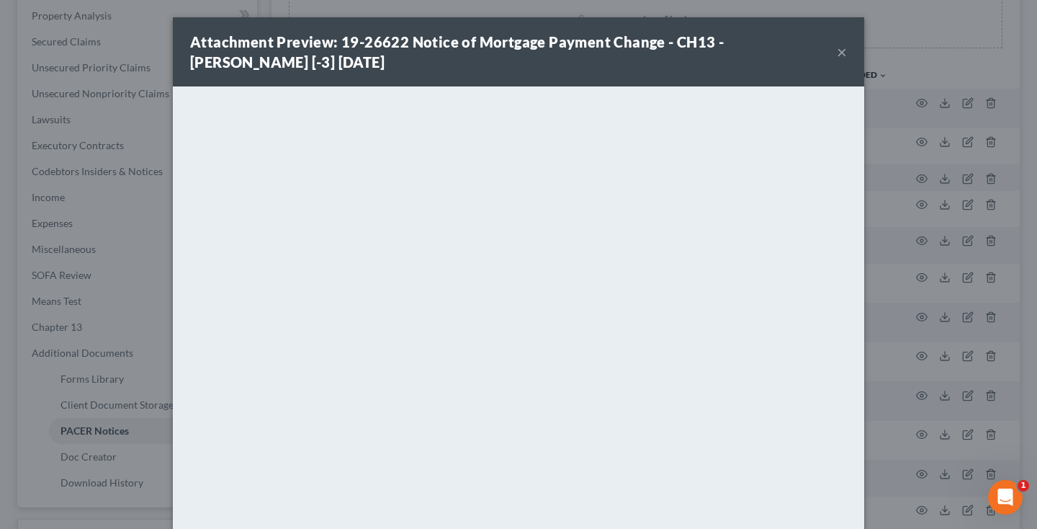
scroll to position [94, 0]
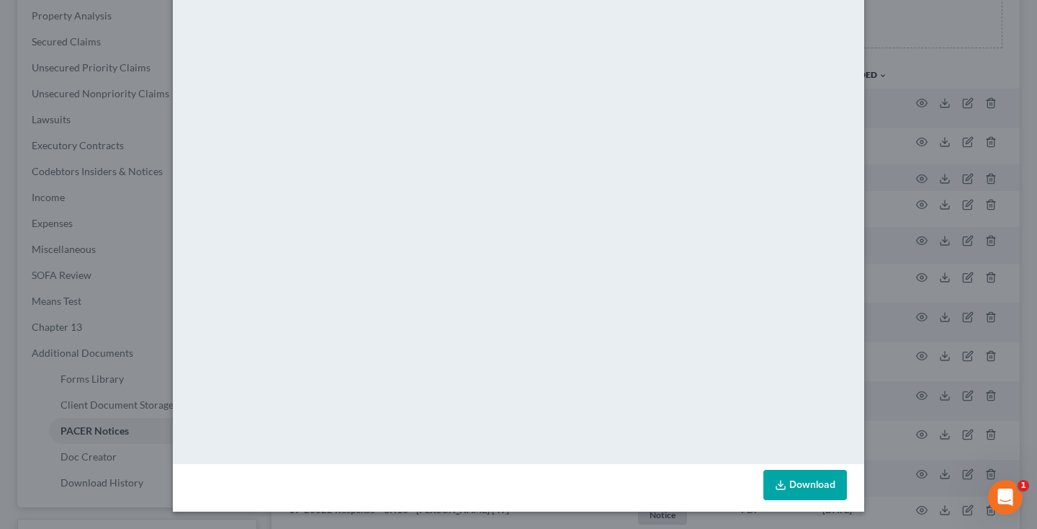
click at [809, 490] on link "Download" at bounding box center [805, 484] width 84 height 30
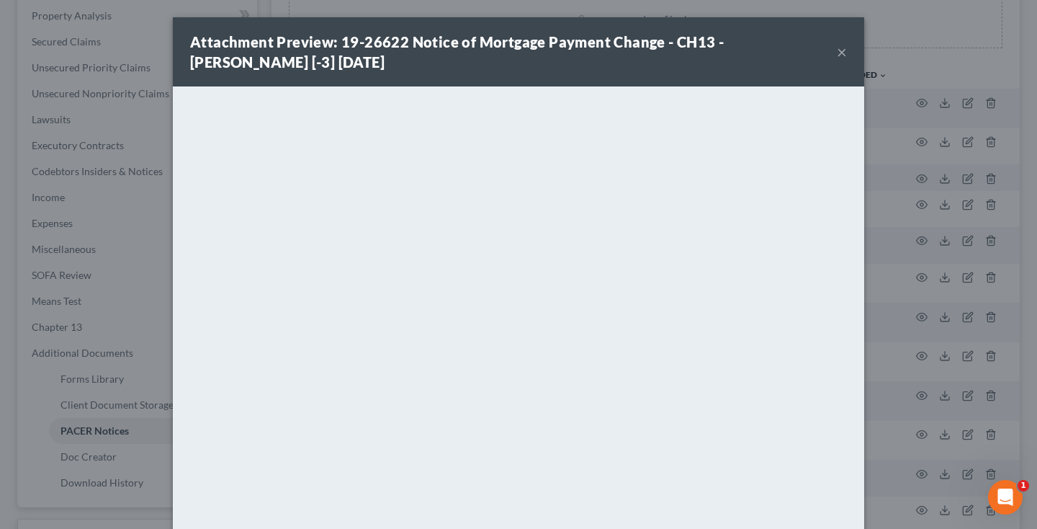
scroll to position [0, 0]
click at [842, 53] on button "×" at bounding box center [842, 51] width 10 height 17
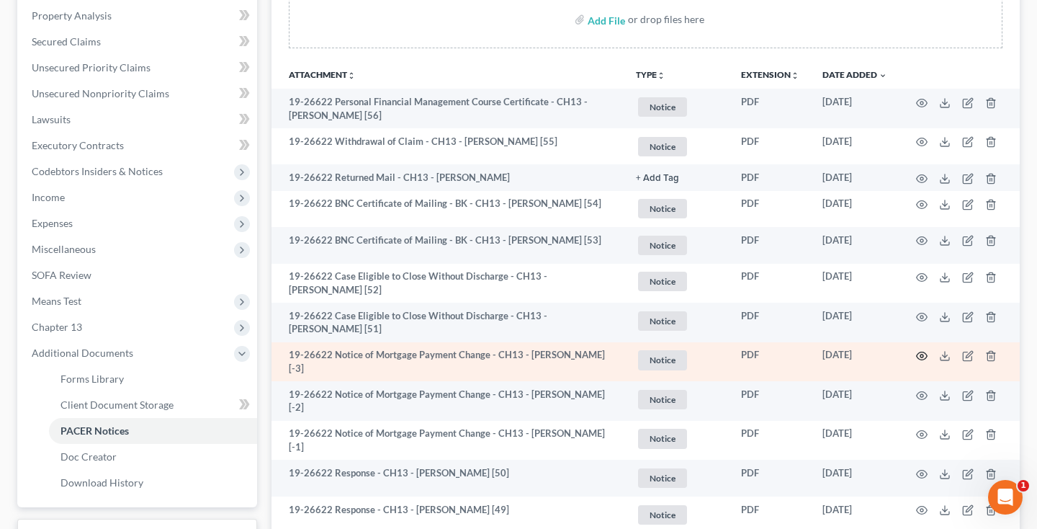
click at [922, 353] on icon "button" at bounding box center [922, 356] width 12 height 12
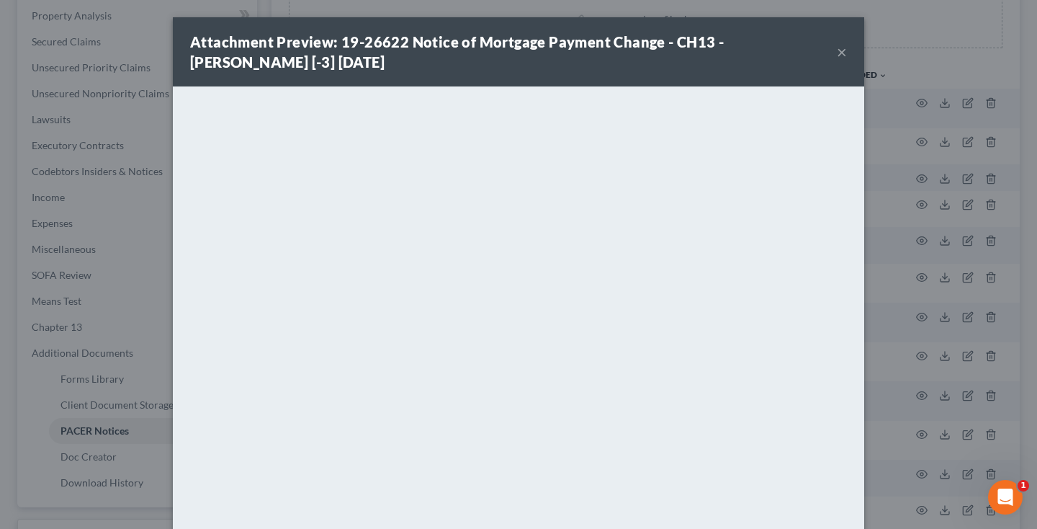
click at [841, 53] on button "×" at bounding box center [842, 51] width 10 height 17
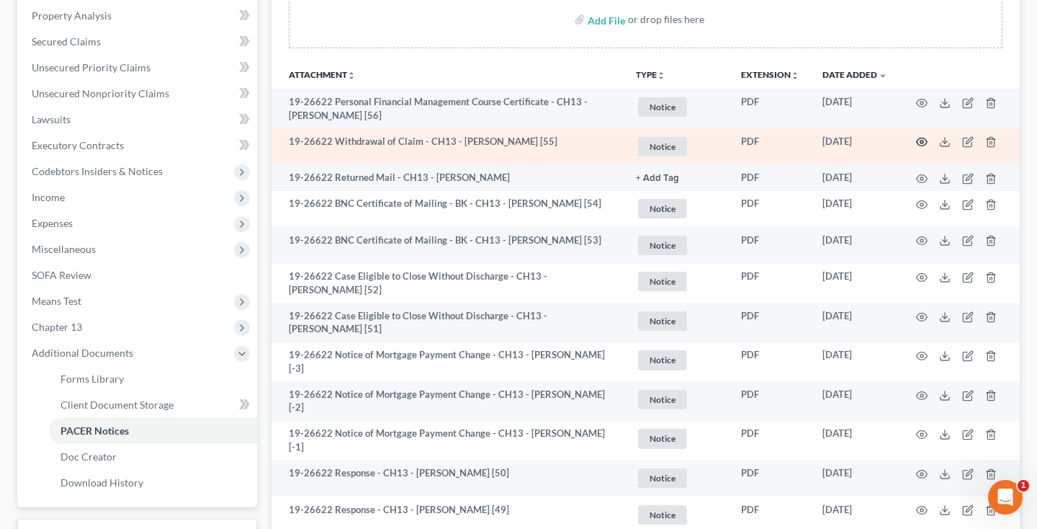
click at [917, 143] on icon "button" at bounding box center [922, 142] width 11 height 8
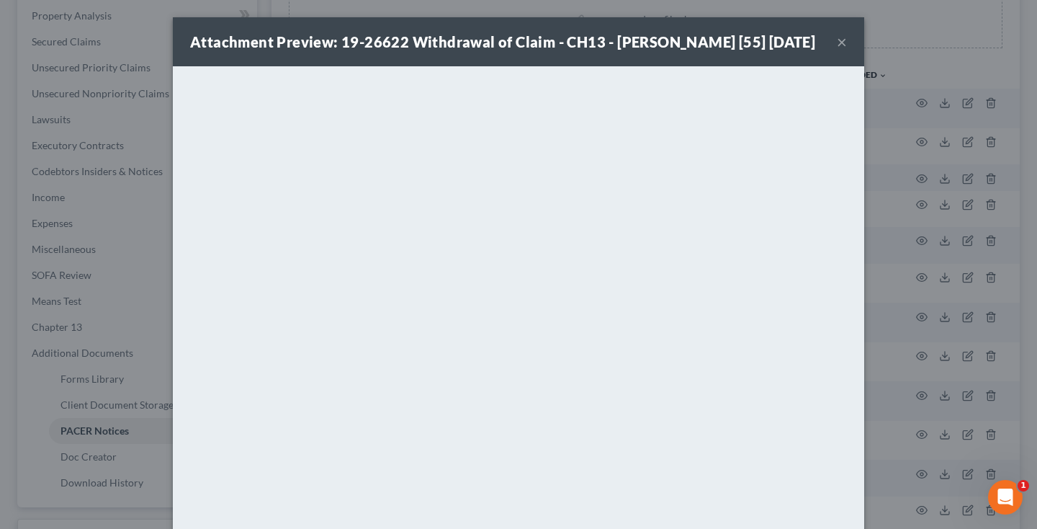
click at [844, 50] on button "×" at bounding box center [842, 41] width 10 height 17
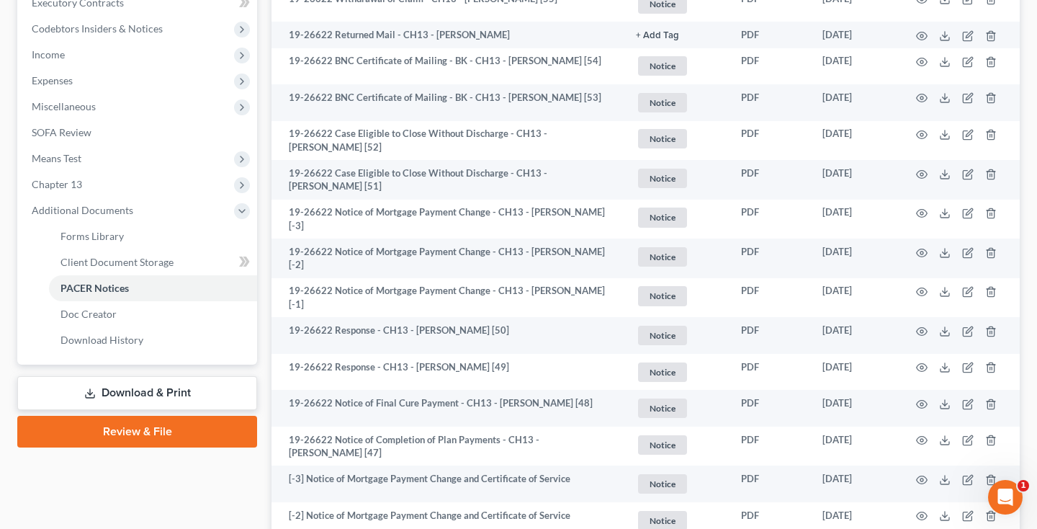
scroll to position [857, 0]
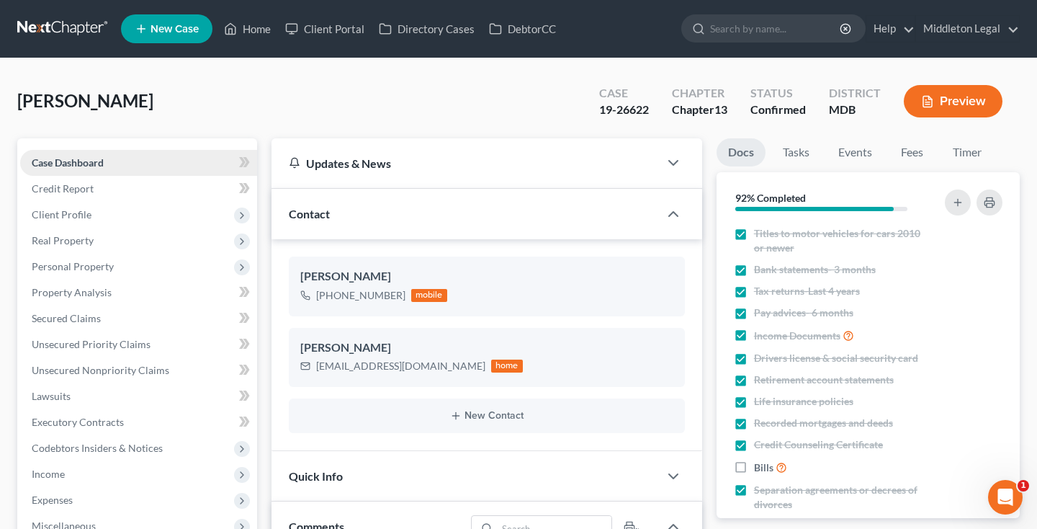
scroll to position [11839, 0]
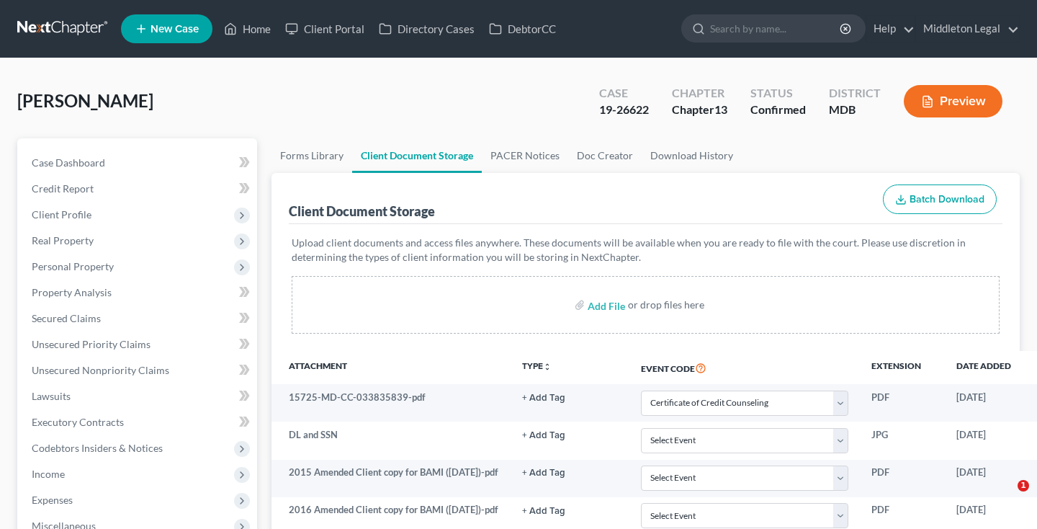
select select "14"
click at [54, 28] on link at bounding box center [63, 29] width 92 height 26
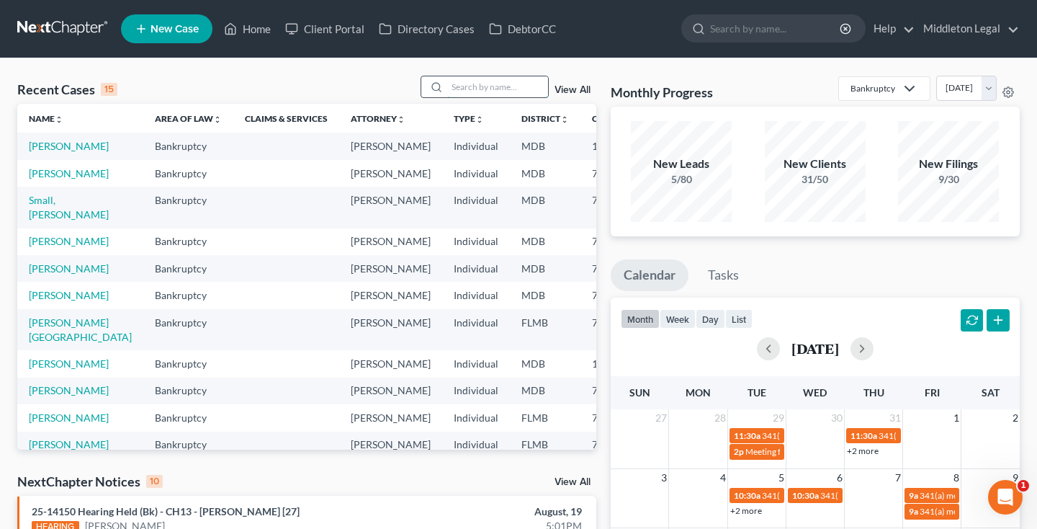
click at [480, 90] on input "search" at bounding box center [497, 86] width 101 height 21
type input "[PERSON_NAME]"
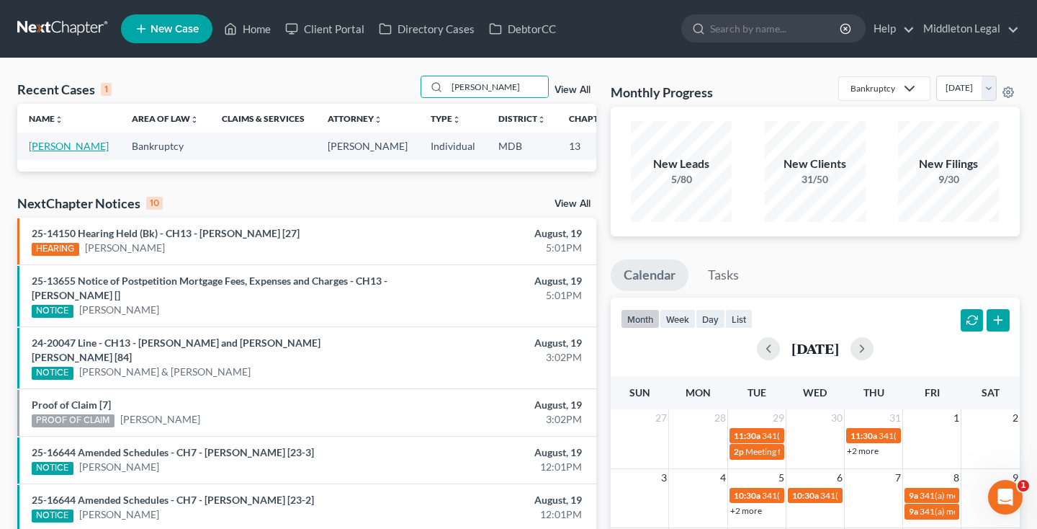
click at [40, 152] on link "[PERSON_NAME]" at bounding box center [69, 146] width 80 height 12
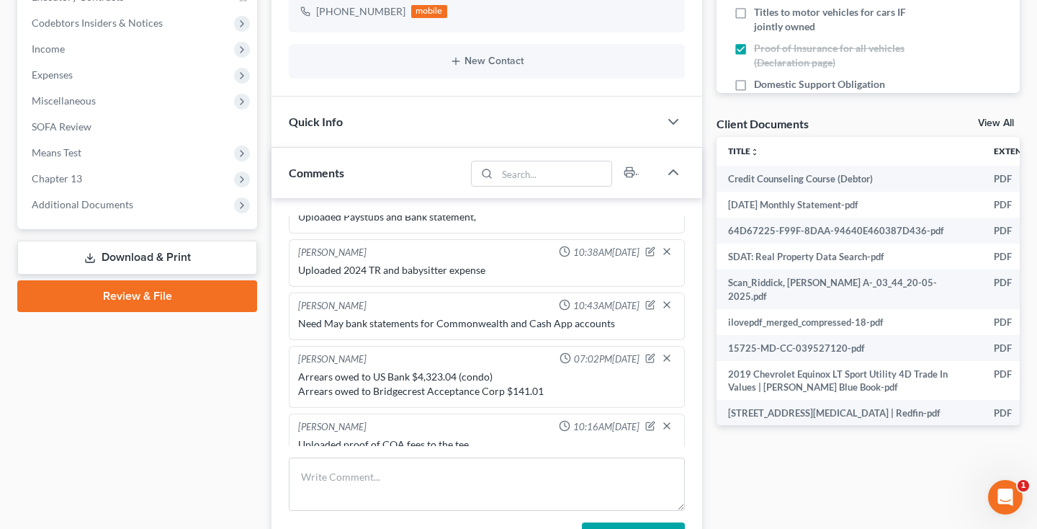
scroll to position [422, 0]
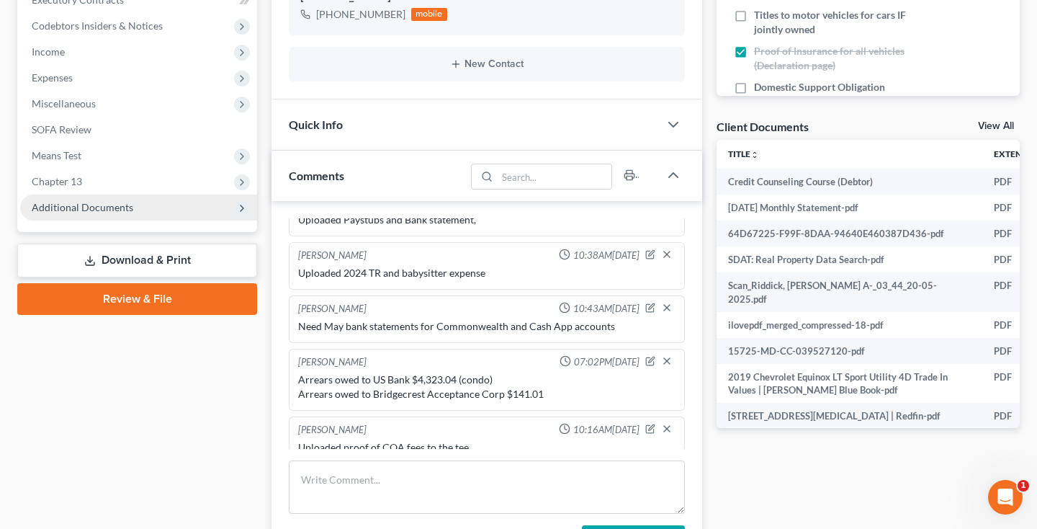
click at [70, 212] on span "Additional Documents" at bounding box center [83, 207] width 102 height 12
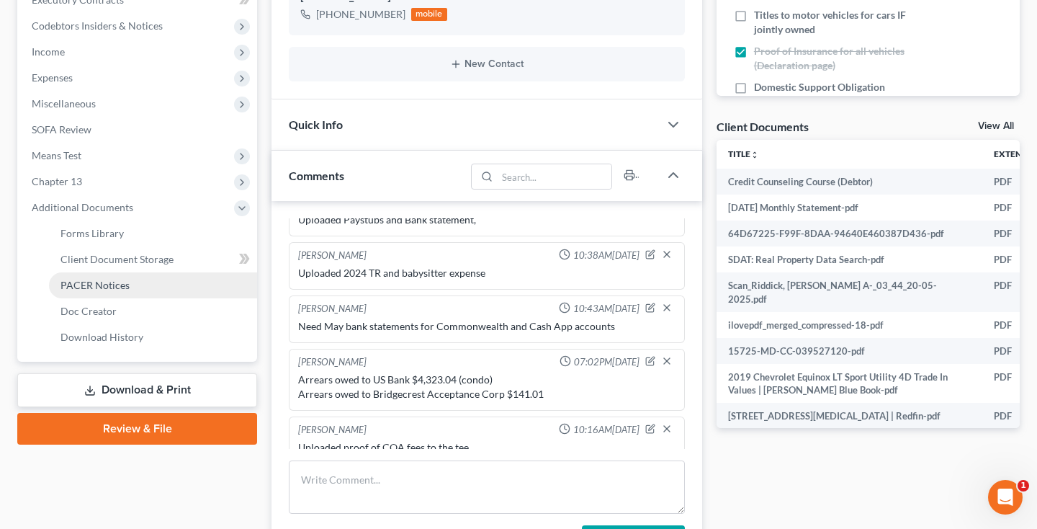
click at [78, 284] on span "PACER Notices" at bounding box center [94, 285] width 69 height 12
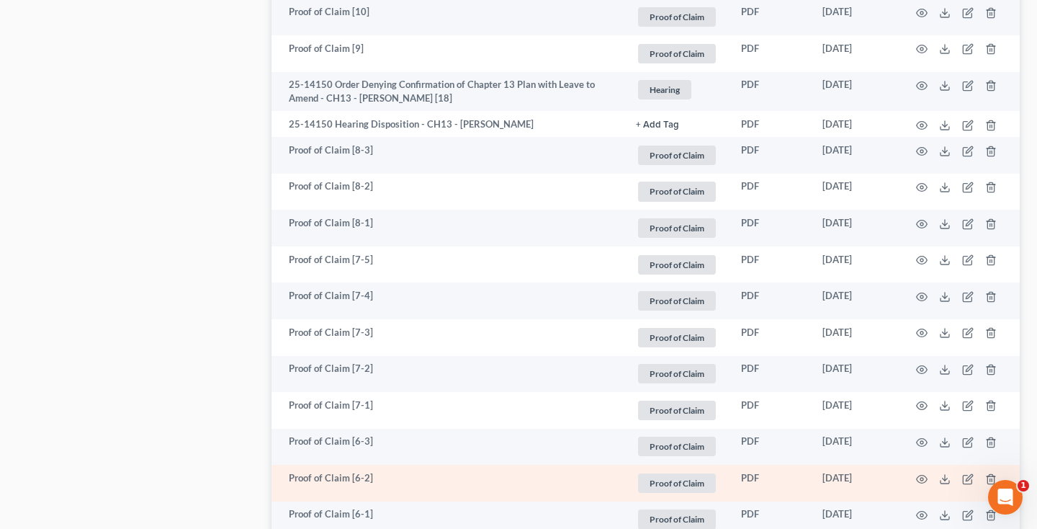
scroll to position [590, 0]
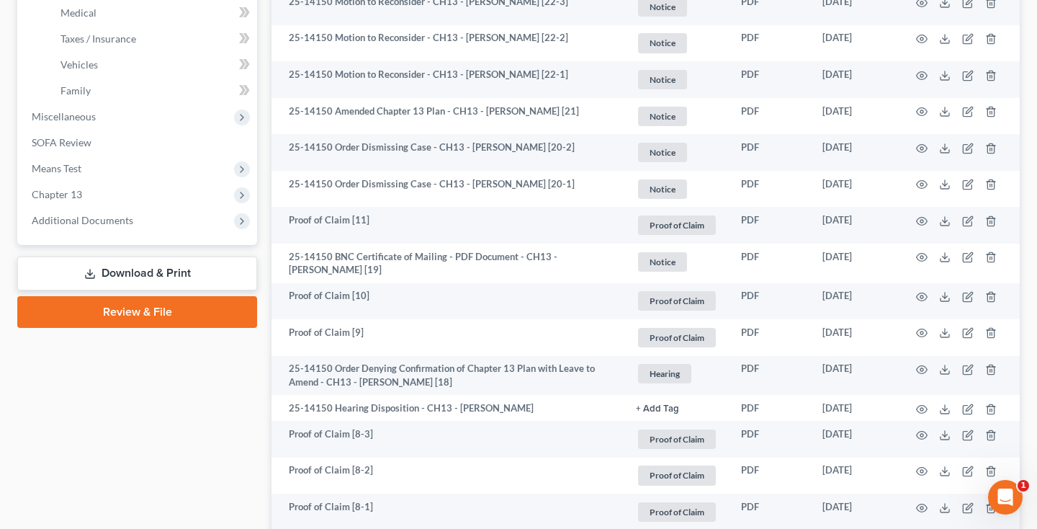
scroll to position [360, 0]
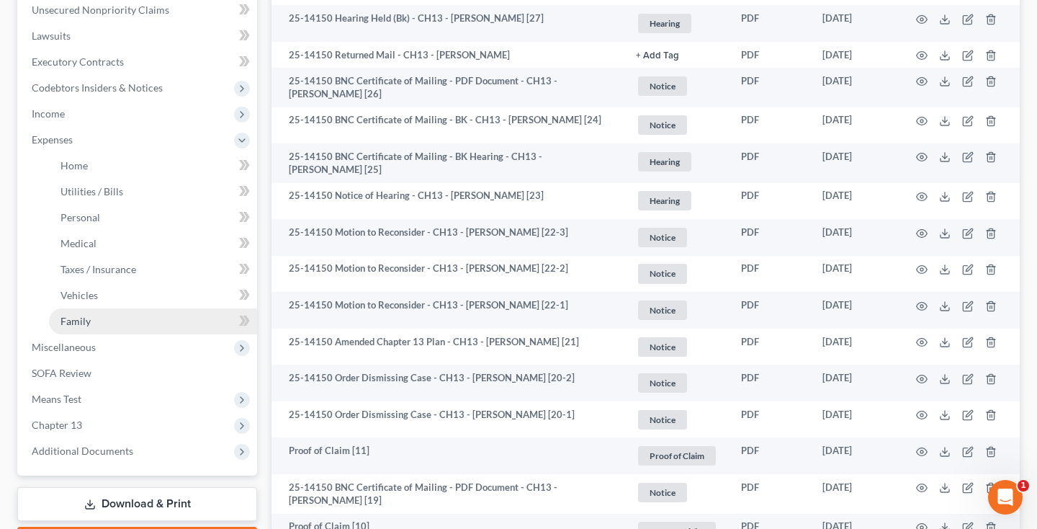
click at [74, 315] on span "Family" at bounding box center [75, 321] width 30 height 12
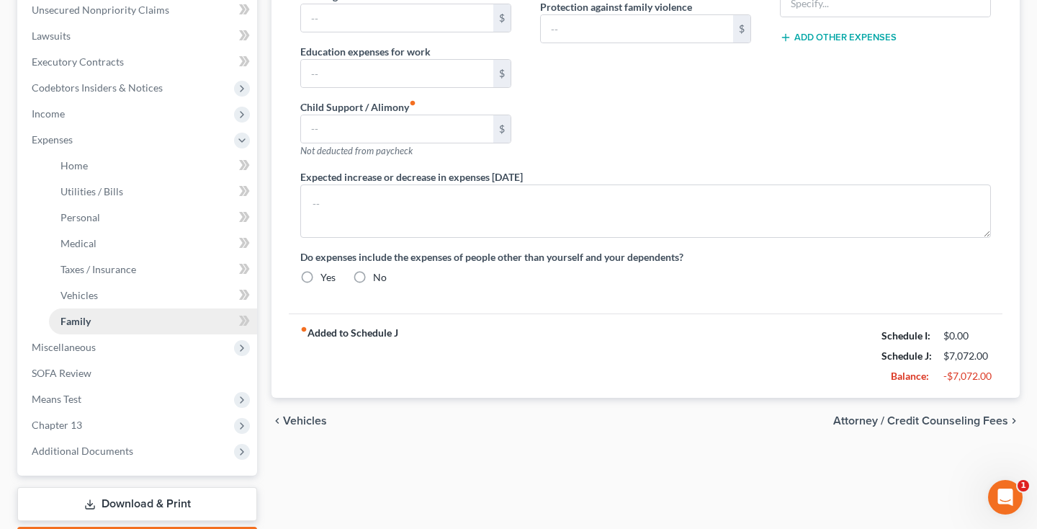
type input "1,614.00"
type input "0.00"
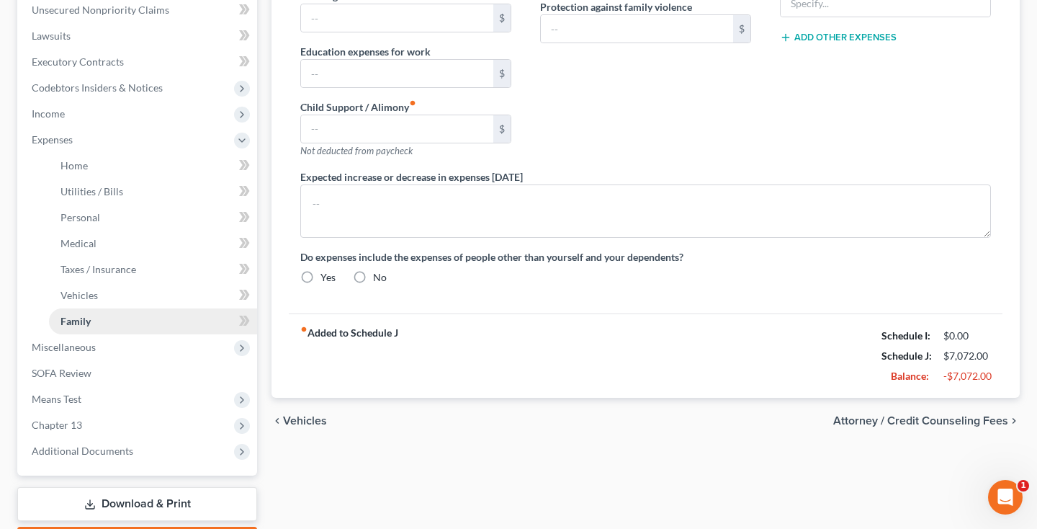
type input "0.00"
radio input "true"
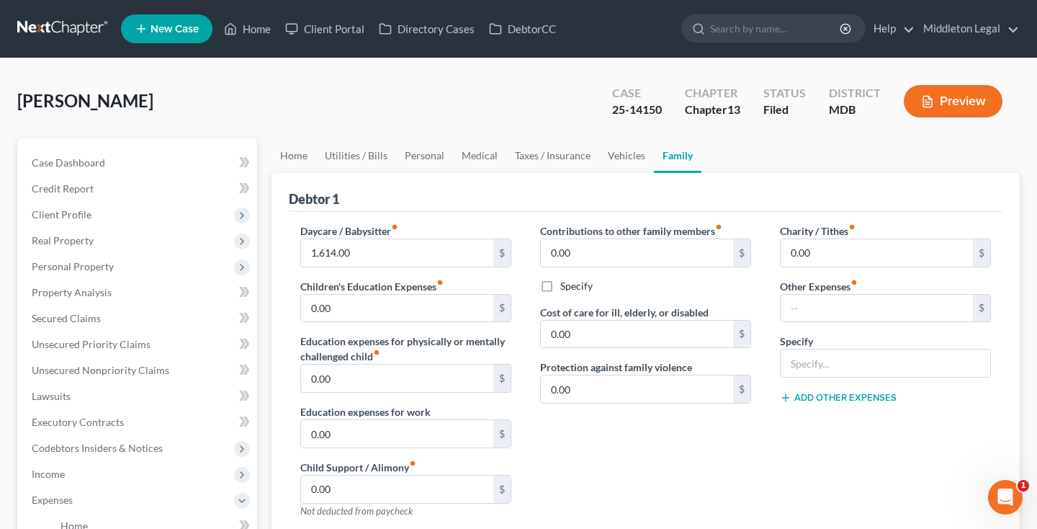
scroll to position [42, 0]
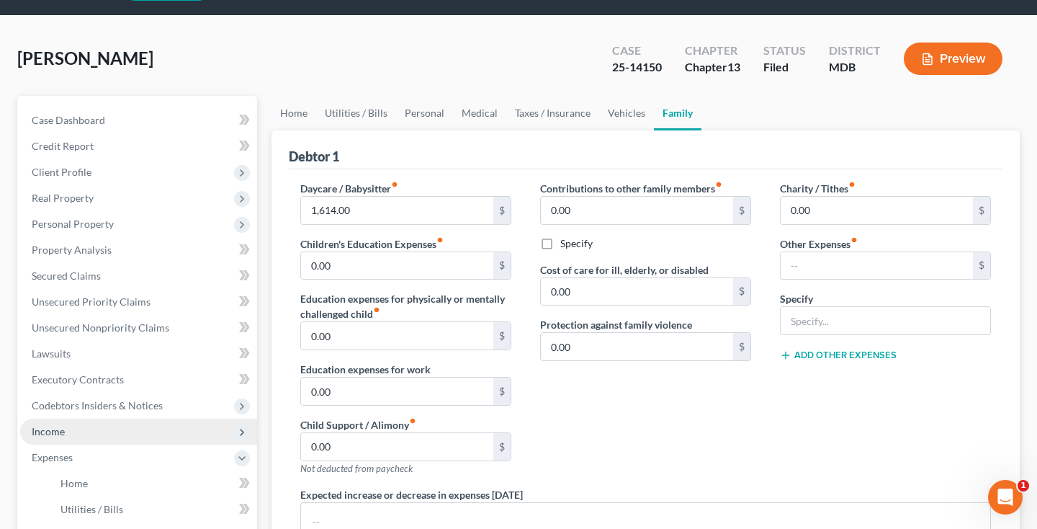
click at [106, 418] on span "Income" at bounding box center [138, 431] width 237 height 26
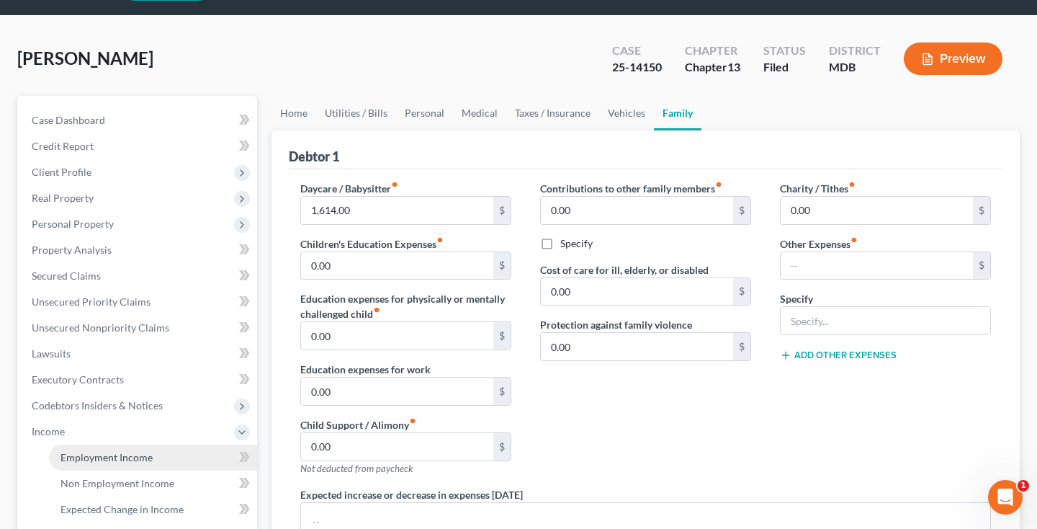
scroll to position [367, 0]
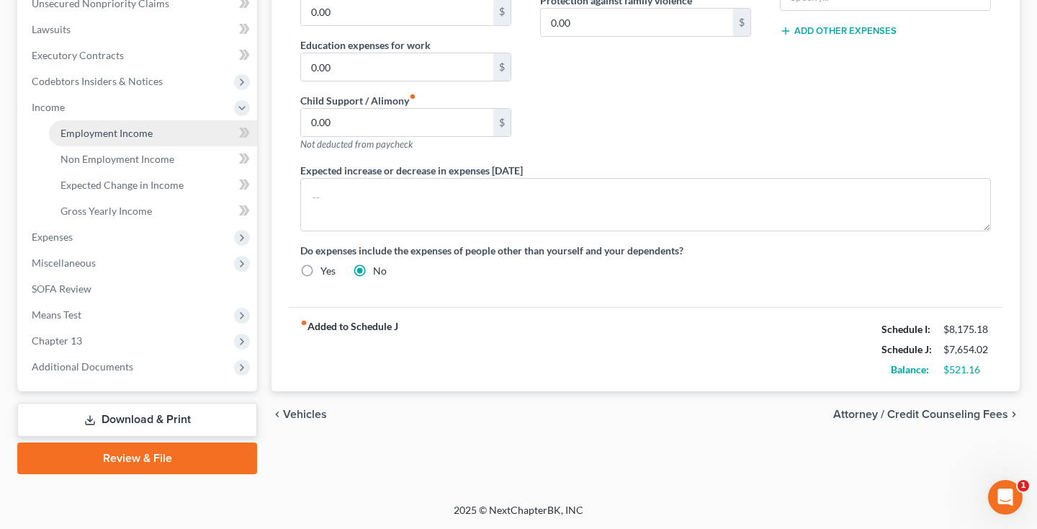
click at [109, 132] on span "Employment Income" at bounding box center [106, 133] width 92 height 12
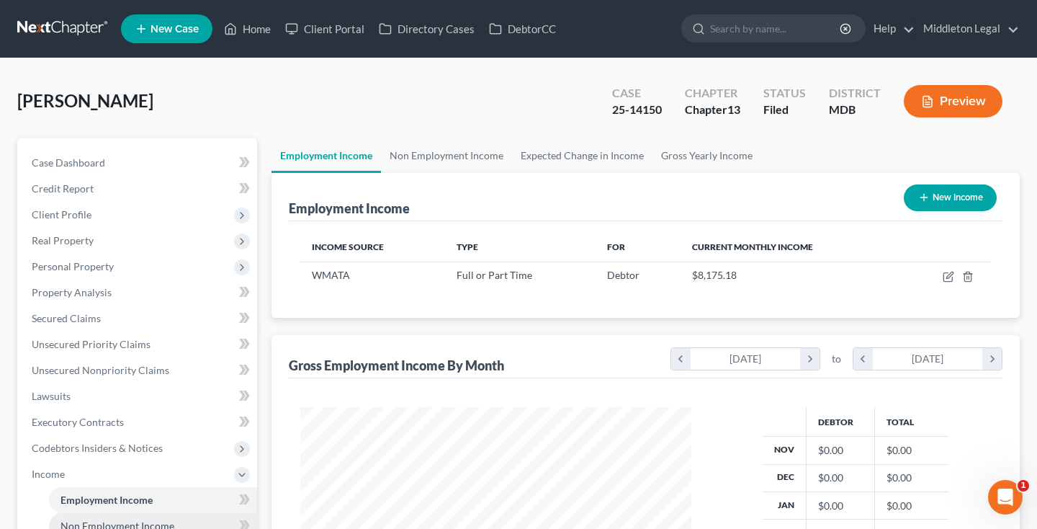
scroll to position [141, 0]
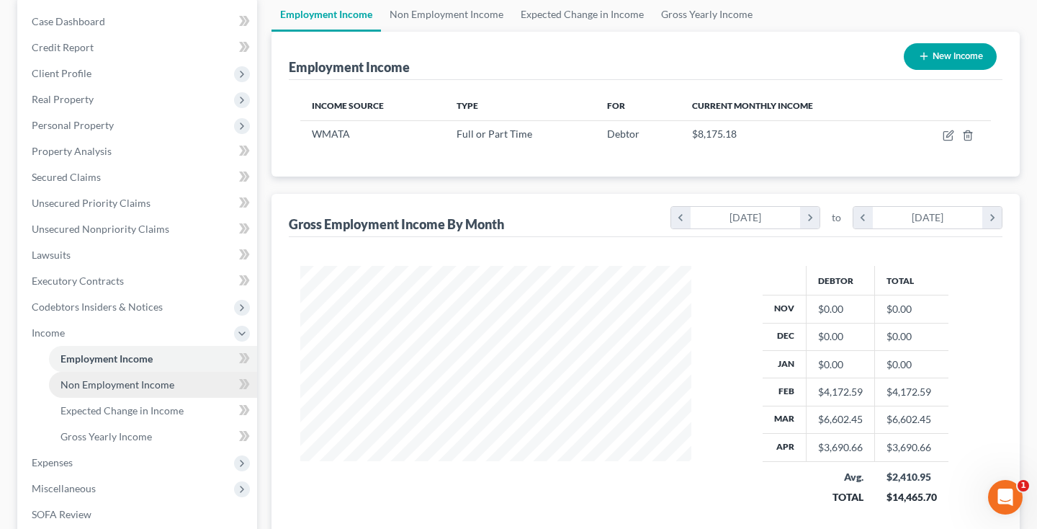
click at [114, 385] on span "Non Employment Income" at bounding box center [117, 384] width 114 height 12
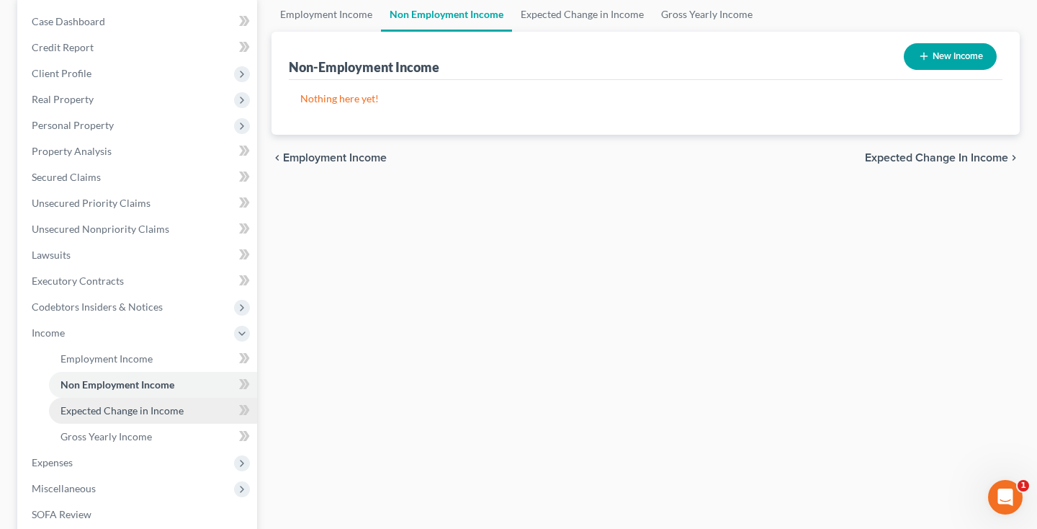
click at [114, 404] on span "Expected Change in Income" at bounding box center [121, 410] width 123 height 12
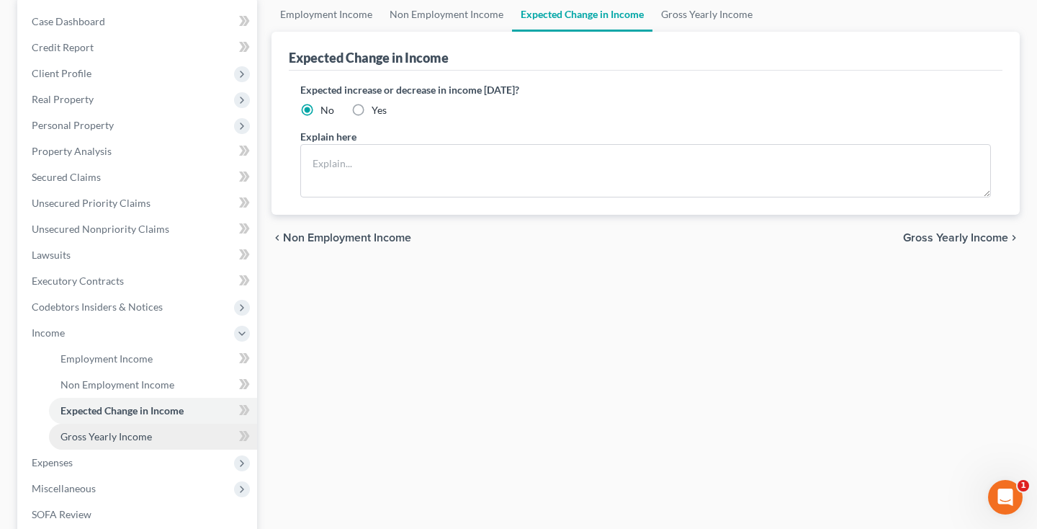
click at [96, 442] on span "Gross Yearly Income" at bounding box center [105, 436] width 91 height 12
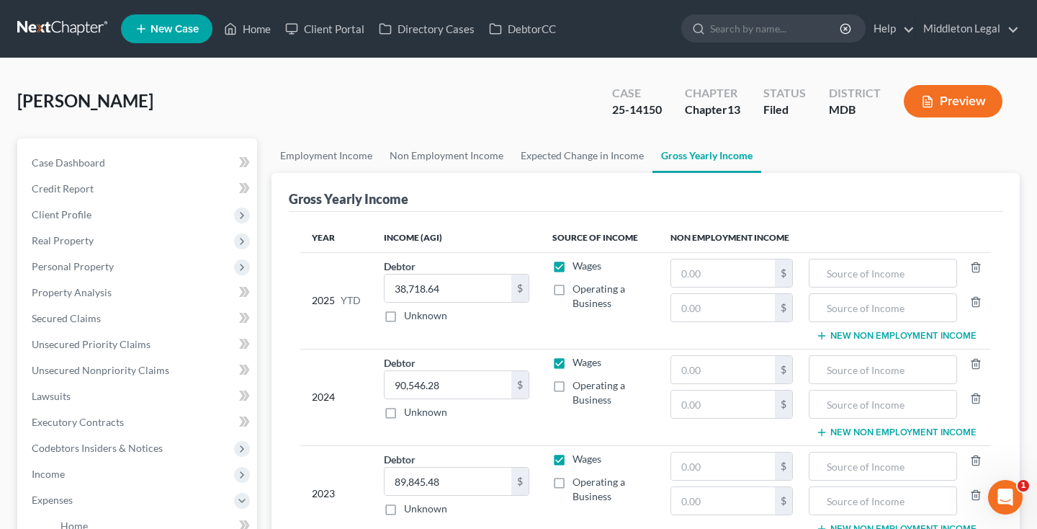
scroll to position [152, 0]
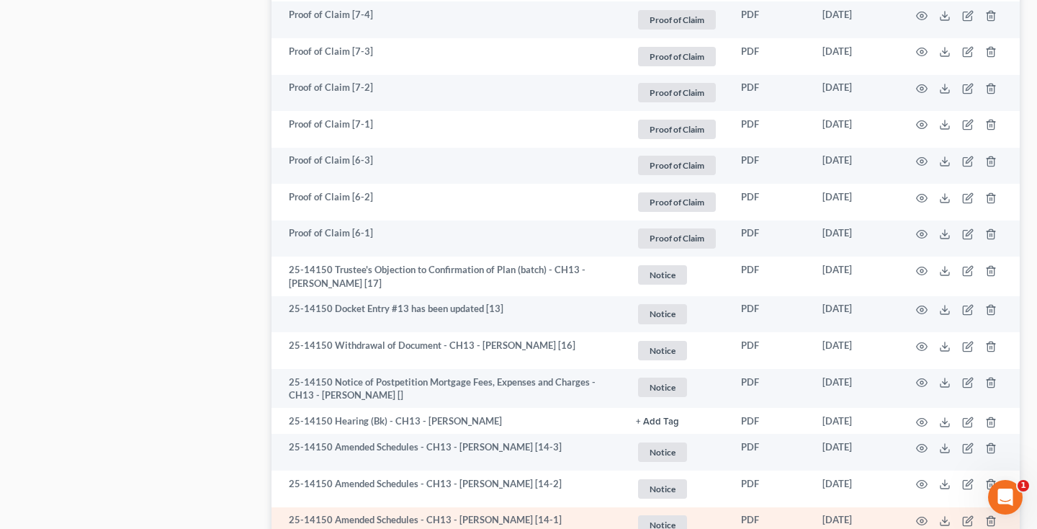
scroll to position [1245, 0]
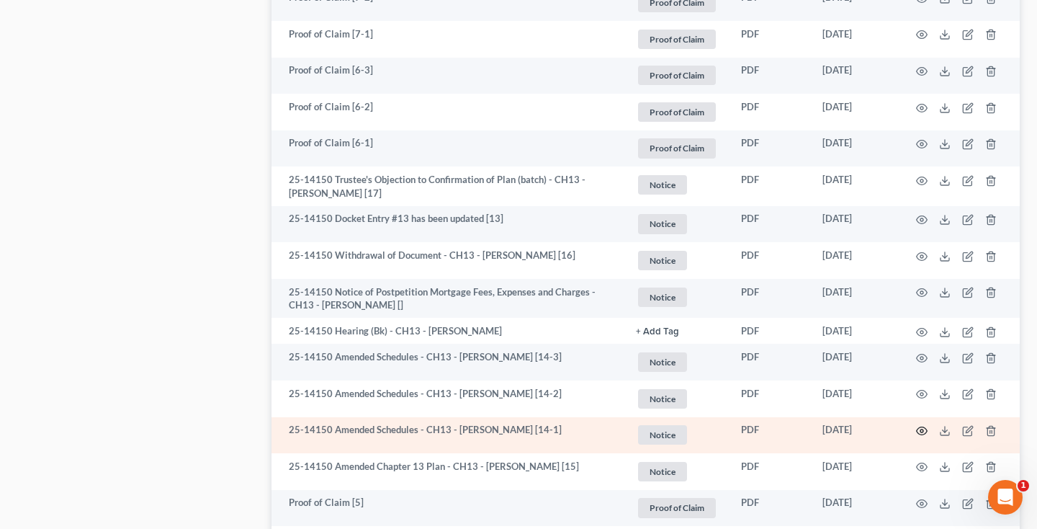
click at [925, 425] on icon "button" at bounding box center [922, 431] width 12 height 12
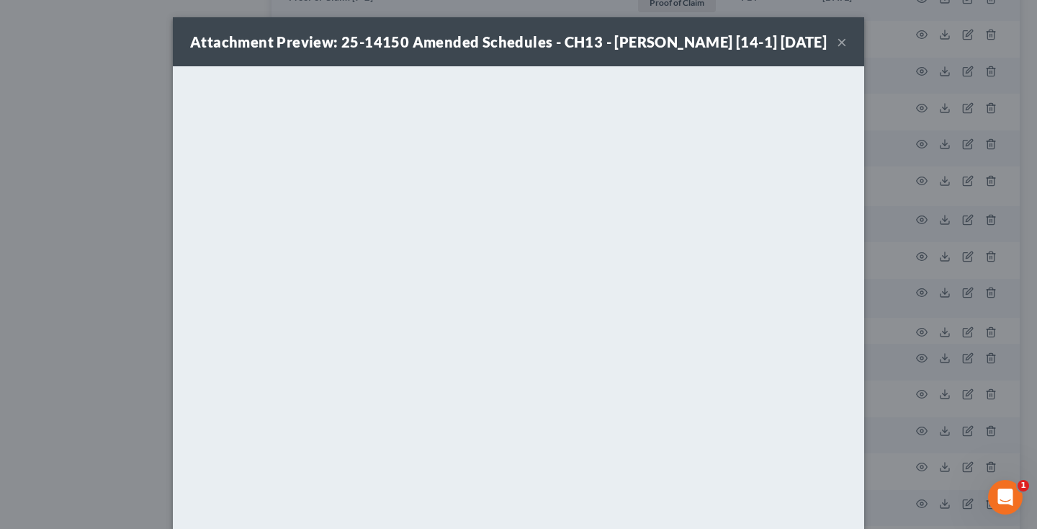
click at [842, 50] on button "×" at bounding box center [842, 41] width 10 height 17
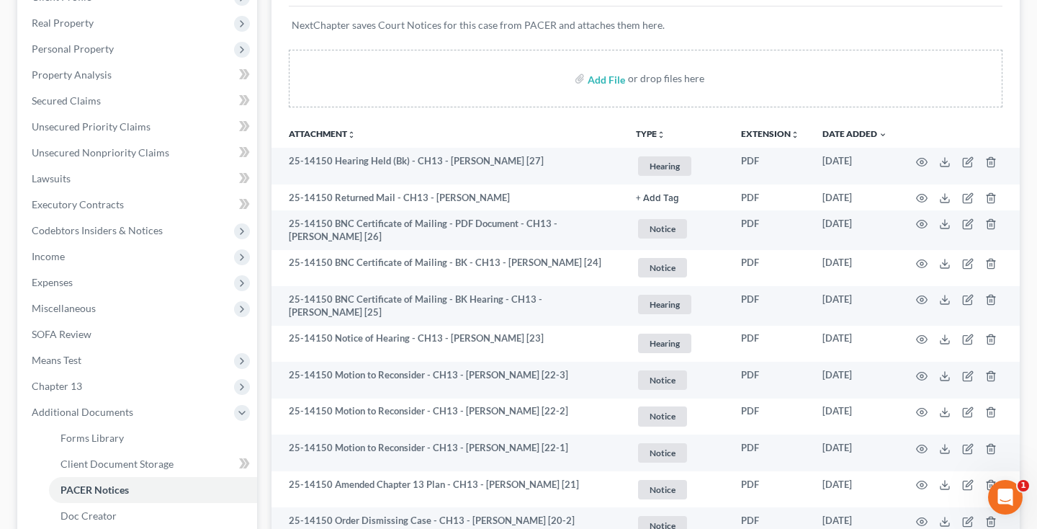
scroll to position [0, 0]
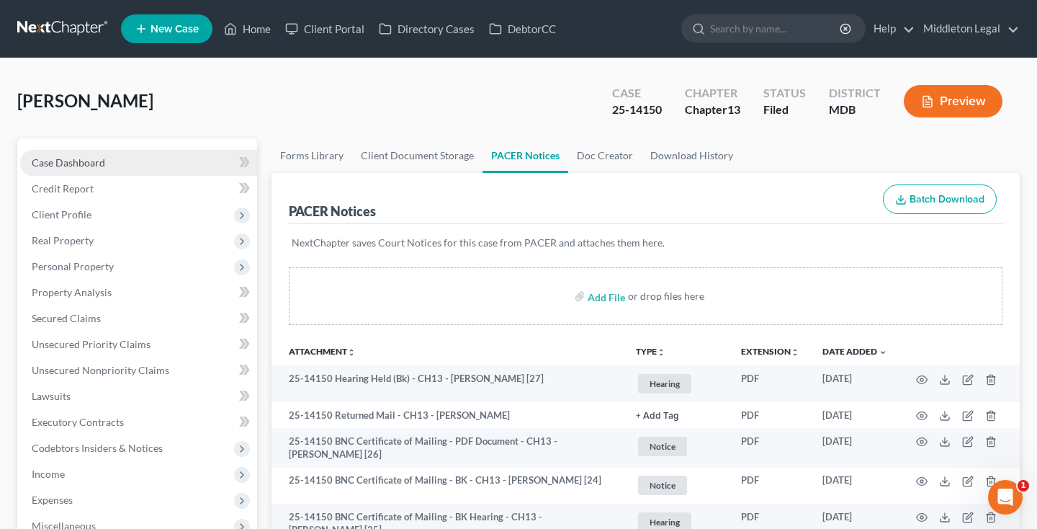
click at [78, 161] on span "Case Dashboard" at bounding box center [68, 162] width 73 height 12
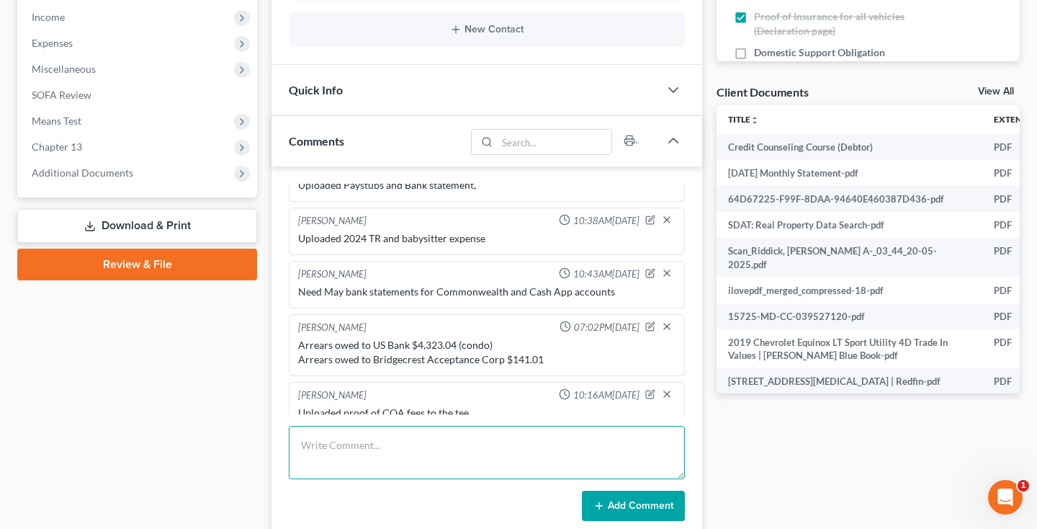
scroll to position [547, 0]
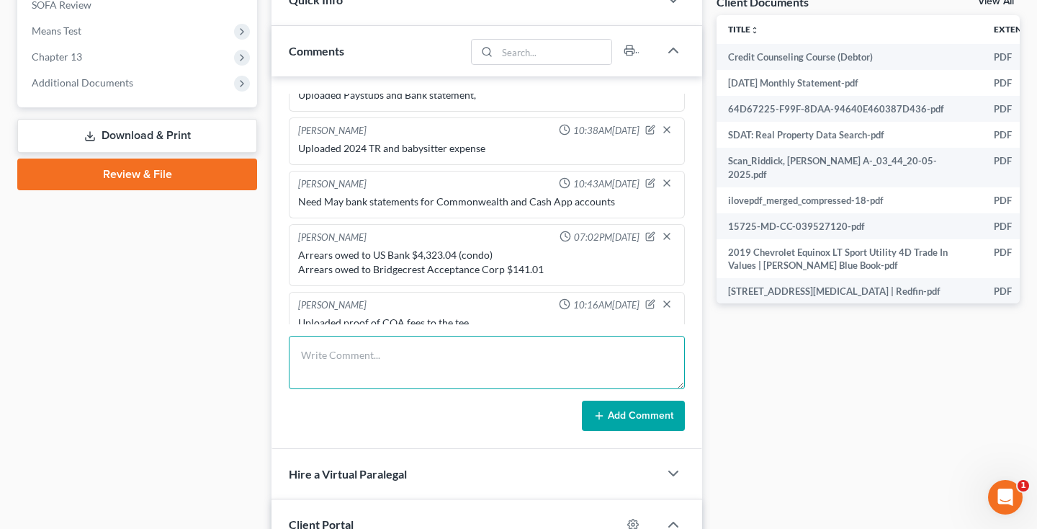
click at [372, 362] on textarea at bounding box center [487, 362] width 396 height 53
type textarea "Amended schedules were filed 6/21"
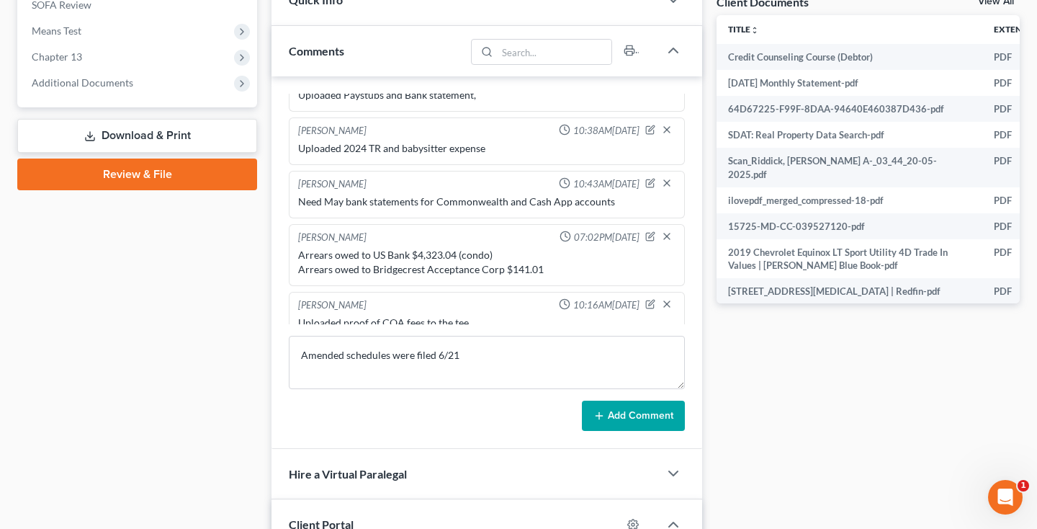
click at [617, 421] on button "Add Comment" at bounding box center [633, 415] width 103 height 30
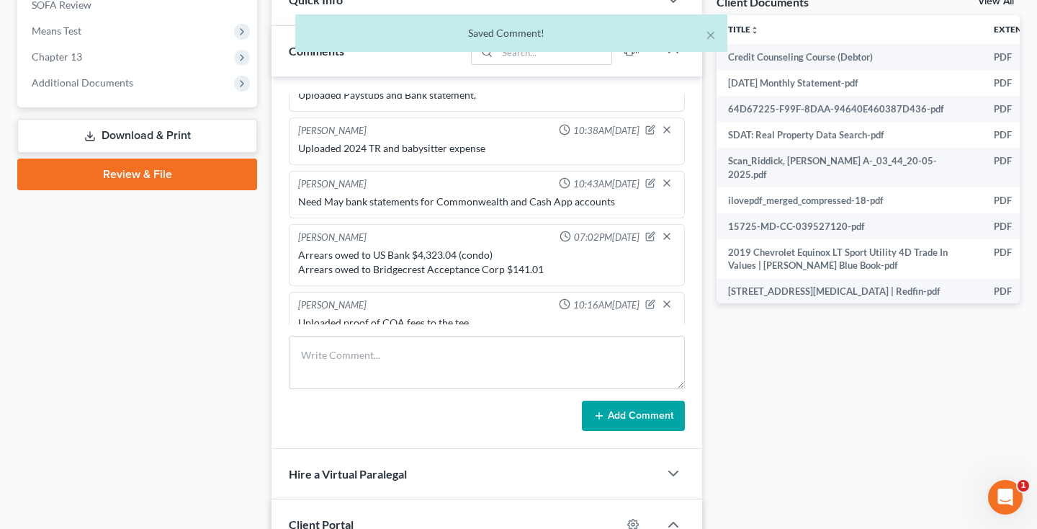
scroll to position [1240, 0]
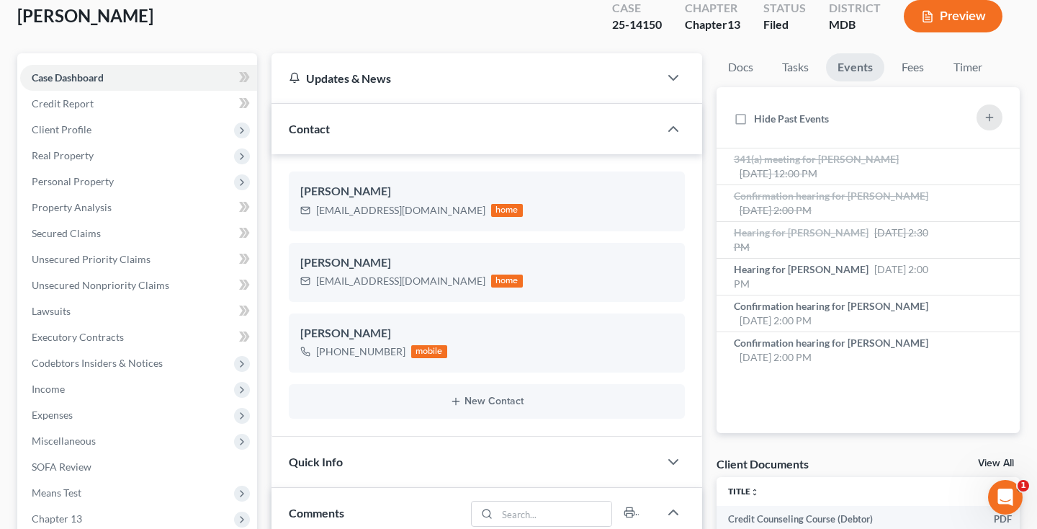
scroll to position [414, 0]
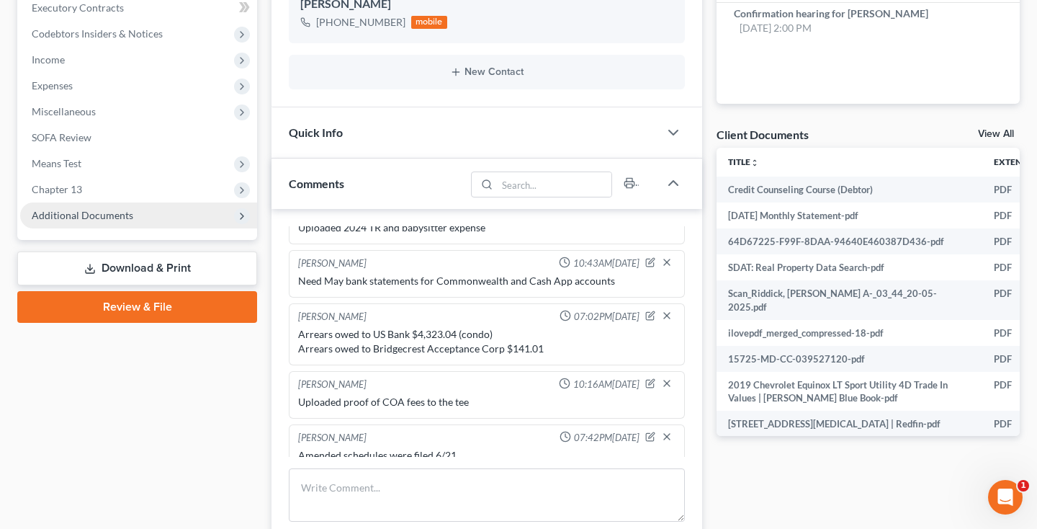
click at [129, 217] on span "Additional Documents" at bounding box center [83, 215] width 102 height 12
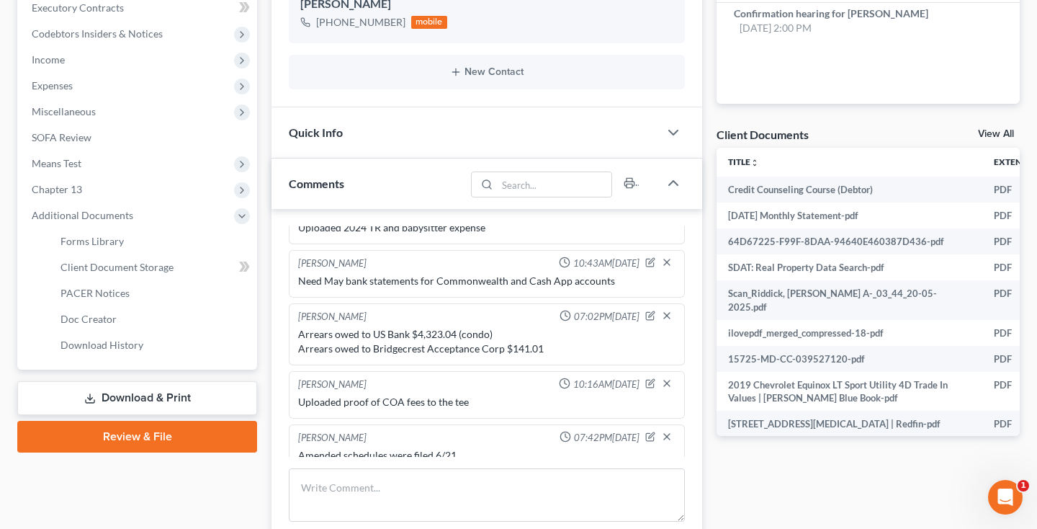
drag, startPoint x: 102, startPoint y: 293, endPoint x: 366, endPoint y: 302, distance: 263.7
click at [102, 293] on span "PACER Notices" at bounding box center [94, 293] width 69 height 12
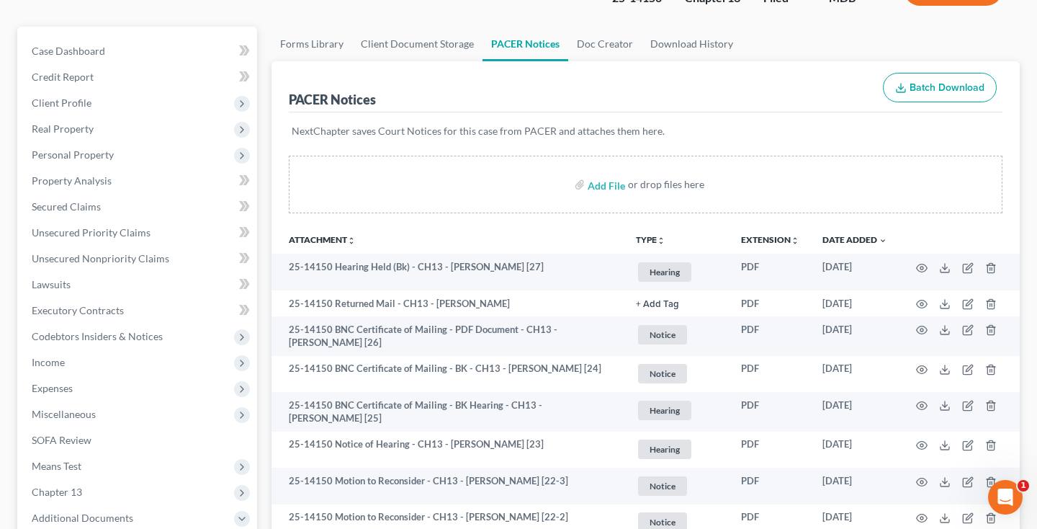
scroll to position [117, 0]
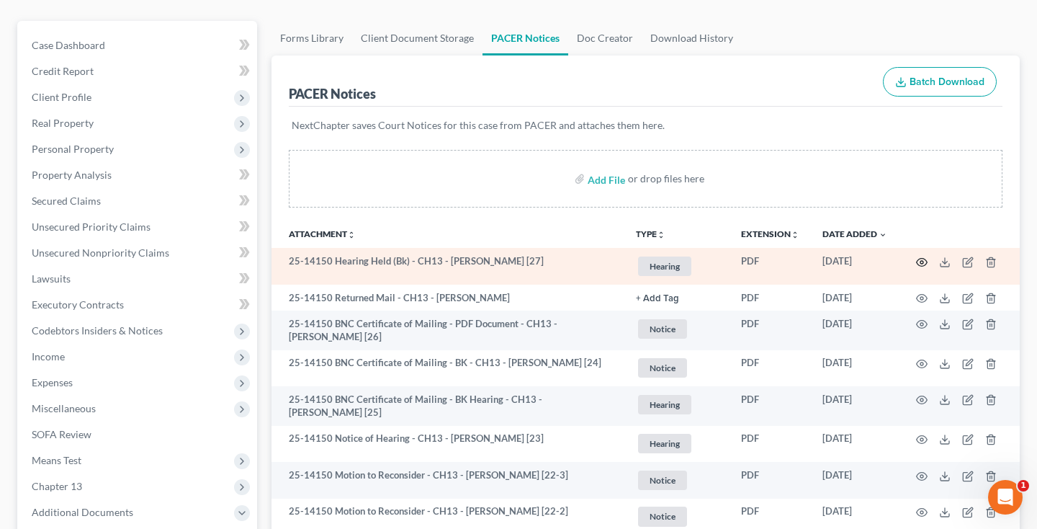
click at [917, 264] on icon "button" at bounding box center [922, 262] width 11 height 8
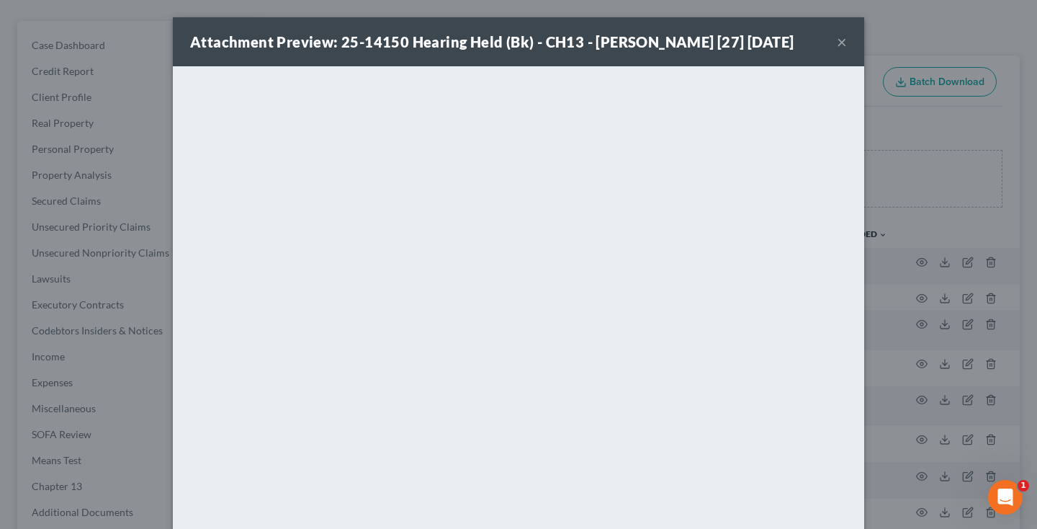
click at [840, 50] on button "×" at bounding box center [842, 41] width 10 height 17
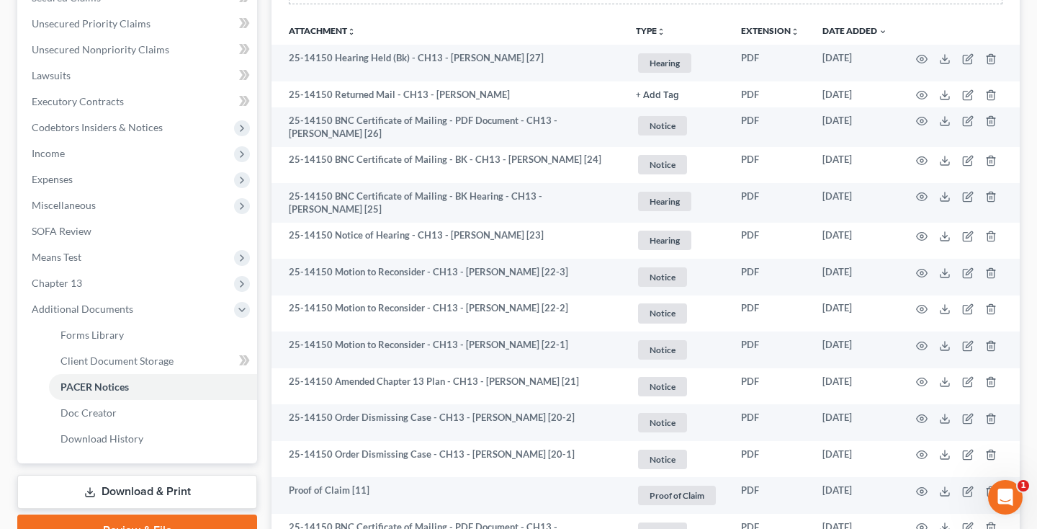
scroll to position [1414, 0]
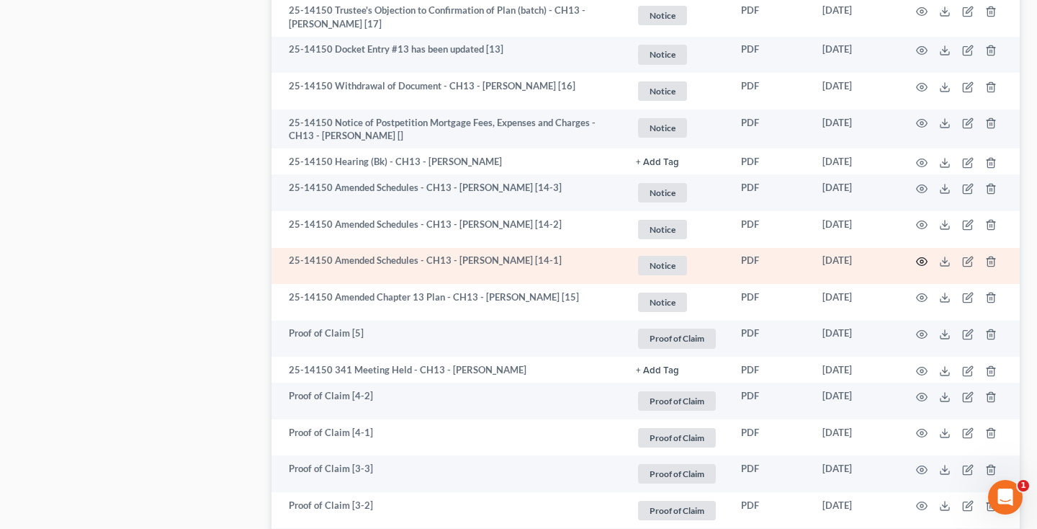
click at [925, 256] on icon "button" at bounding box center [922, 262] width 12 height 12
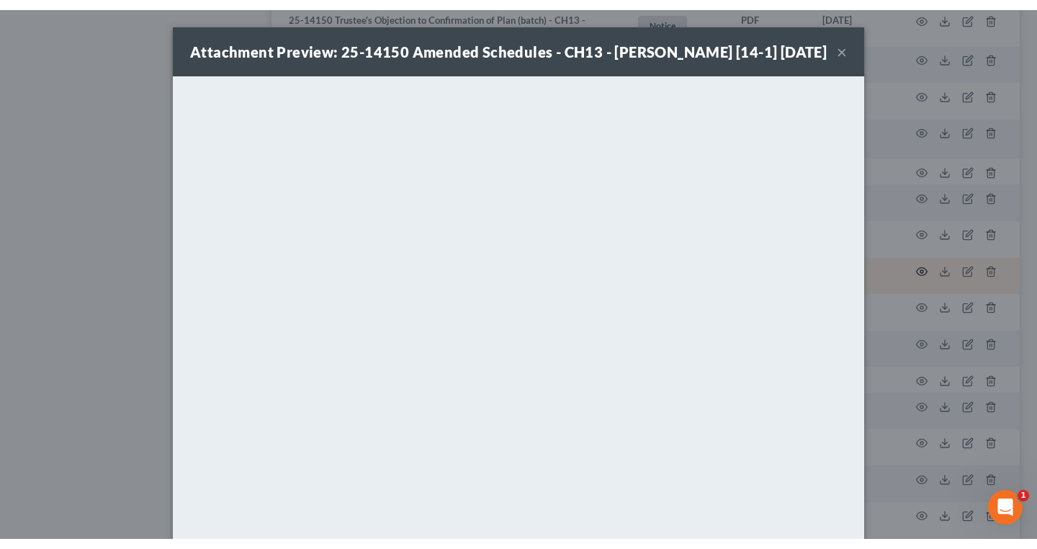
scroll to position [1440, 0]
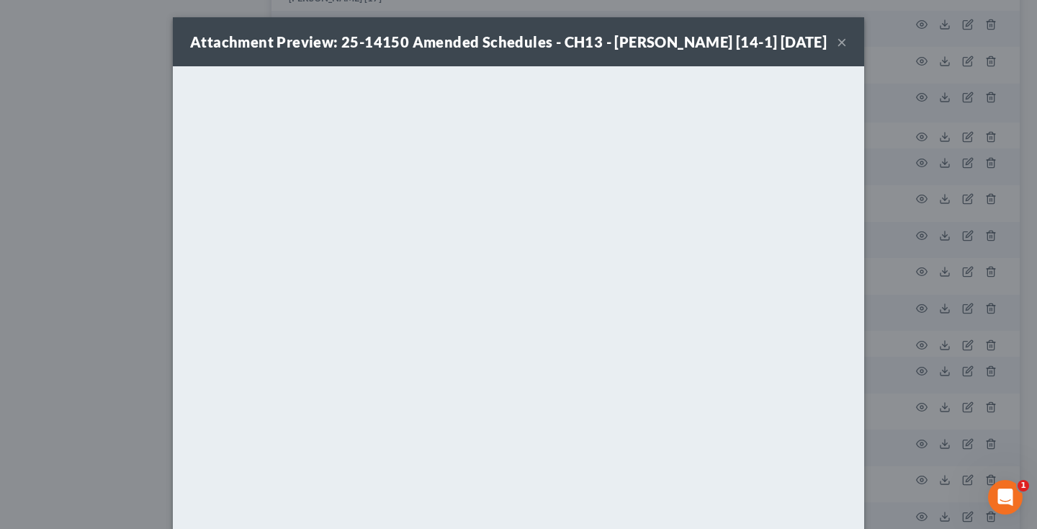
click at [841, 50] on button "×" at bounding box center [842, 41] width 10 height 17
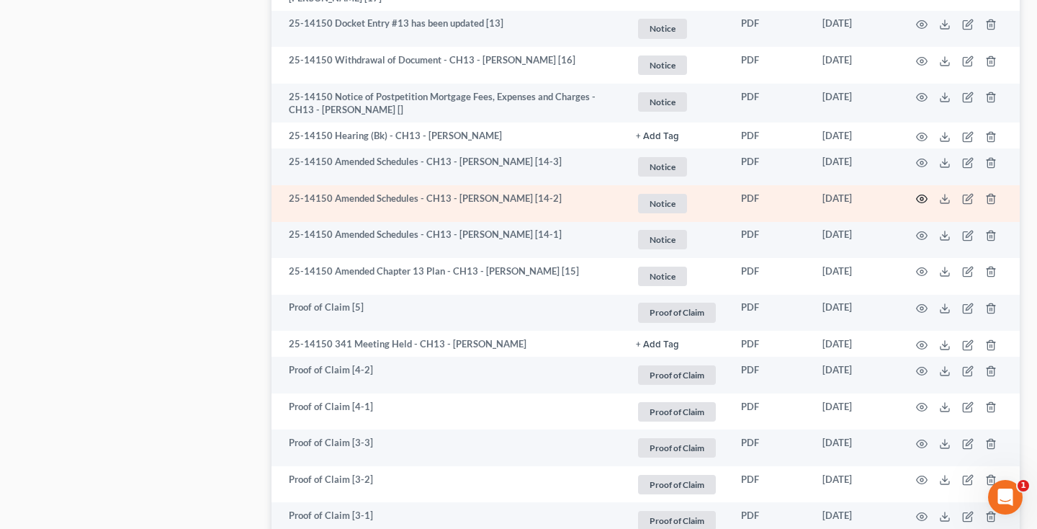
click at [924, 193] on icon "button" at bounding box center [922, 199] width 12 height 12
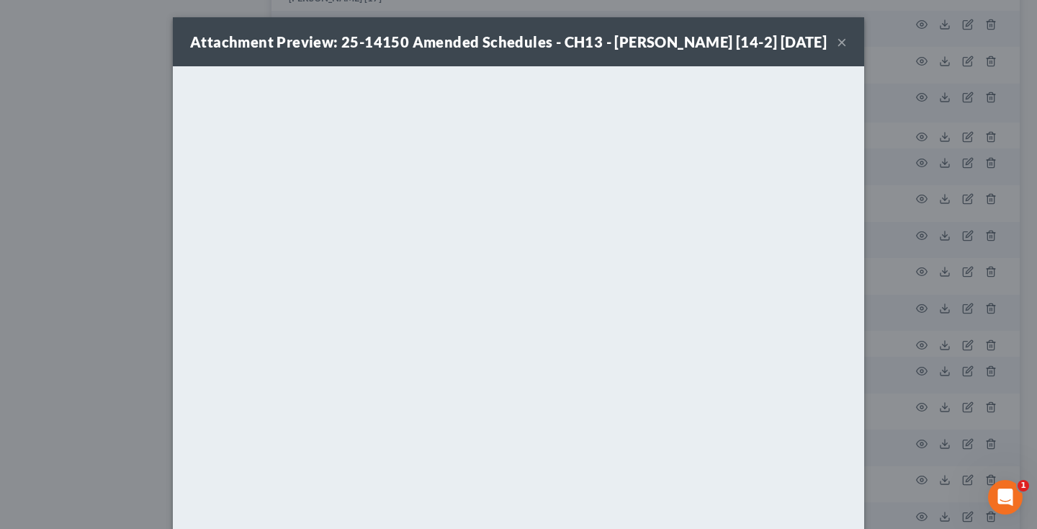
click at [842, 50] on button "×" at bounding box center [842, 41] width 10 height 17
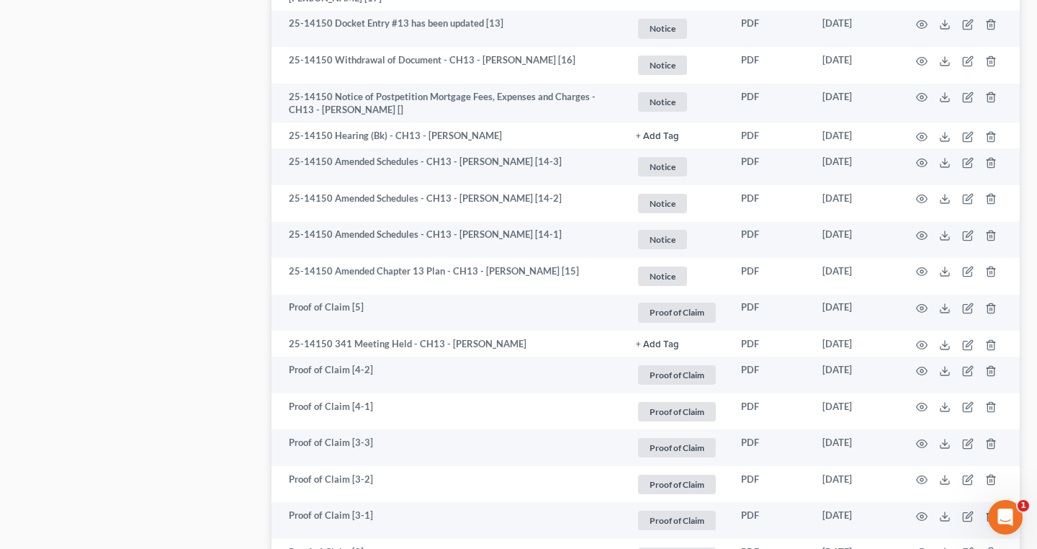
scroll to position [1217, 0]
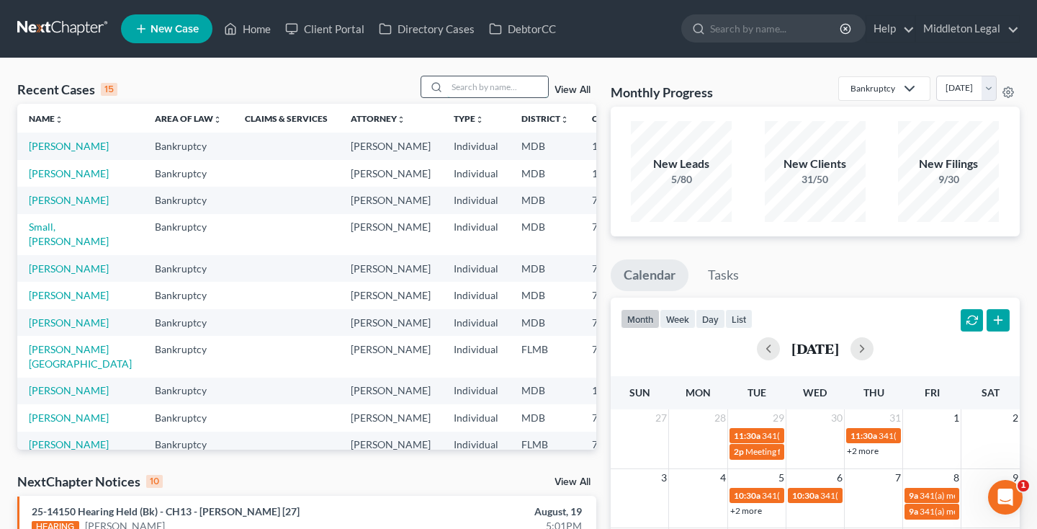
click at [502, 86] on input "search" at bounding box center [497, 86] width 101 height 21
type input "[PERSON_NAME]"
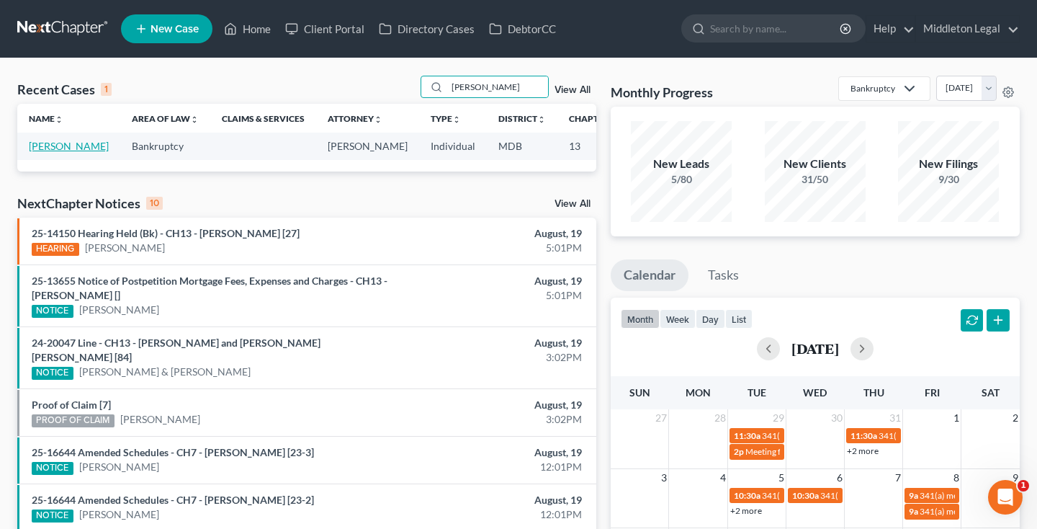
click at [53, 152] on link "[PERSON_NAME]" at bounding box center [69, 146] width 80 height 12
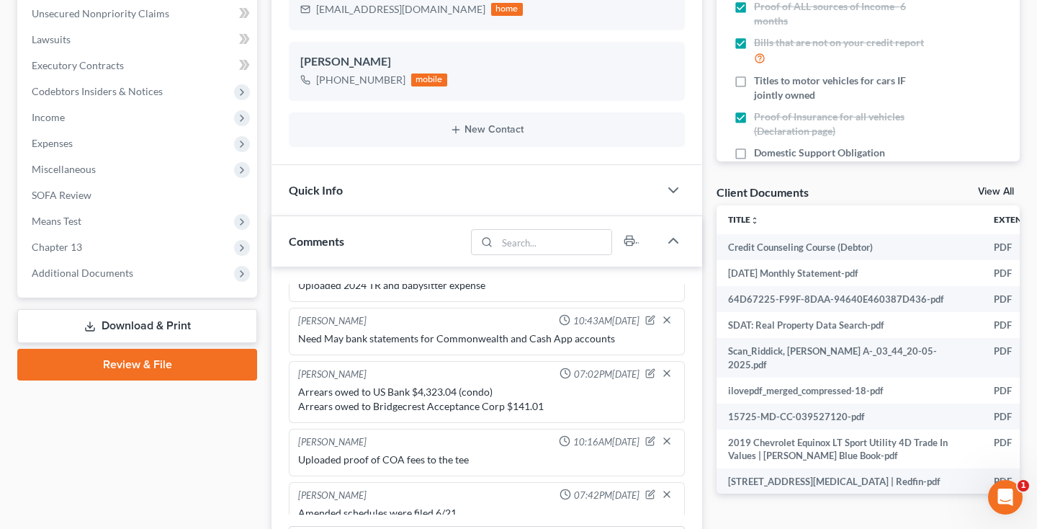
scroll to position [444, 0]
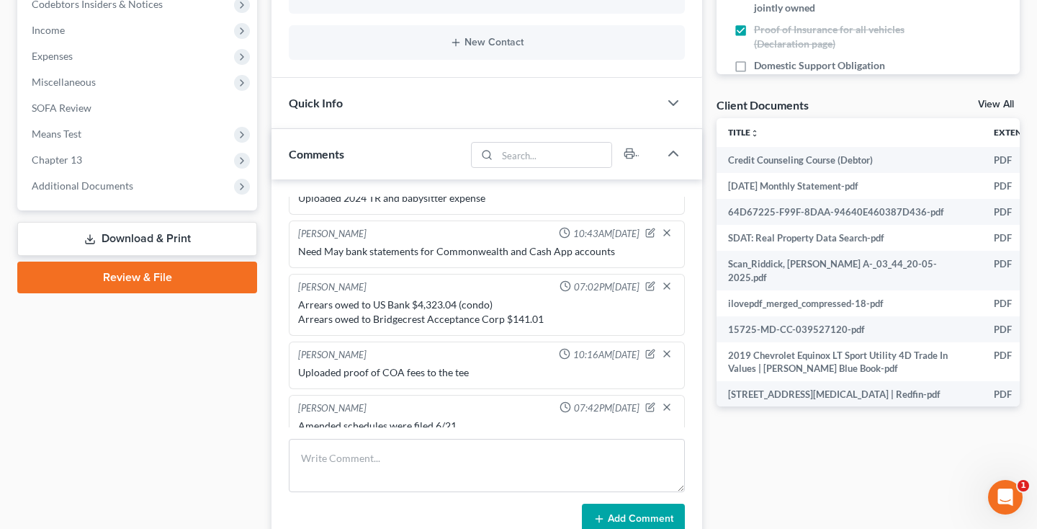
click at [149, 253] on link "Download & Print" at bounding box center [137, 239] width 240 height 34
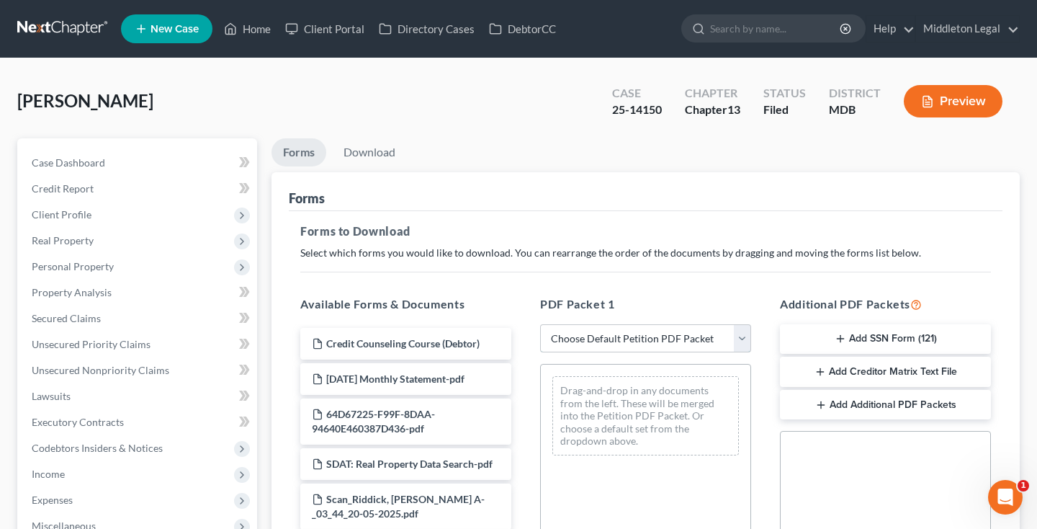
select select "2"
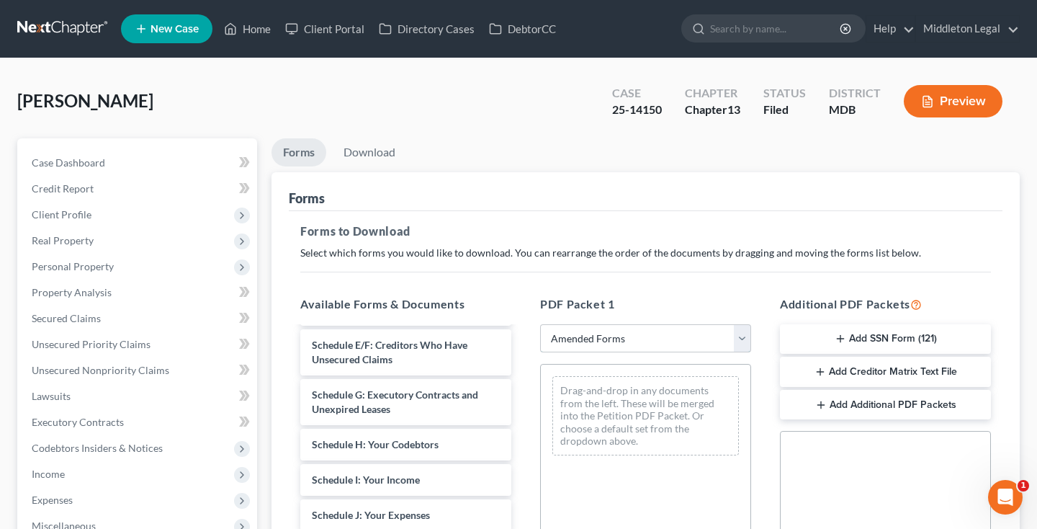
scroll to position [220, 0]
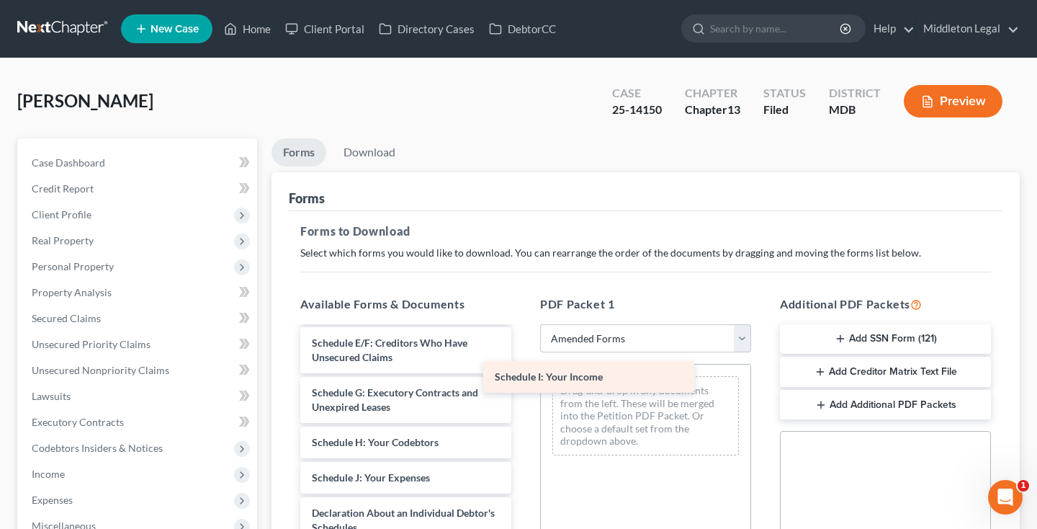
drag, startPoint x: 410, startPoint y: 472, endPoint x: 609, endPoint y: 356, distance: 229.7
click at [523, 356] on div "Schedule I: Your Income Voluntary Petition for Individuals Filing for Bankruptc…" at bounding box center [406, 452] width 234 height 691
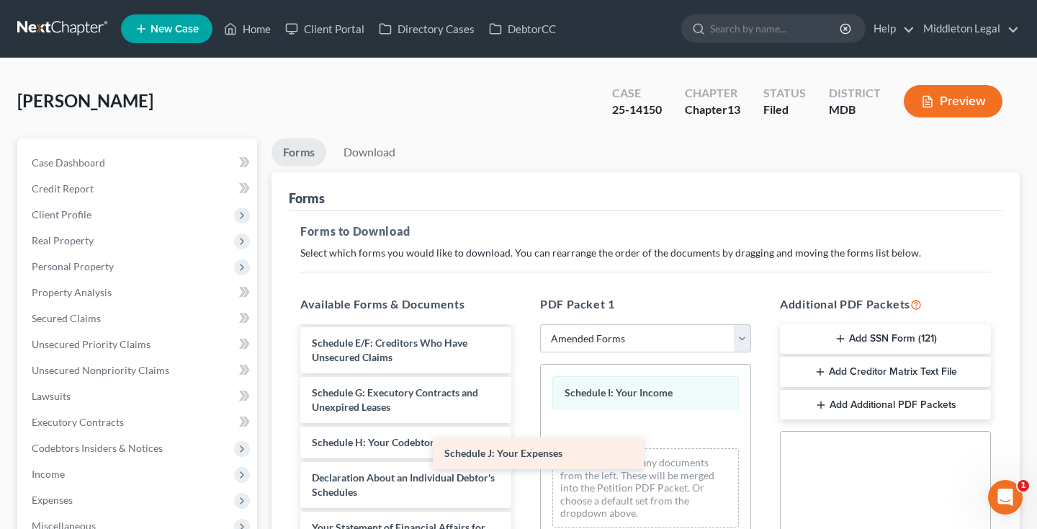
drag, startPoint x: 417, startPoint y: 477, endPoint x: 596, endPoint y: 451, distance: 181.1
click at [523, 451] on div "Schedule J: Your Expenses Voluntary Petition for Individuals Filing for Bankrup…" at bounding box center [406, 434] width 234 height 655
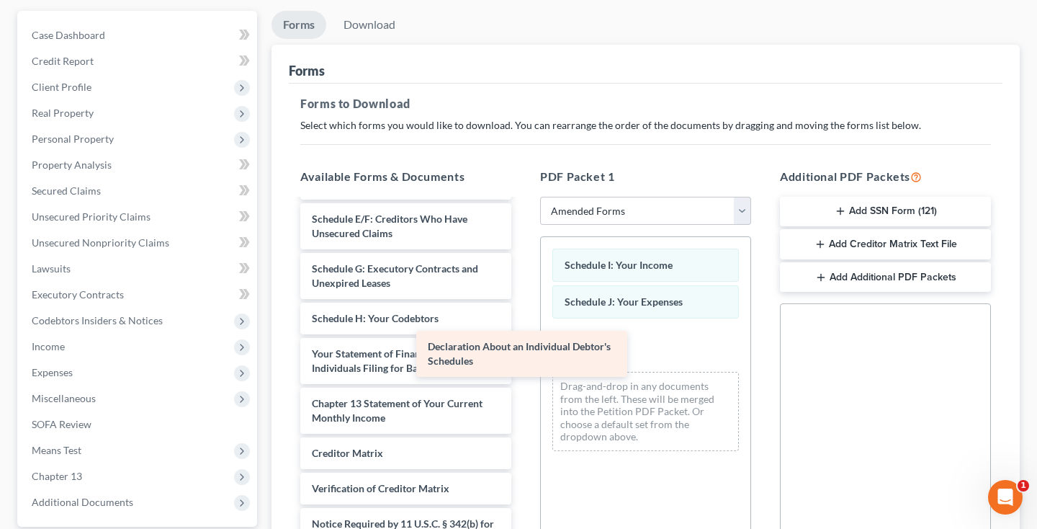
scroll to position [217, 0]
drag, startPoint x: 440, startPoint y: 368, endPoint x: 556, endPoint y: 365, distance: 116.0
click at [523, 365] on div "Declaration About an Individual Debtor's Schedules Voluntary Petition for Indiv…" at bounding box center [406, 286] width 234 height 606
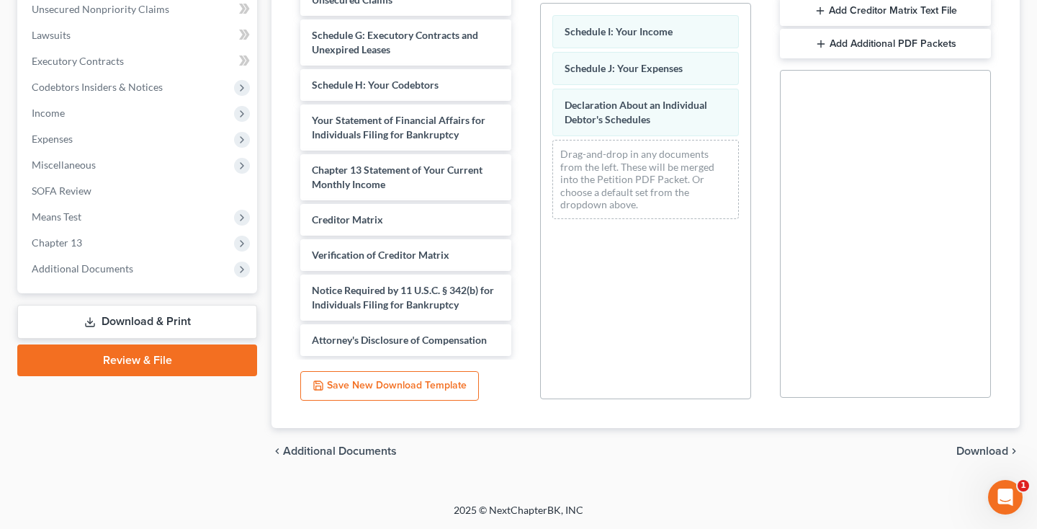
click at [986, 455] on span "Download" at bounding box center [982, 451] width 52 height 12
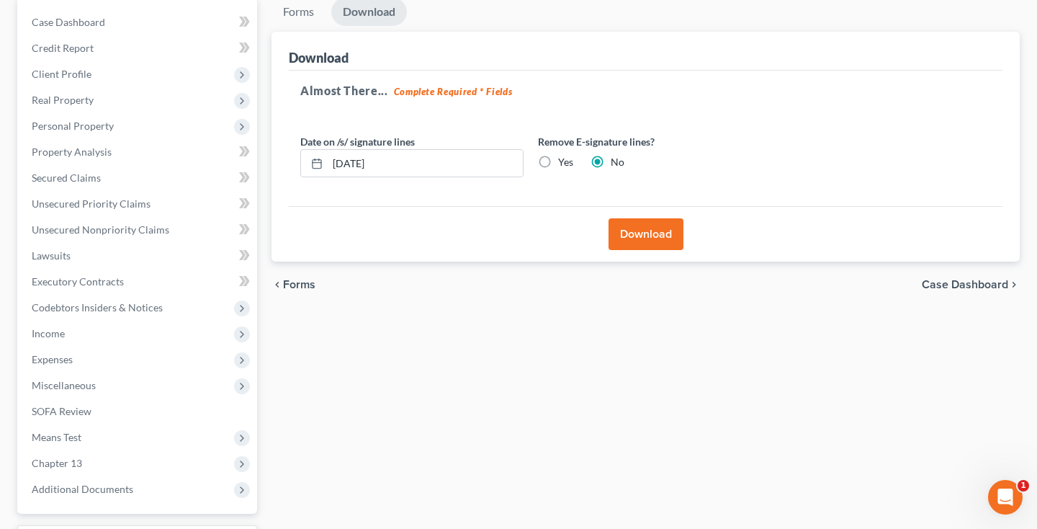
scroll to position [68, 0]
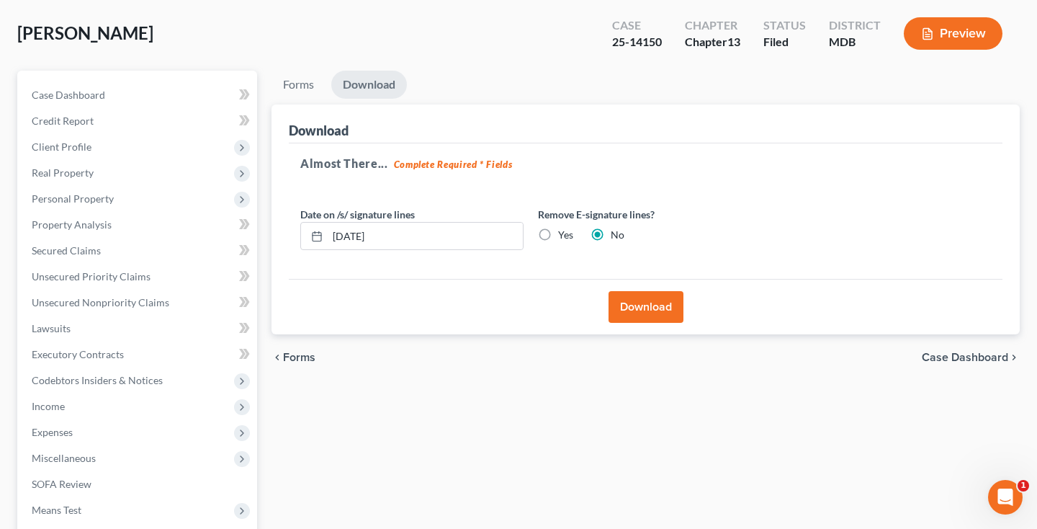
click at [665, 315] on button "Download" at bounding box center [645, 307] width 75 height 32
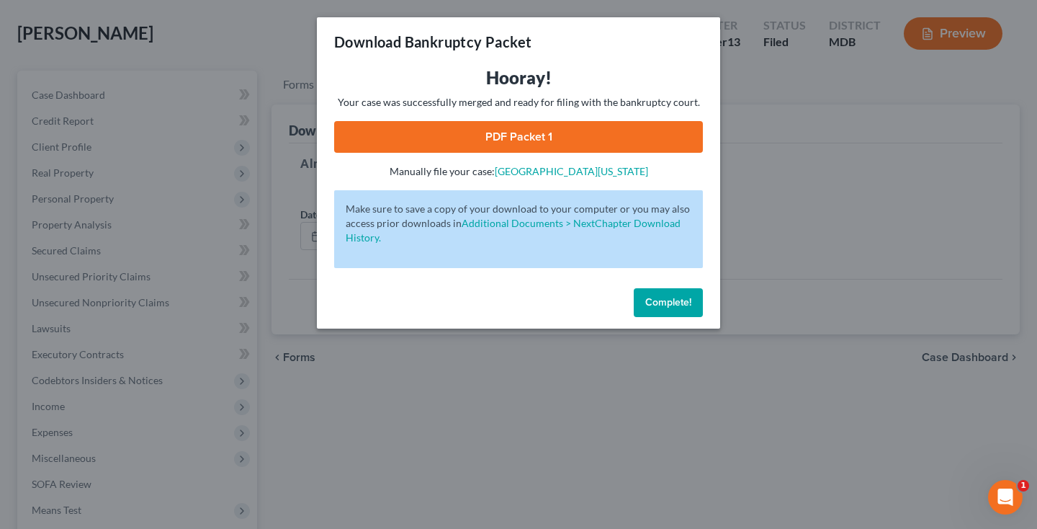
click at [592, 133] on link "PDF Packet 1" at bounding box center [518, 137] width 369 height 32
click at [670, 313] on button "Complete!" at bounding box center [668, 302] width 69 height 29
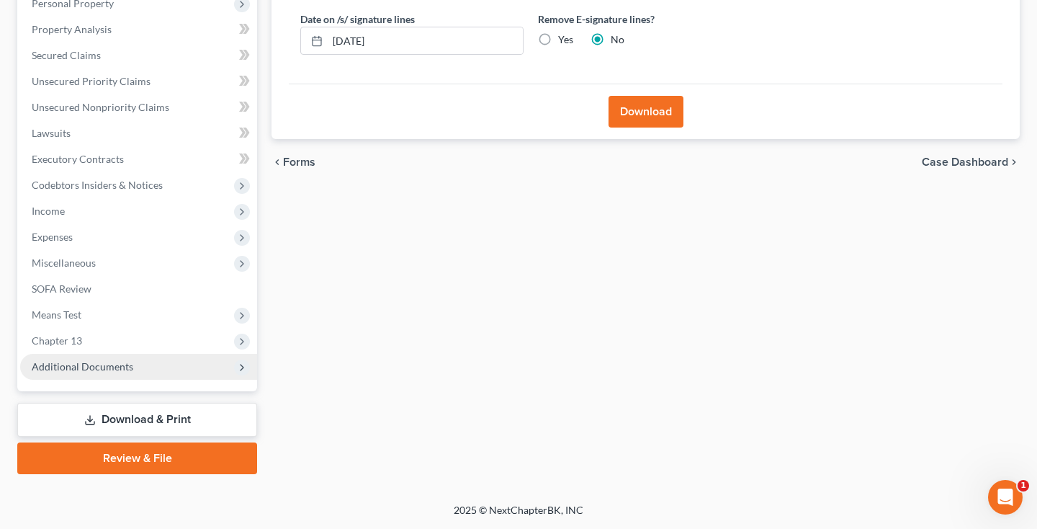
scroll to position [263, 0]
click at [147, 372] on span "Additional Documents" at bounding box center [138, 367] width 237 height 26
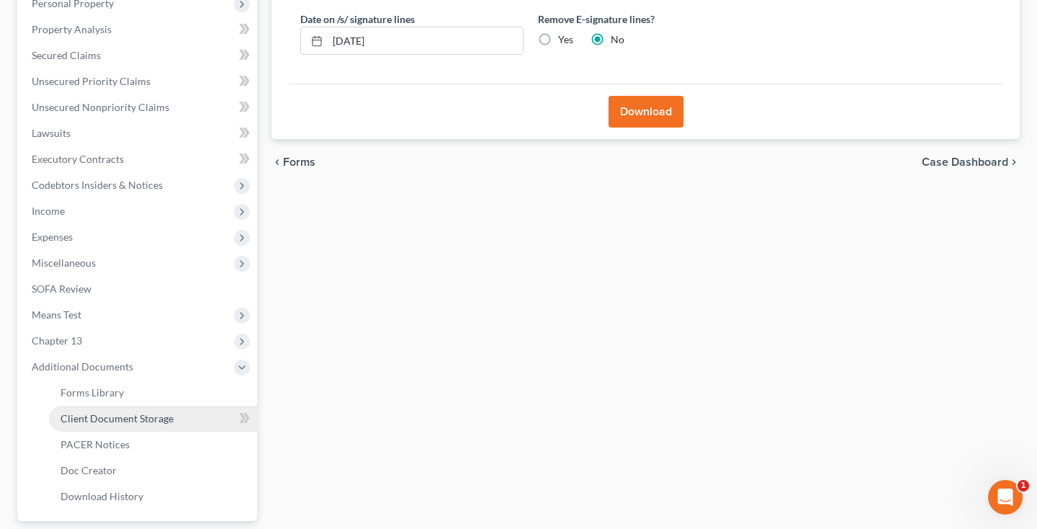
click at [140, 425] on link "Client Document Storage" at bounding box center [153, 418] width 208 height 26
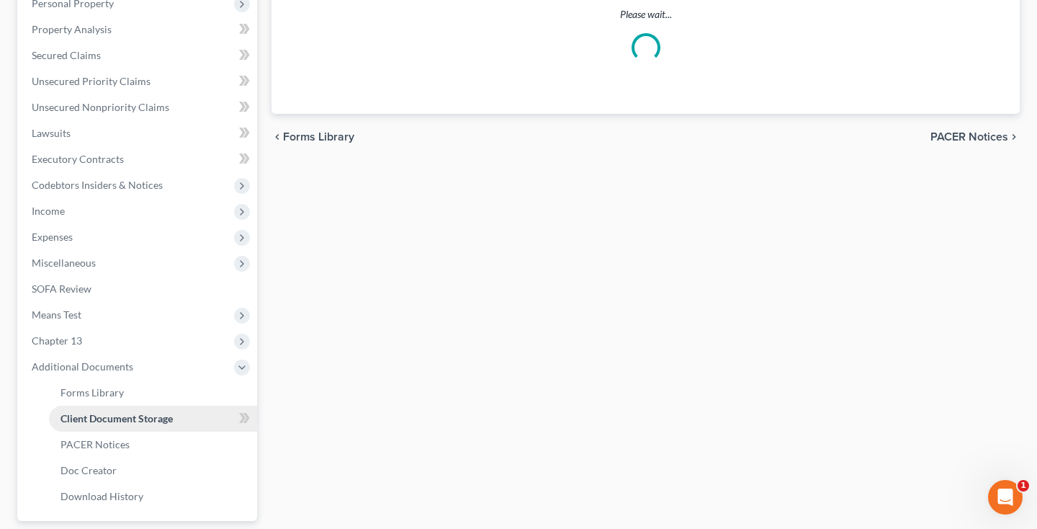
scroll to position [63, 0]
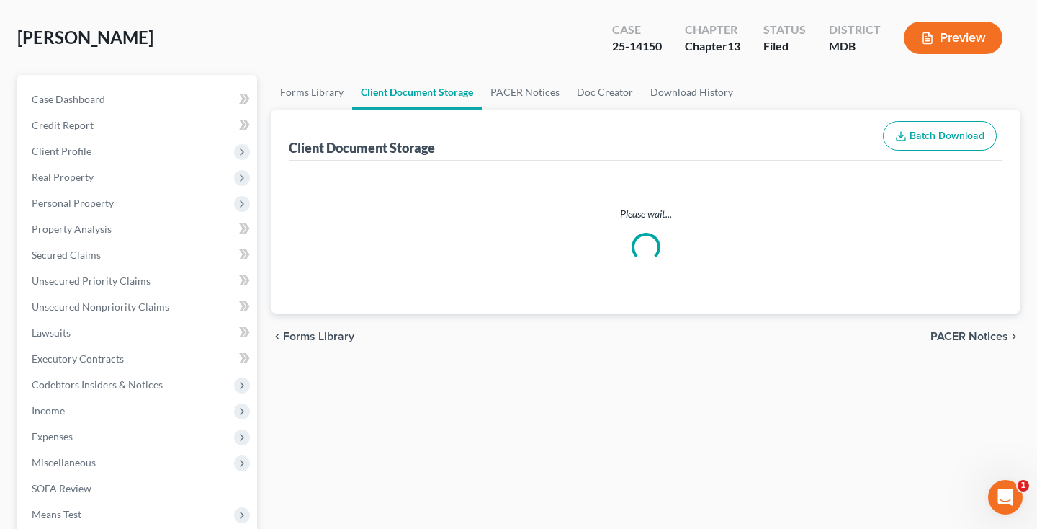
select select "14"
select select "25"
select select "14"
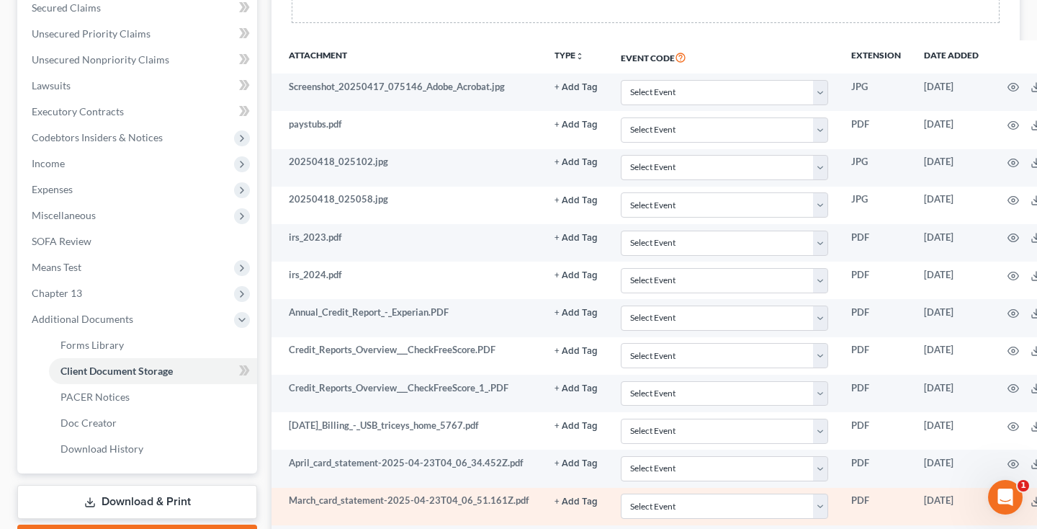
scroll to position [310, 0]
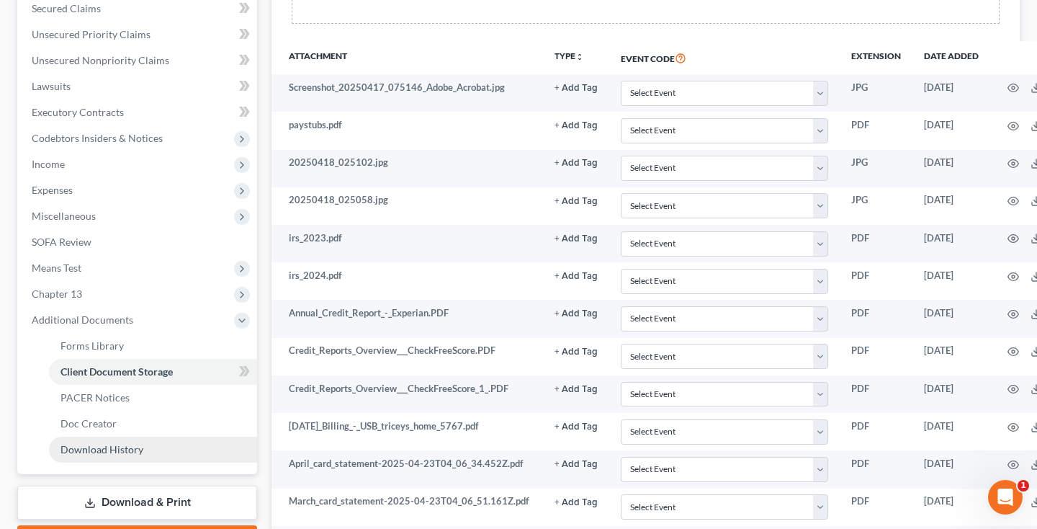
click at [104, 449] on span "Download History" at bounding box center [101, 449] width 83 height 12
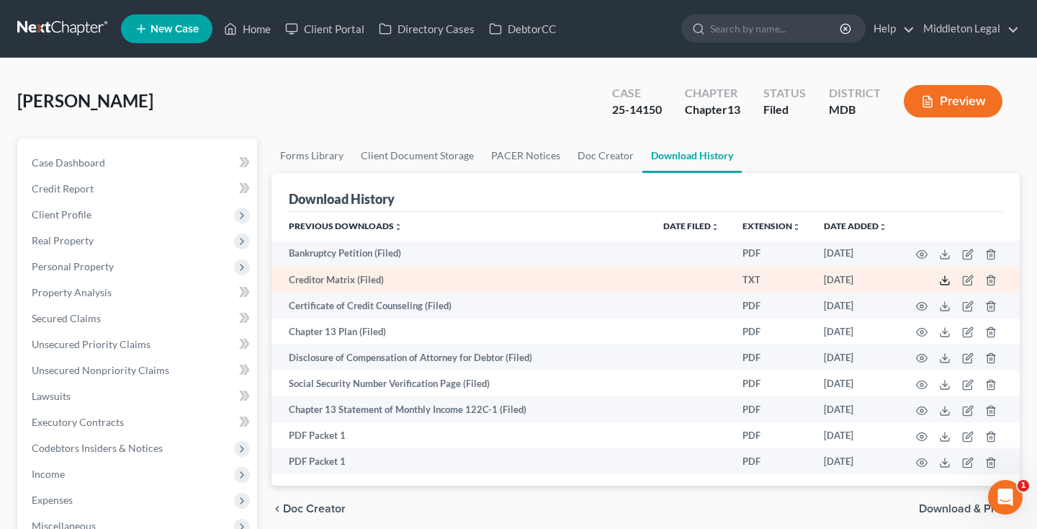
click at [943, 279] on polyline at bounding box center [945, 280] width 5 height 2
